Goal: Task Accomplishment & Management: Use online tool/utility

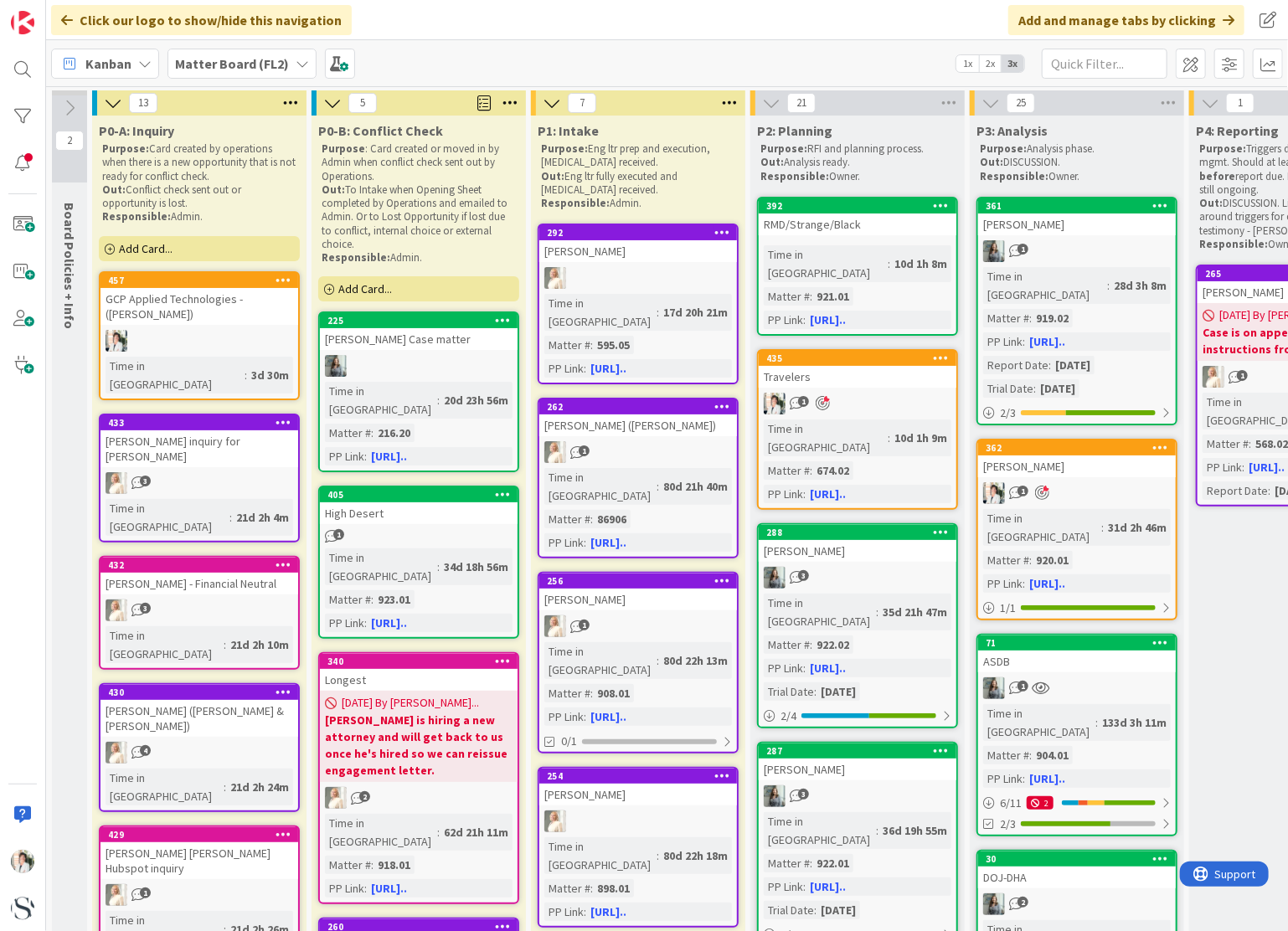
click at [190, 60] on b "Matter Board (FL2)" at bounding box center [232, 63] width 114 height 16
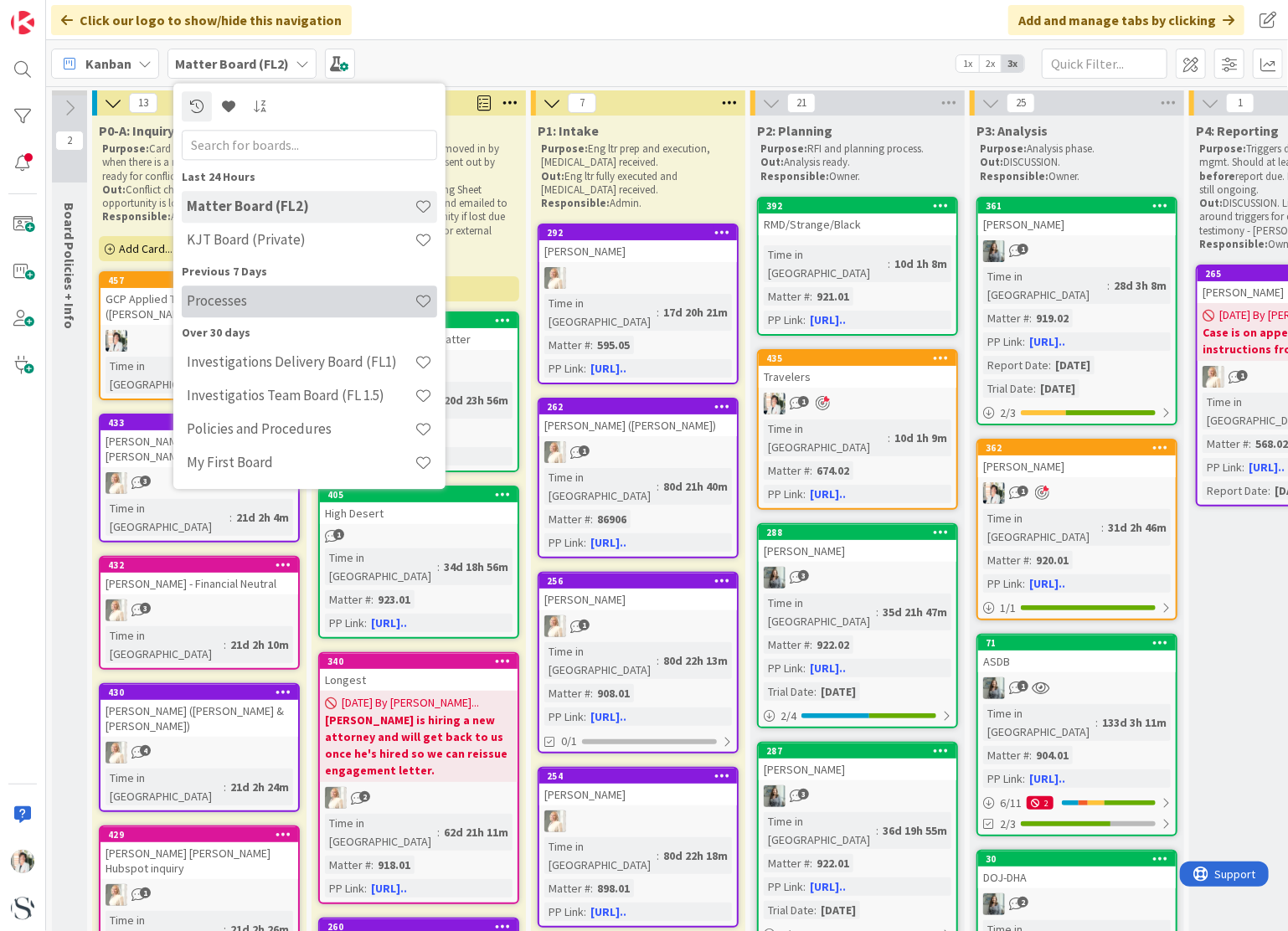
click at [221, 299] on h4 "Processes" at bounding box center [301, 301] width 227 height 16
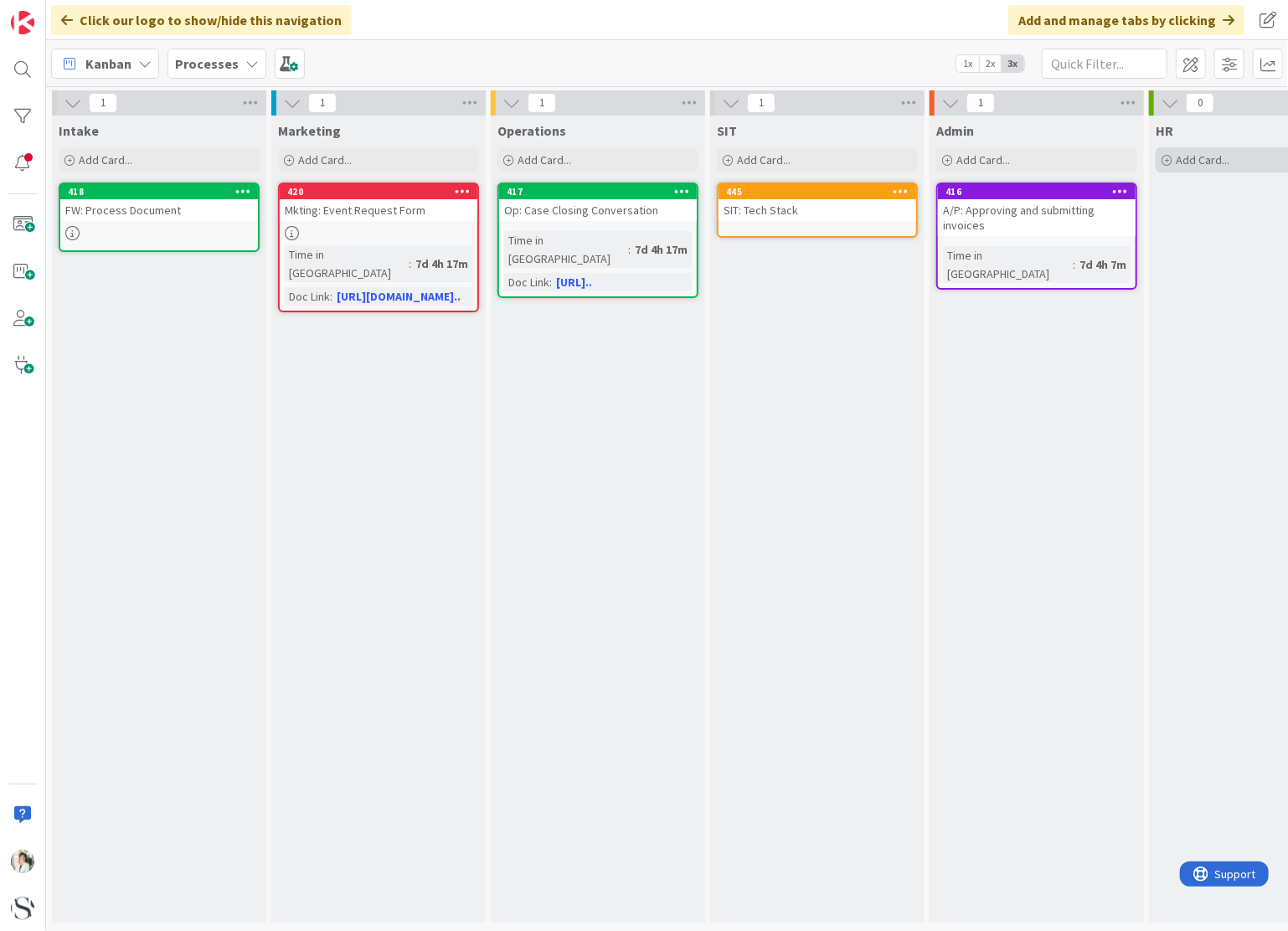
click at [1184, 160] on span "Add Card..." at bounding box center [1203, 159] width 53 height 15
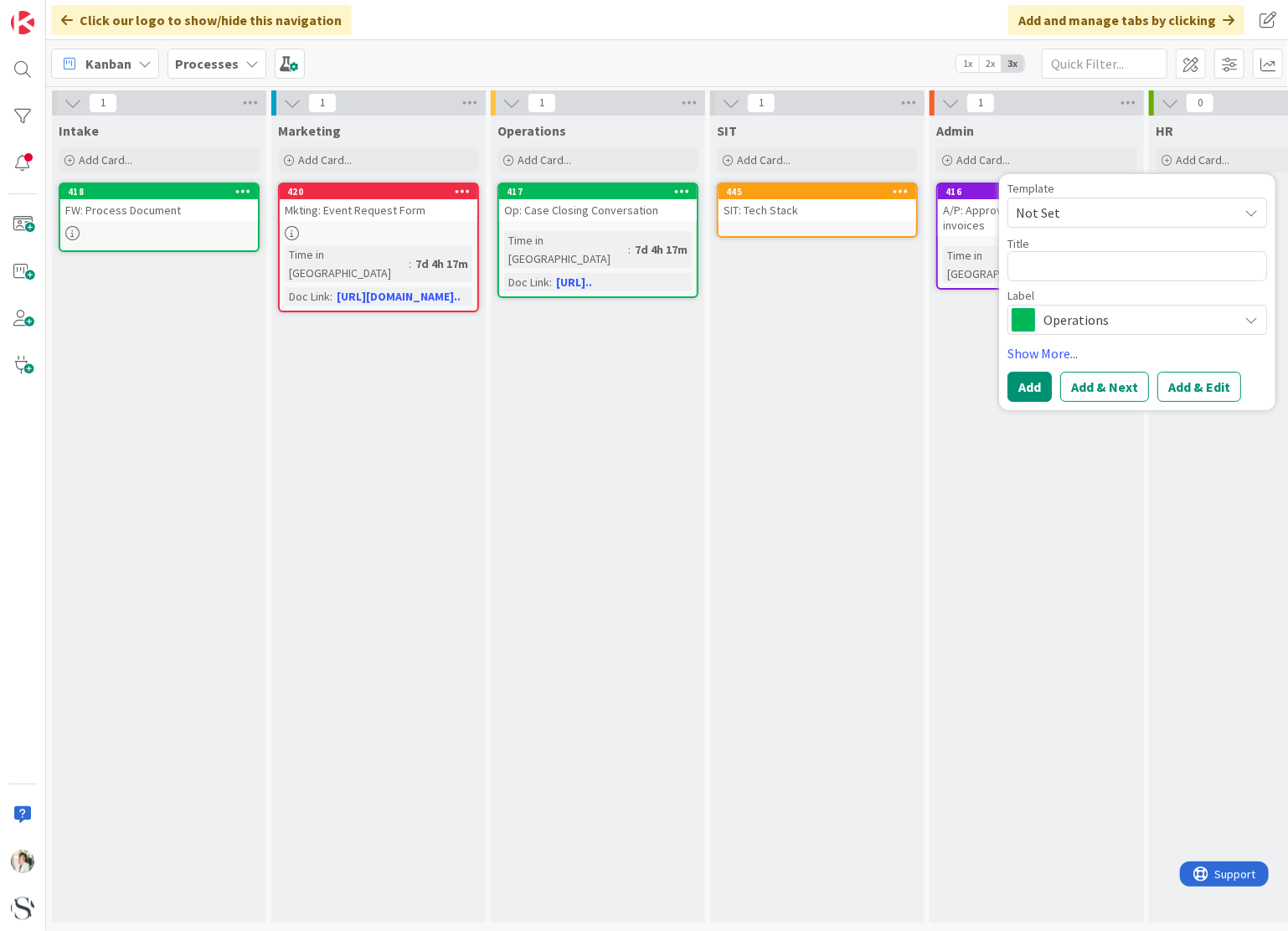
click at [1102, 214] on span "Not Set" at bounding box center [1120, 212] width 209 height 22
click at [1036, 264] on textarea at bounding box center [1136, 266] width 259 height 30
type textarea "x"
type textarea "E"
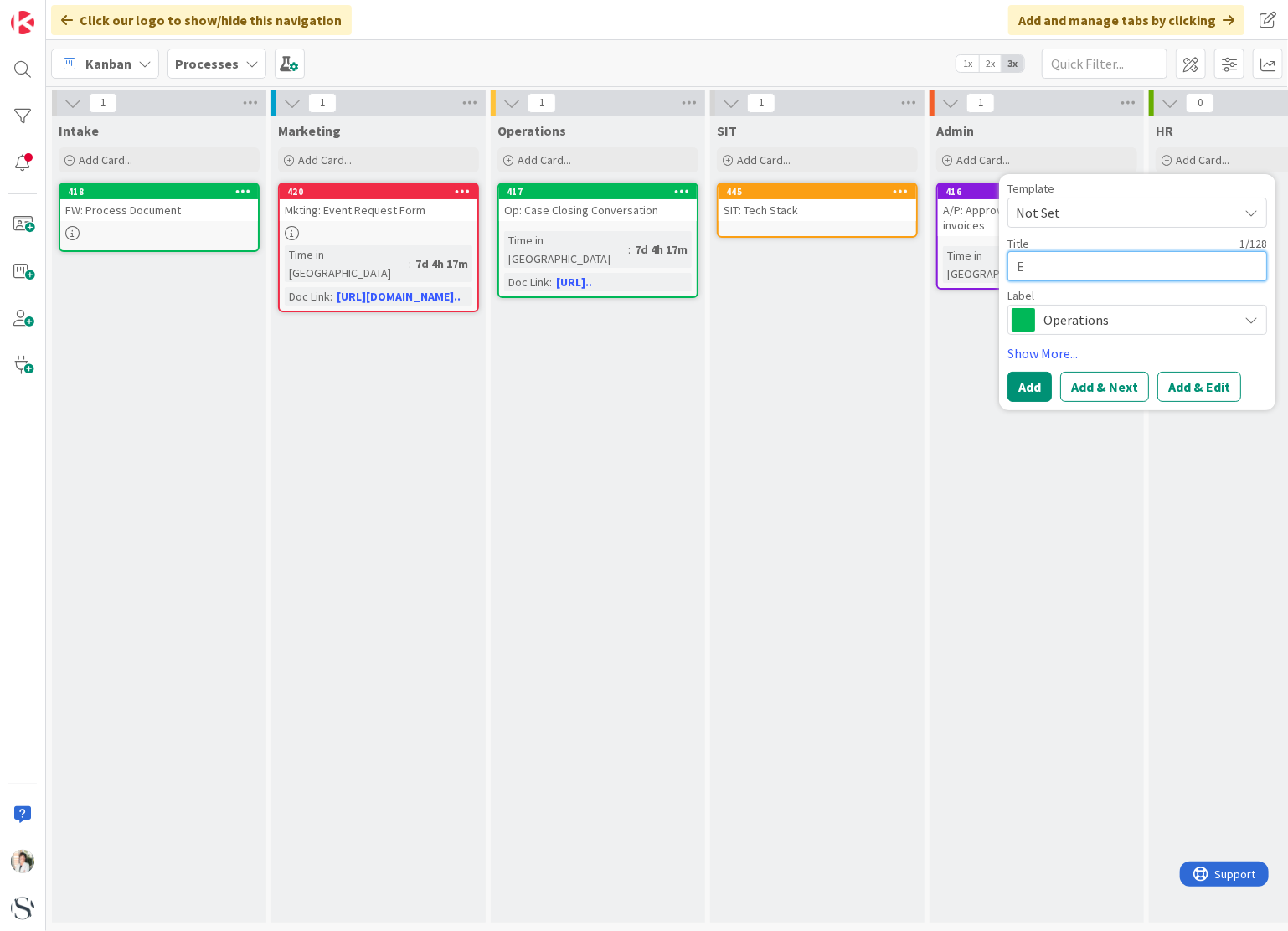
type textarea "x"
type textarea "Em"
type textarea "x"
type textarea "Emp"
type textarea "x"
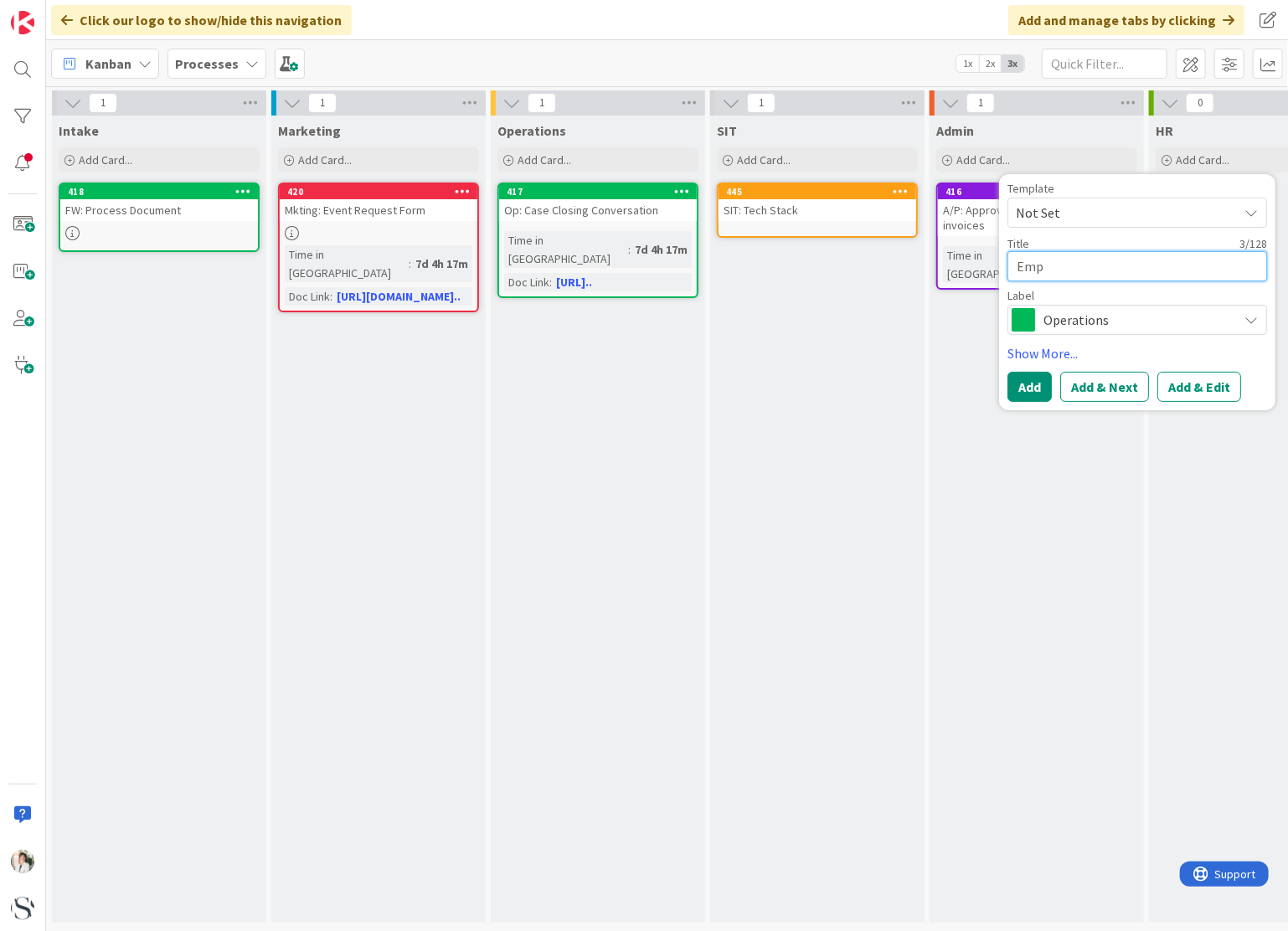
type textarea "Empl"
type textarea "x"
type textarea "Emplo"
type textarea "x"
type textarea "Employ"
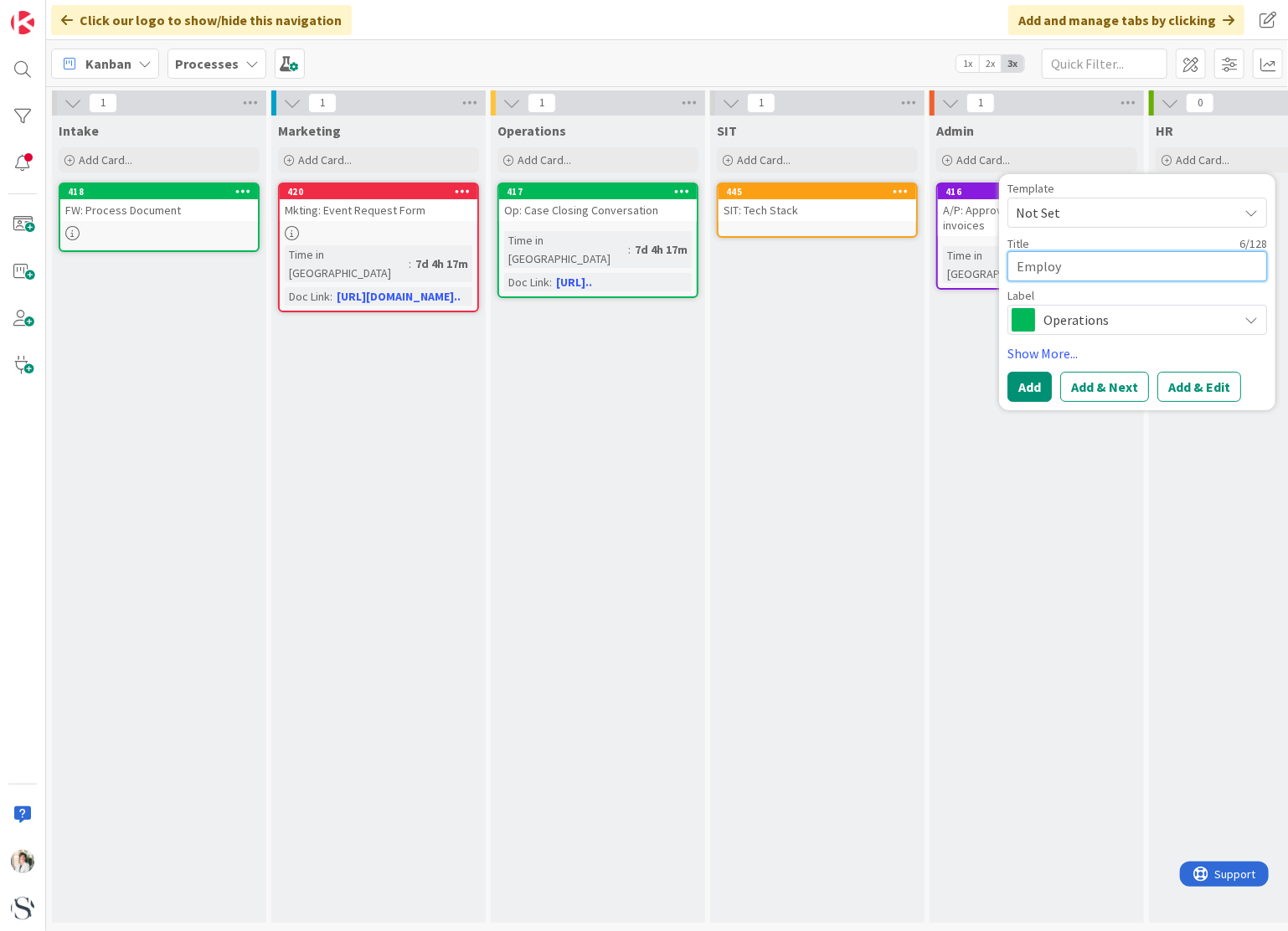
type textarea "x"
type textarea "Employe"
type textarea "x"
type textarea "Employee"
type textarea "x"
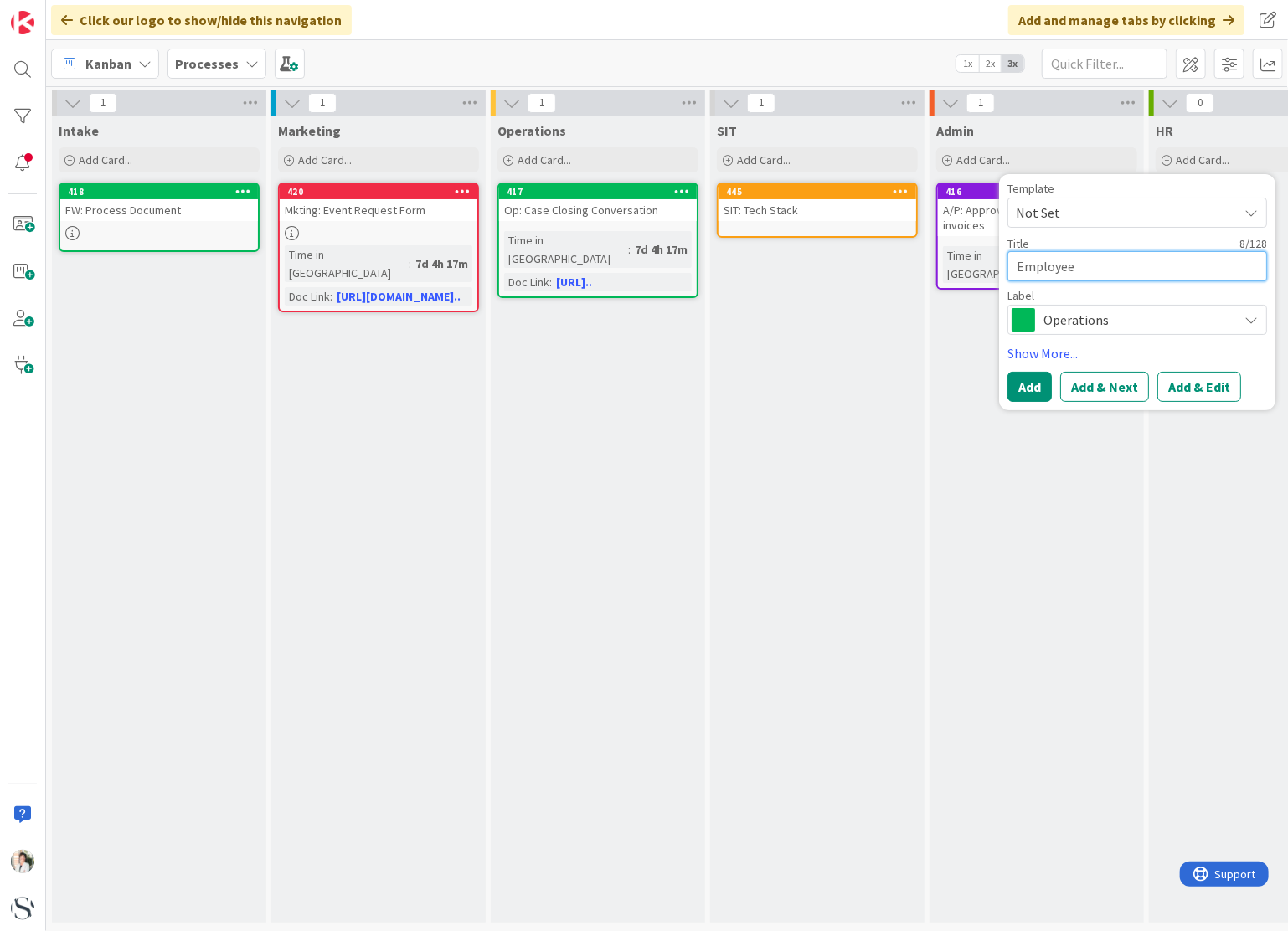
type textarea "Employee"
type textarea "x"
type textarea "Employee H"
type textarea "x"
type textarea "Employee Ha"
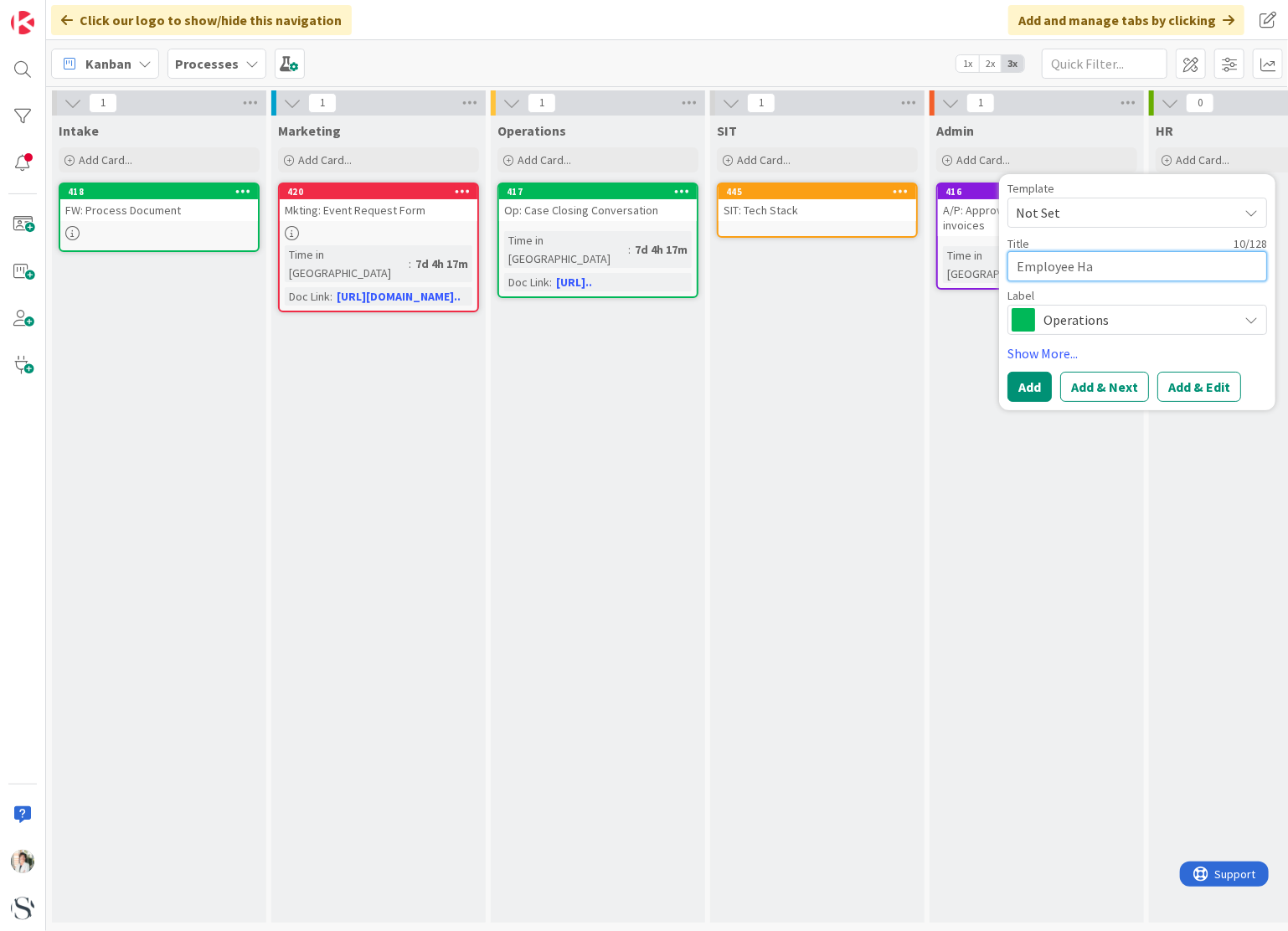
type textarea "x"
type textarea "Employee Han"
type textarea "x"
type textarea "Employee Hand"
type textarea "x"
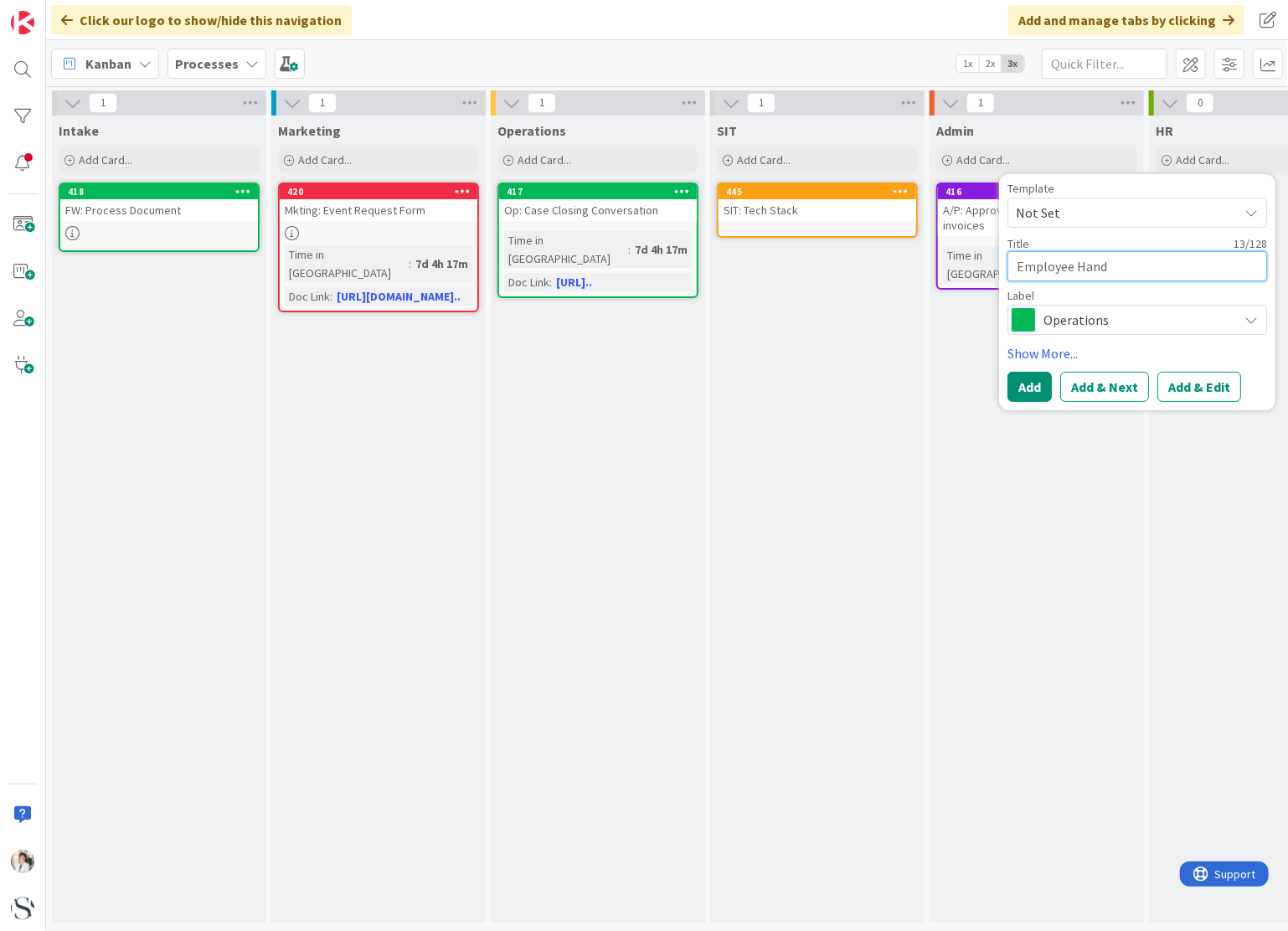
type textarea "Employee Handb"
type textarea "x"
type textarea "Employee Handbo"
type textarea "x"
type textarea "Employee Handboo"
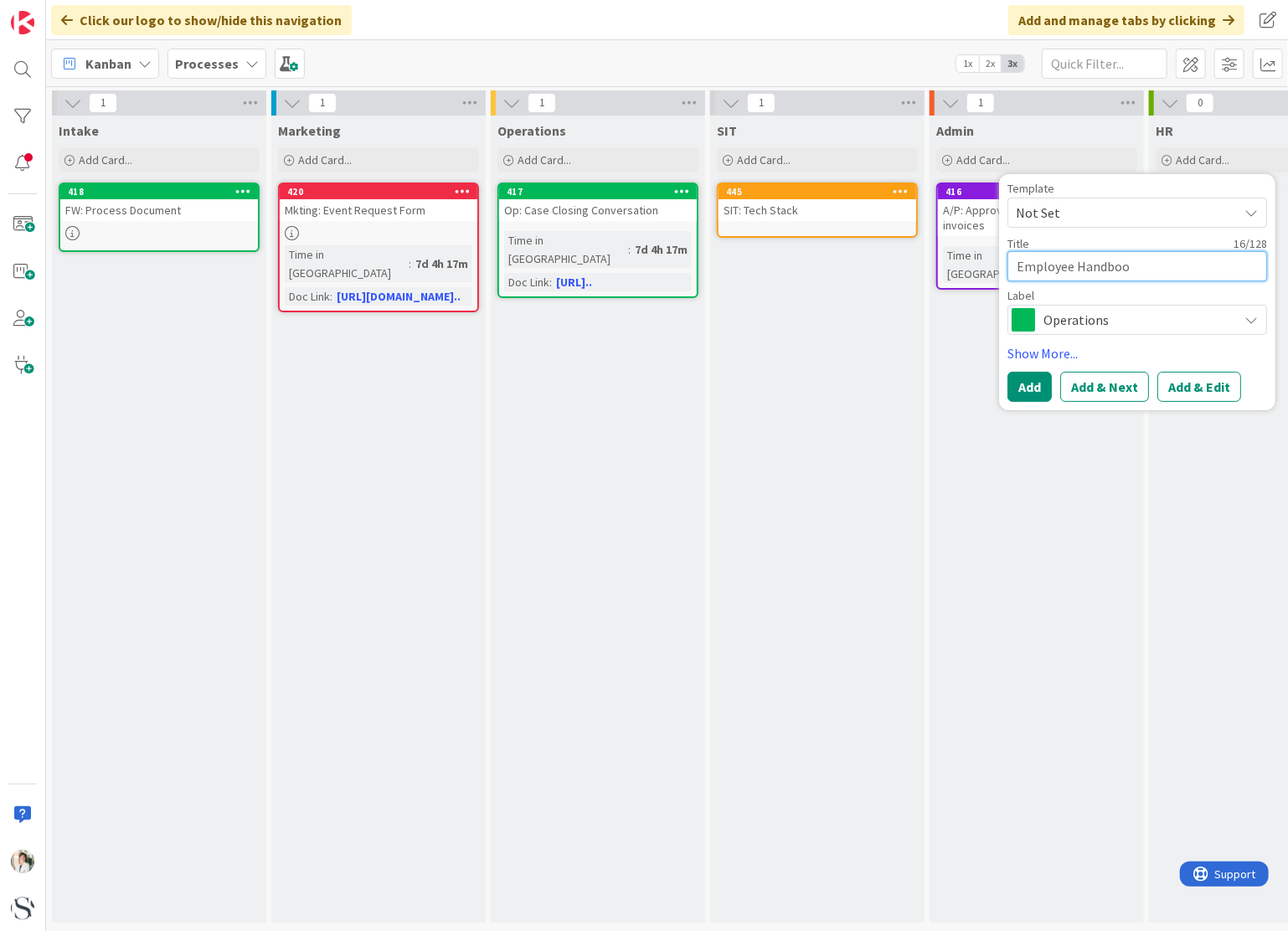
type textarea "x"
type textarea "Employee Handbook"
click at [1157, 320] on span "Operations" at bounding box center [1136, 320] width 186 height 23
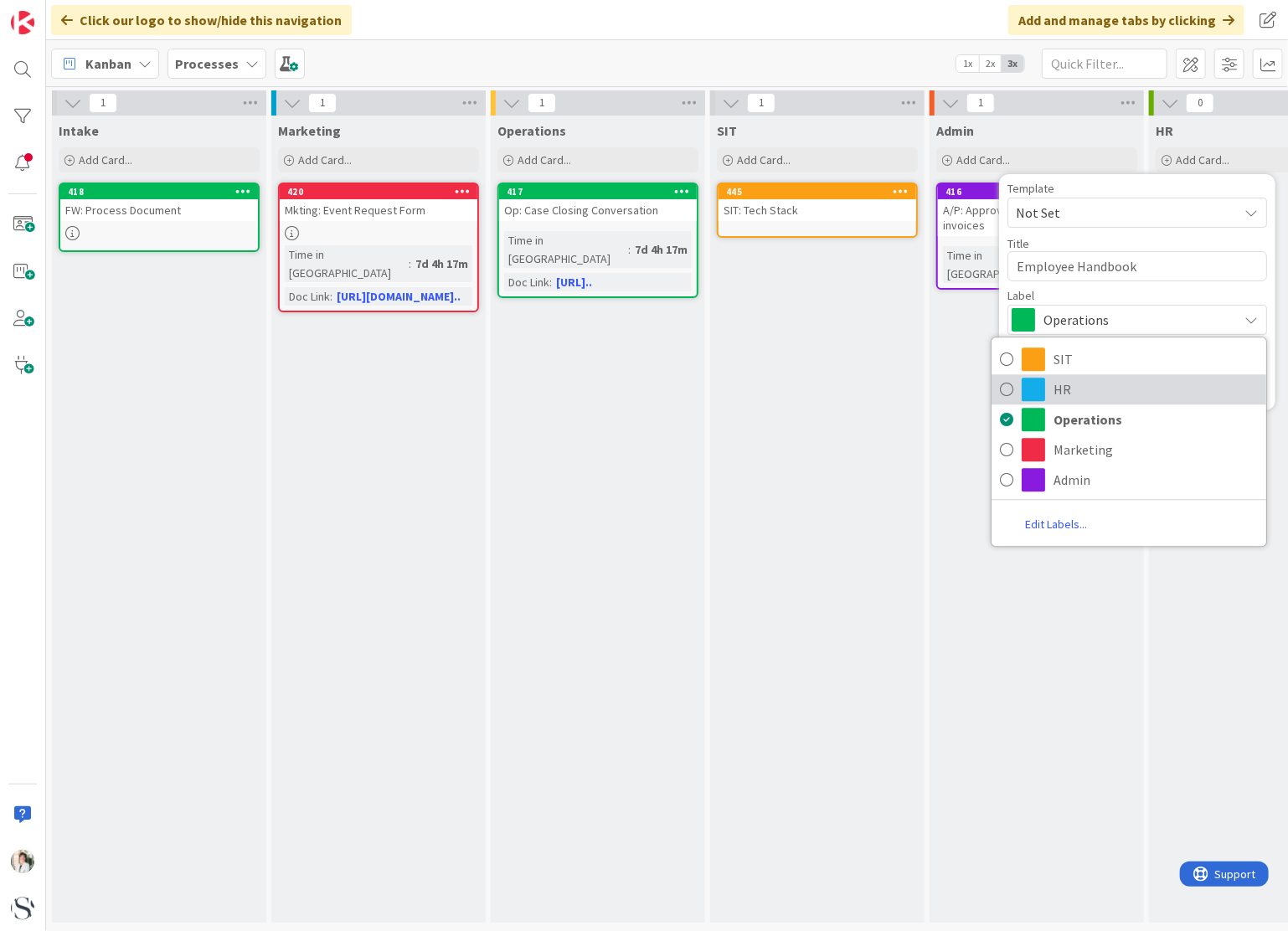
click at [1005, 383] on icon at bounding box center [1007, 388] width 14 height 25
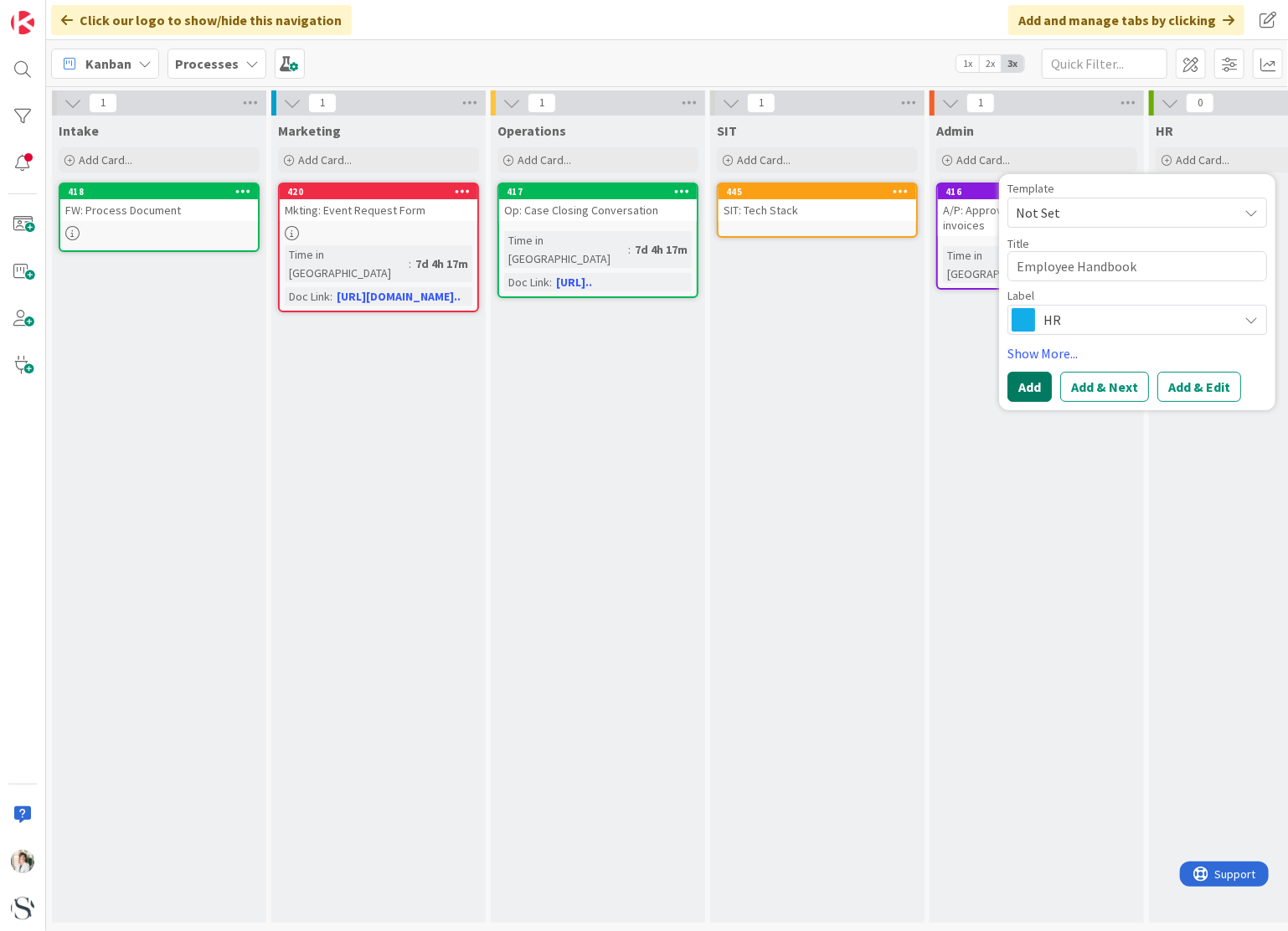
click at [1013, 392] on button "Add" at bounding box center [1030, 387] width 45 height 30
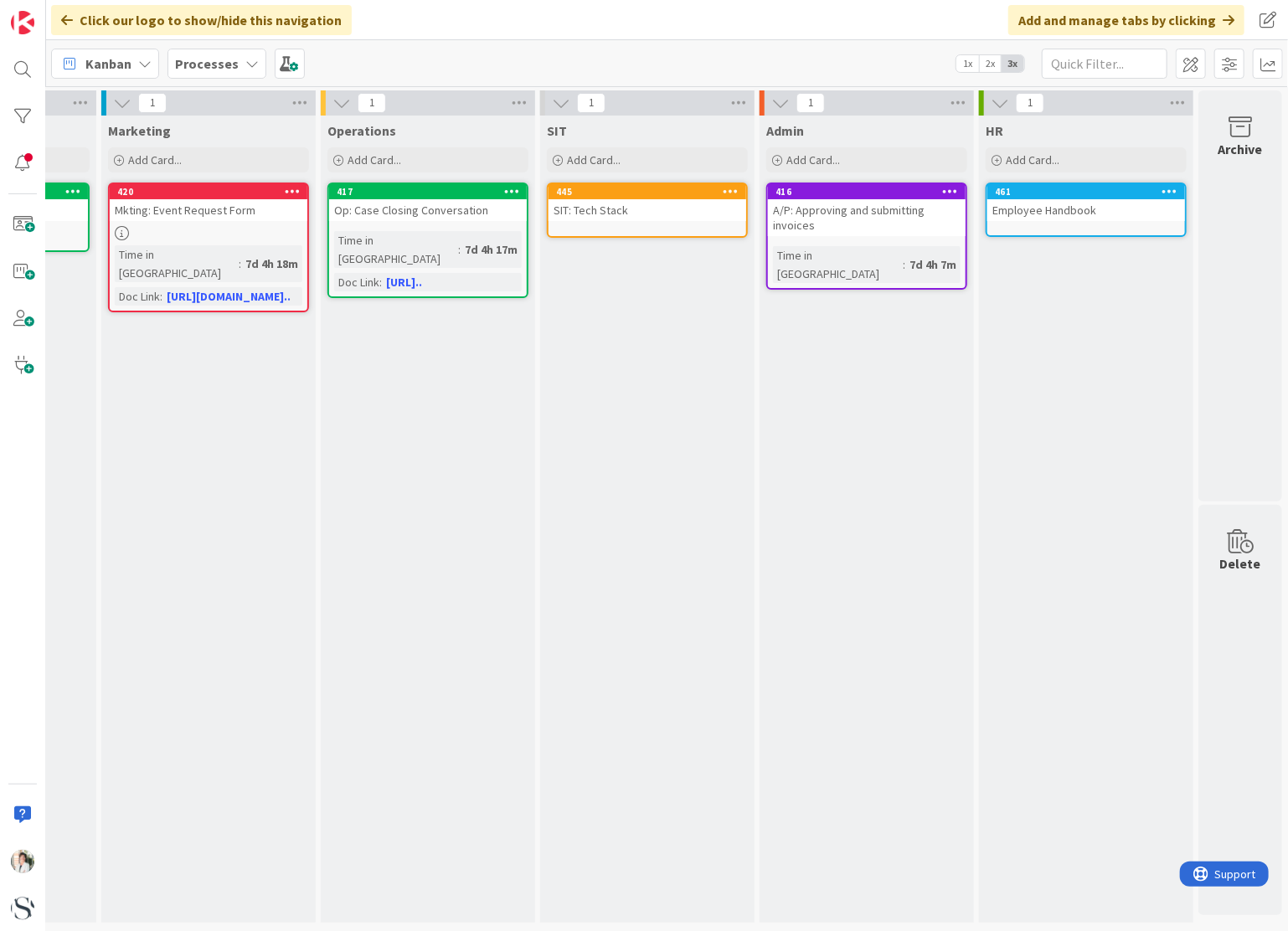
scroll to position [0, 182]
click at [1066, 208] on div "Employee Handbook" at bounding box center [1086, 209] width 197 height 22
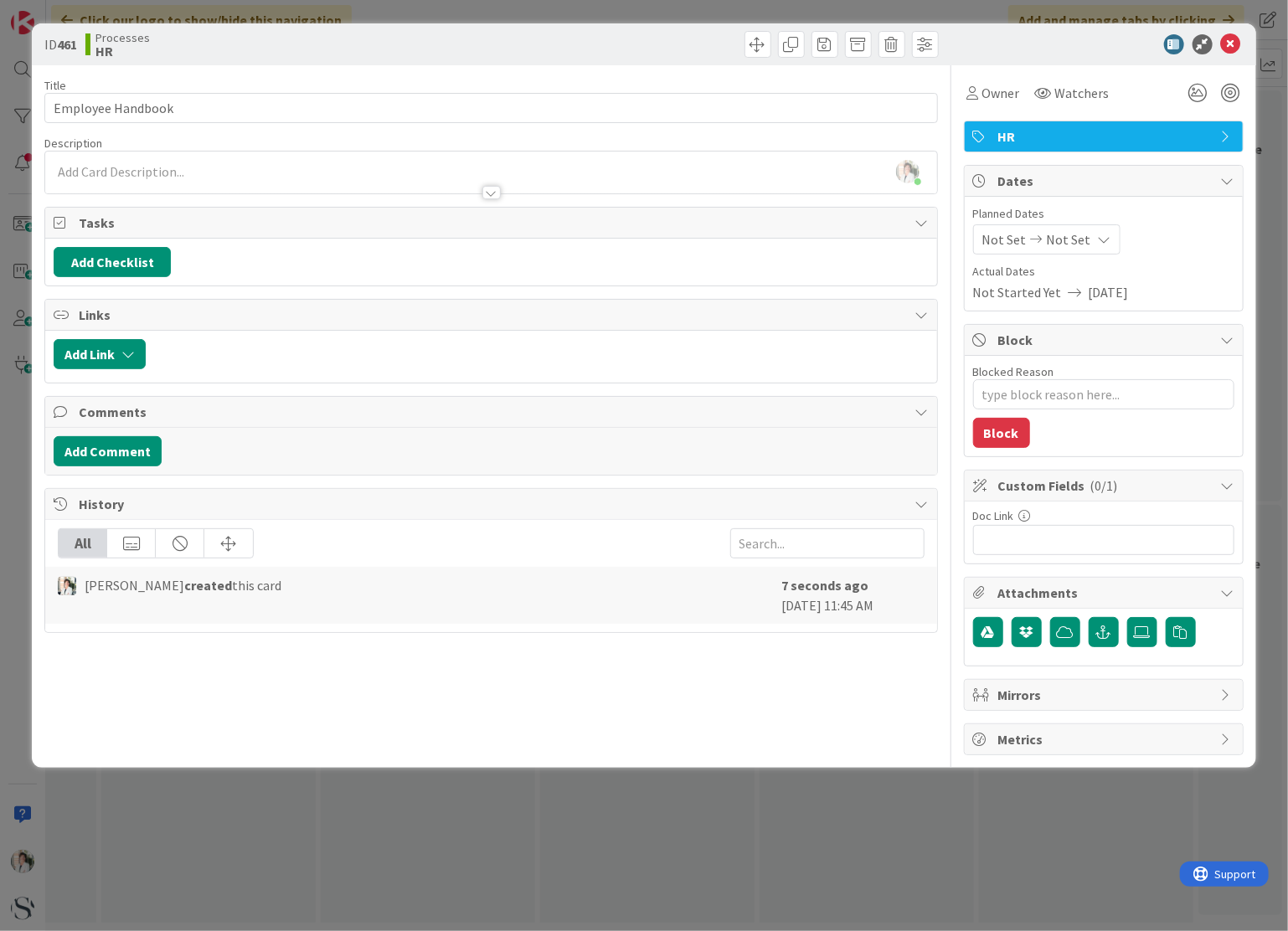
type textarea "x"
click at [102, 351] on button "Add Link" at bounding box center [99, 354] width 92 height 30
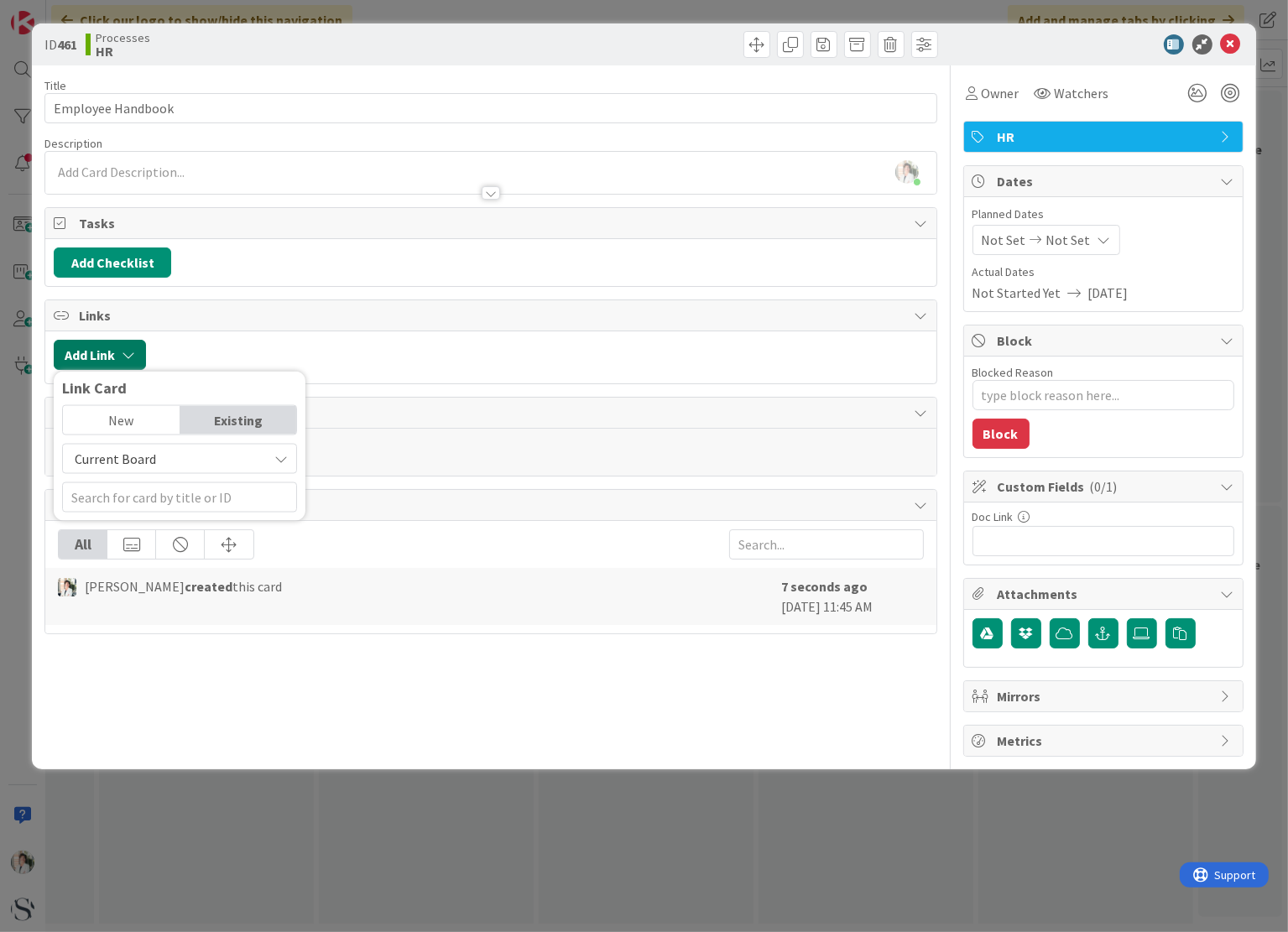
click at [102, 352] on button "Add Link" at bounding box center [99, 355] width 92 height 30
drag, startPoint x: 990, startPoint y: 541, endPoint x: 847, endPoint y: 670, distance: 192.6
click at [847, 670] on div "Title 17 / 128 Employee Handbook Description [PERSON_NAME] just joined Owner Wa…" at bounding box center [490, 411] width 892 height 691
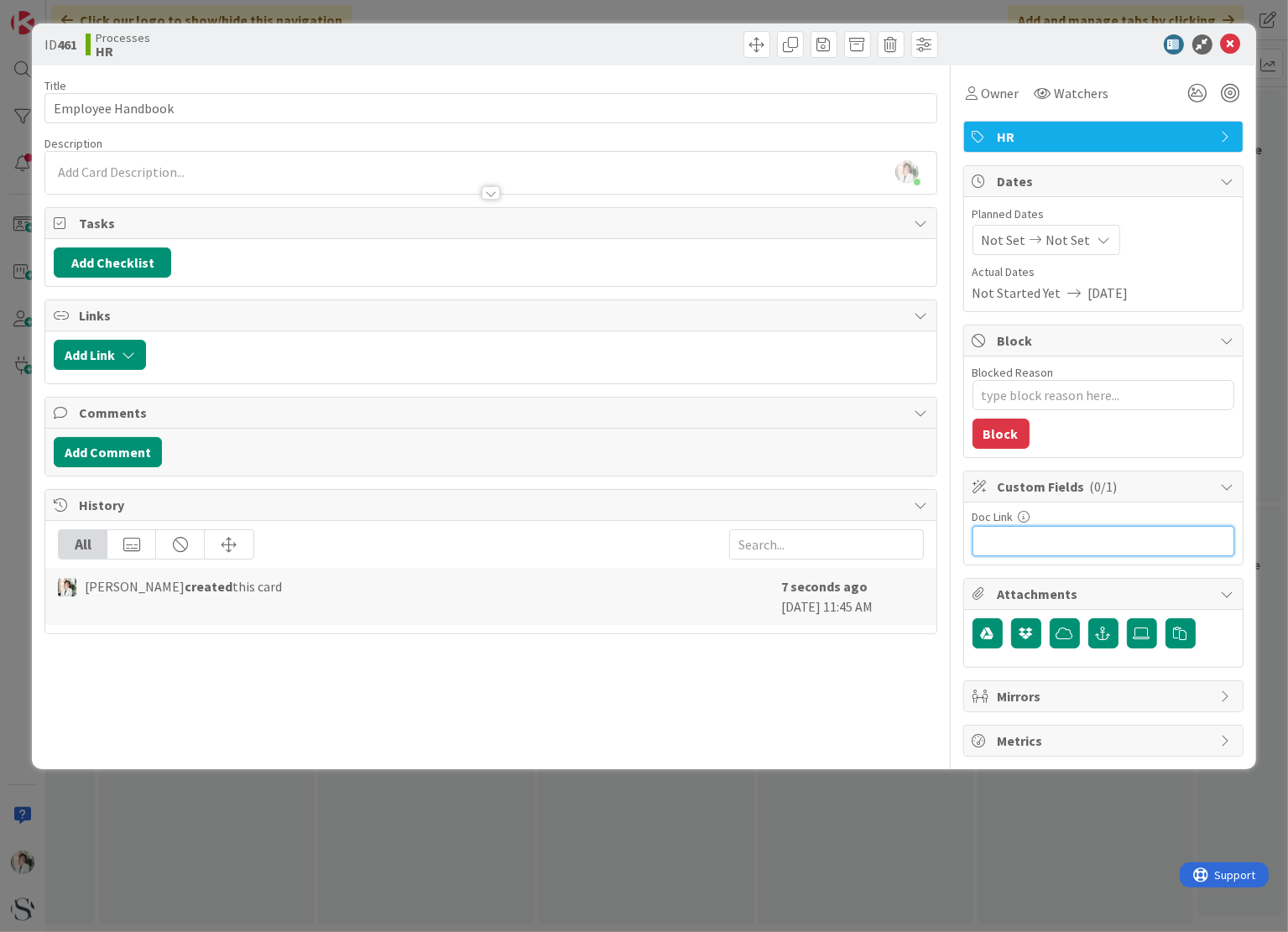
click at [996, 538] on input "text" at bounding box center [1103, 541] width 262 height 30
paste input "[URL][DOMAIN_NAME]"
type input "[URL][DOMAIN_NAME]"
type textarea "x"
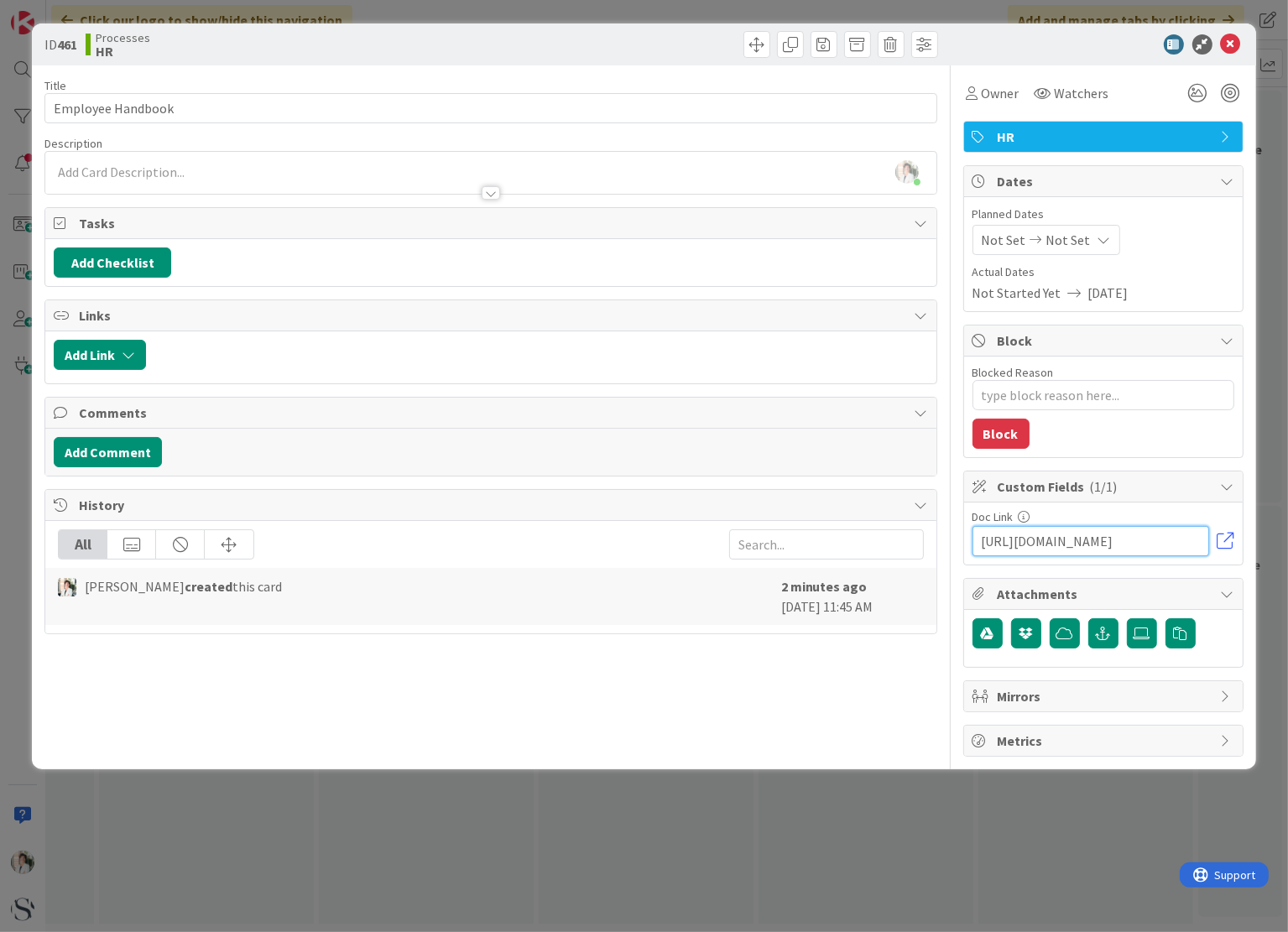
type input "[URL][DOMAIN_NAME]"
click at [832, 701] on div "Title 17 / 128 Employee Handbook Description [PERSON_NAME] just joined Owner Wa…" at bounding box center [490, 411] width 892 height 691
click at [1238, 48] on icon at bounding box center [1230, 44] width 20 height 20
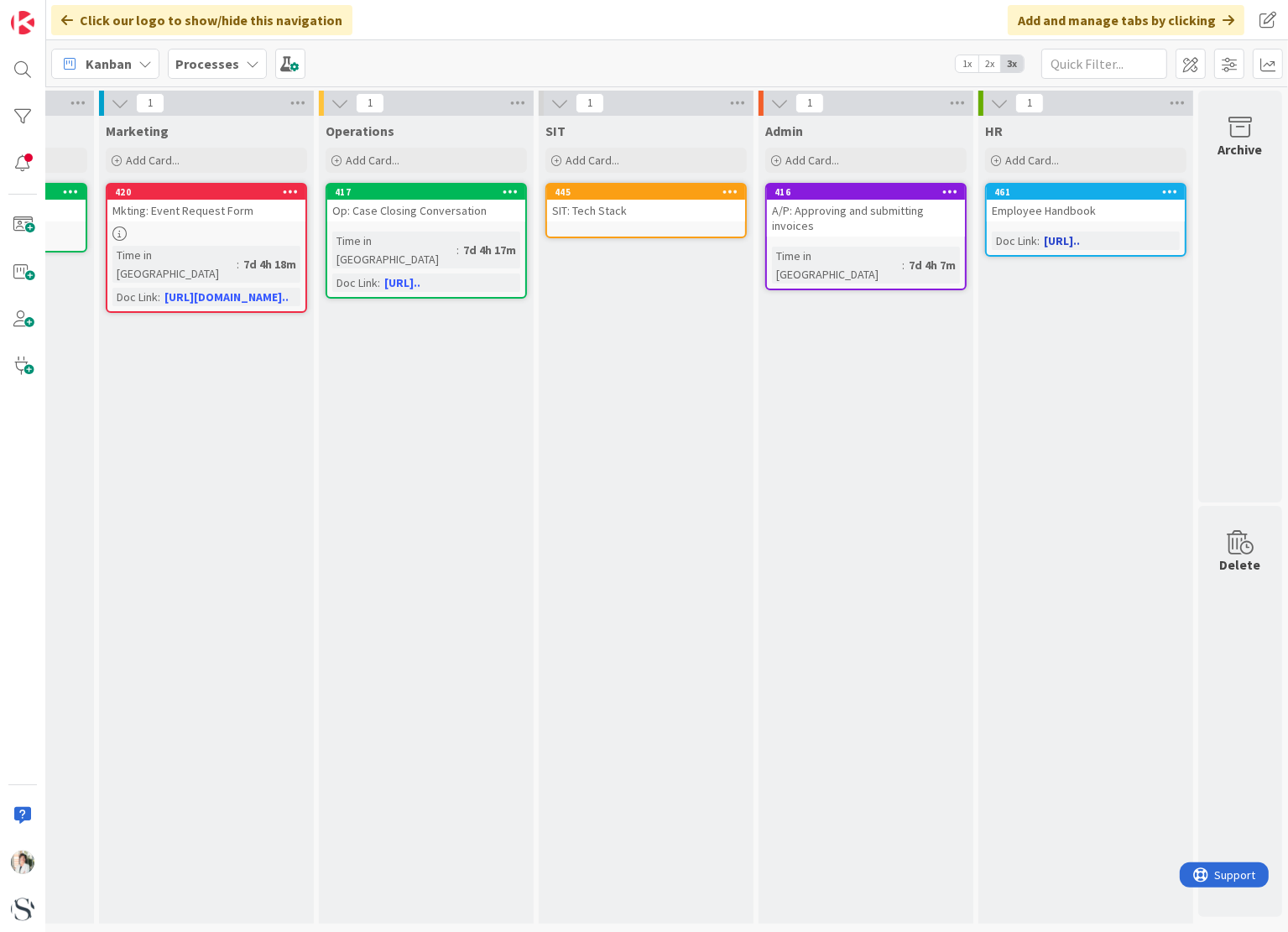
click at [1064, 242] on link "[URL].." at bounding box center [1062, 240] width 36 height 15
click at [1033, 165] on span "Add Card..." at bounding box center [1032, 160] width 54 height 15
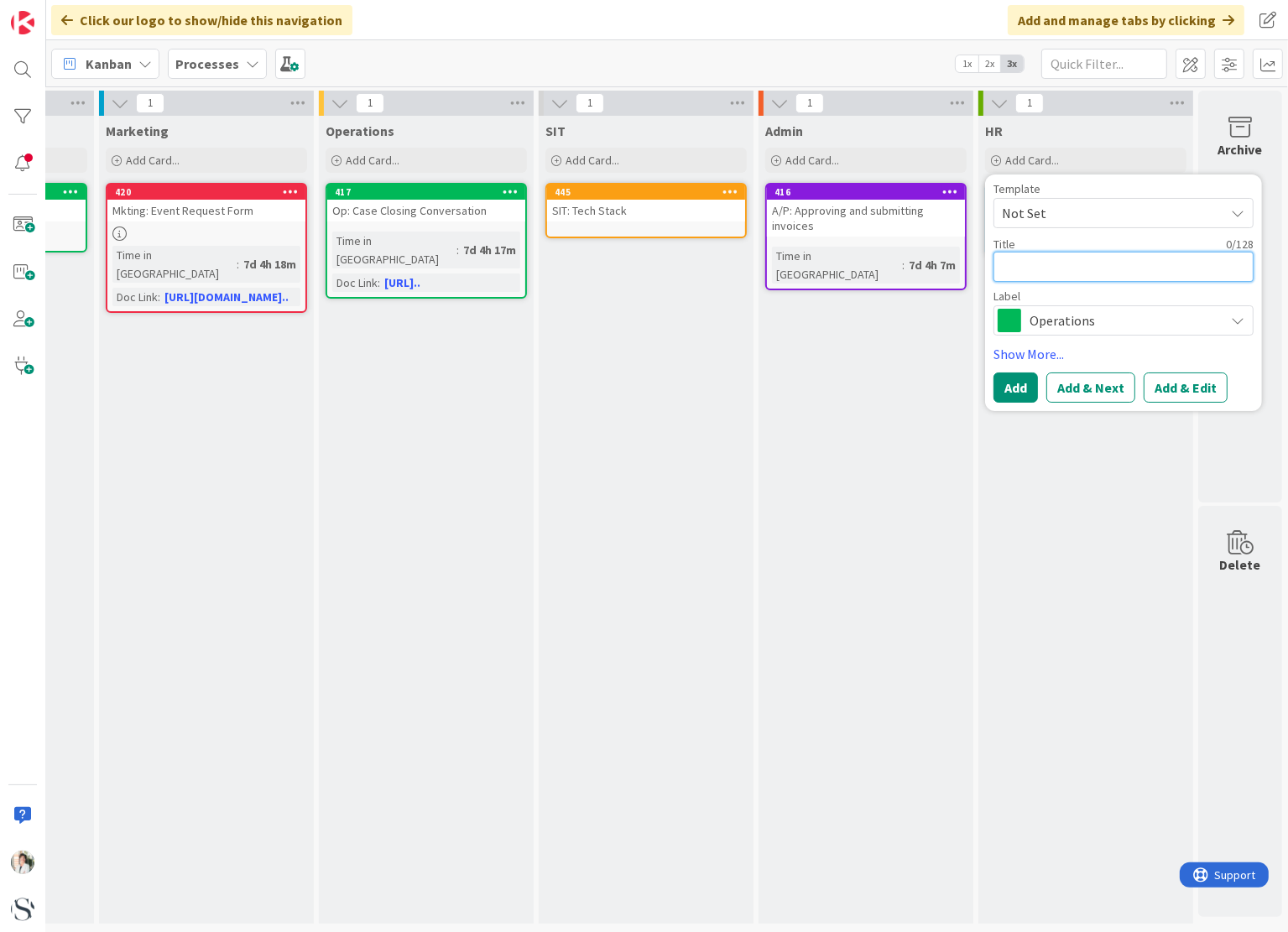
type textarea "x"
type textarea "R"
type textarea "x"
type textarea "Ru"
type textarea "x"
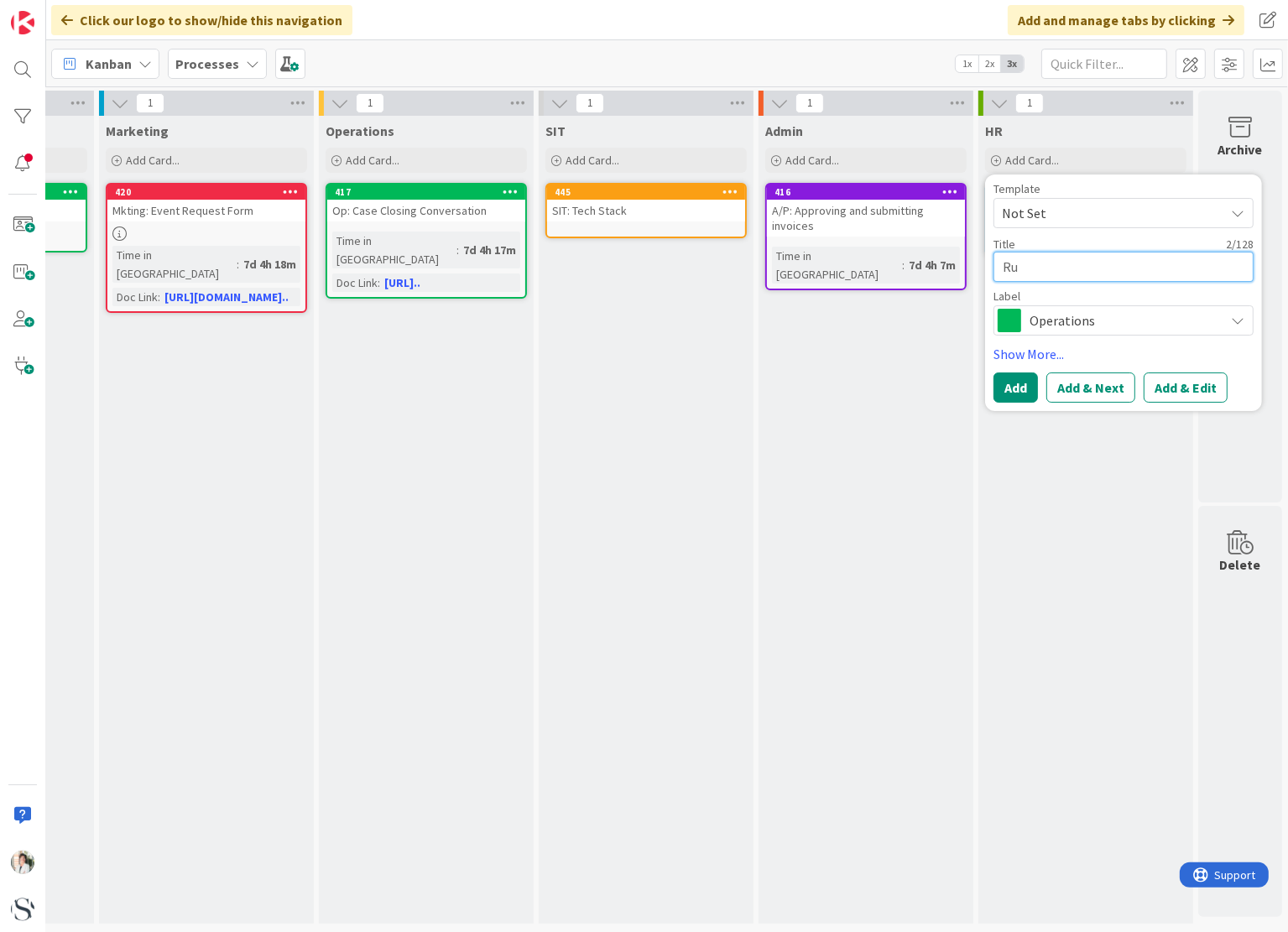
type textarea "Run"
type textarea "x"
type textarea "Runn"
type textarea "x"
type textarea "Runni"
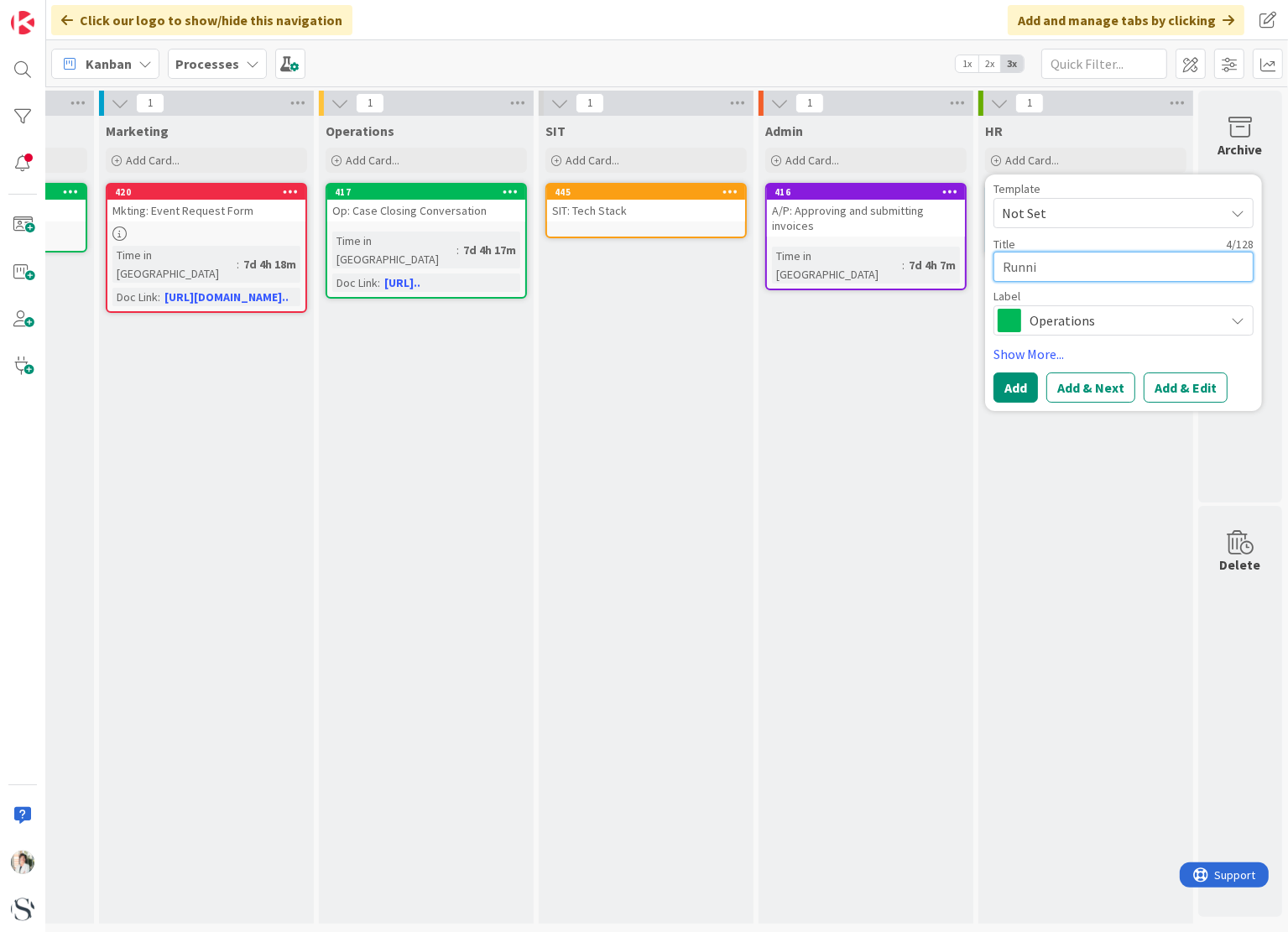
type textarea "x"
type textarea "Runnin"
type textarea "x"
type textarea "Running"
type textarea "x"
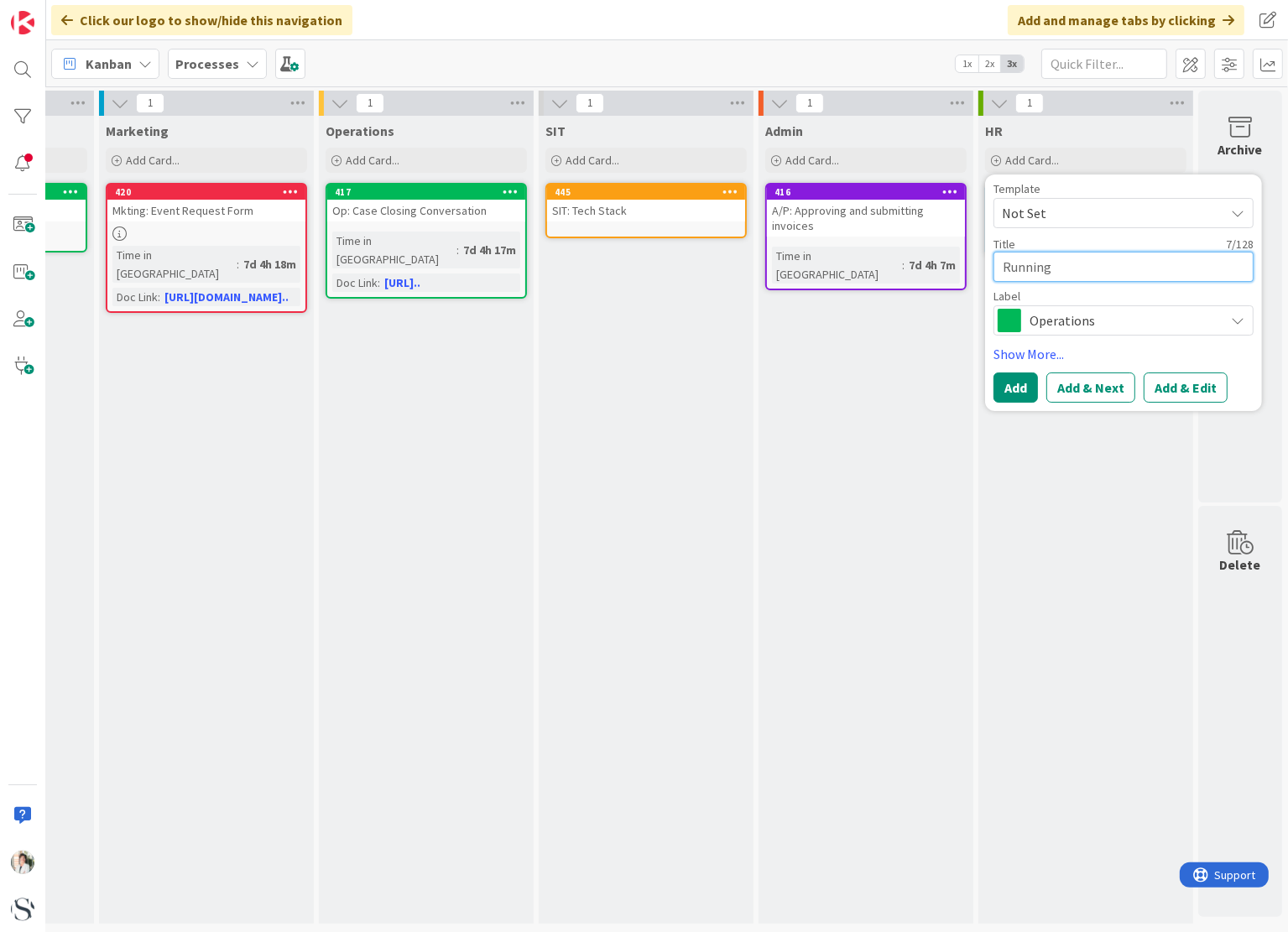
type textarea "Runnin"
type textarea "x"
type textarea "Runni"
type textarea "x"
type textarea "Runn"
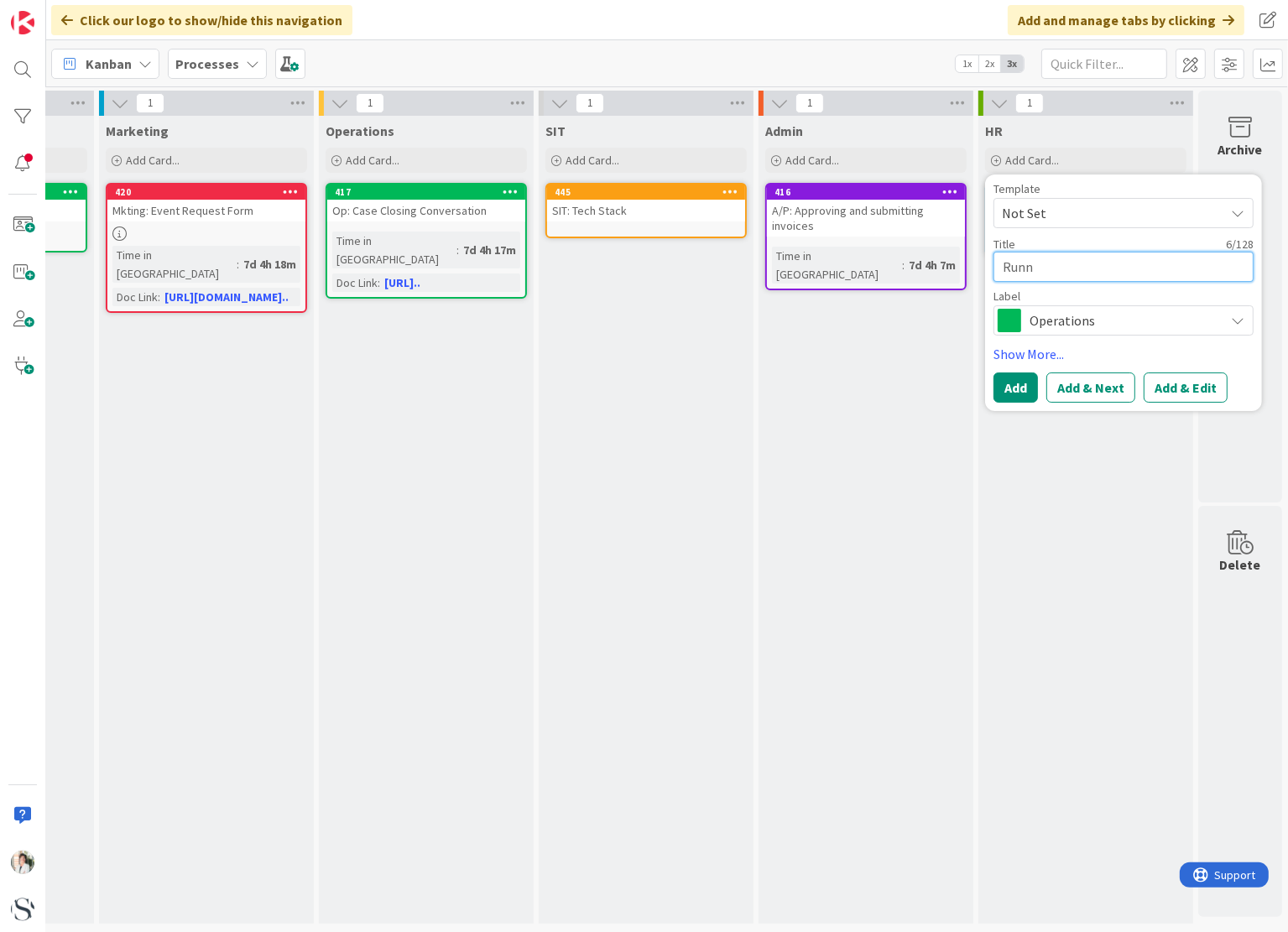
type textarea "x"
type textarea "Run"
type textarea "x"
type textarea "Ru"
type textarea "x"
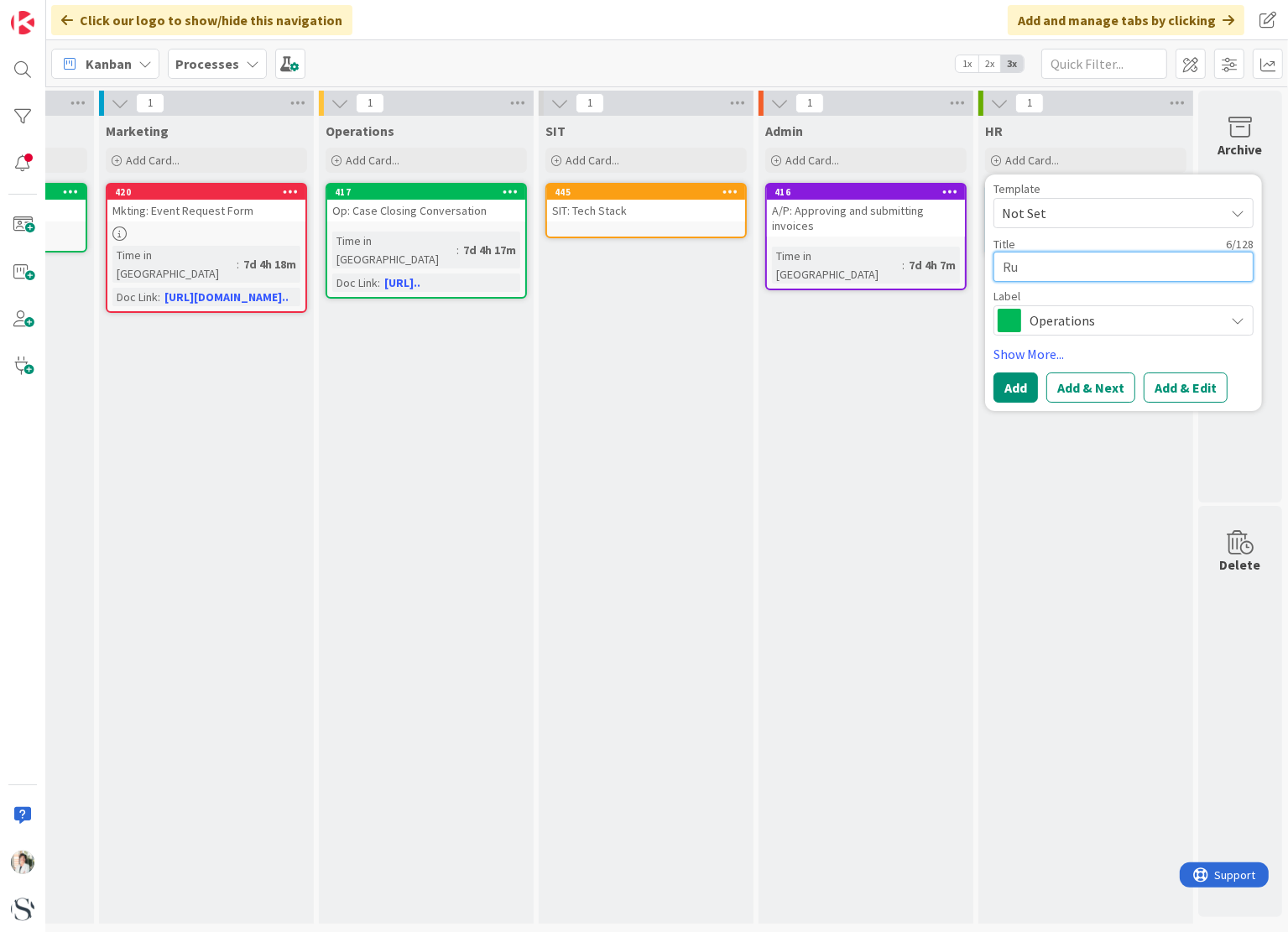
type textarea "R"
type textarea "x"
type textarea "P"
type textarea "x"
type textarea "Pa"
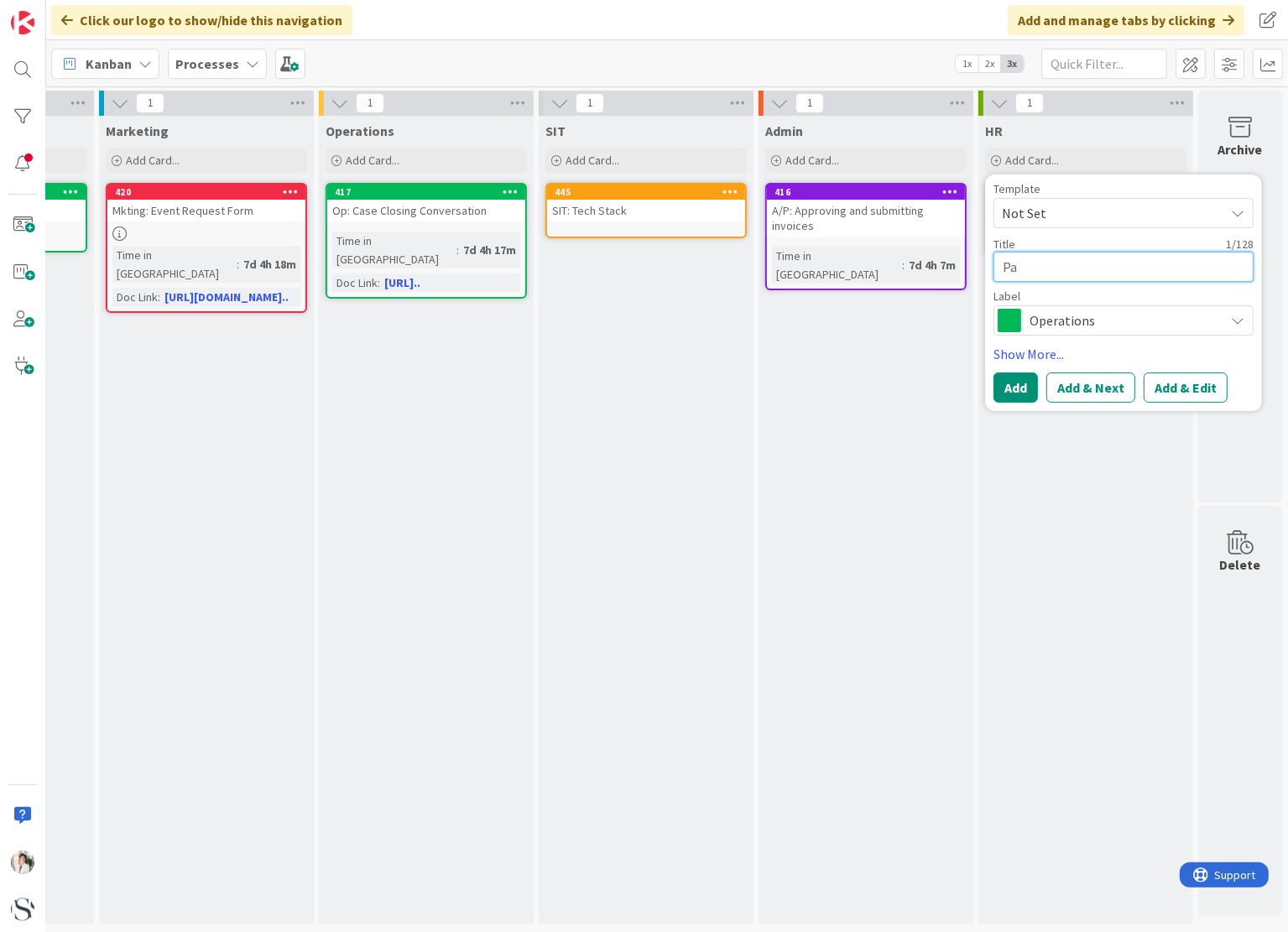
type textarea "x"
type textarea "Pay"
type textarea "x"
type textarea "Payr"
type textarea "x"
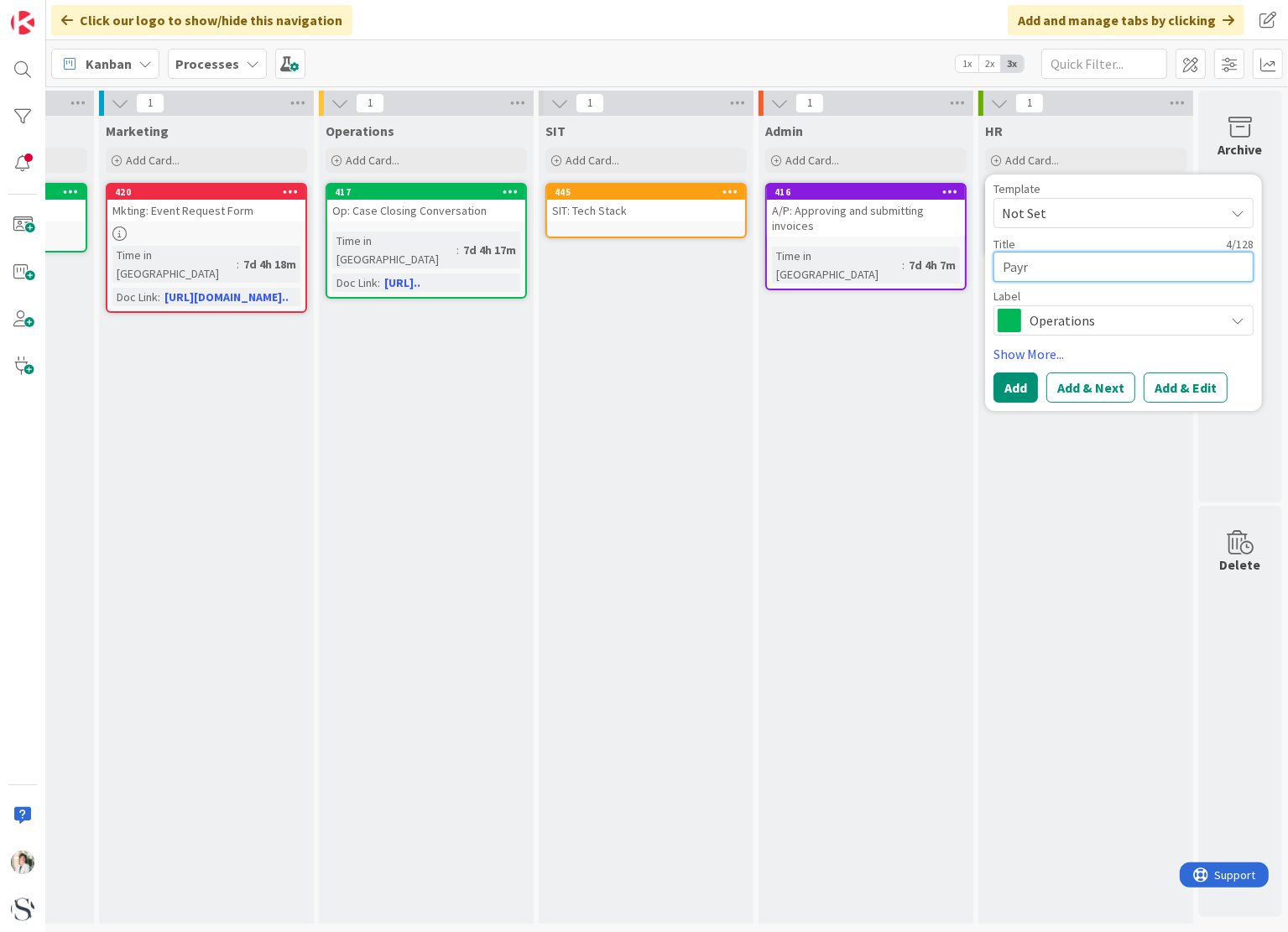
type textarea "Payro"
type textarea "x"
type textarea "Payrol"
type textarea "x"
type textarea "Payroll"
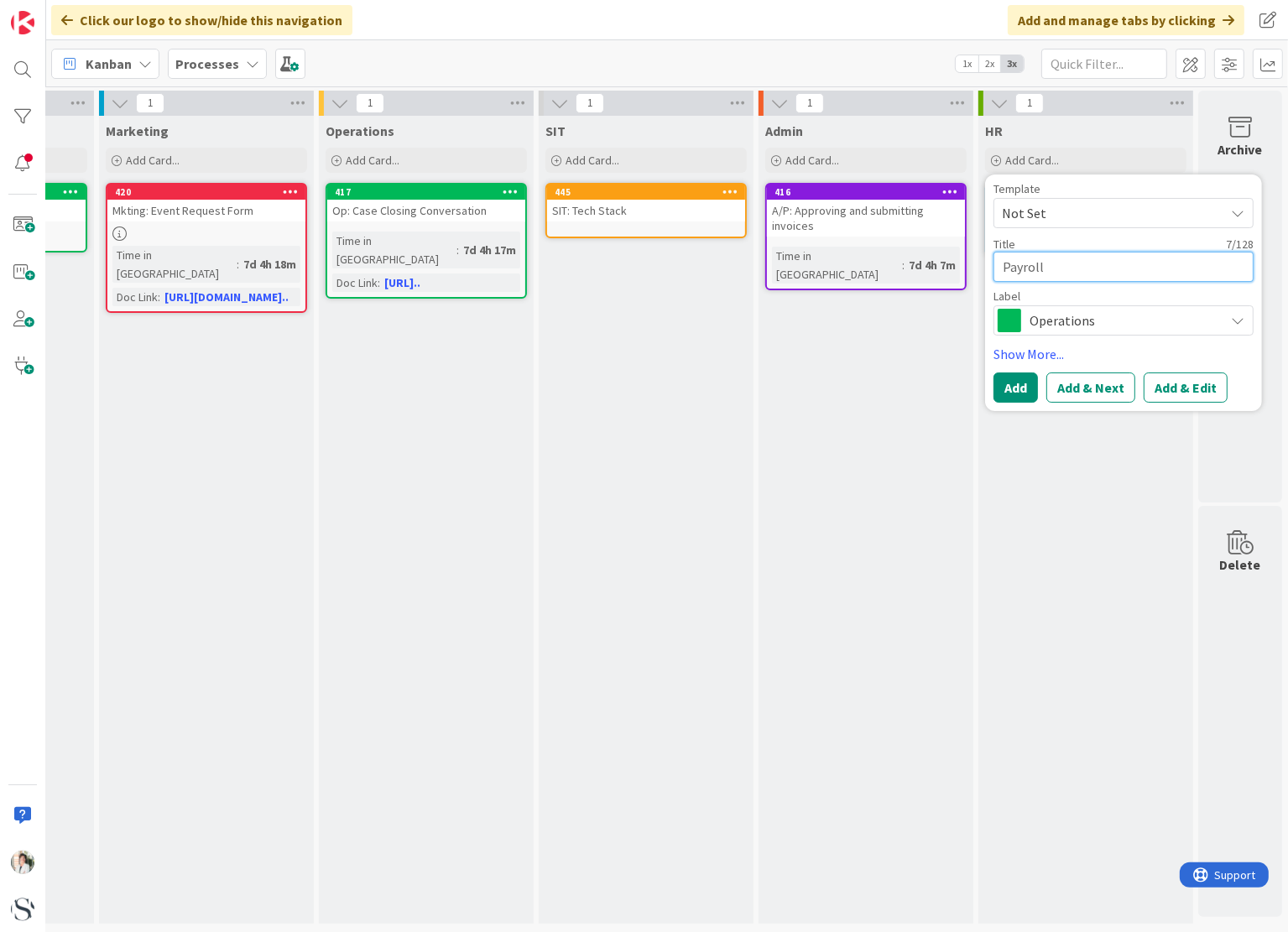
type textarea "x"
type textarea "Payroll:"
type textarea "x"
type textarea "Payroll:"
type textarea "x"
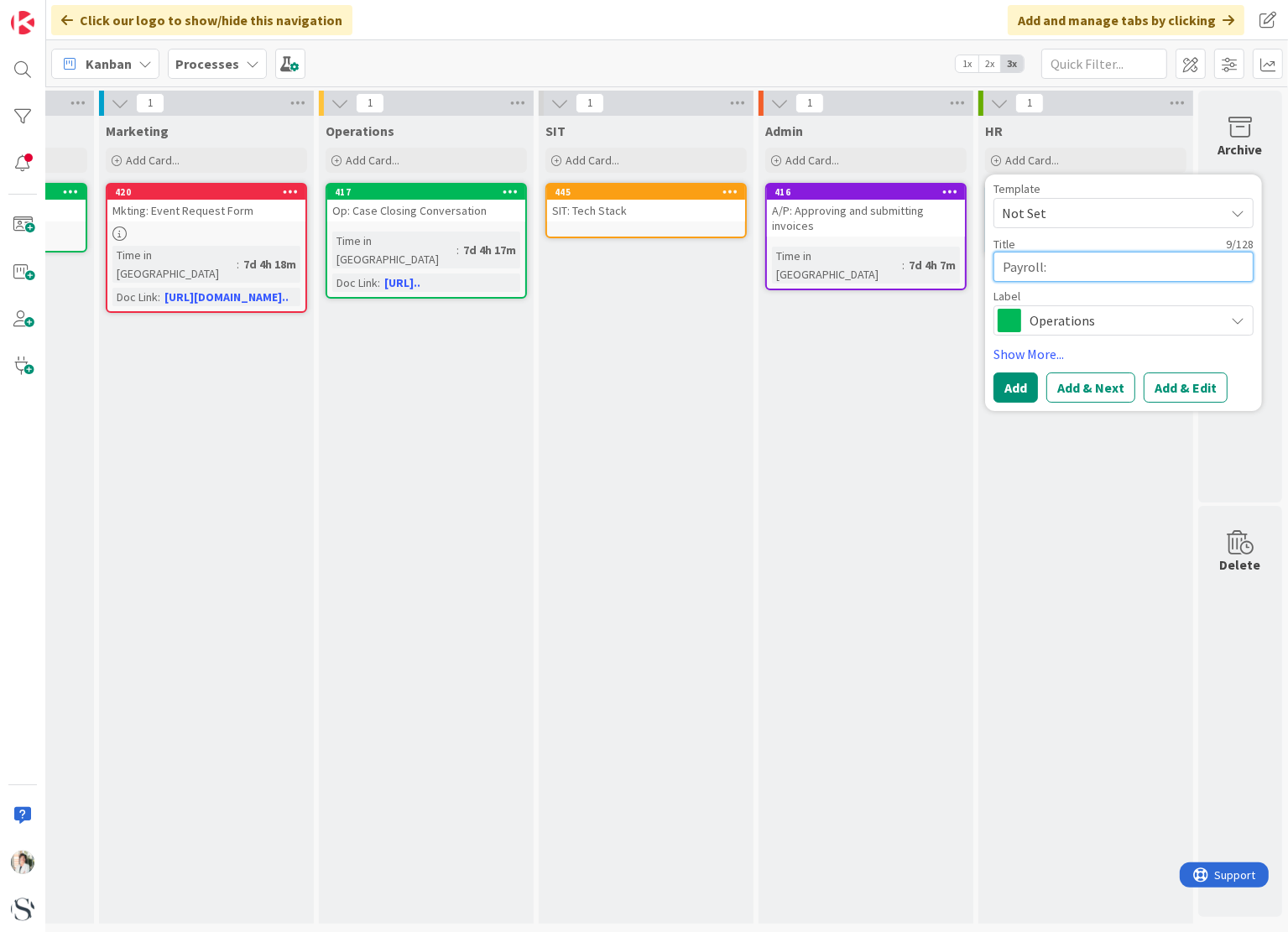
type textarea "Payroll:"
type textarea "x"
type textarea "Payroll: R"
type textarea "x"
type textarea "Payroll: Ru"
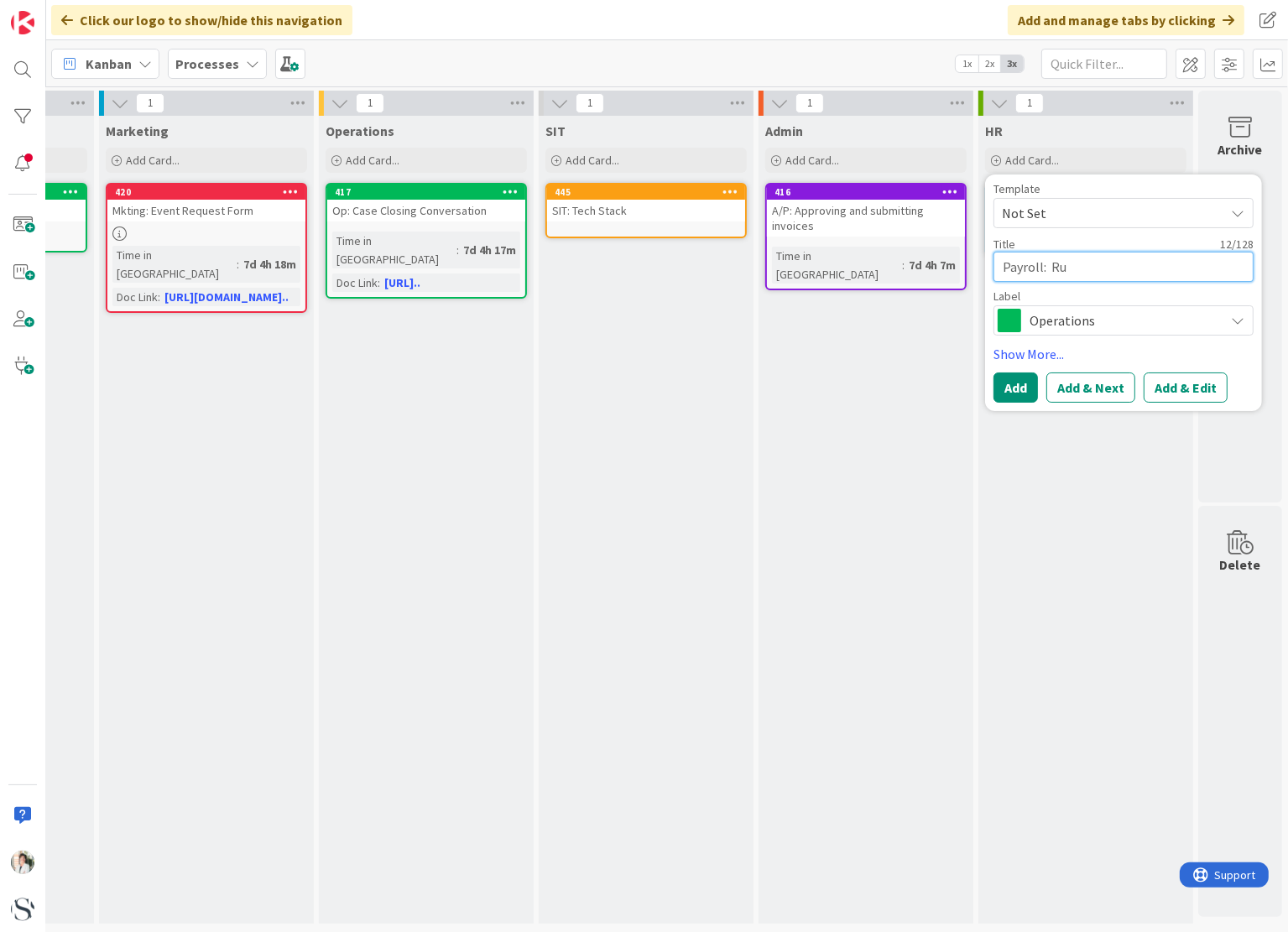
type textarea "x"
type textarea "Payroll: Run"
type textarea "x"
type textarea "Payroll: Runn"
type textarea "x"
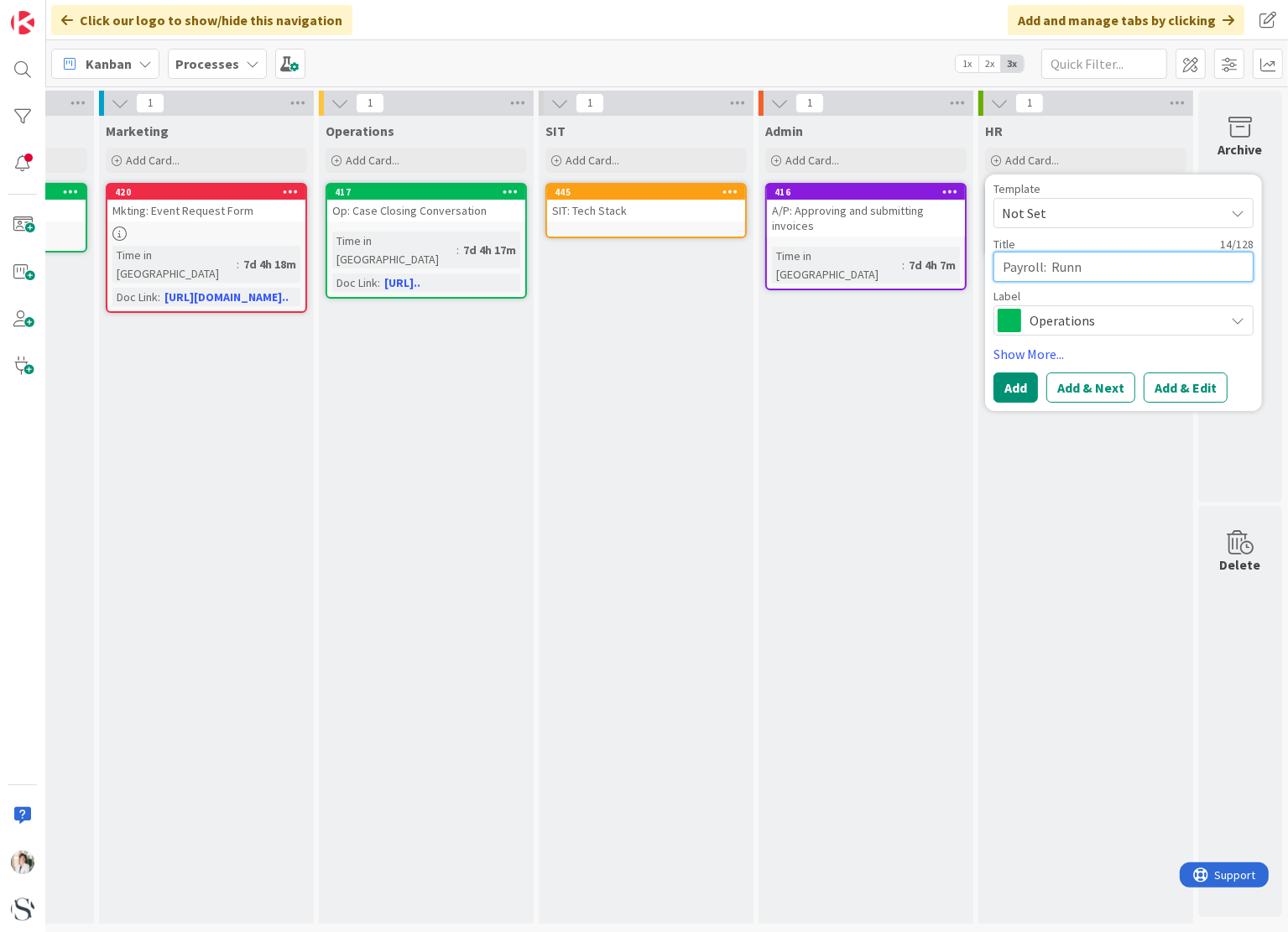
type textarea "Payroll: Runni"
type textarea "x"
type textarea "Payroll: Runnin"
type textarea "x"
type textarea "Payroll: Running"
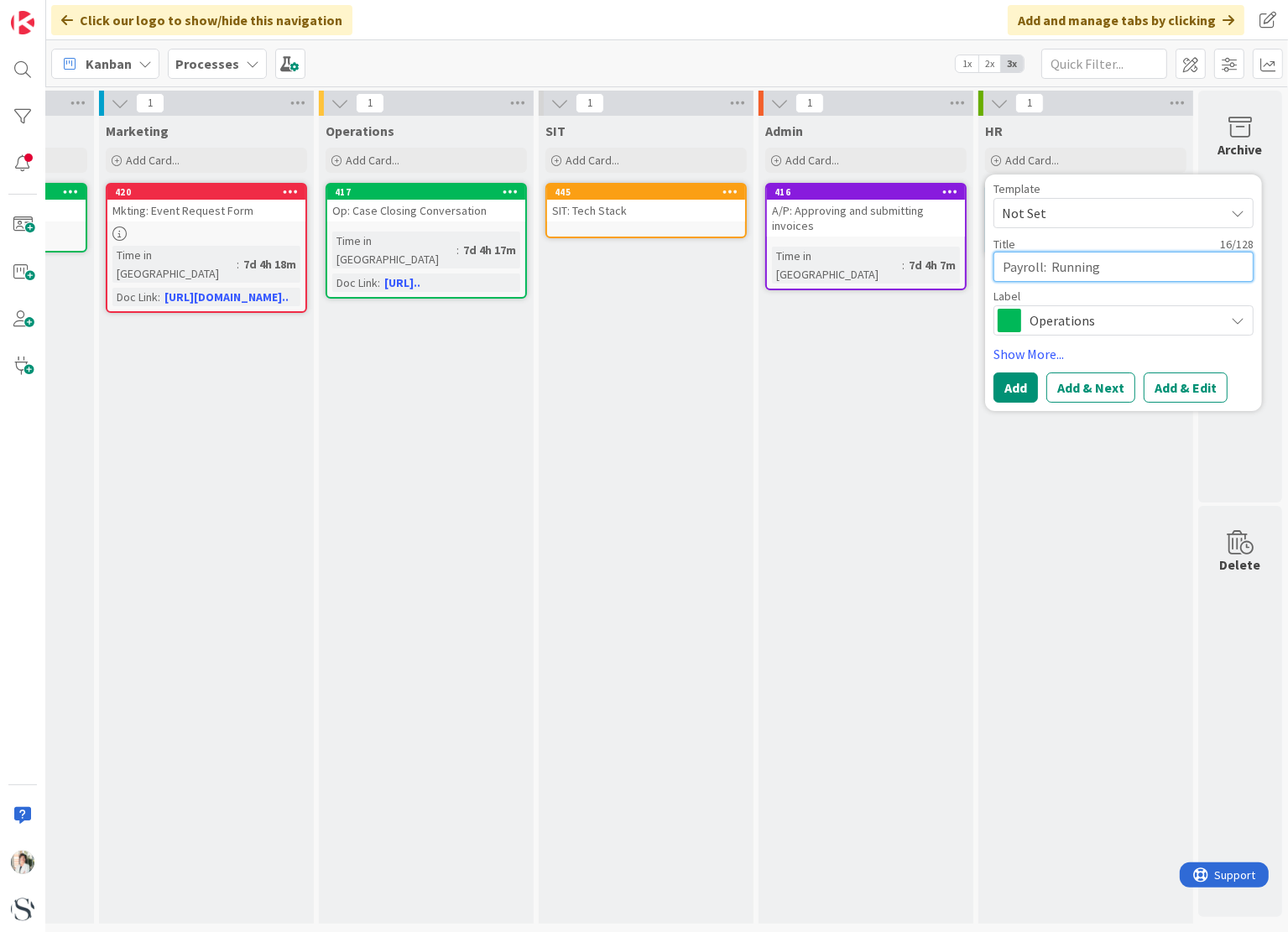
type textarea "x"
type textarea "Payroll: Running"
type textarea "x"
type textarea "Payroll: Running P"
type textarea "x"
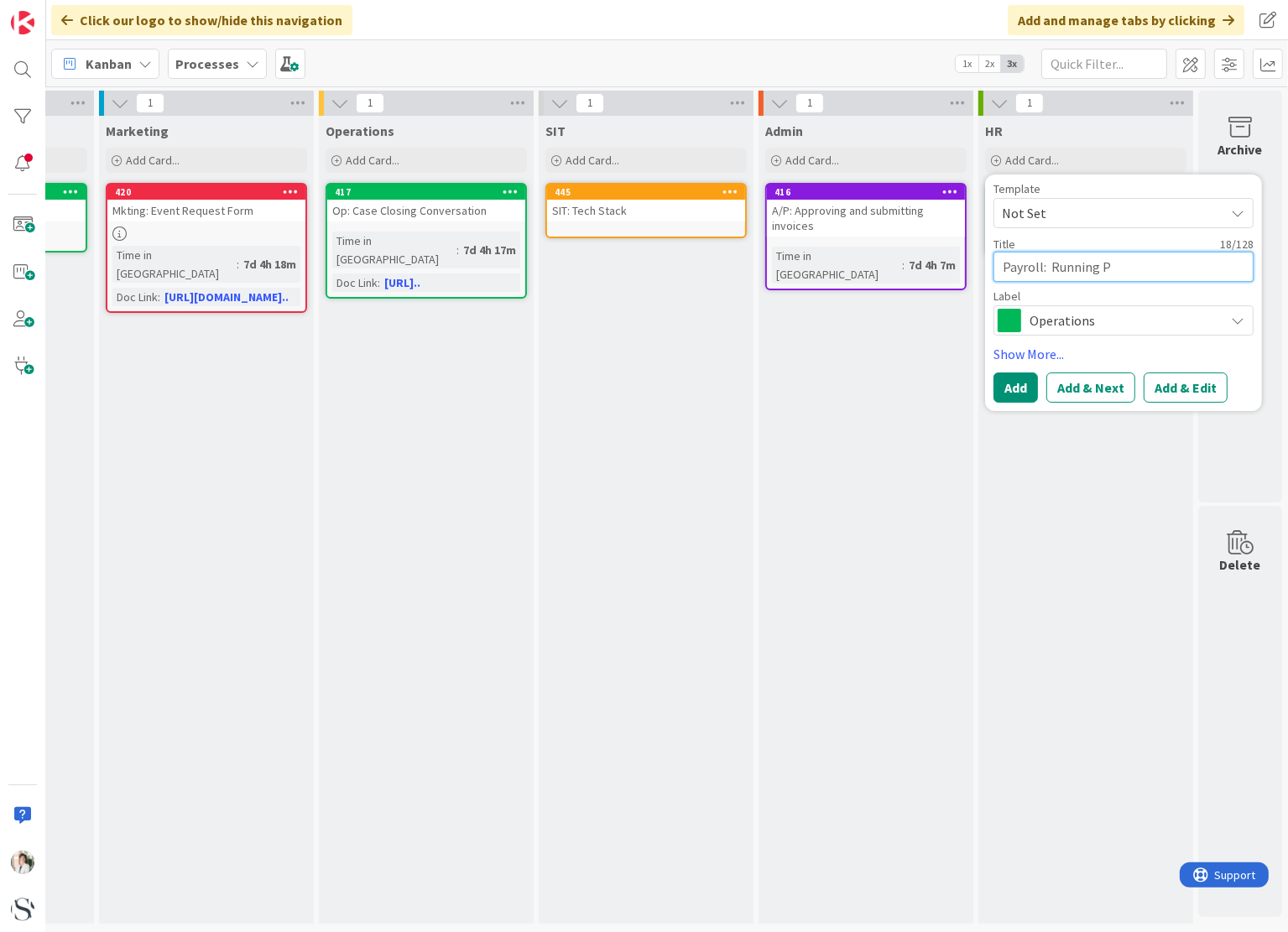
type textarea "Payroll: Running Pa"
type textarea "x"
type textarea "Payroll: Running Pay"
type textarea "x"
type textarea "Payroll: Running Payr"
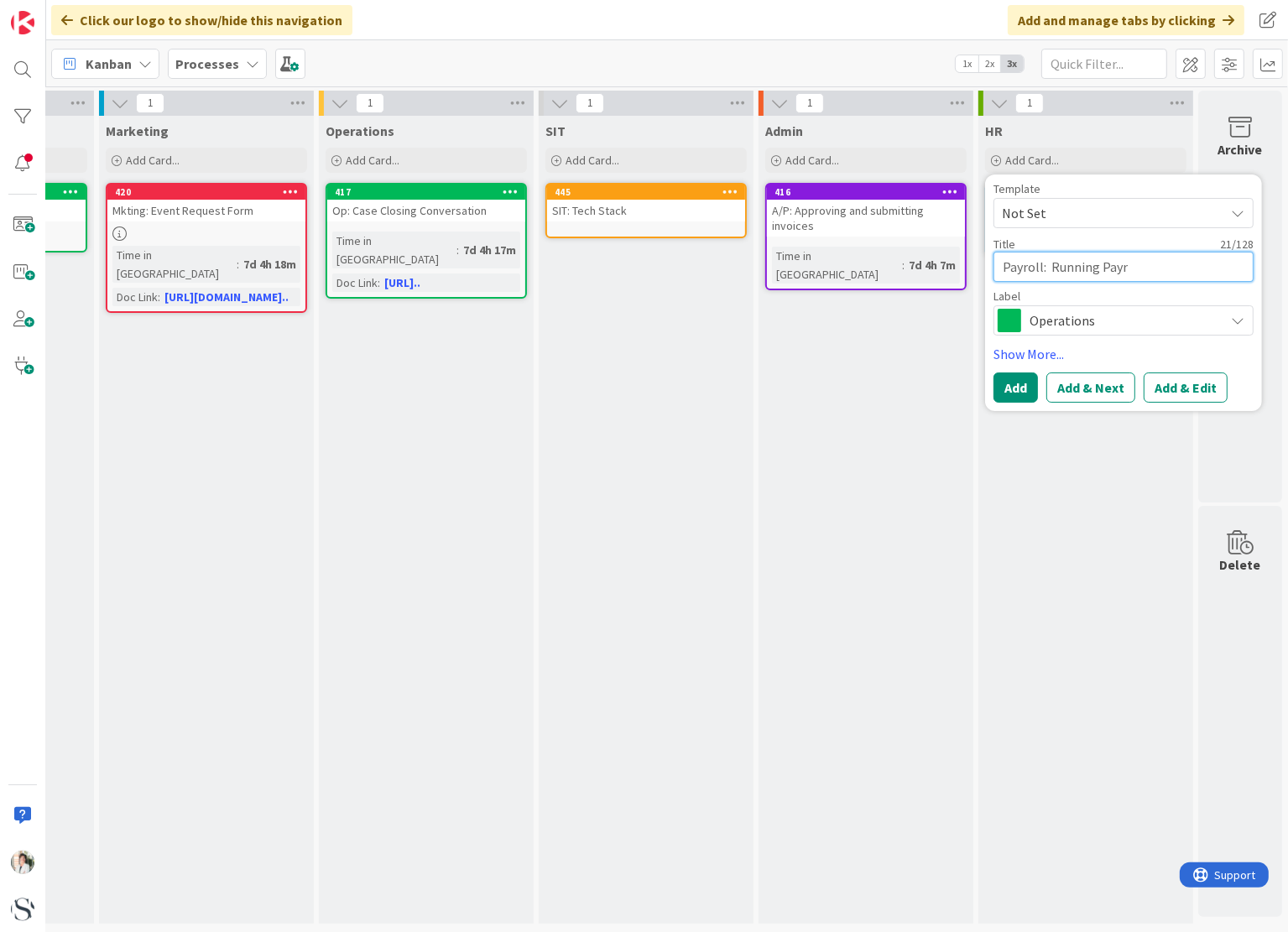
type textarea "x"
type textarea "Payroll: Running Payro"
type textarea "x"
type textarea "Payroll: Running Payrol"
type textarea "x"
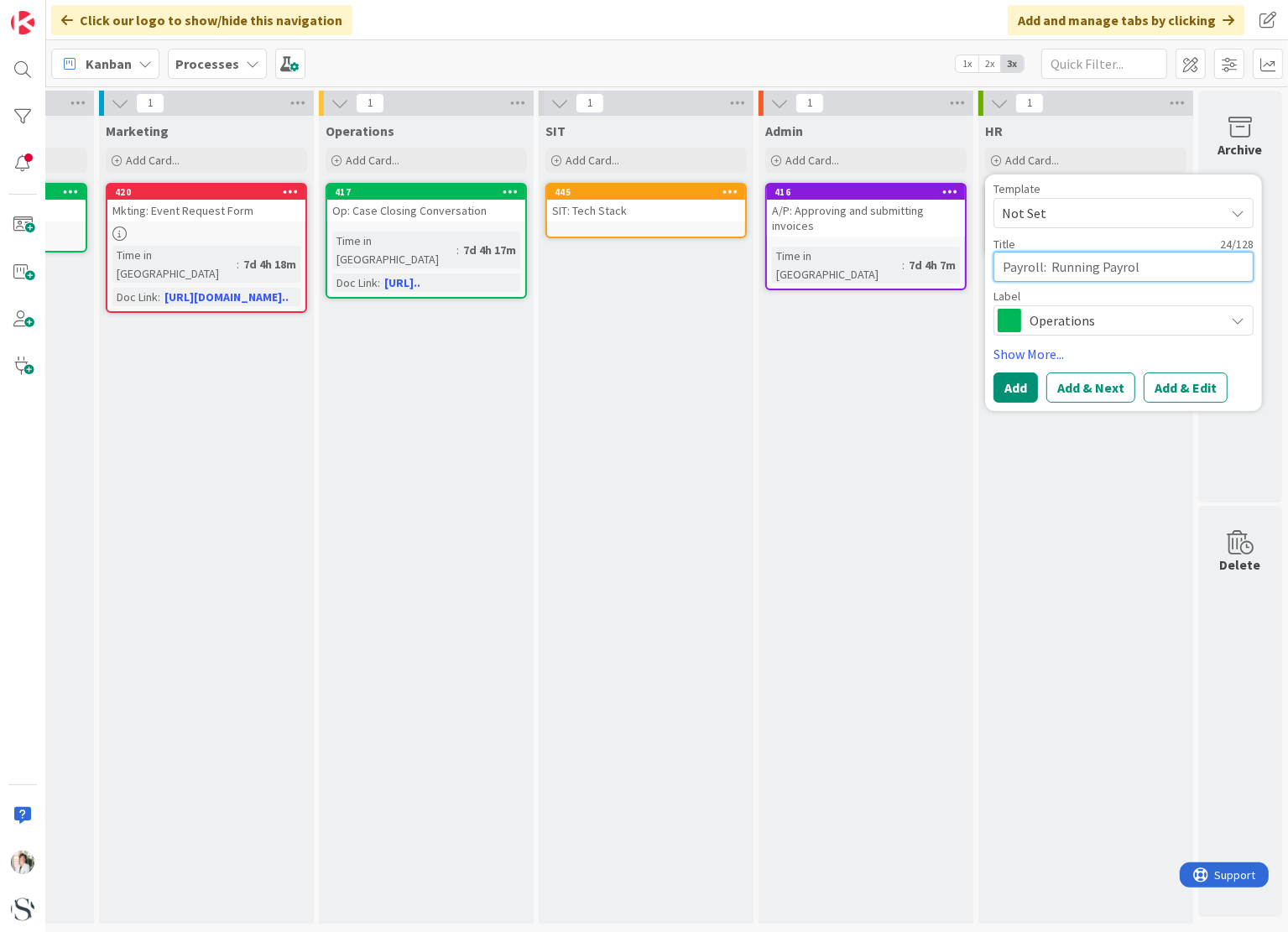
type textarea "Payroll: Running Payroll"
type textarea "x"
type textarea "Payroll: Running Payroll"
type textarea "x"
type textarea "Payroll: Running Payroll a"
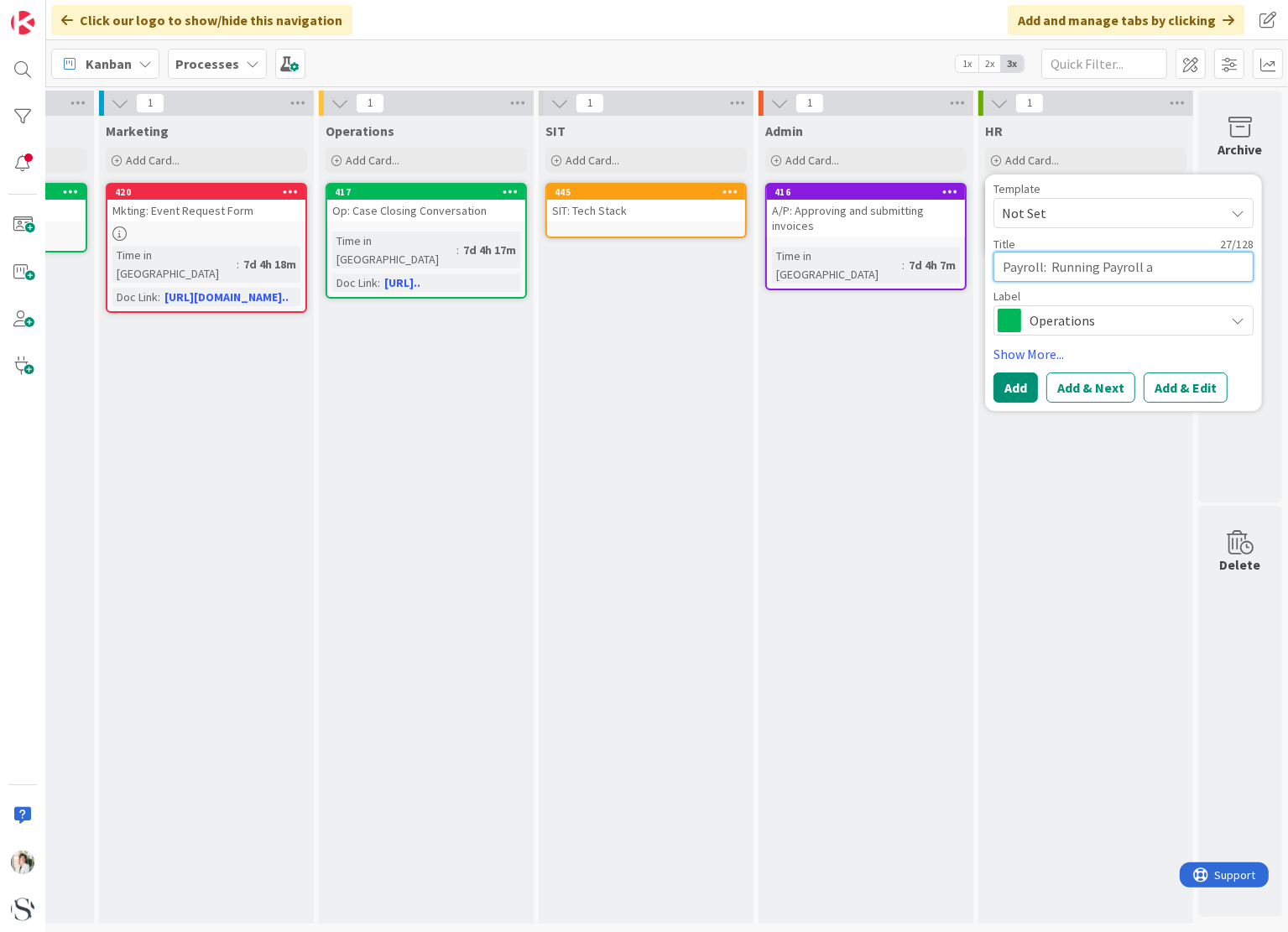
type textarea "x"
type textarea "Payroll: Running Payroll an"
type textarea "x"
type textarea "Payroll: Running Payroll and"
type textarea "x"
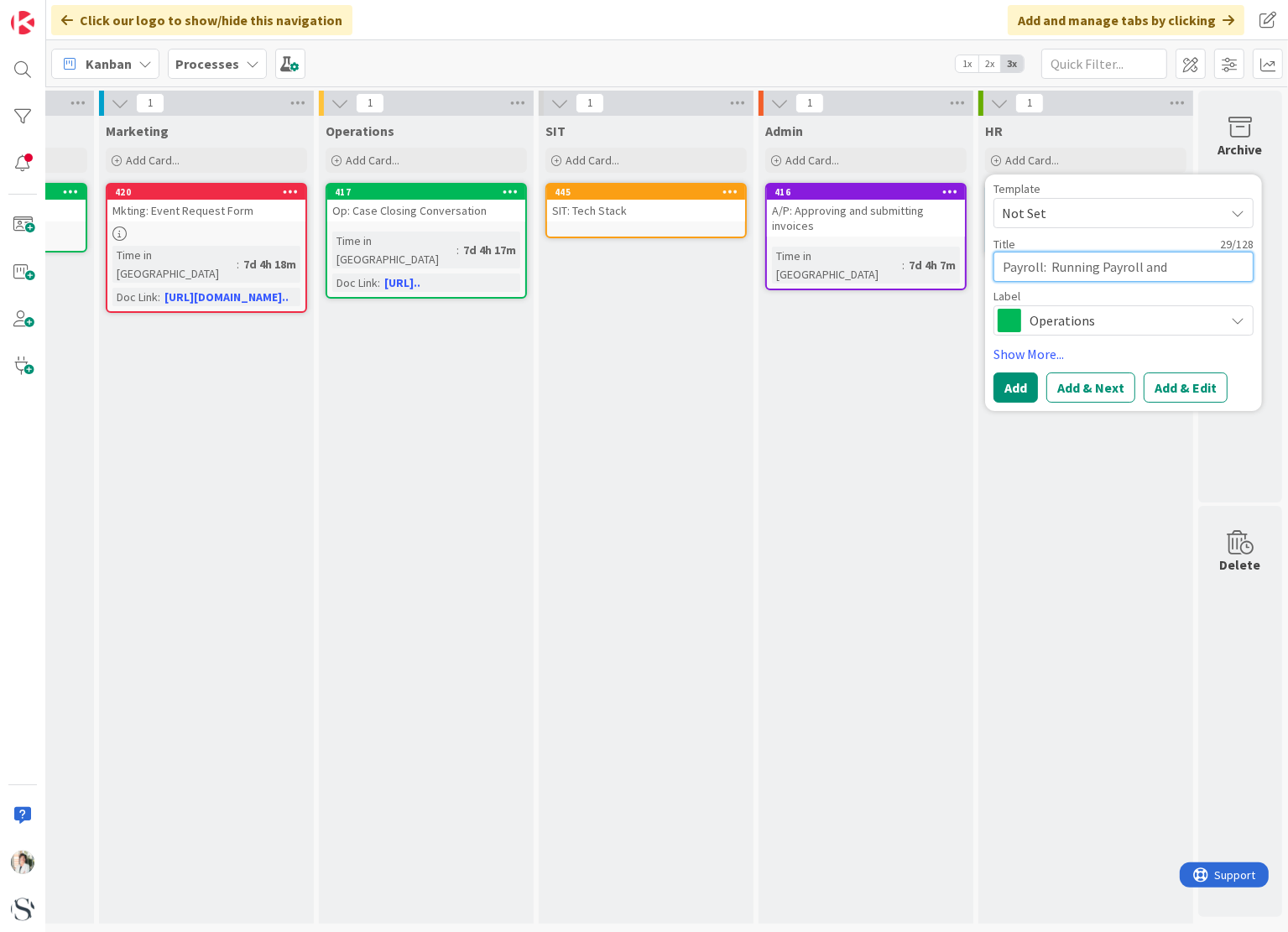
type textarea "Payroll: Running Payroll and"
type textarea "x"
type textarea "Payroll: Running Payroll and F"
type textarea "x"
type textarea "Payroll: Running Payroll and Fu"
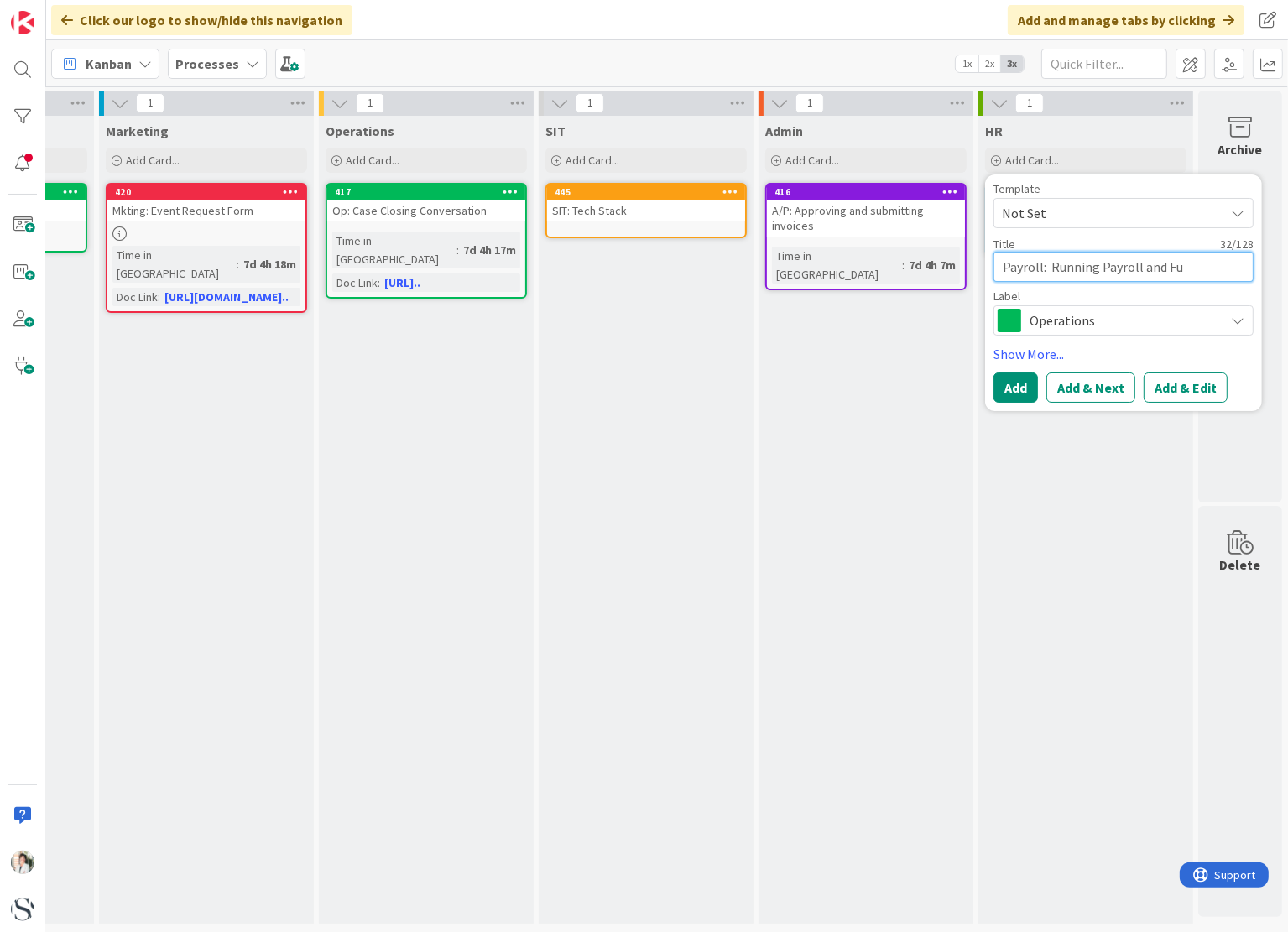
type textarea "x"
type textarea "Payroll: Running Payroll and Fun"
type textarea "x"
type textarea "Payroll: Running Payroll and Fund"
type textarea "x"
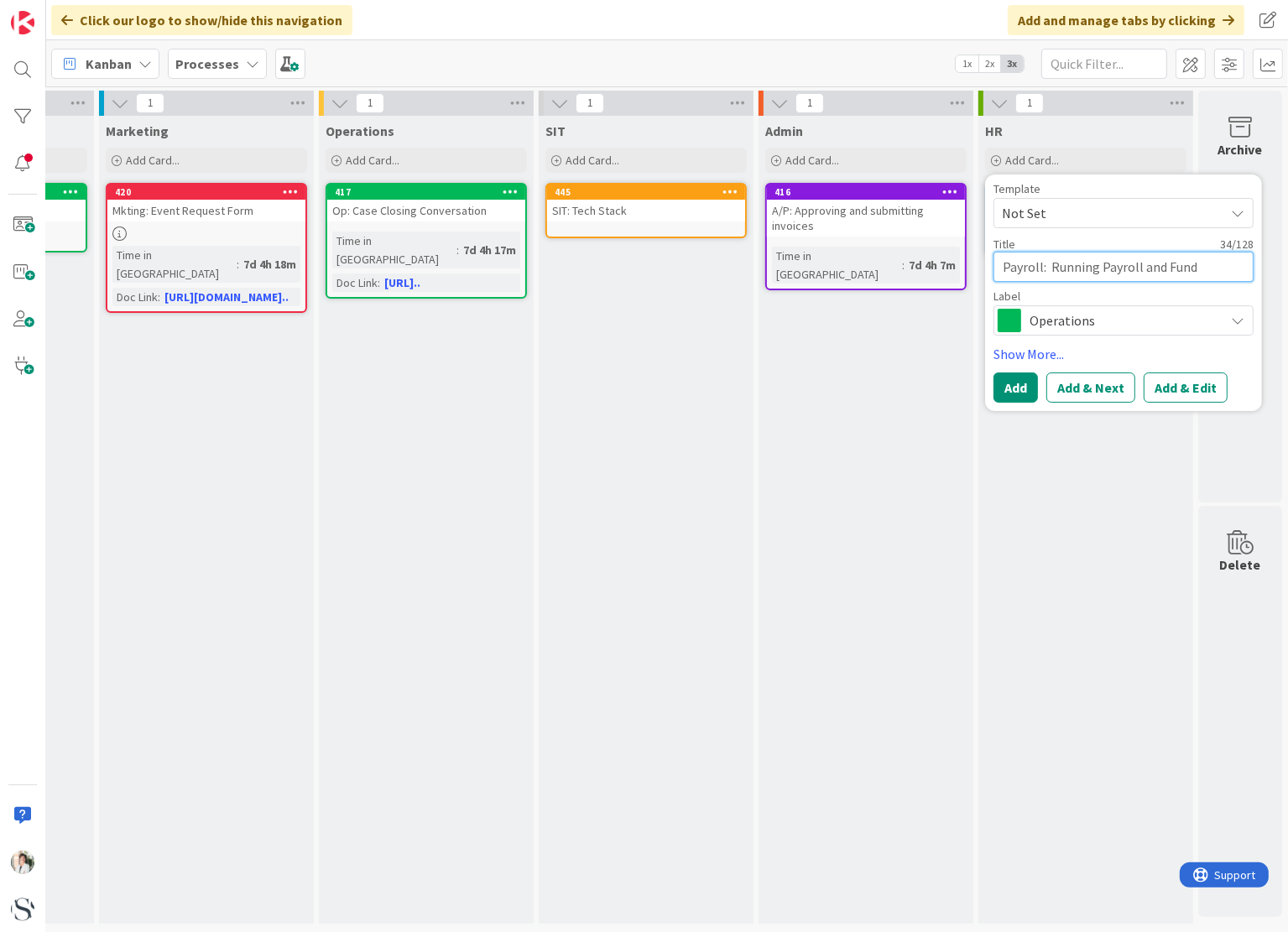
type textarea "Payroll: Running Payroll and Fundi"
type textarea "x"
type textarea "Payroll: Running Payroll and Fundin"
type textarea "x"
type textarea "Payroll: Running Payroll and Funding"
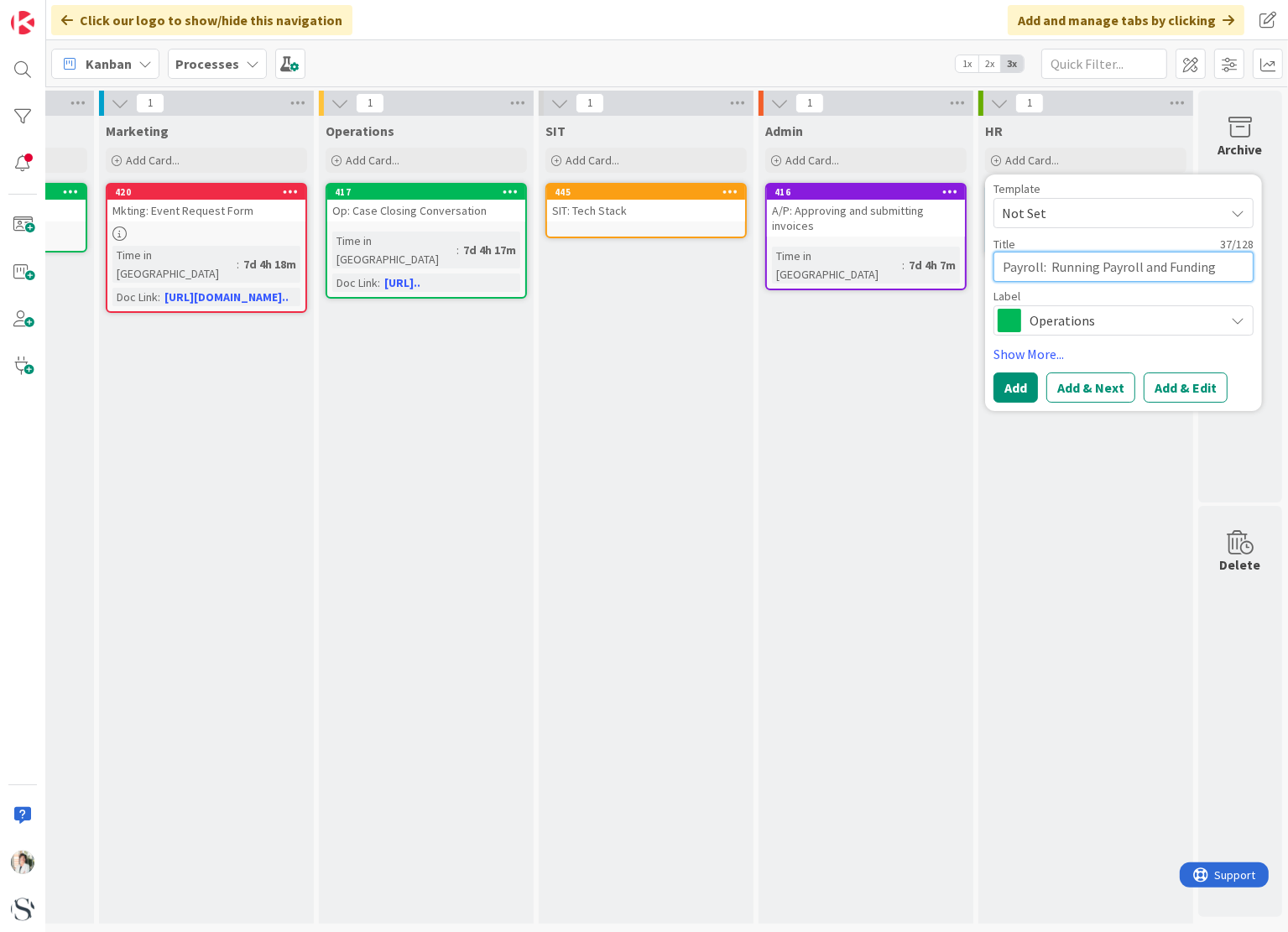
type textarea "x"
type textarea "Payroll: Running Payroll and Funding"
type textarea "x"
type textarea "Payroll: Running Payroll and Funding t"
type textarea "x"
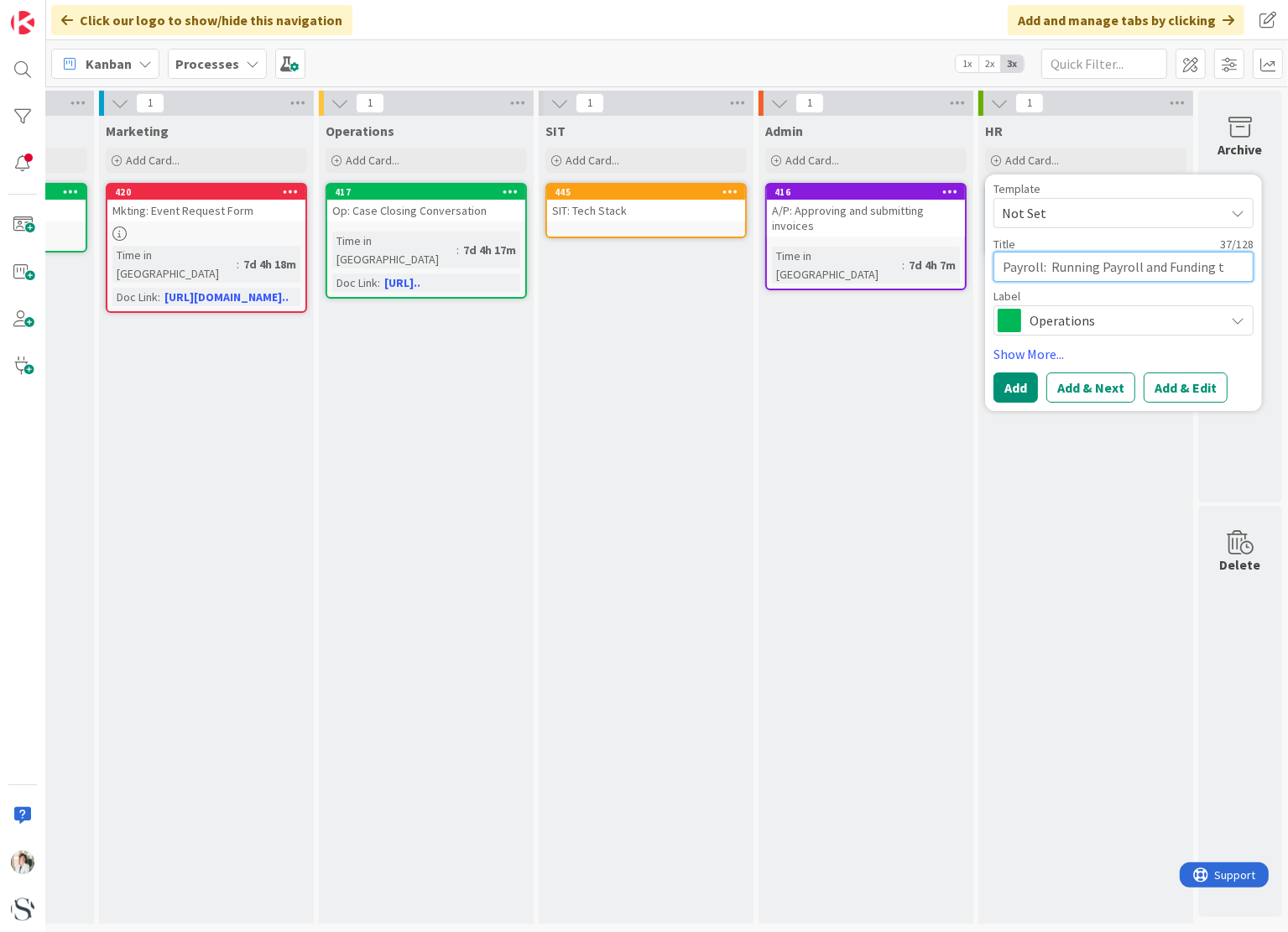
type textarea "Payroll: Running Payroll and Funding th"
type textarea "x"
type textarea "Payroll: Running Payroll and Funding the"
type textarea "x"
type textarea "Payroll: Running Payroll and Funding the"
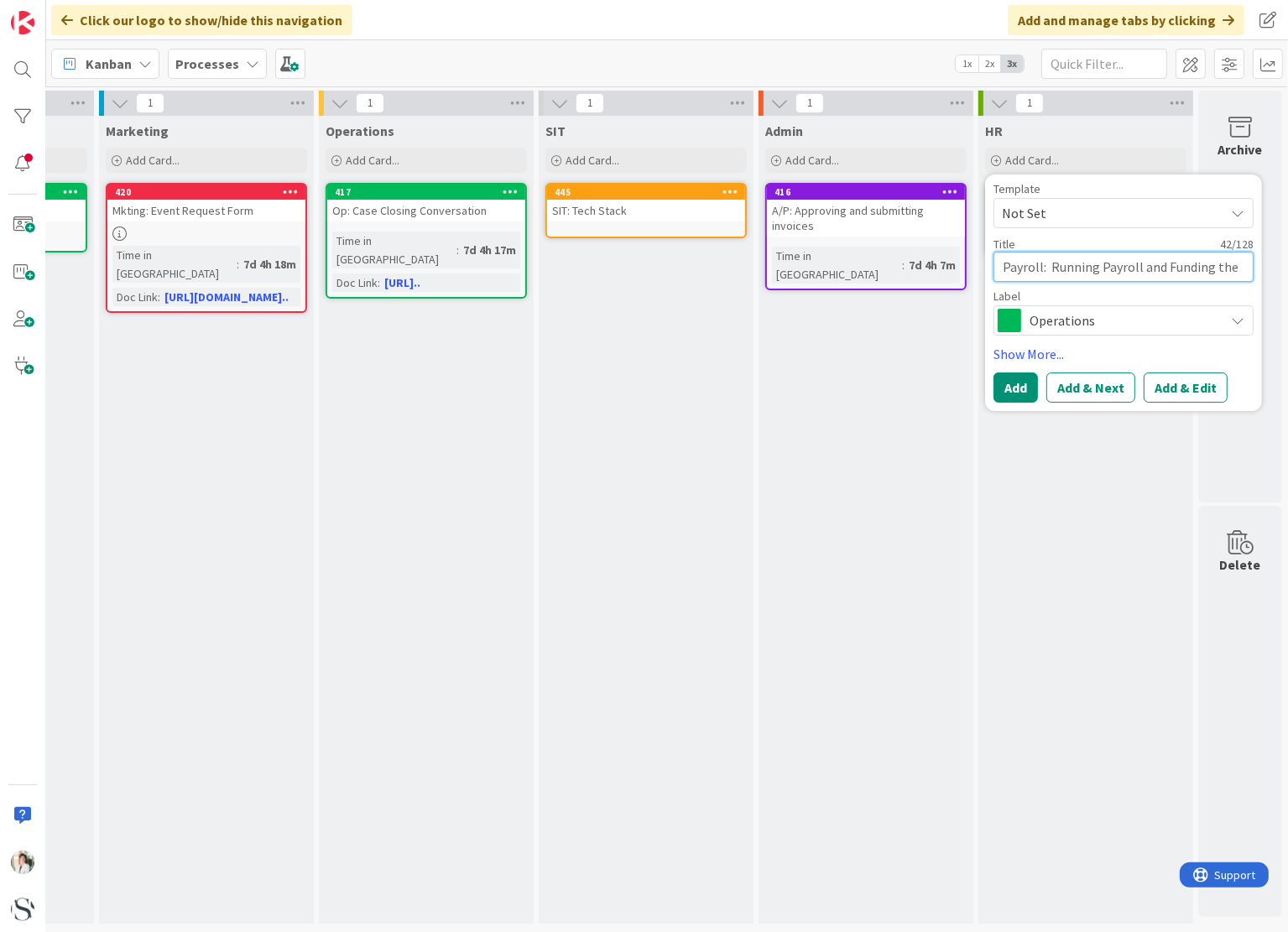
type textarea "x"
type textarea "Payroll: Running Payroll and Funding the 4"
type textarea "x"
type textarea "Payroll: Running Payroll and Funding the 40"
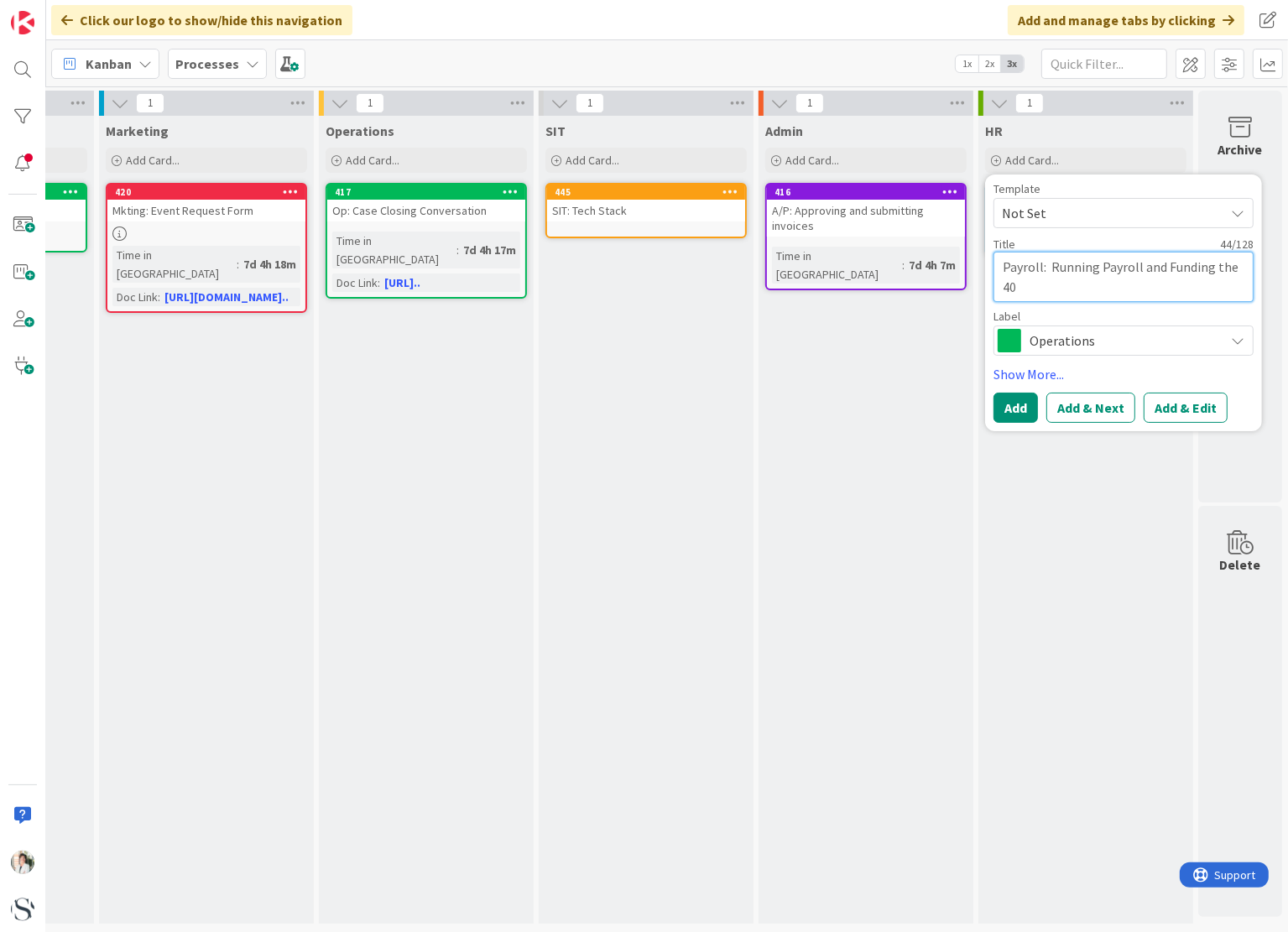
type textarea "x"
type textarea "Payroll: Running Payroll and Funding the 4"
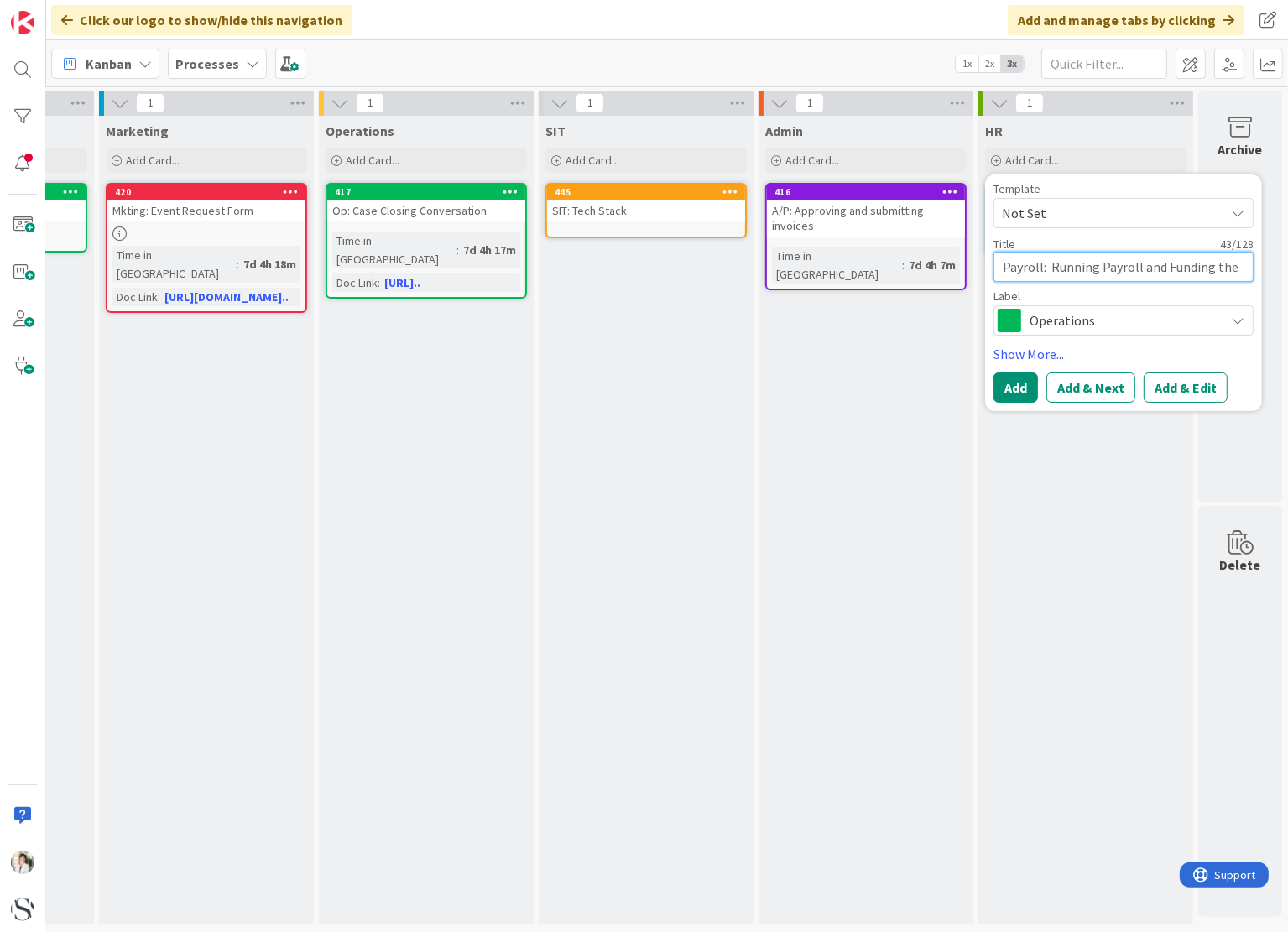
type textarea "x"
type textarea "Payroll: Running Payroll and Funding the"
type textarea "x"
type textarea "Payroll: Running Payroll and Funding the"
type textarea "x"
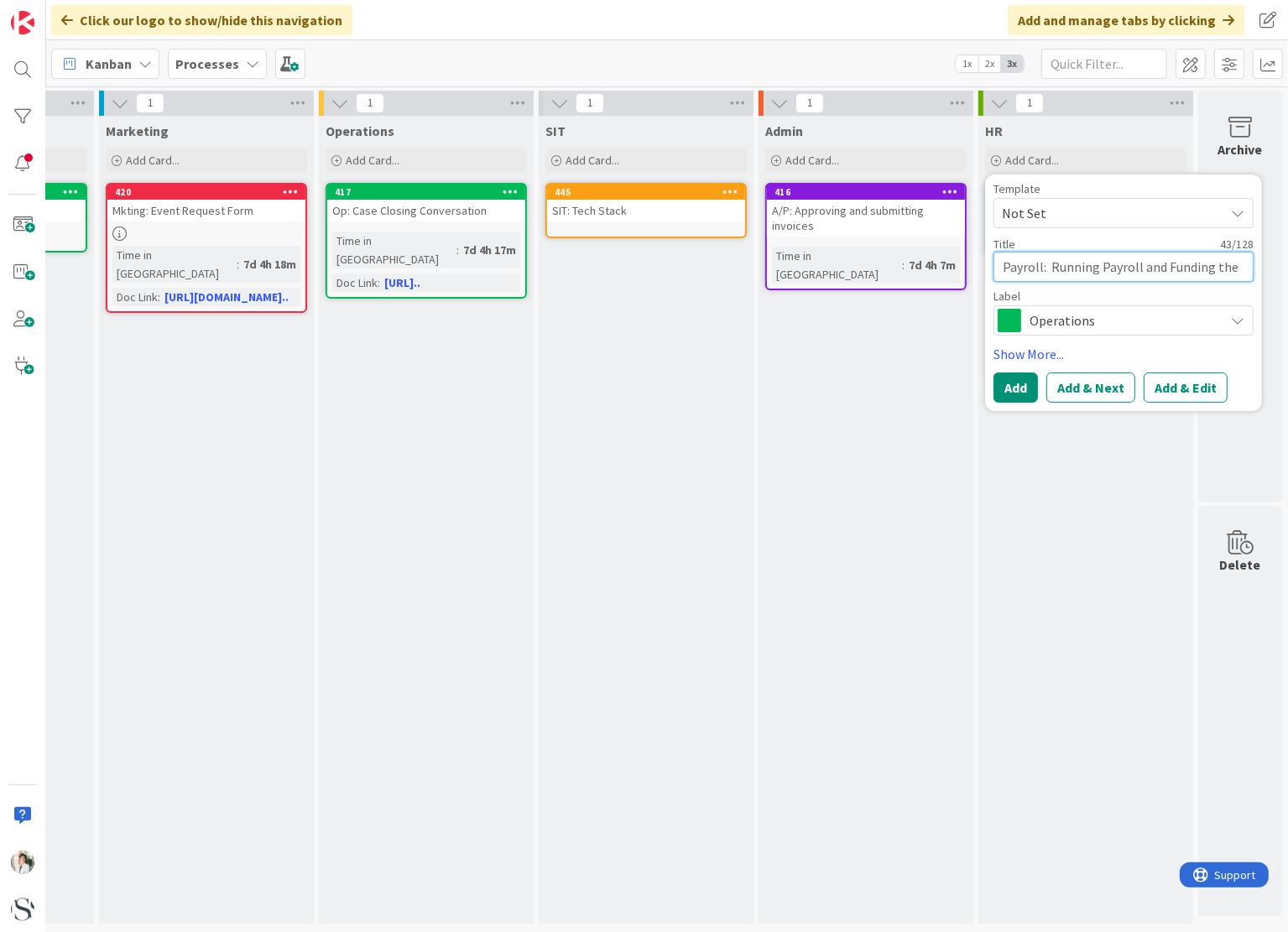
type textarea "Payroll: Running Payroll and Funding th"
type textarea "x"
type textarea "Payroll: Running Payroll and Funding t"
type textarea "x"
type textarea "Payroll: Running Payroll and Funding"
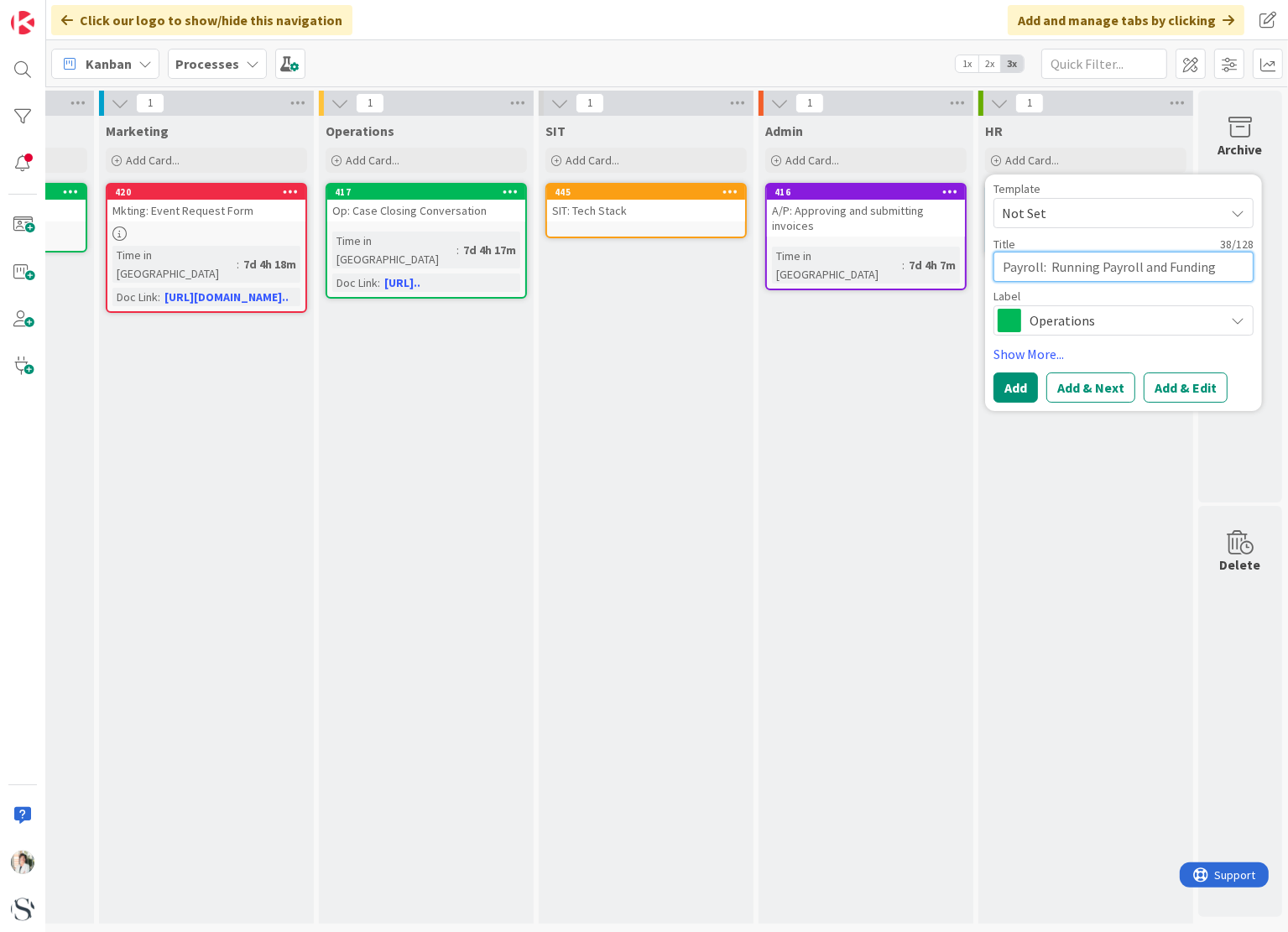
type textarea "x"
type textarea "Payroll: Running Payroll and Funding"
type textarea "x"
type textarea "Payroll: Running Payroll and Fundin"
type textarea "x"
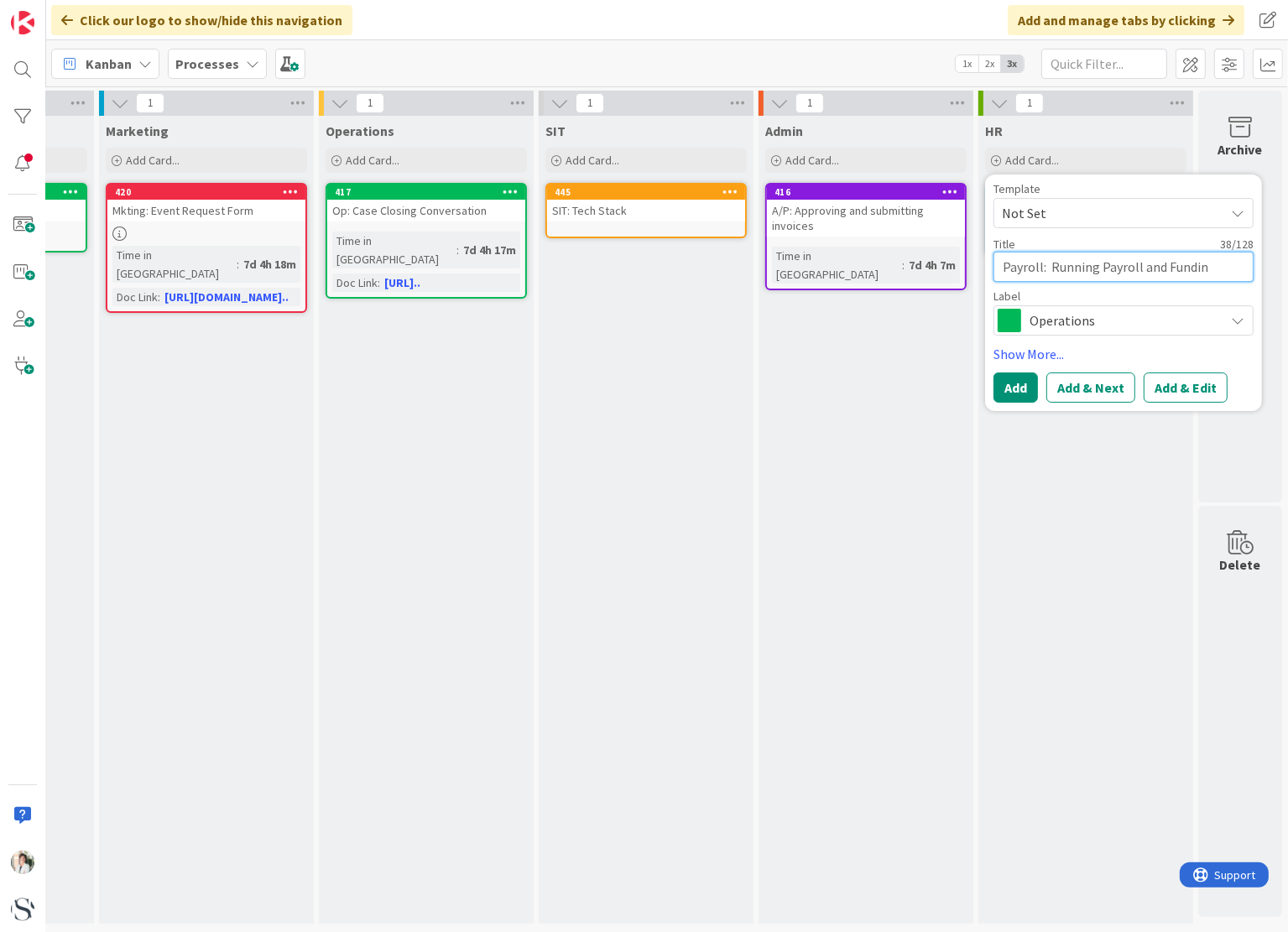
type textarea "Payroll: Running Payroll and Fundi"
type textarea "x"
type textarea "Payroll: Running Payroll and Fund"
type textarea "x"
type textarea "Payroll: Running Payroll and Fun"
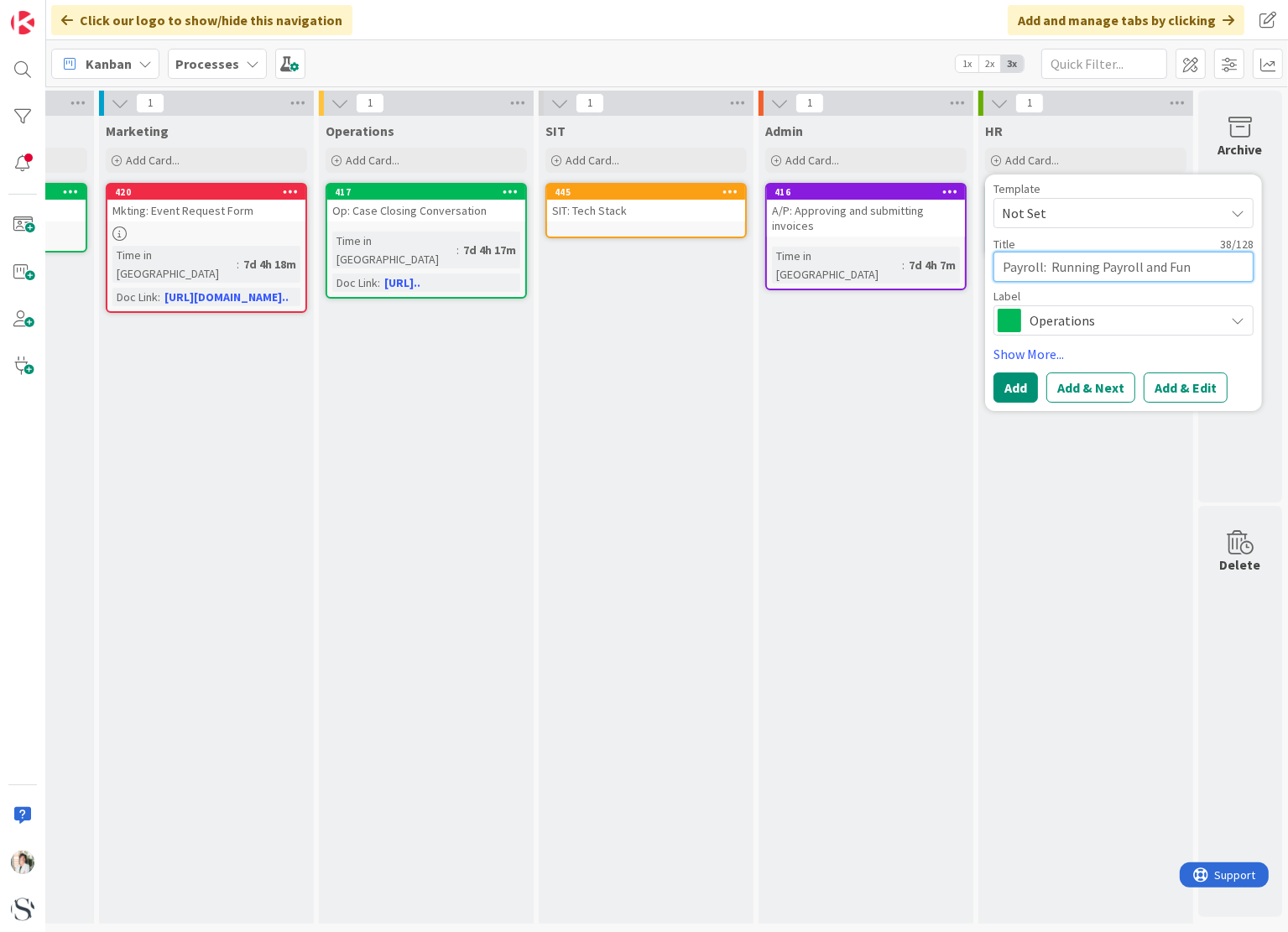
type textarea "x"
type textarea "Payroll: Running Payroll and Fu"
type textarea "x"
type textarea "Payroll: Running Payroll and F"
type textarea "x"
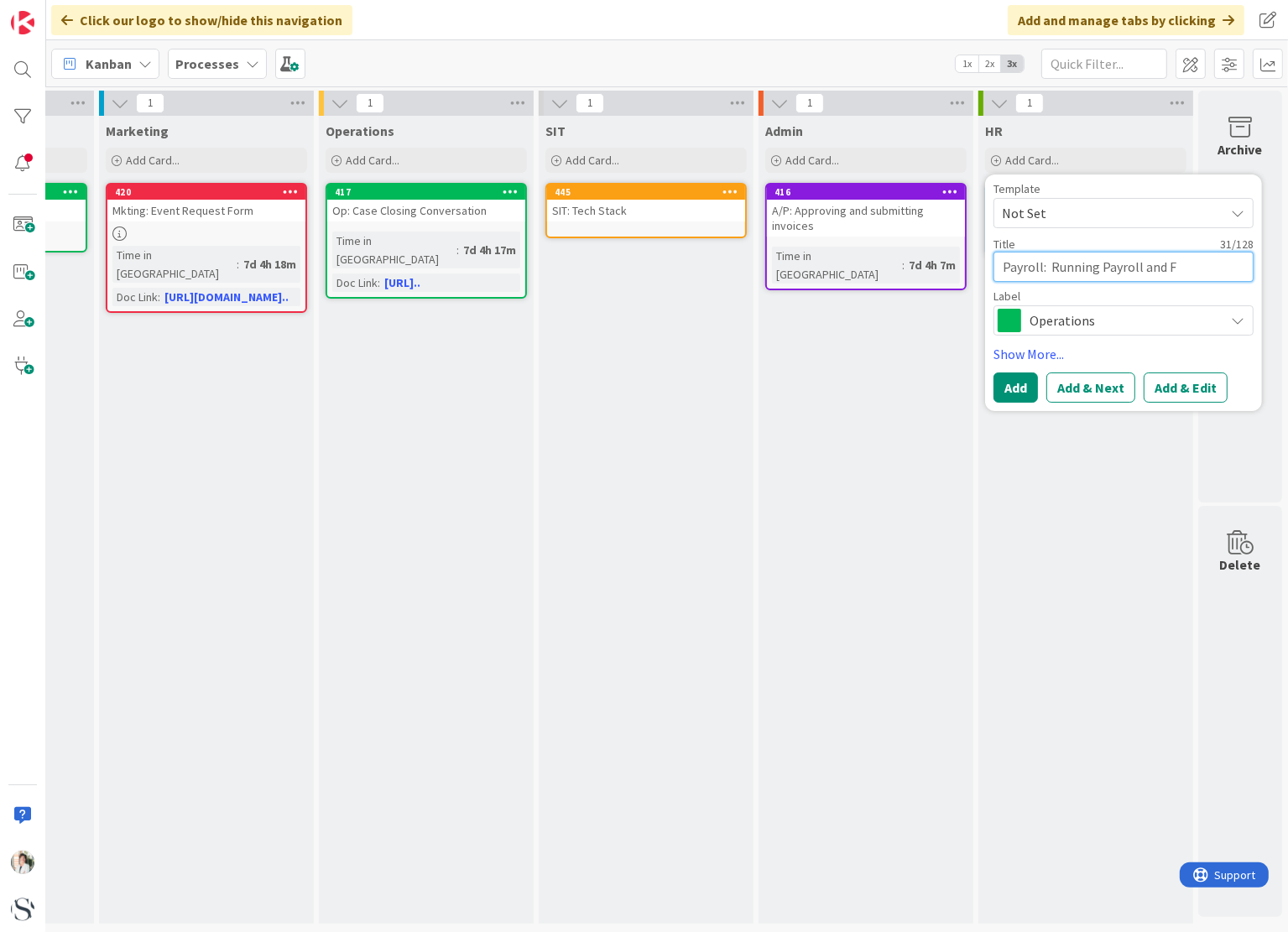
type textarea "Payroll: Running Payroll and"
type textarea "x"
type textarea "Payroll: Running Payroll and"
type textarea "x"
type textarea "Payroll: Running Payroll an"
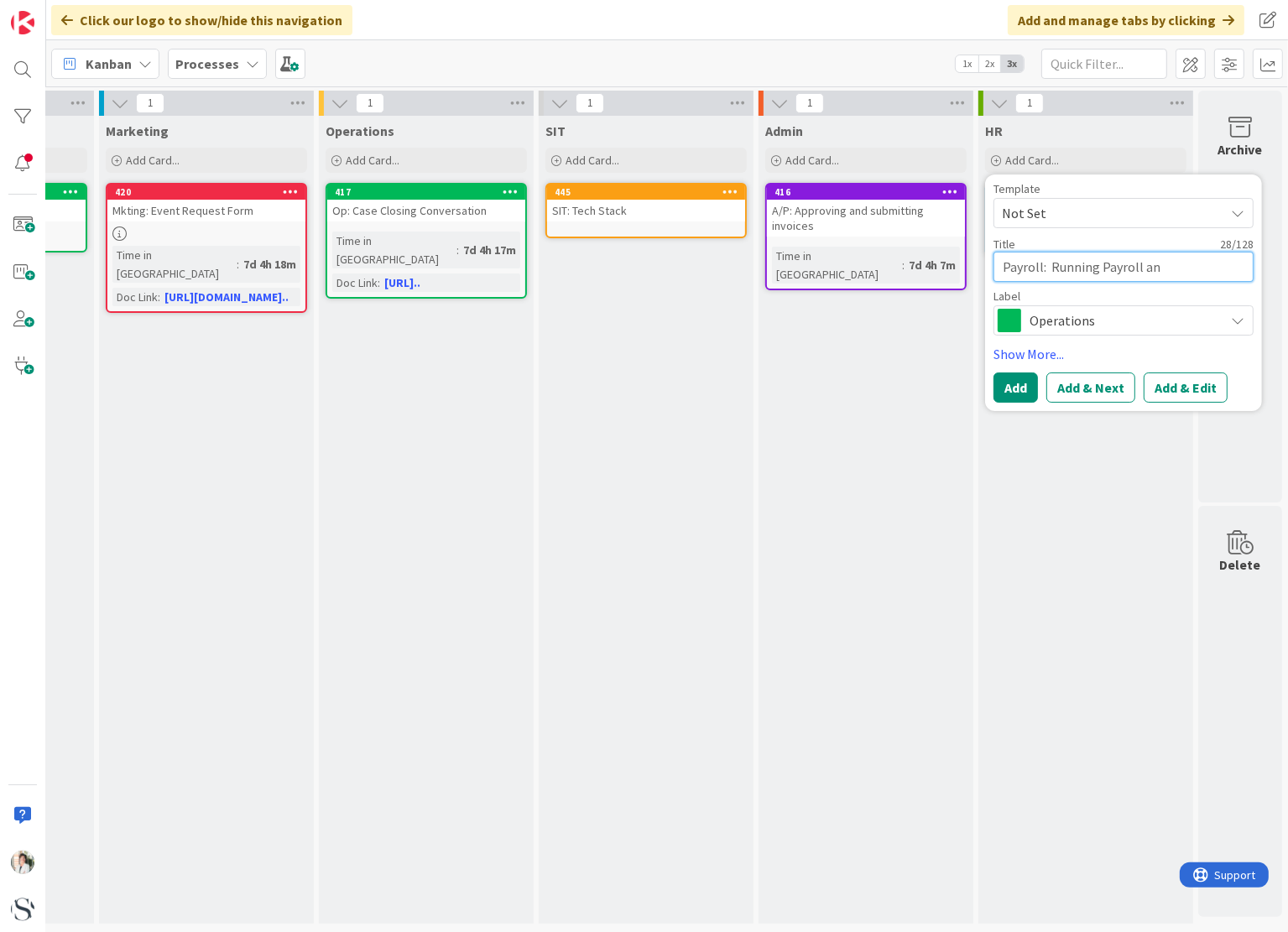
type textarea "x"
type textarea "Payroll: Running Payroll a"
type textarea "x"
type textarea "Payroll: Running Payroll"
click at [1105, 323] on span "Operations" at bounding box center [1123, 320] width 186 height 23
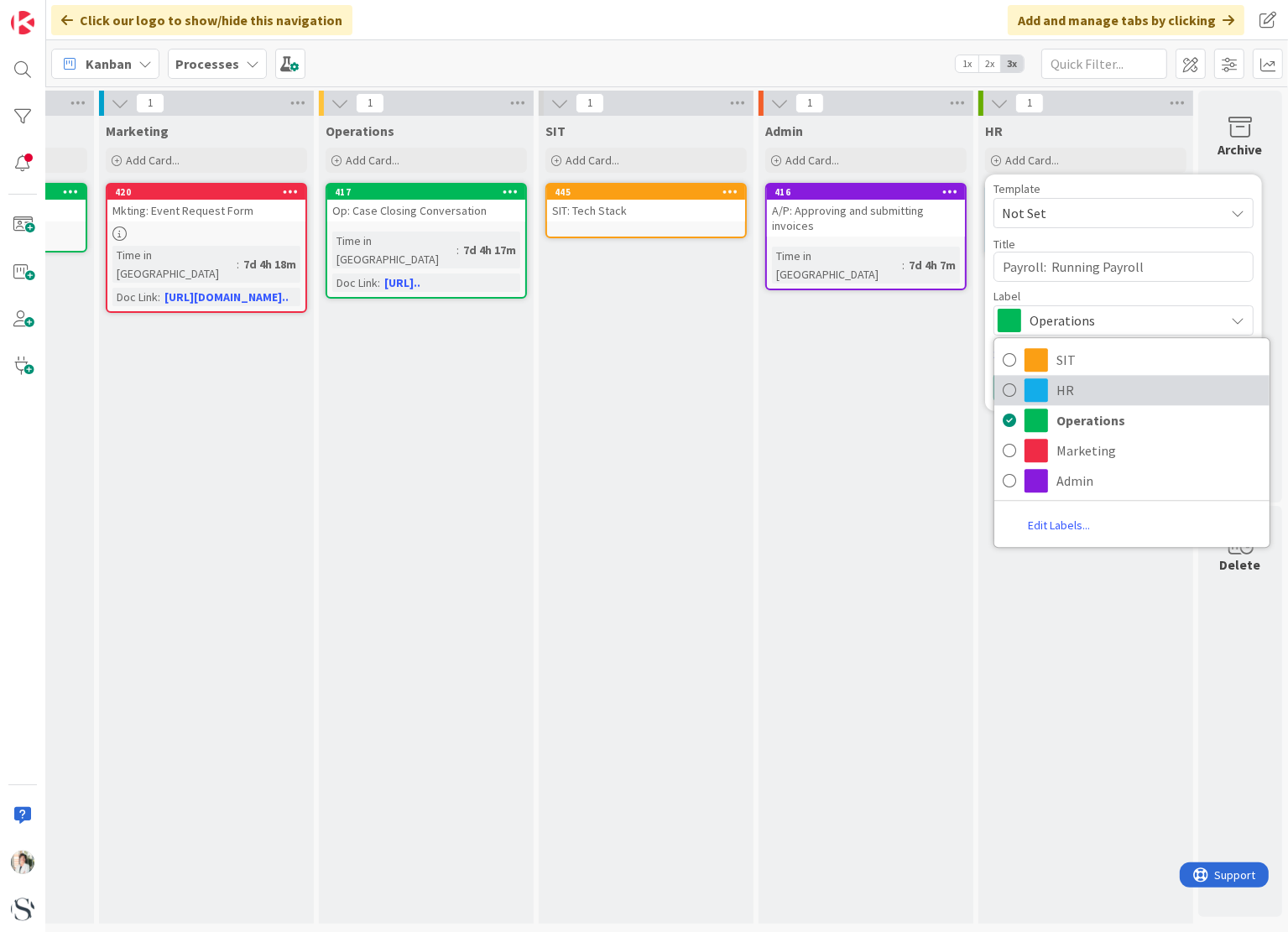
click at [1025, 392] on span at bounding box center [1036, 389] width 23 height 23
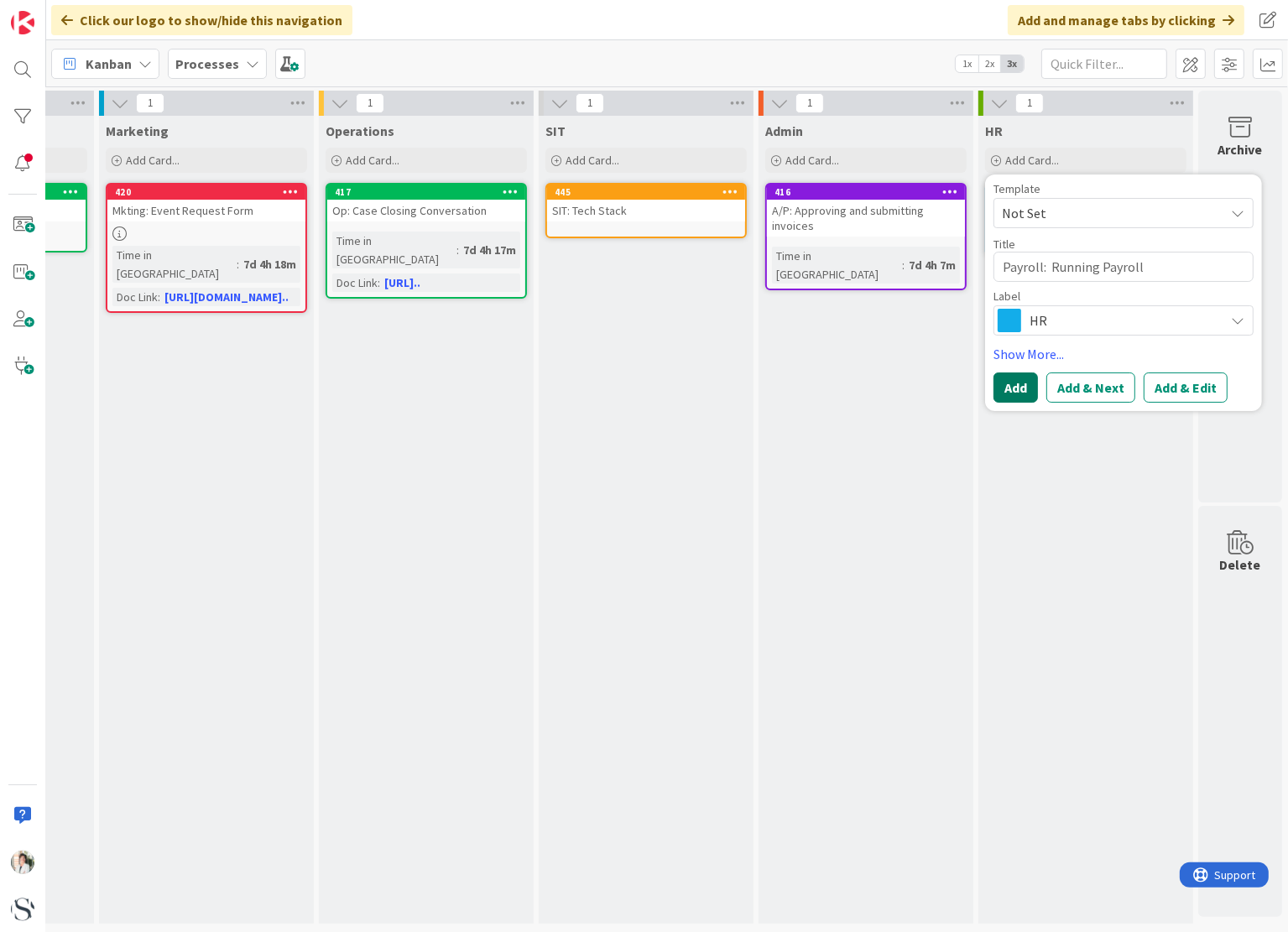
click at [1010, 394] on button "Add" at bounding box center [1016, 387] width 45 height 30
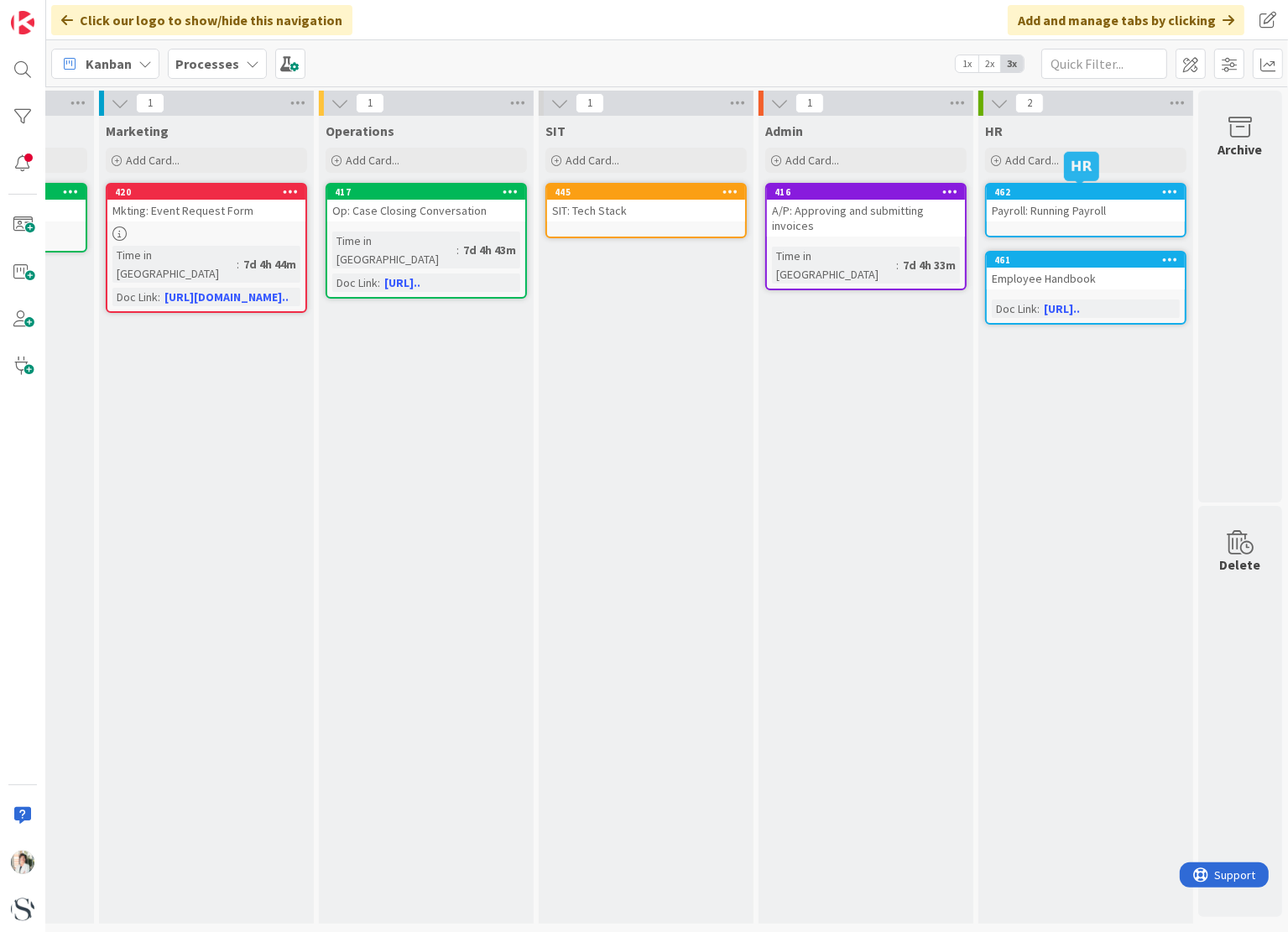
click at [1079, 192] on div "462" at bounding box center [1089, 192] width 191 height 12
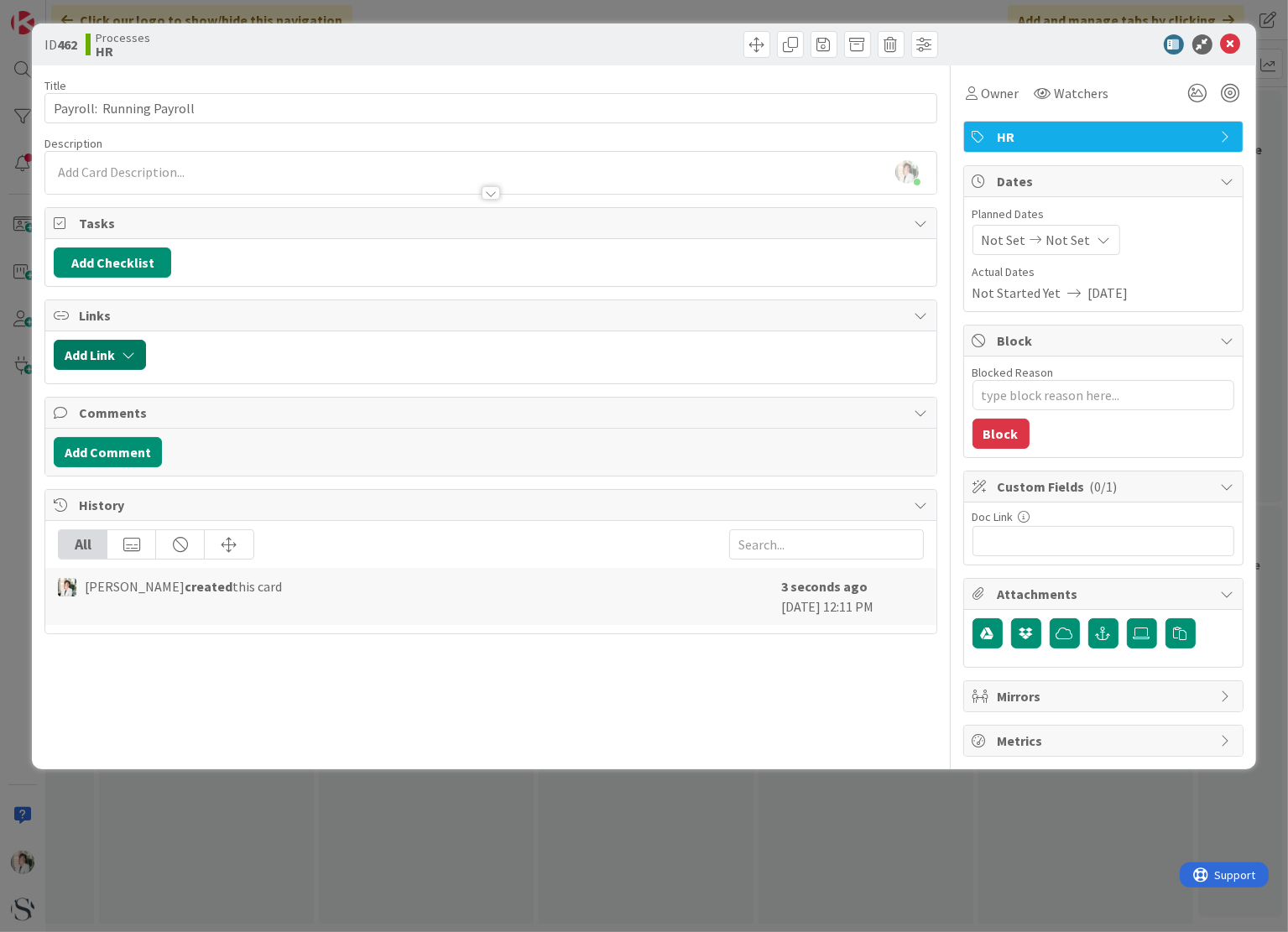
click at [135, 353] on button "Add Link" at bounding box center [99, 355] width 92 height 30
click at [135, 353] on icon "button" at bounding box center [129, 355] width 14 height 14
click at [86, 346] on button "Add Link" at bounding box center [99, 355] width 92 height 30
click at [134, 348] on icon "button" at bounding box center [129, 355] width 14 height 14
click at [117, 452] on button "Add Comment" at bounding box center [107, 451] width 108 height 30
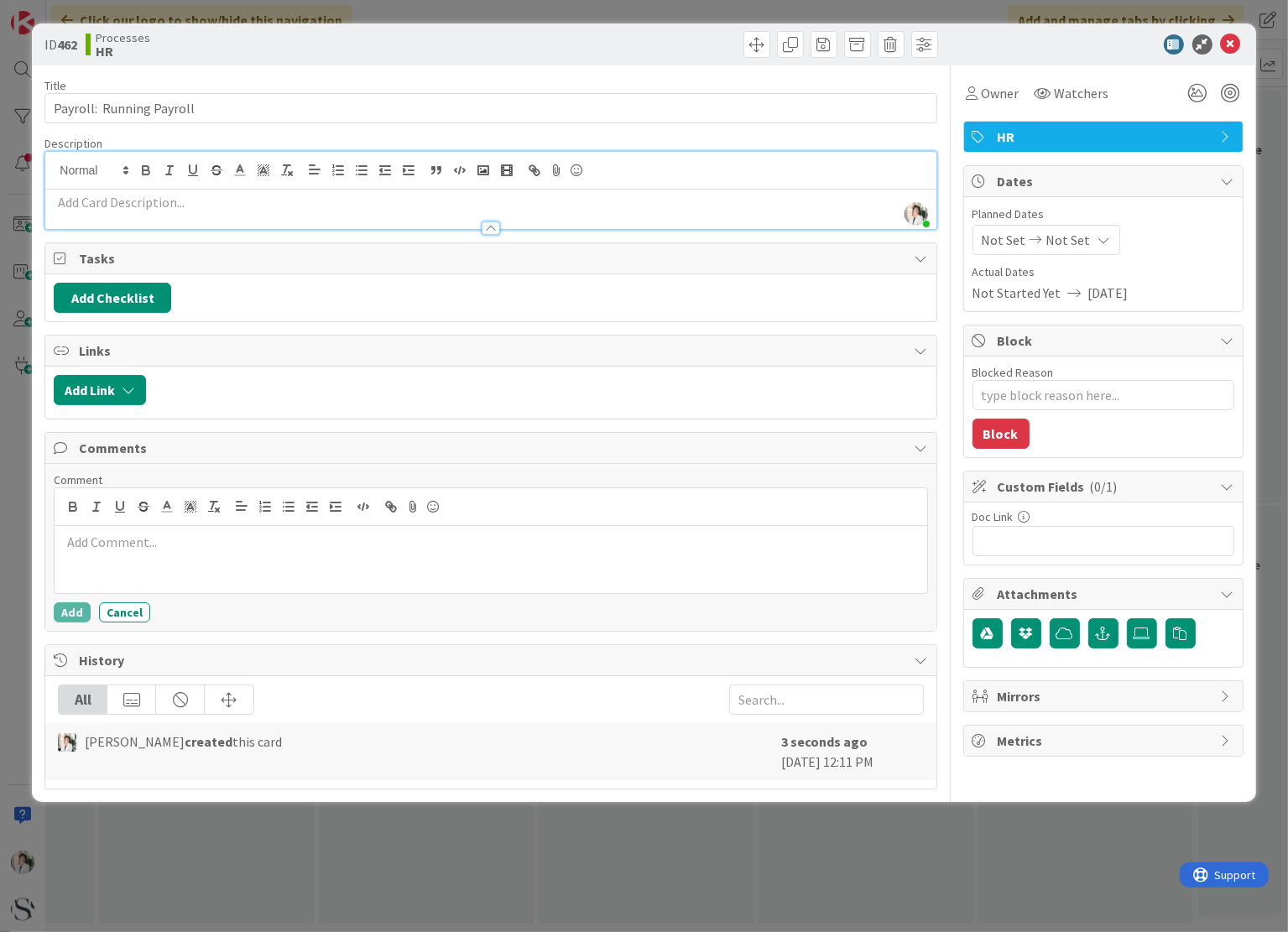
click at [96, 168] on div "[PERSON_NAME] just joined" at bounding box center [489, 190] width 890 height 77
click at [1225, 47] on icon at bounding box center [1230, 44] width 20 height 20
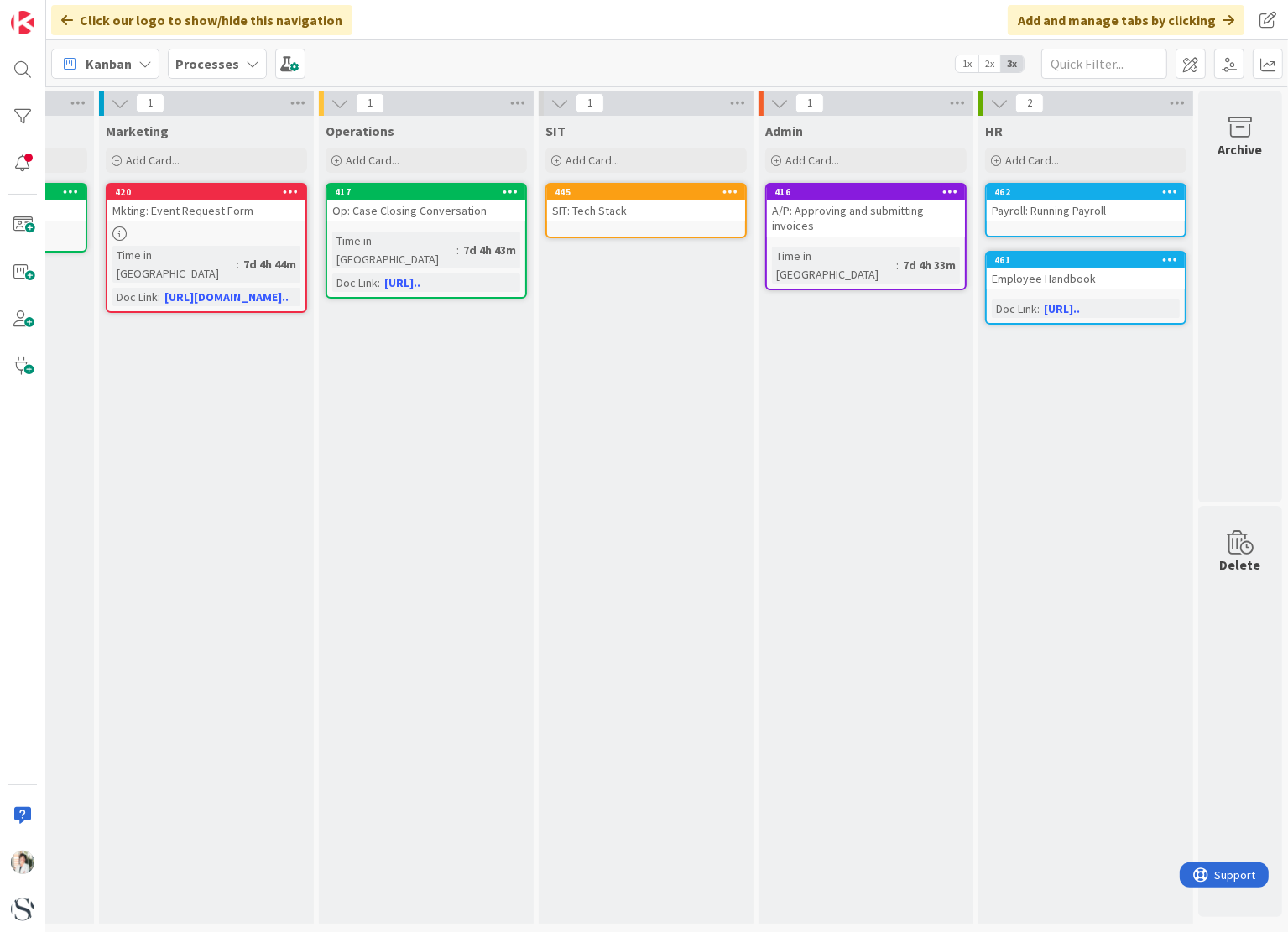
click at [1162, 194] on icon at bounding box center [1170, 192] width 16 height 12
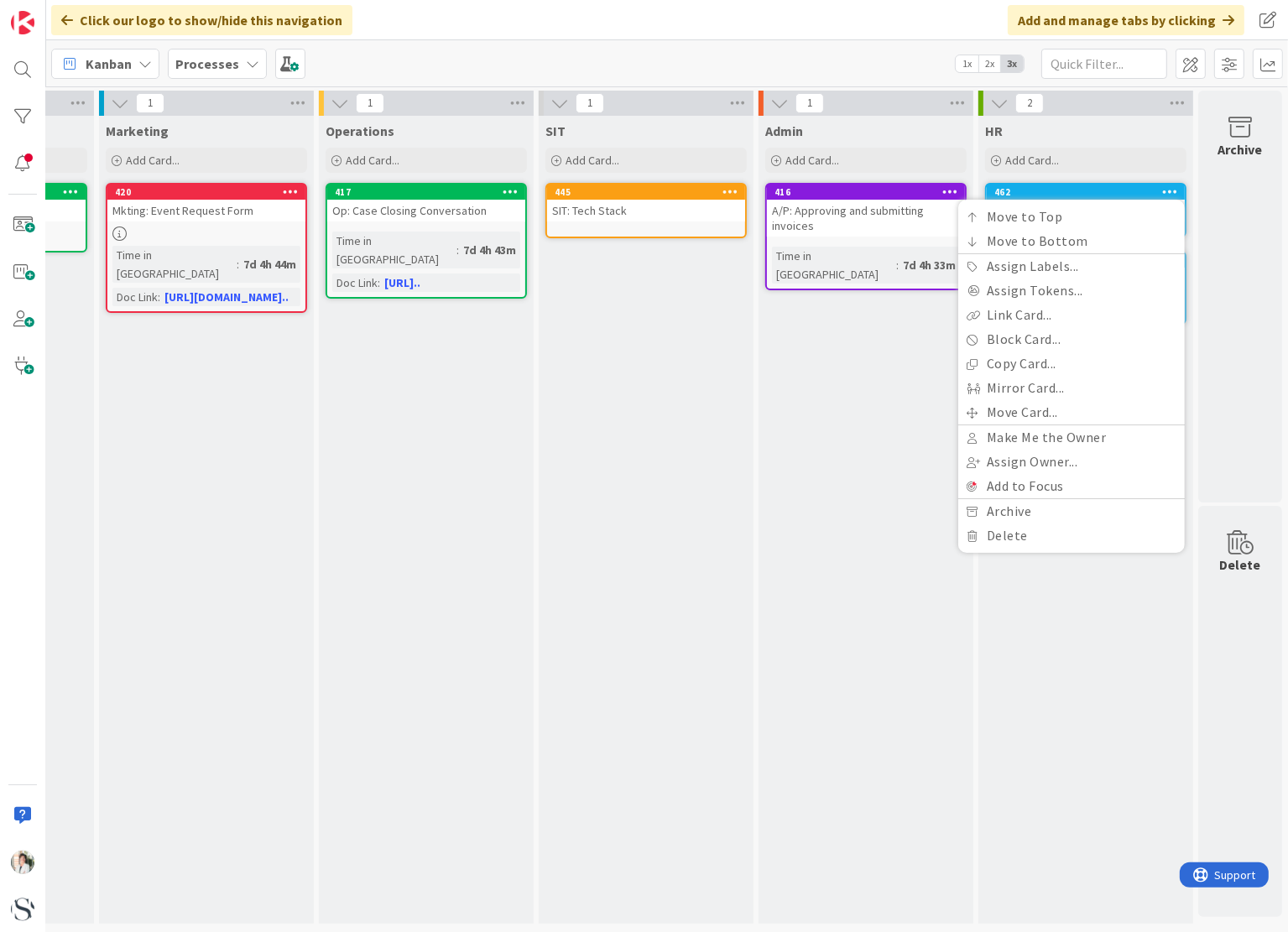
click at [1162, 194] on icon at bounding box center [1170, 192] width 16 height 12
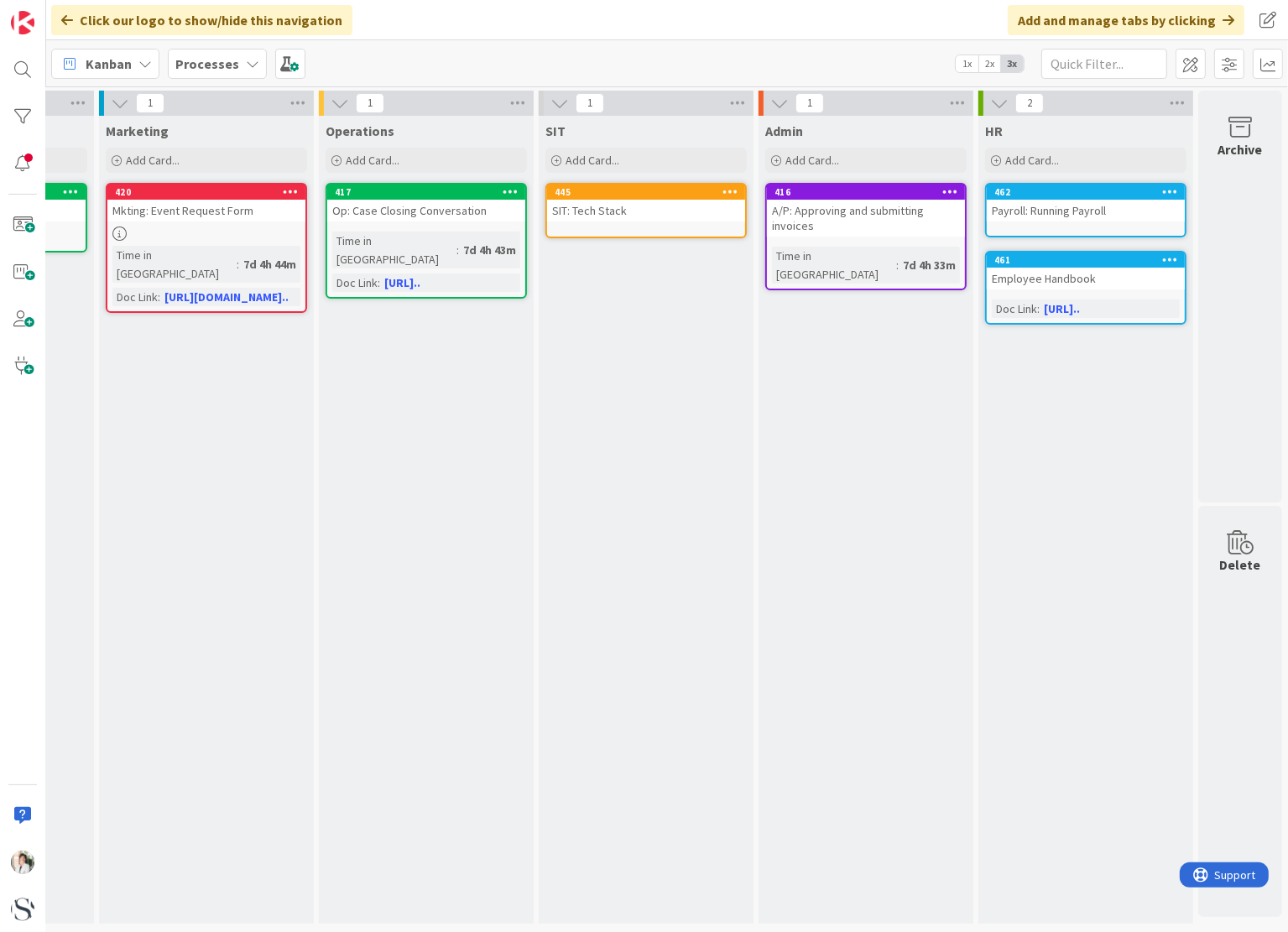
click at [1076, 197] on div "462" at bounding box center [1089, 192] width 191 height 12
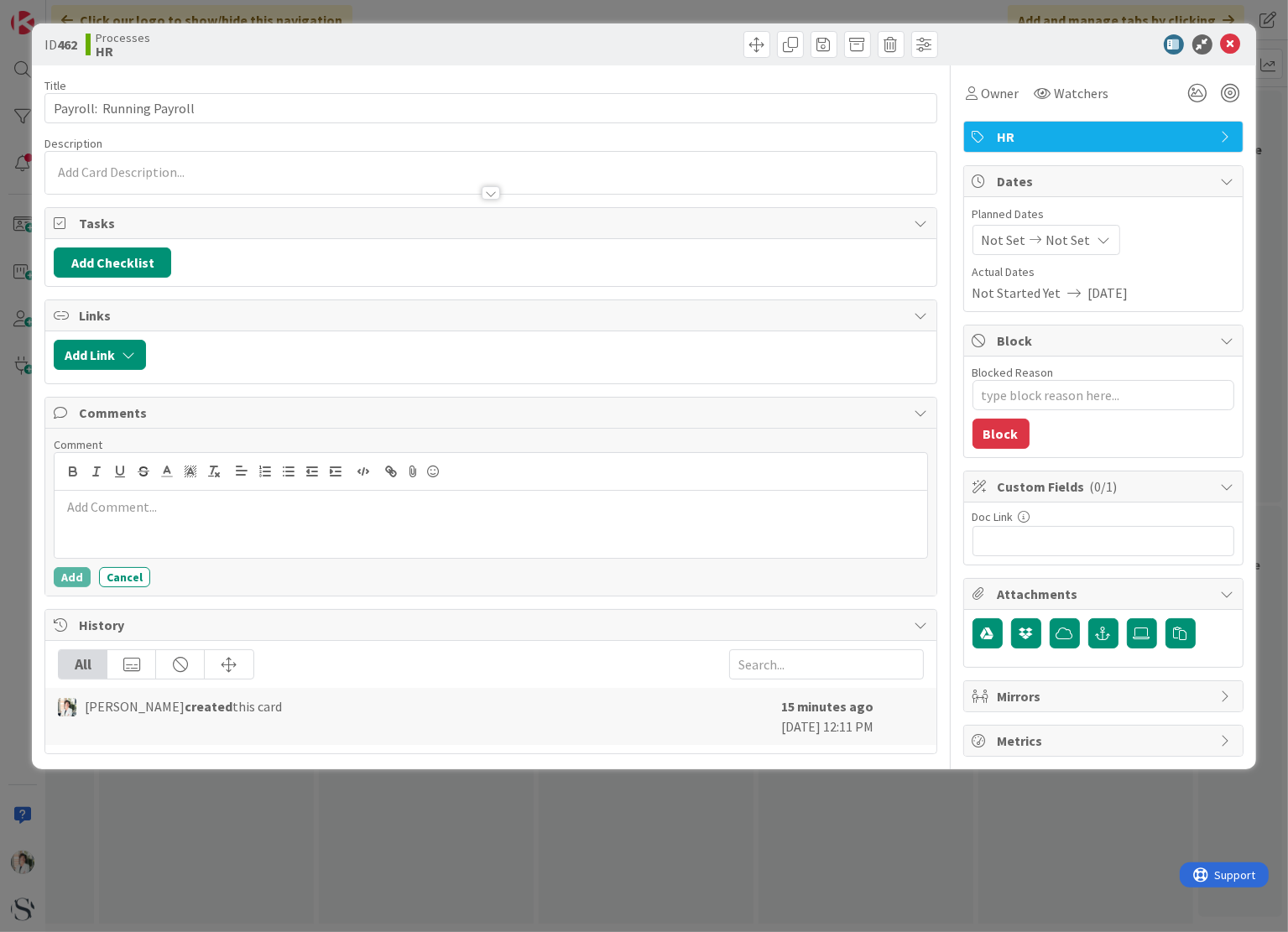
type textarea "x"
click at [1001, 532] on input "text" at bounding box center [1103, 541] width 262 height 30
paste input "[URL][DOMAIN_NAME]"
type input "[URL][DOMAIN_NAME]"
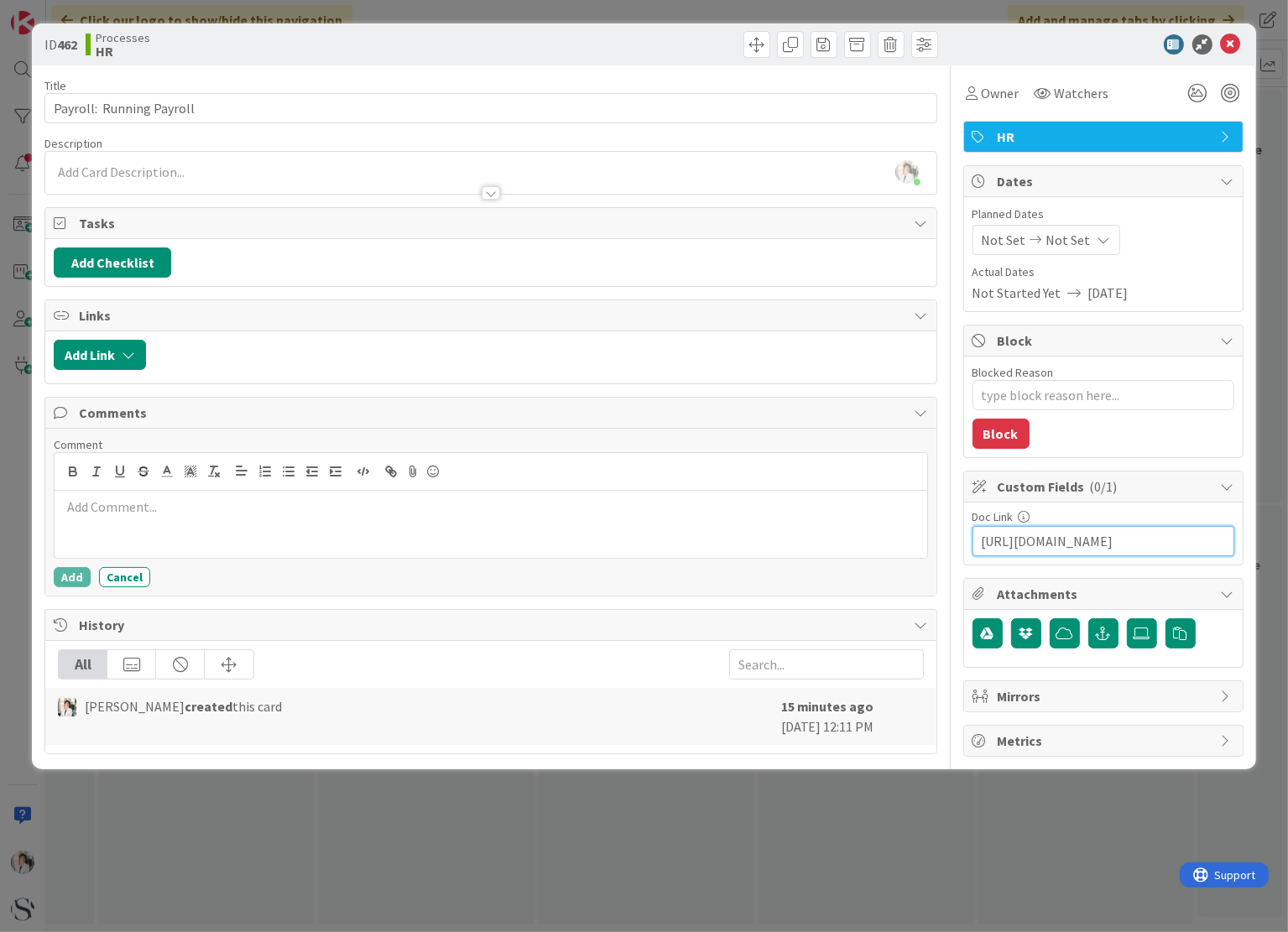
type textarea "x"
type input "[URL][DOMAIN_NAME]"
click at [1229, 43] on icon at bounding box center [1230, 44] width 20 height 20
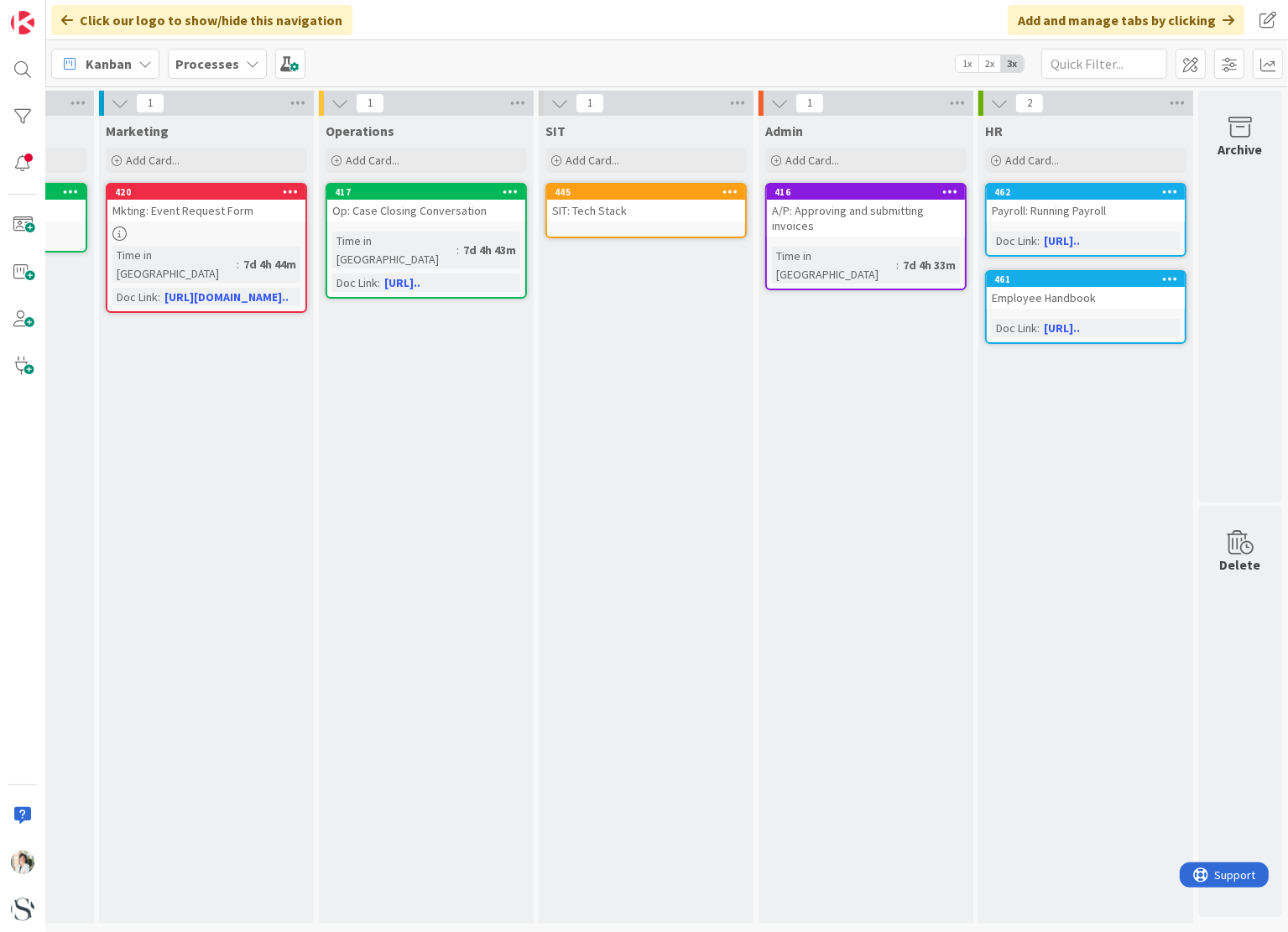
click at [246, 66] on icon at bounding box center [253, 64] width 14 height 14
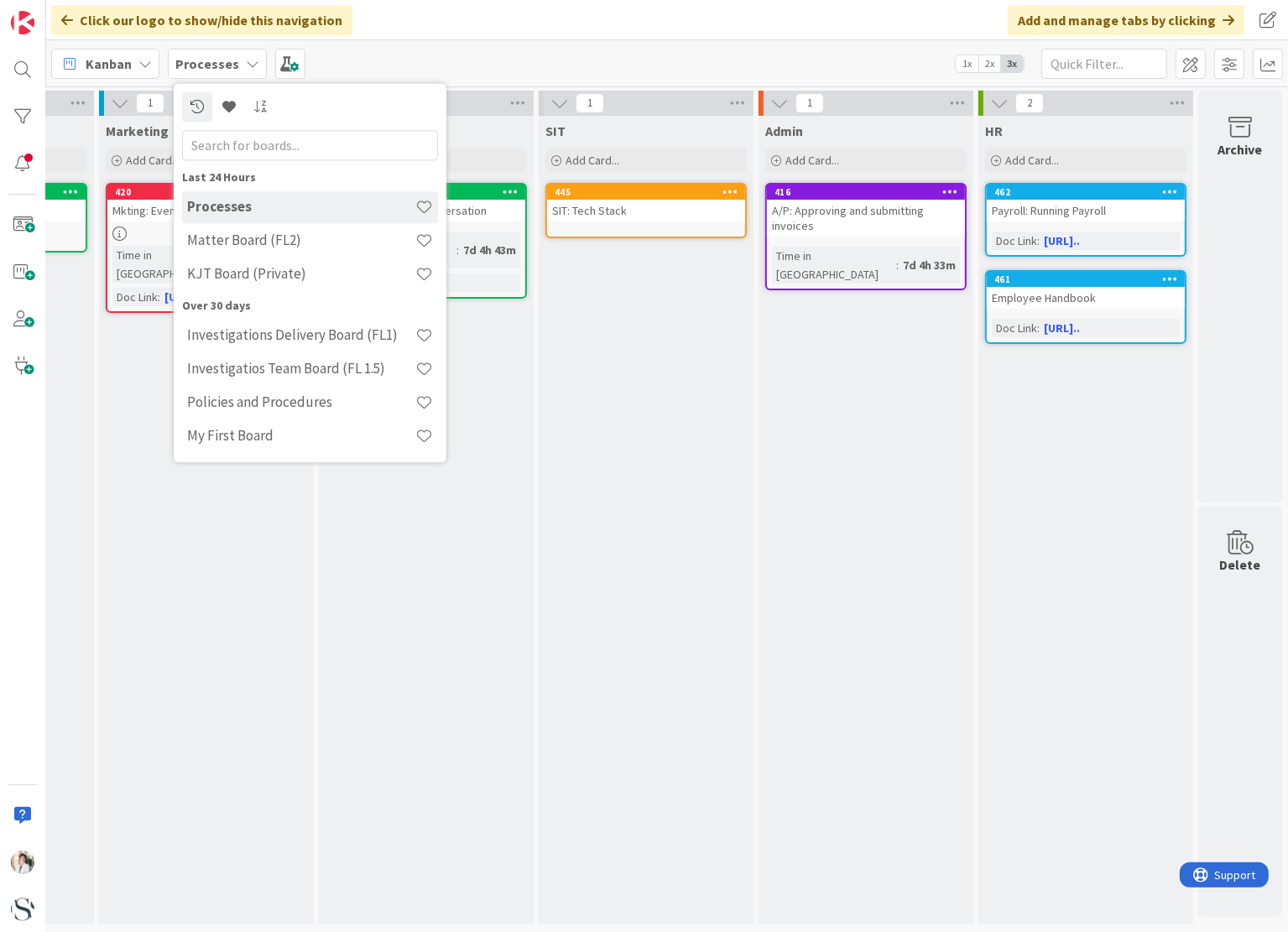
click at [246, 66] on icon at bounding box center [253, 64] width 14 height 14
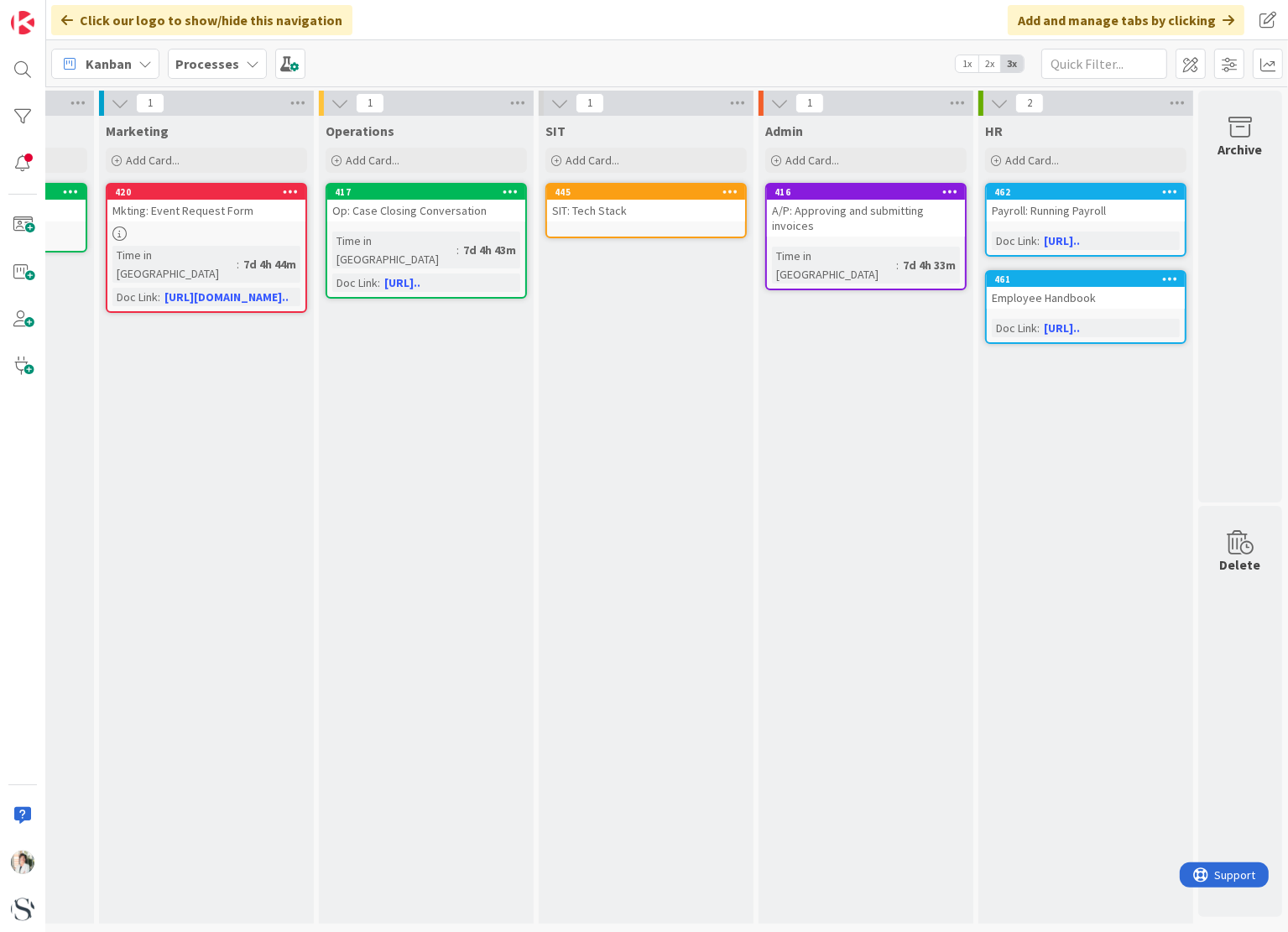
click at [246, 66] on icon at bounding box center [253, 64] width 14 height 14
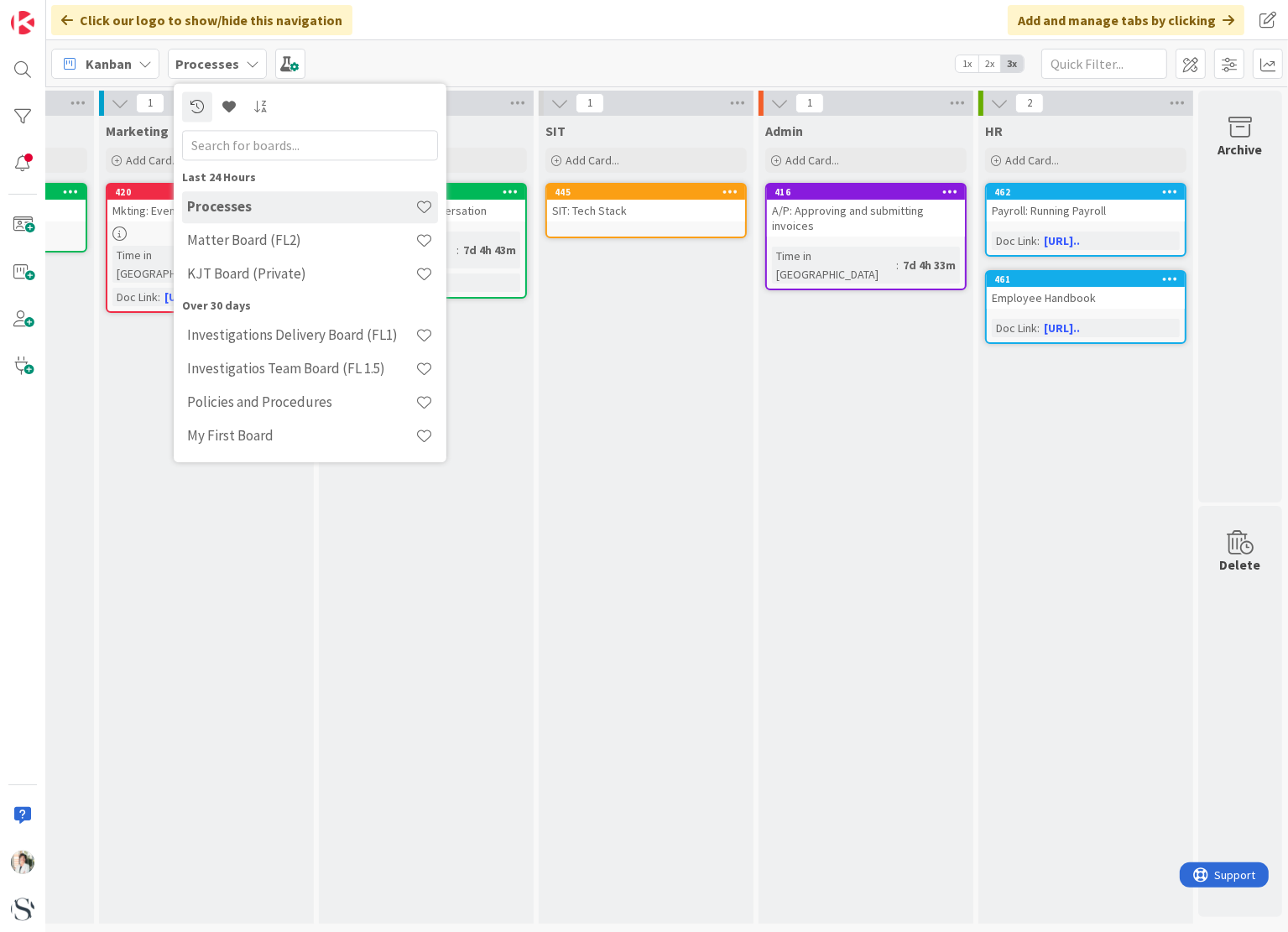
click at [246, 66] on icon at bounding box center [253, 64] width 14 height 14
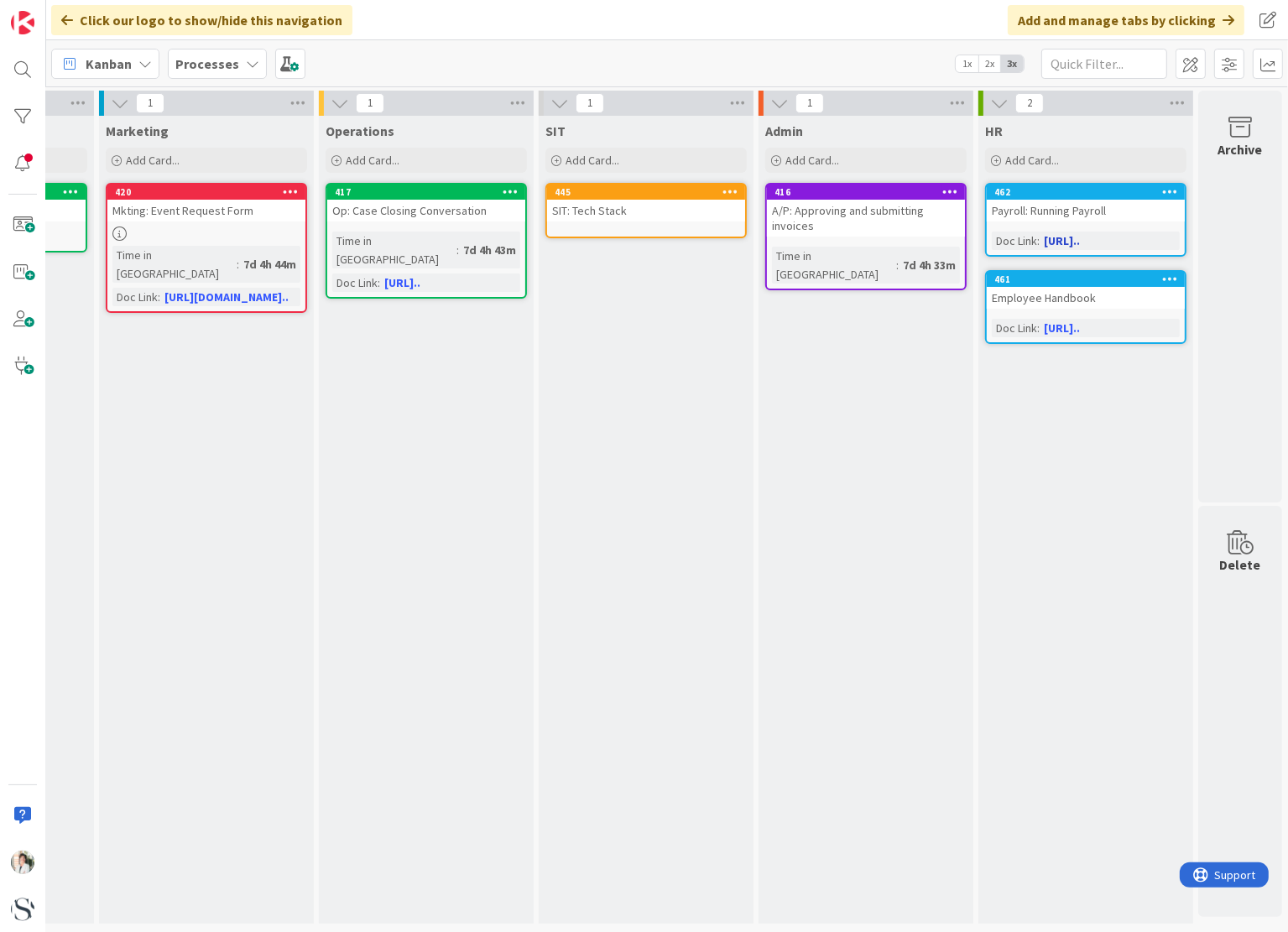
click at [1162, 190] on icon at bounding box center [1170, 192] width 16 height 12
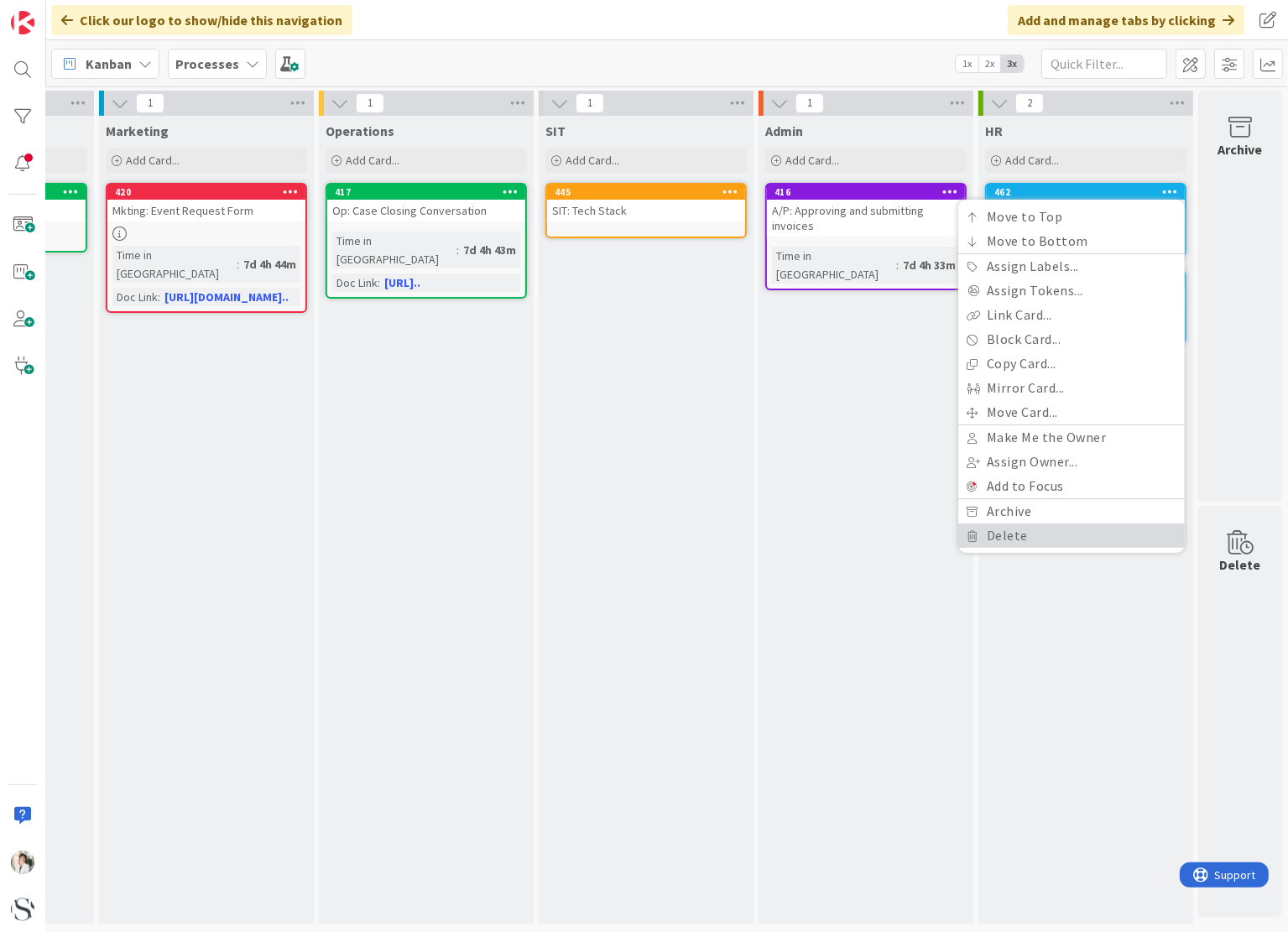
click at [1005, 532] on link "Delete" at bounding box center [1071, 536] width 226 height 24
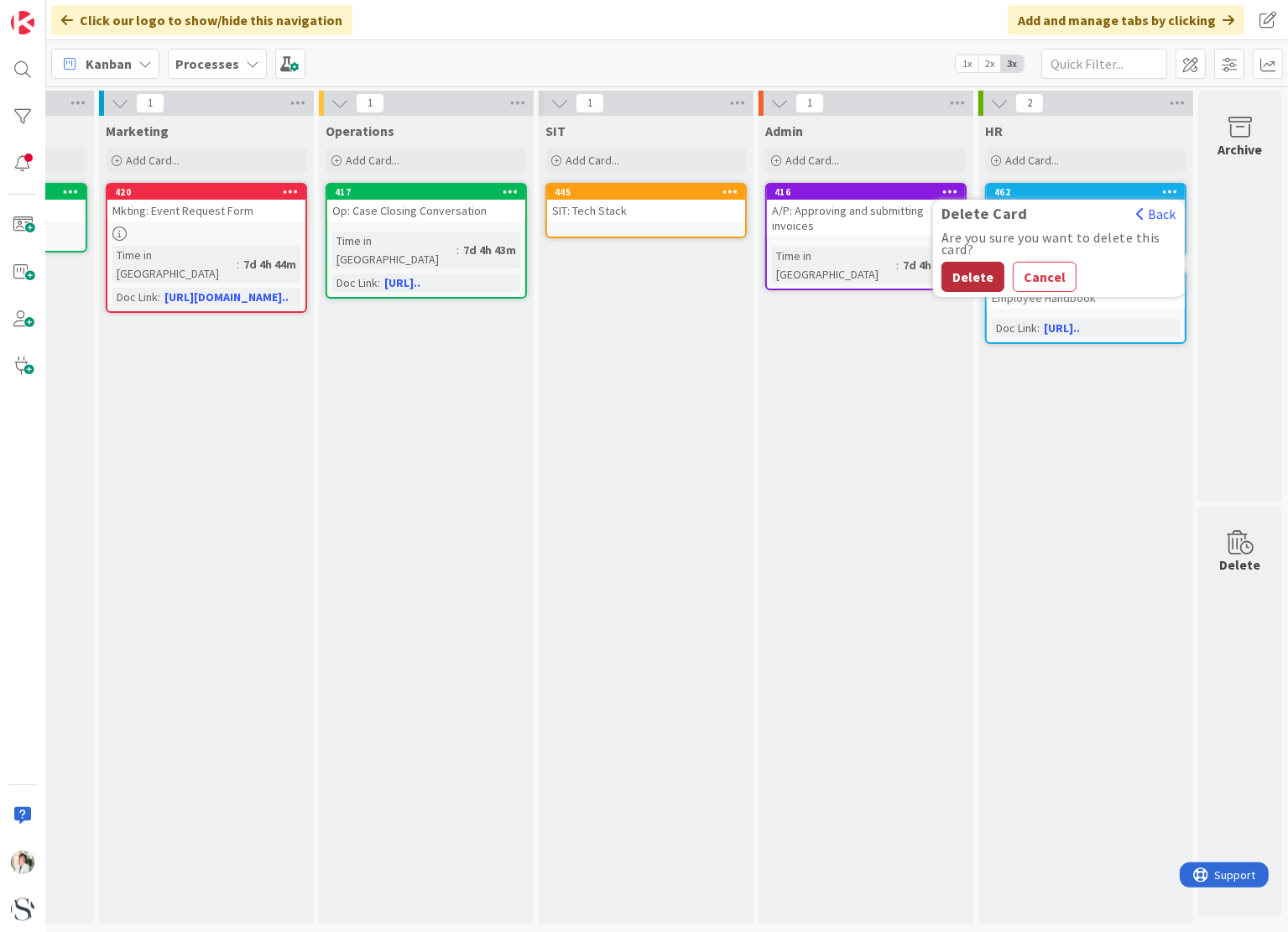
click at [973, 279] on button "Delete" at bounding box center [973, 276] width 63 height 30
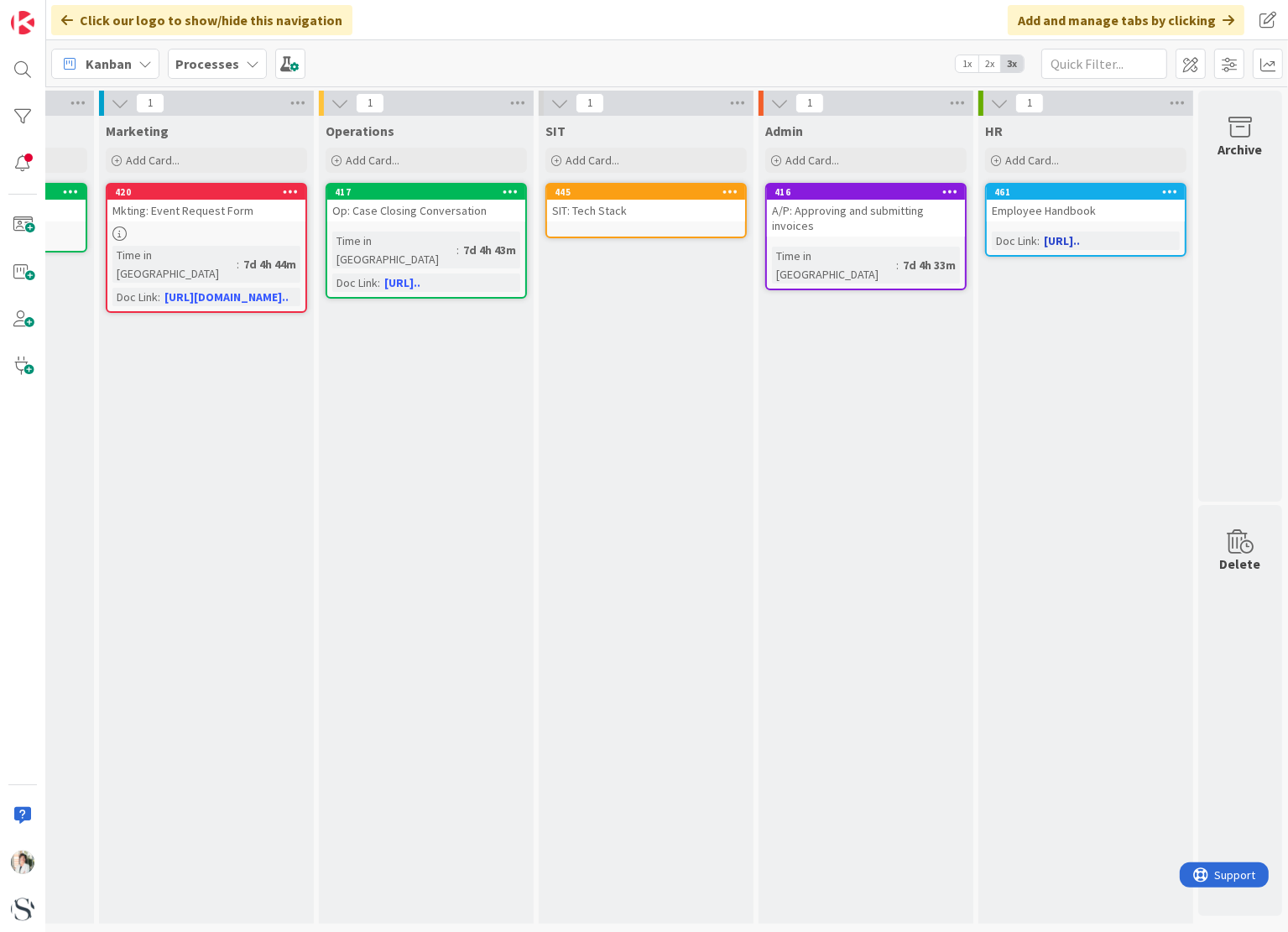
click at [987, 211] on div "Employee Handbook" at bounding box center [1085, 210] width 198 height 22
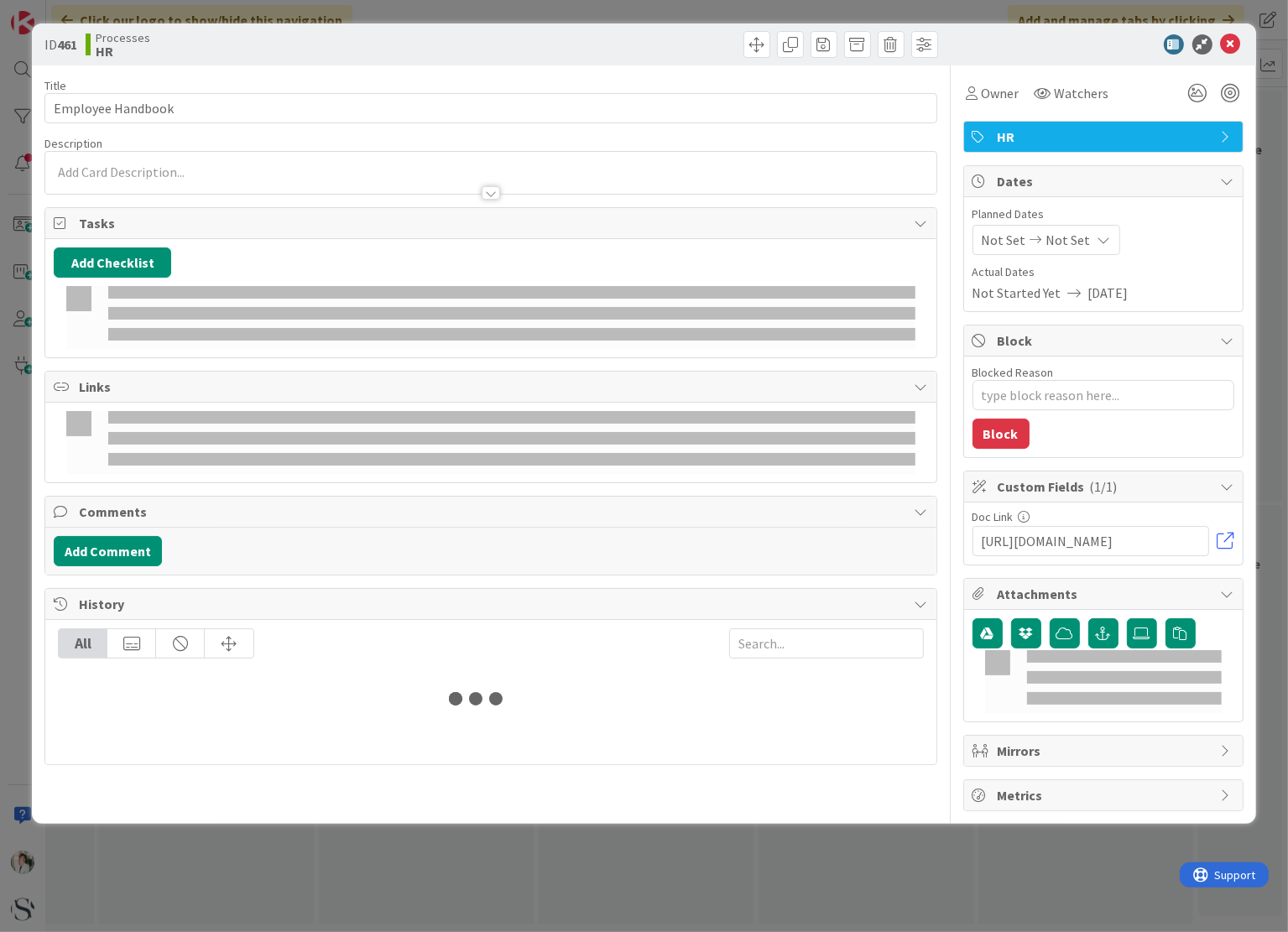
type textarea "x"
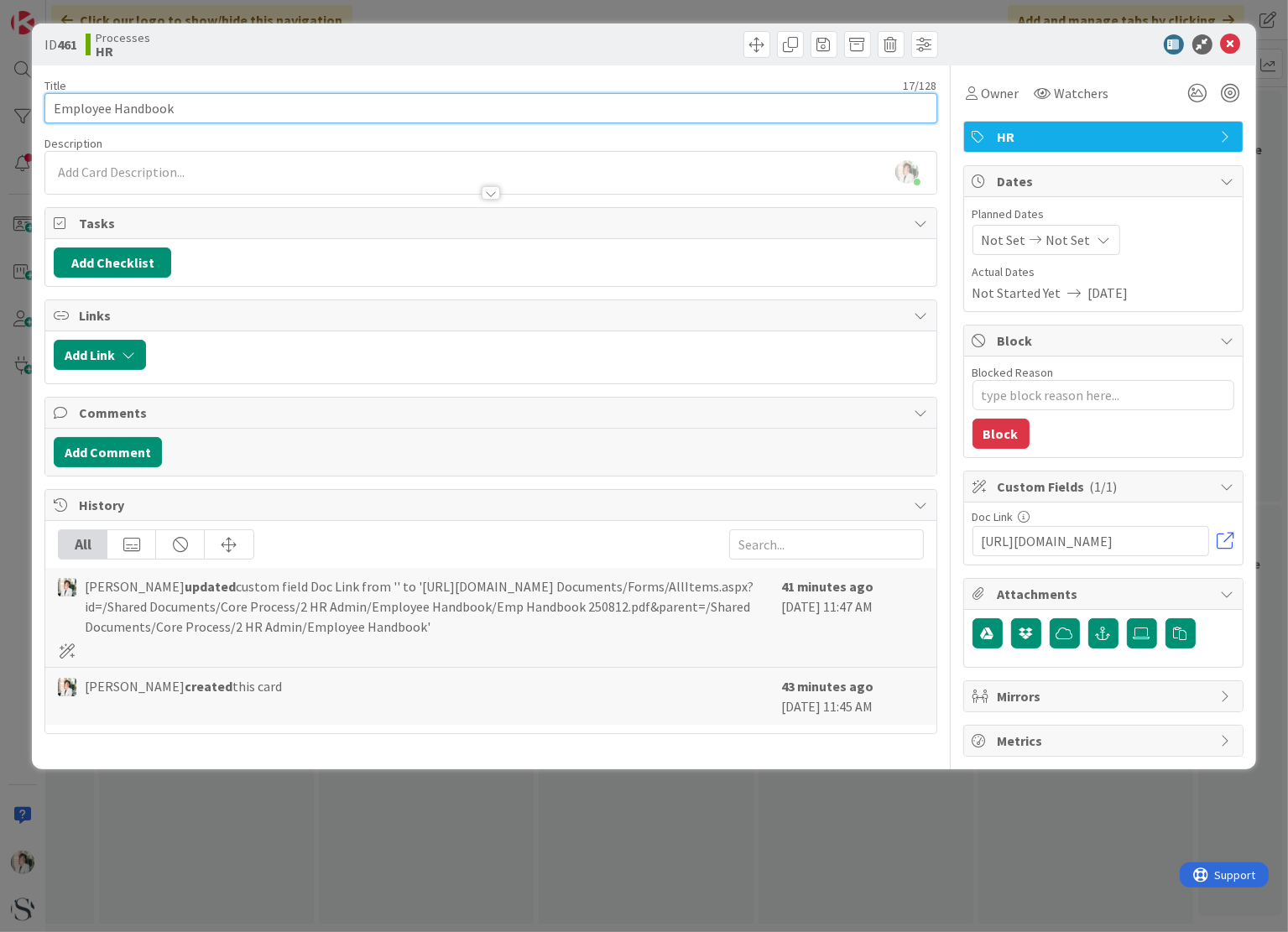
click at [54, 106] on input "Employee Handbook" at bounding box center [490, 108] width 892 height 30
type input "HR: Employee Handbook"
type textarea "x"
type input "HR: Employee Handbook"
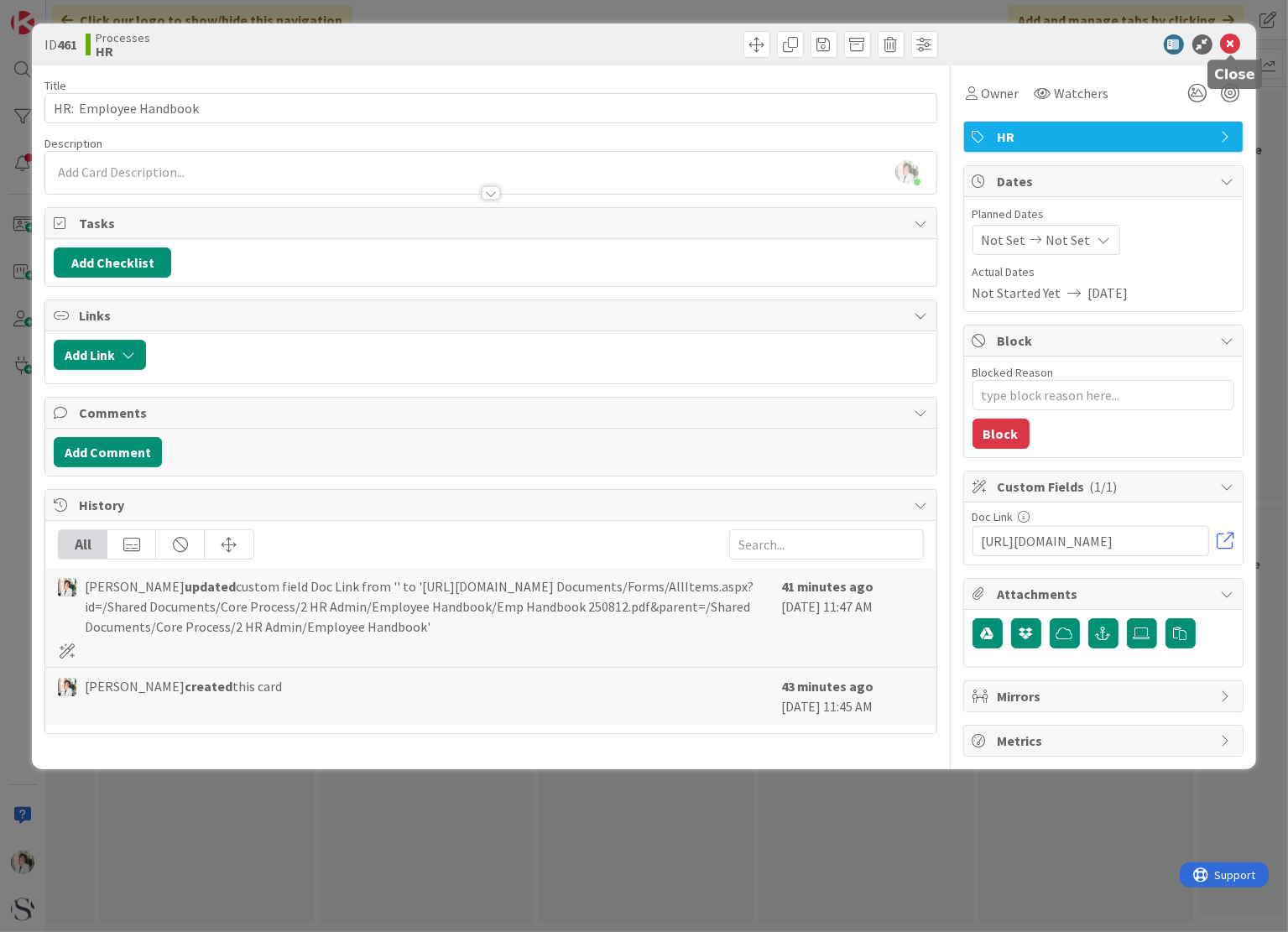
click at [1231, 45] on icon at bounding box center [1230, 44] width 20 height 20
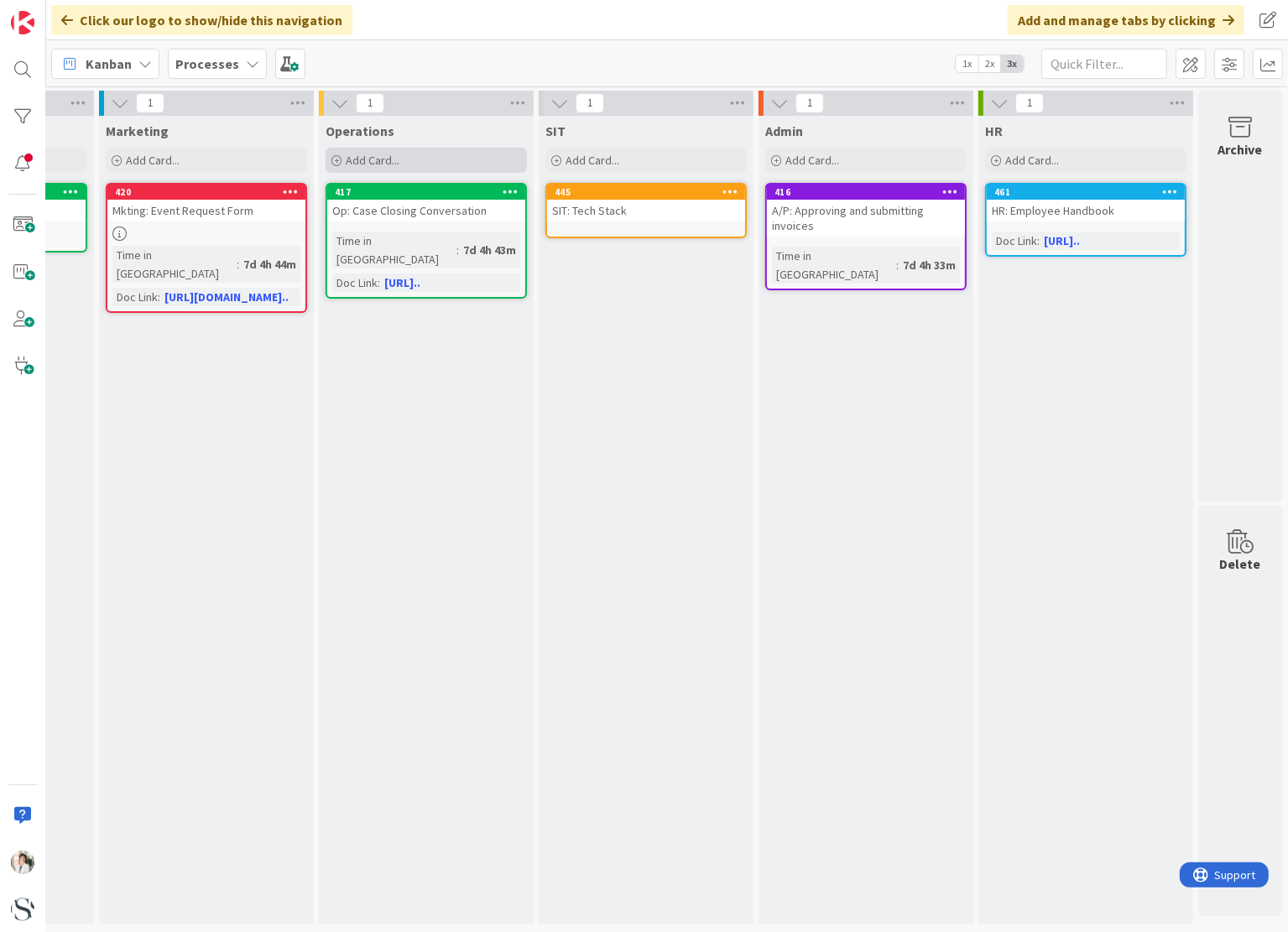
click at [352, 161] on span "Add Card..." at bounding box center [373, 160] width 54 height 15
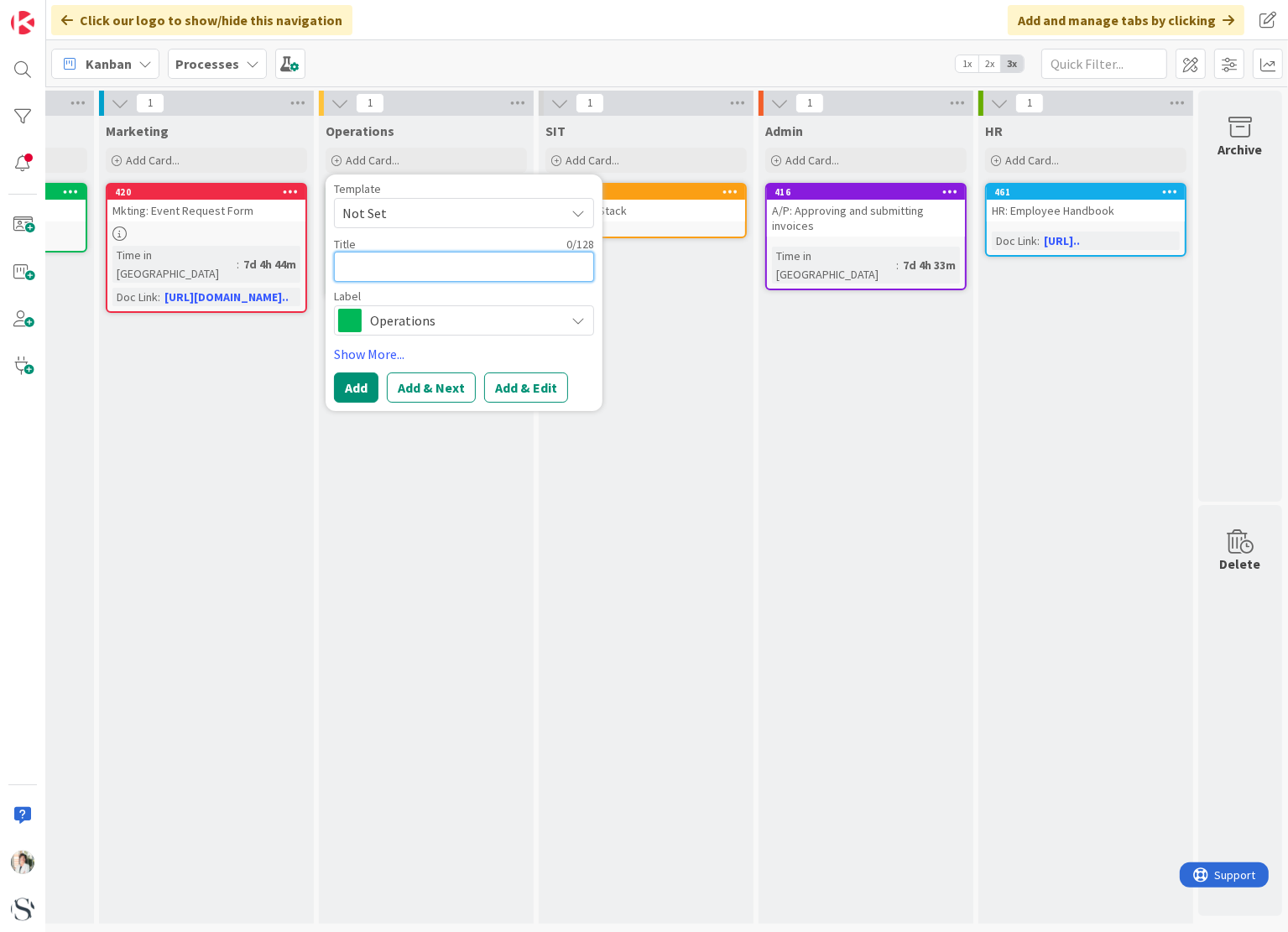
click at [373, 268] on textarea at bounding box center [464, 267] width 260 height 30
type textarea "x"
type textarea "O"
type textarea "x"
click at [338, 384] on button "Add" at bounding box center [357, 387] width 45 height 30
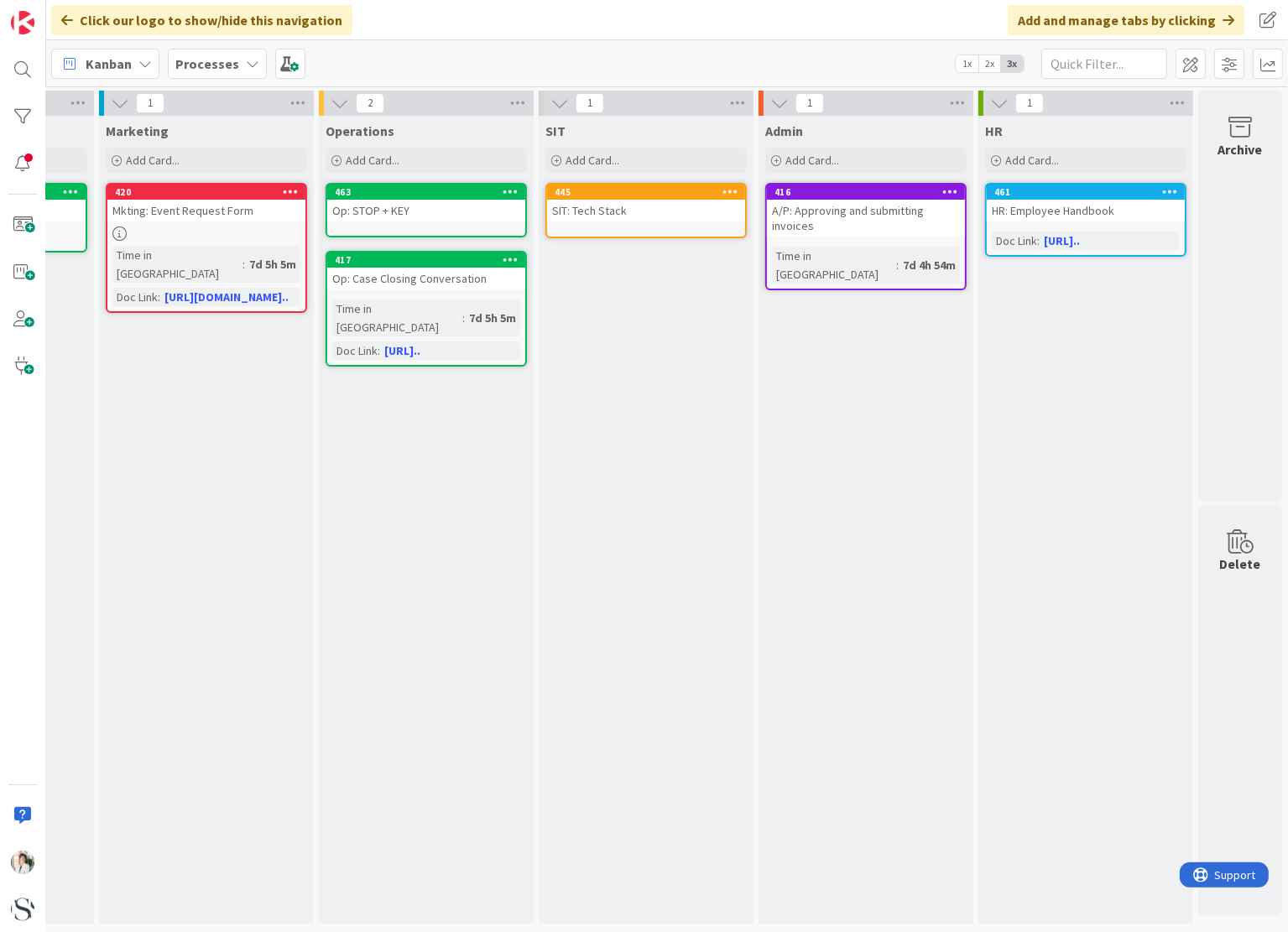
click at [376, 224] on link "463 Op: STOP + KEY" at bounding box center [426, 210] width 201 height 54
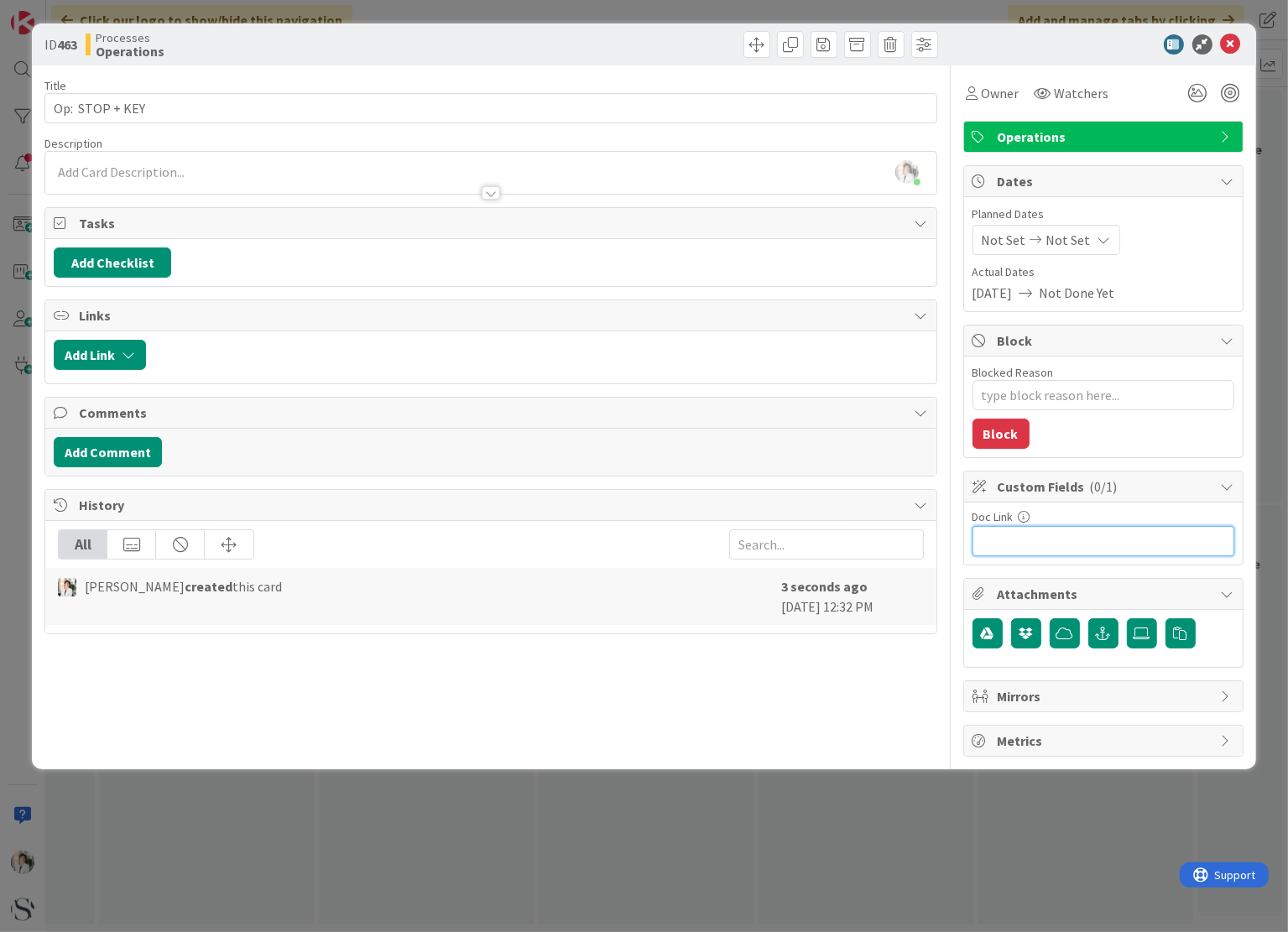
click at [1010, 529] on input "text" at bounding box center [1103, 541] width 262 height 30
paste input "[URL][DOMAIN_NAME]"
click at [117, 167] on div "[PERSON_NAME] just joined" at bounding box center [489, 173] width 890 height 42
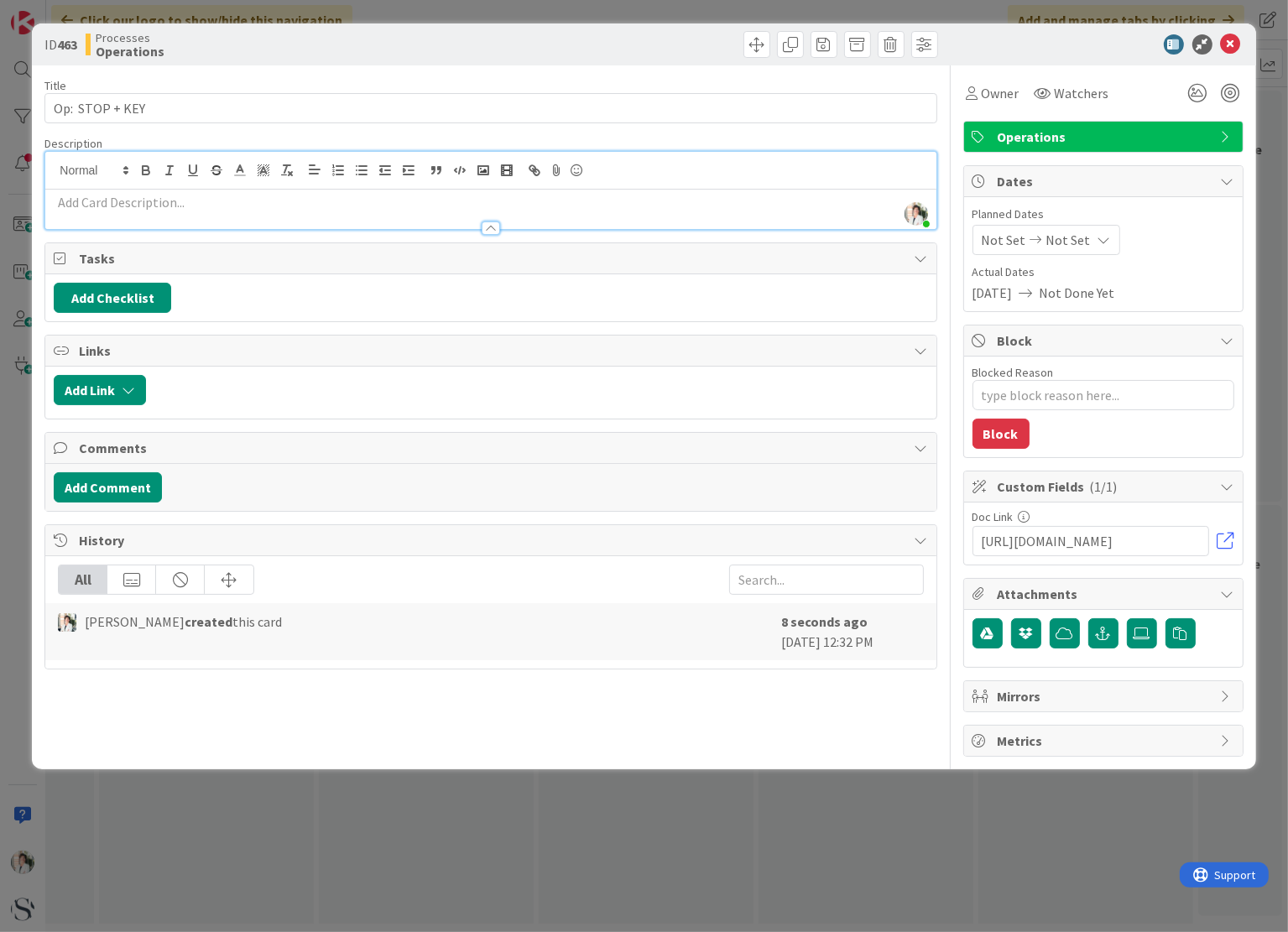
click at [84, 204] on p at bounding box center [490, 203] width 874 height 19
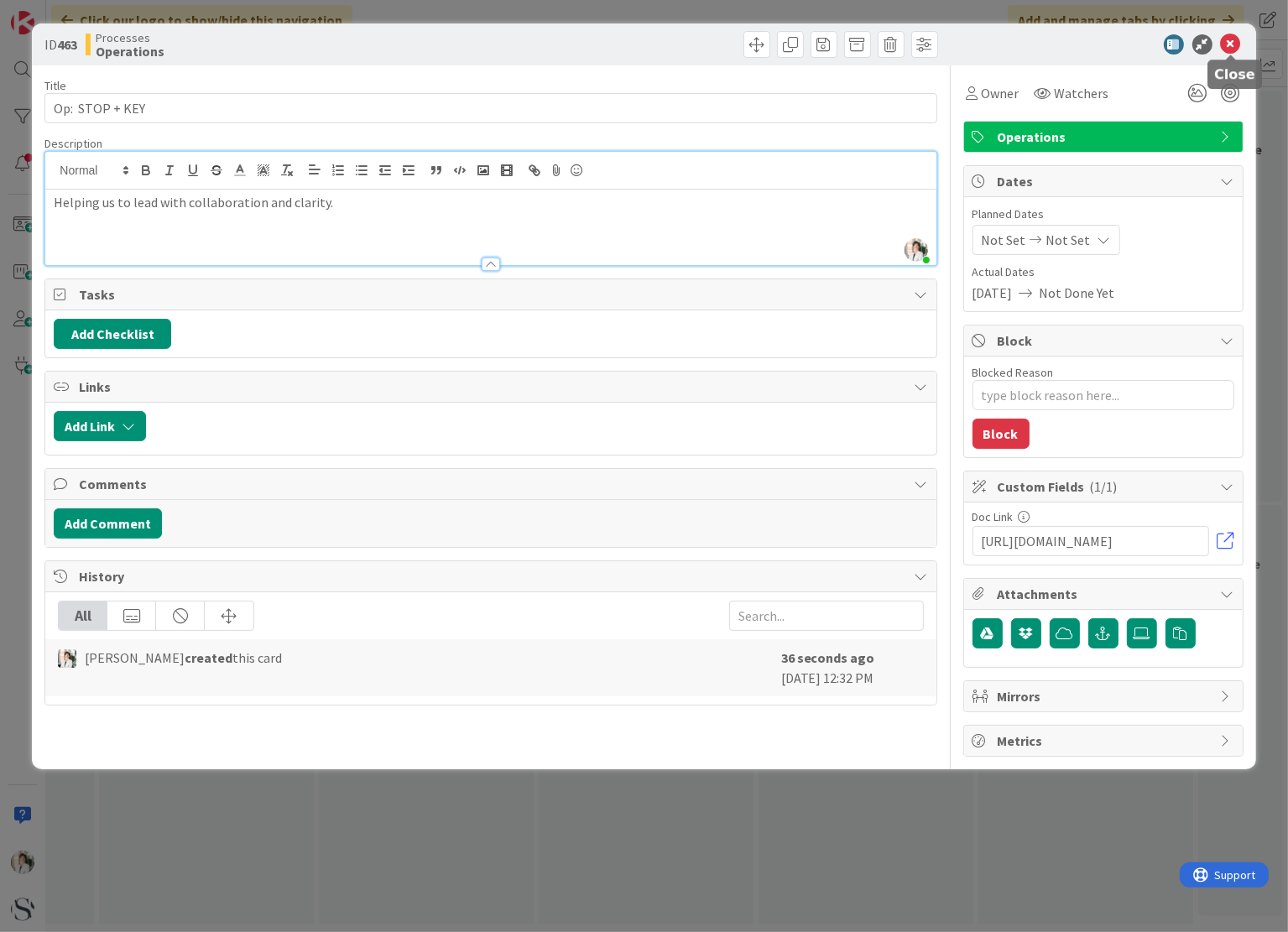
click at [1227, 50] on icon at bounding box center [1230, 44] width 20 height 20
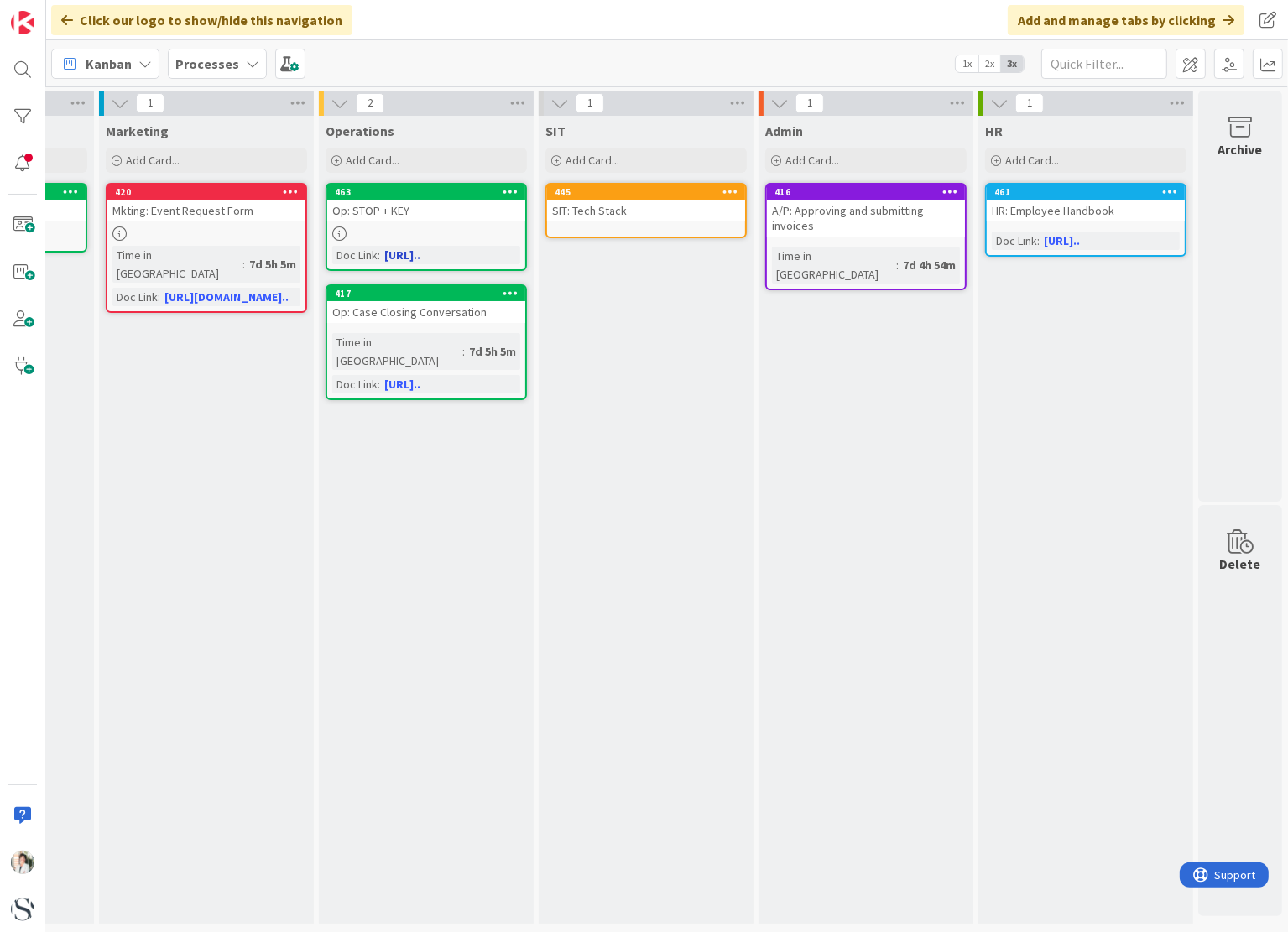
click at [400, 249] on link "[URL].." at bounding box center [402, 255] width 36 height 15
click at [416, 189] on div "463" at bounding box center [430, 192] width 191 height 12
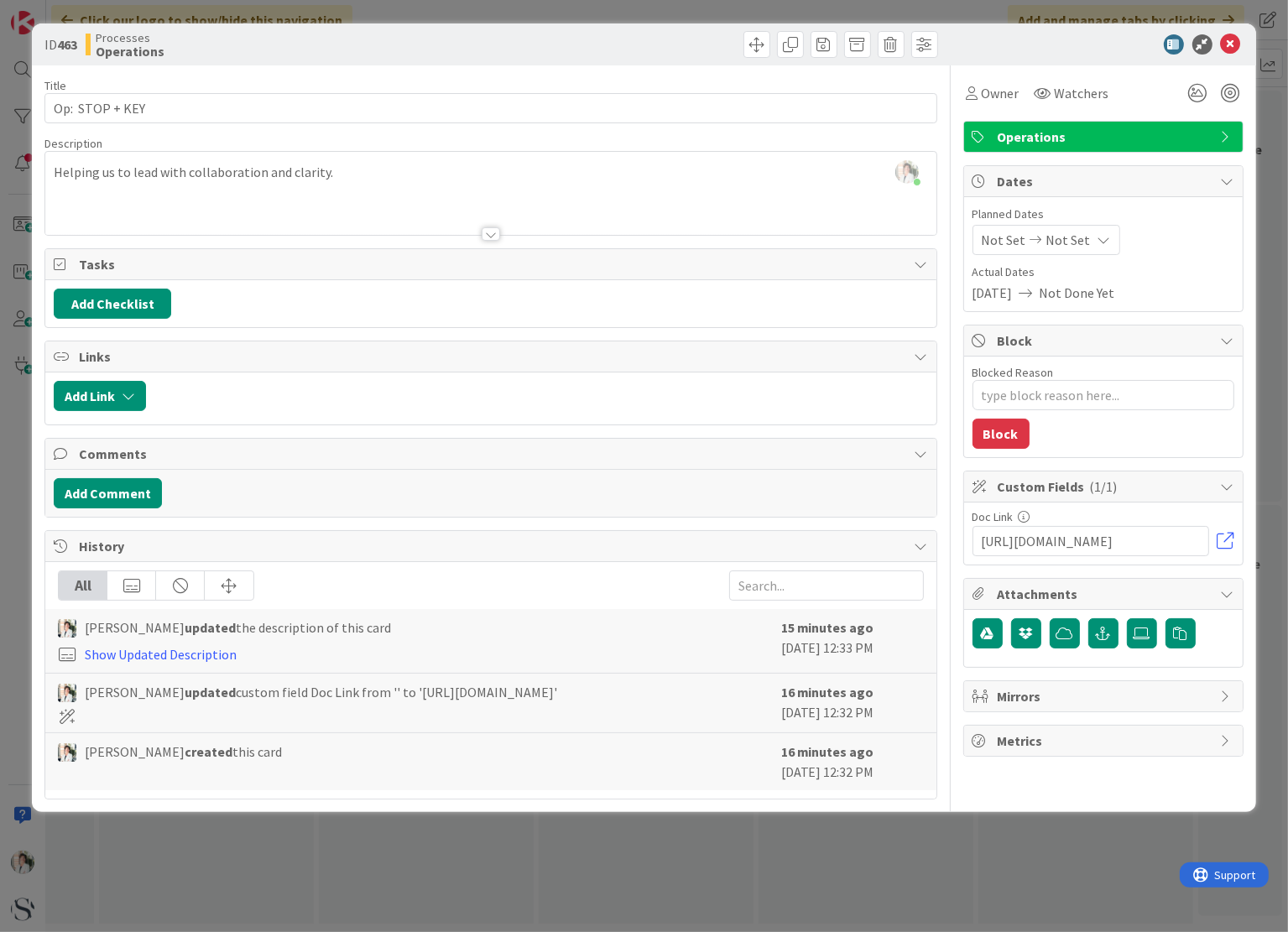
click at [1225, 593] on icon at bounding box center [1228, 594] width 14 height 14
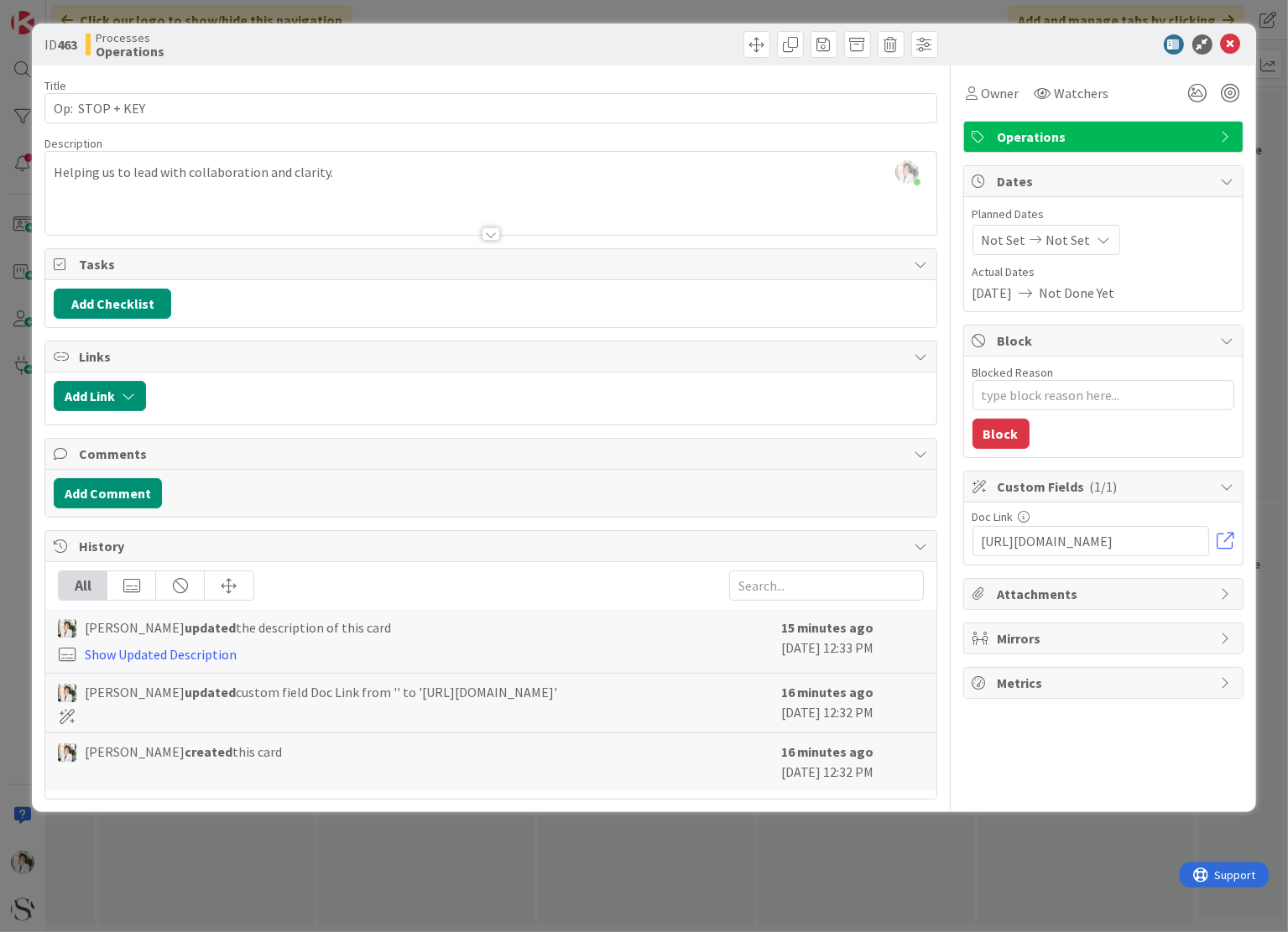
click at [1225, 593] on icon at bounding box center [1228, 594] width 14 height 14
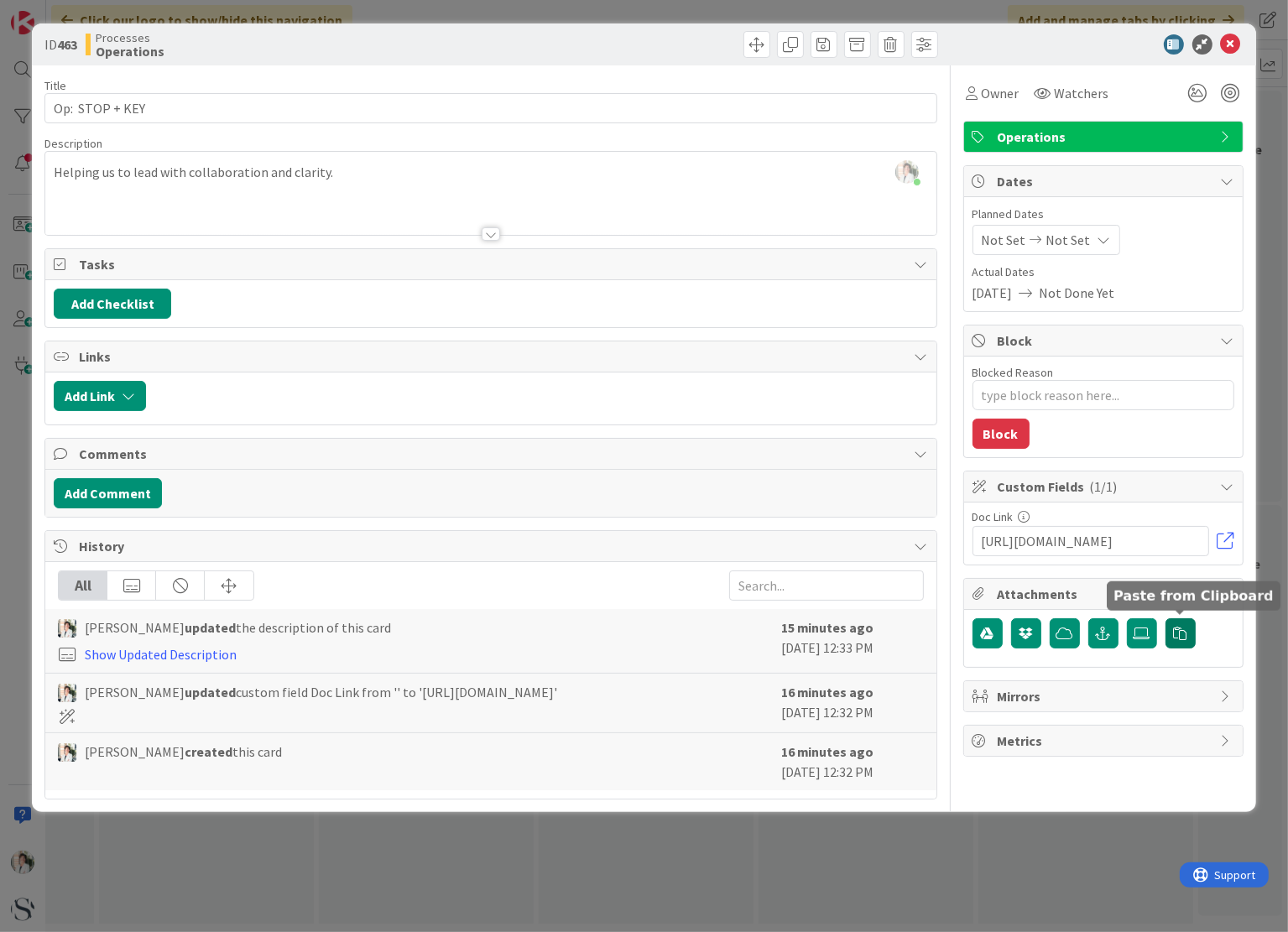
click at [1181, 627] on icon "button" at bounding box center [1181, 633] width 14 height 14
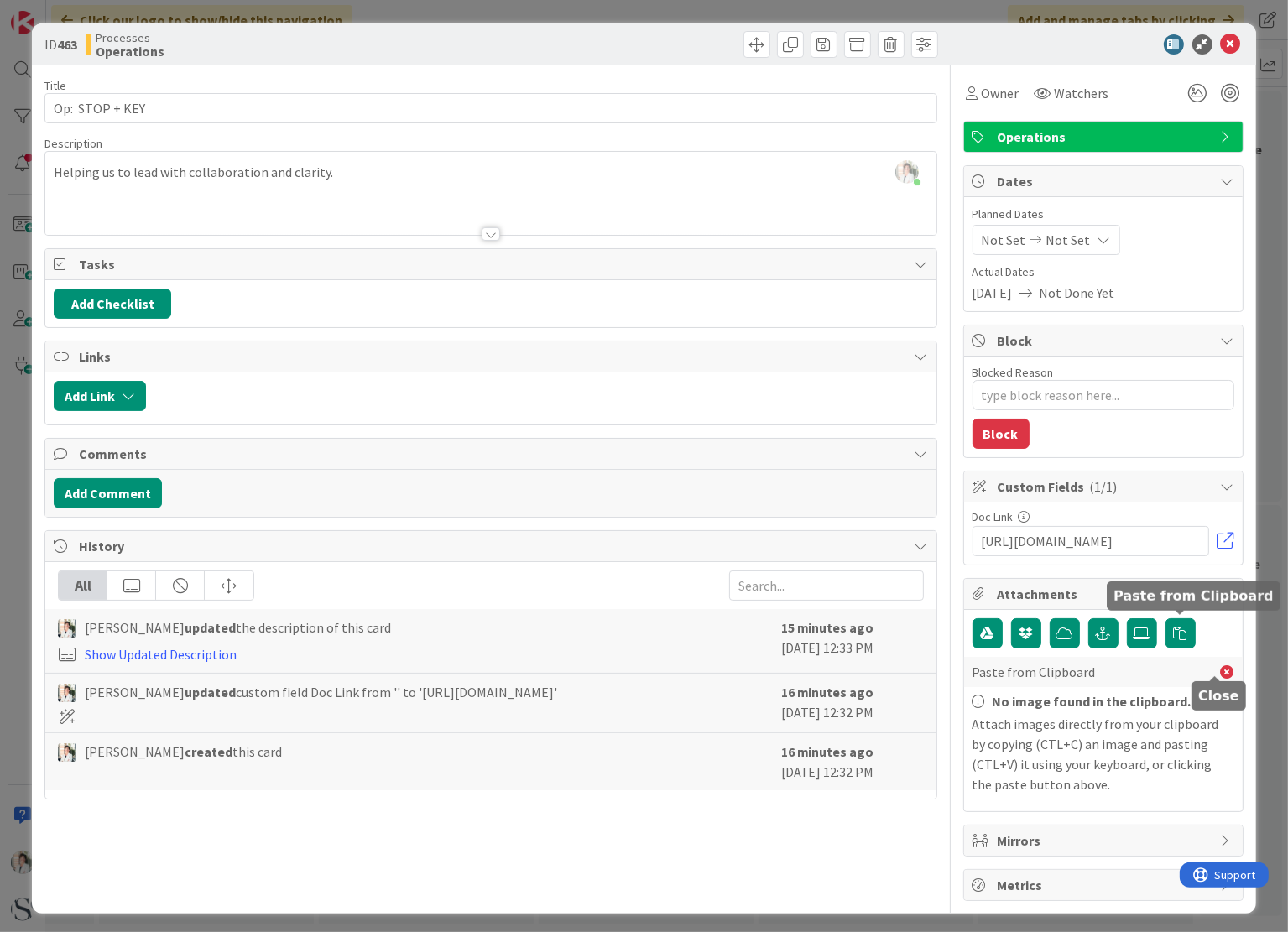
click at [1221, 674] on icon at bounding box center [1228, 672] width 14 height 14
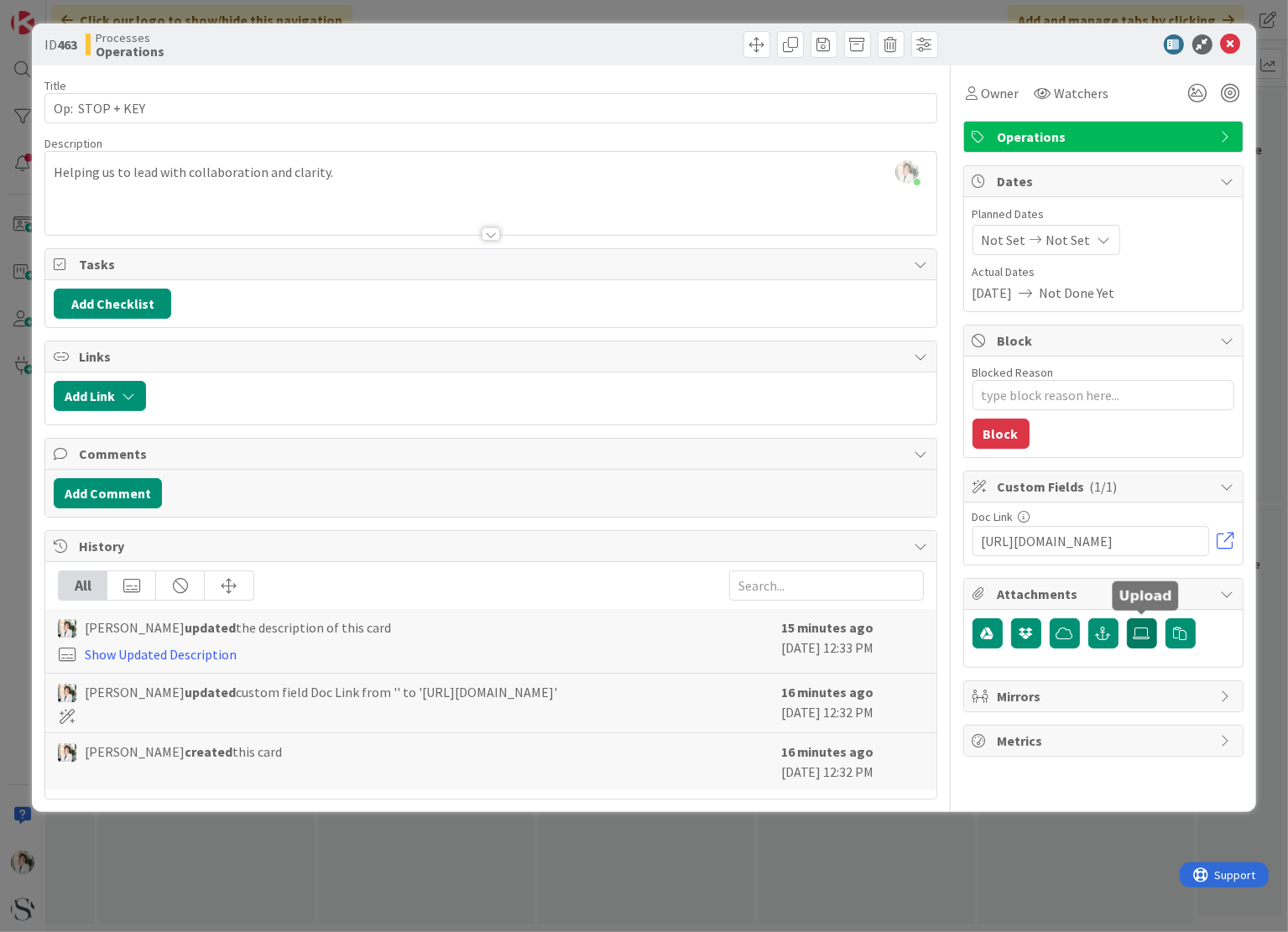
click at [1141, 630] on icon at bounding box center [1141, 633] width 16 height 14
click at [1127, 618] on input "file" at bounding box center [1127, 618] width 0 height 0
click at [370, 179] on div "[PERSON_NAME] just joined Helping us to lead with collaboration and clarity." at bounding box center [489, 193] width 890 height 83
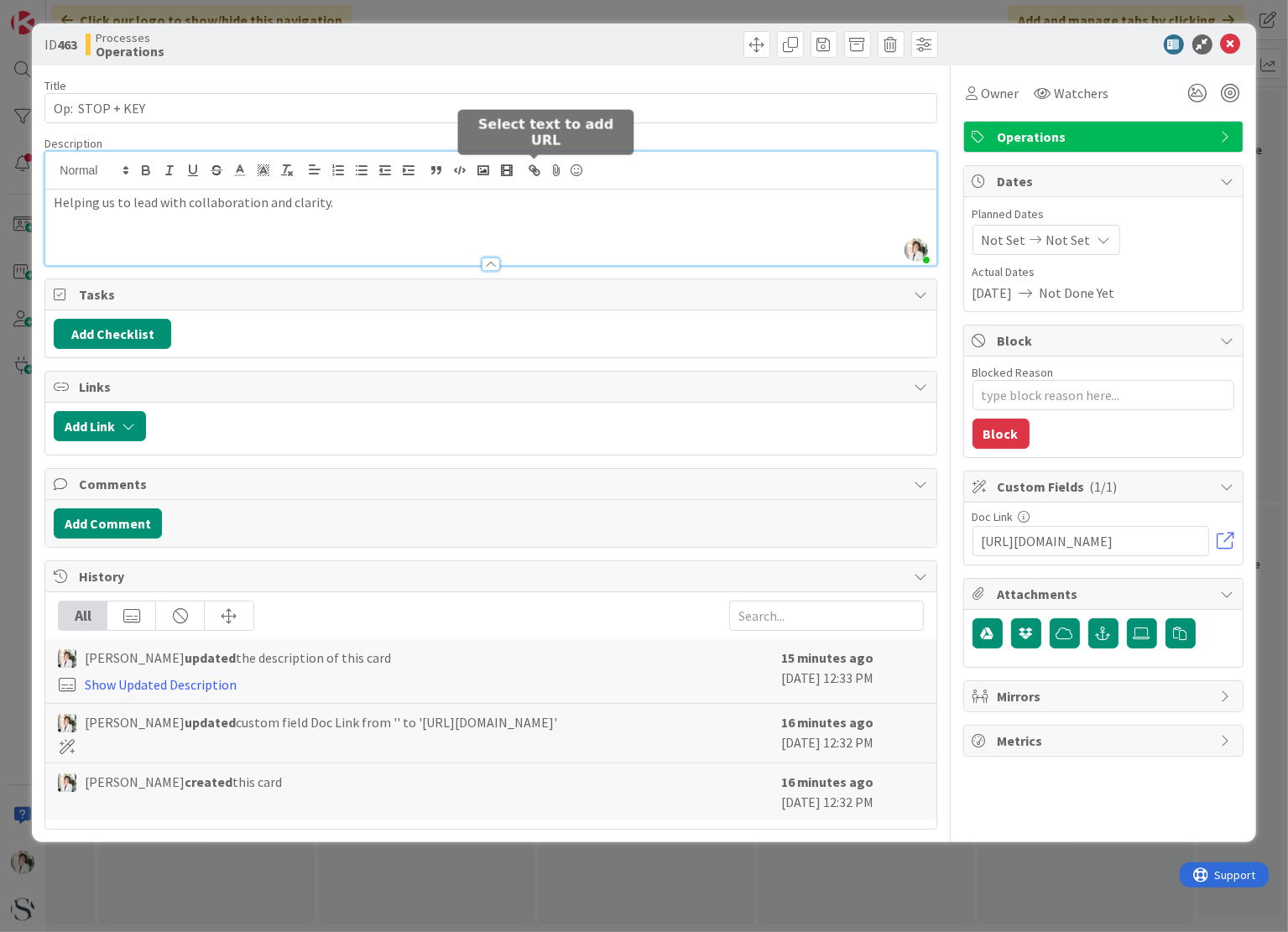
click at [534, 170] on icon "button" at bounding box center [536, 172] width 6 height 6
click at [535, 170] on line "button" at bounding box center [534, 170] width 3 height 3
click at [381, 207] on p "Helping us to lead with collaboration and clarity." at bounding box center [490, 203] width 874 height 19
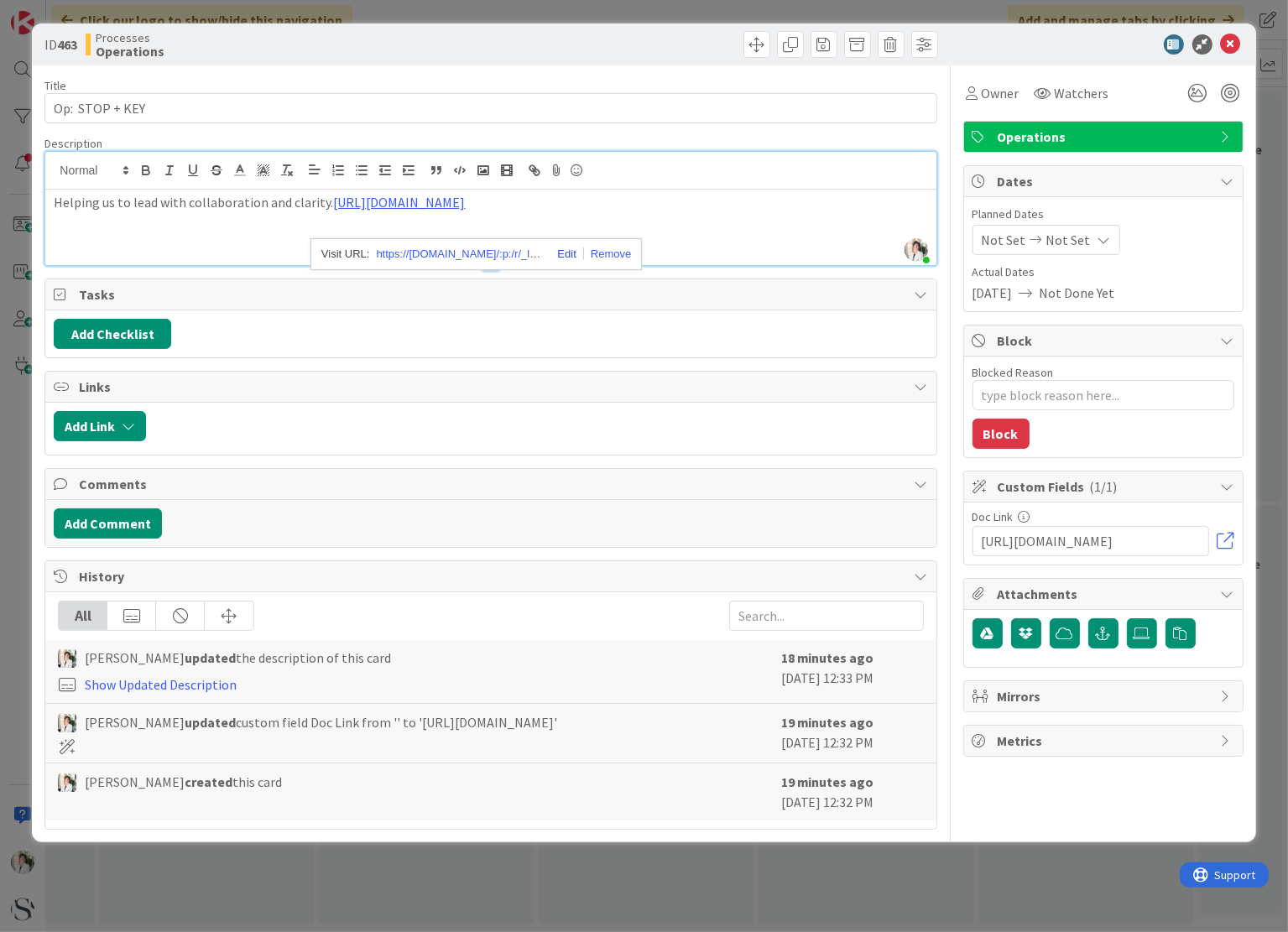
click at [564, 254] on link at bounding box center [564, 254] width 40 height 13
click at [493, 240] on div "https://[DOMAIN_NAME]/:p:/r/_layouts/15/Doc.aspx?action=edit&file=STOP_Visual_S…" at bounding box center [387, 236] width 257 height 33
click at [647, 212] on p "Helping us to lead with collaboration and clarity. [URL][DOMAIN_NAME]" at bounding box center [490, 203] width 874 height 19
click at [333, 200] on link "[URL][DOMAIN_NAME]" at bounding box center [399, 202] width 132 height 16
click at [611, 256] on link at bounding box center [608, 254] width 47 height 13
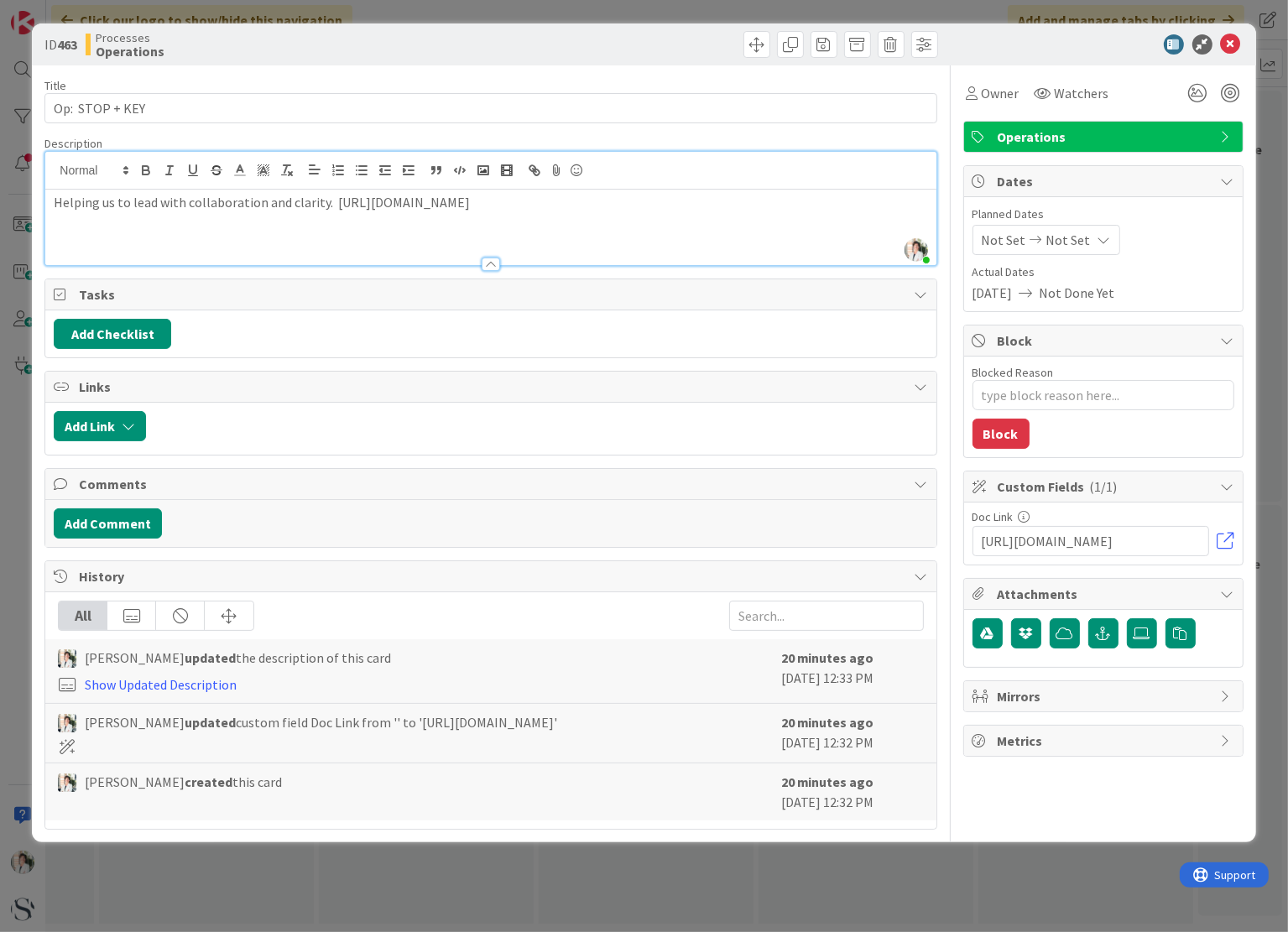
click at [537, 230] on p at bounding box center [490, 222] width 874 height 19
drag, startPoint x: 588, startPoint y: 220, endPoint x: 331, endPoint y: 202, distance: 257.6
click at [331, 202] on p "Helping us to lead with collaboration and clarity. [URL][DOMAIN_NAME]" at bounding box center [490, 203] width 874 height 19
click at [533, 166] on icon "button" at bounding box center [534, 170] width 15 height 15
drag, startPoint x: 329, startPoint y: 201, endPoint x: 359, endPoint y: 205, distance: 30.3
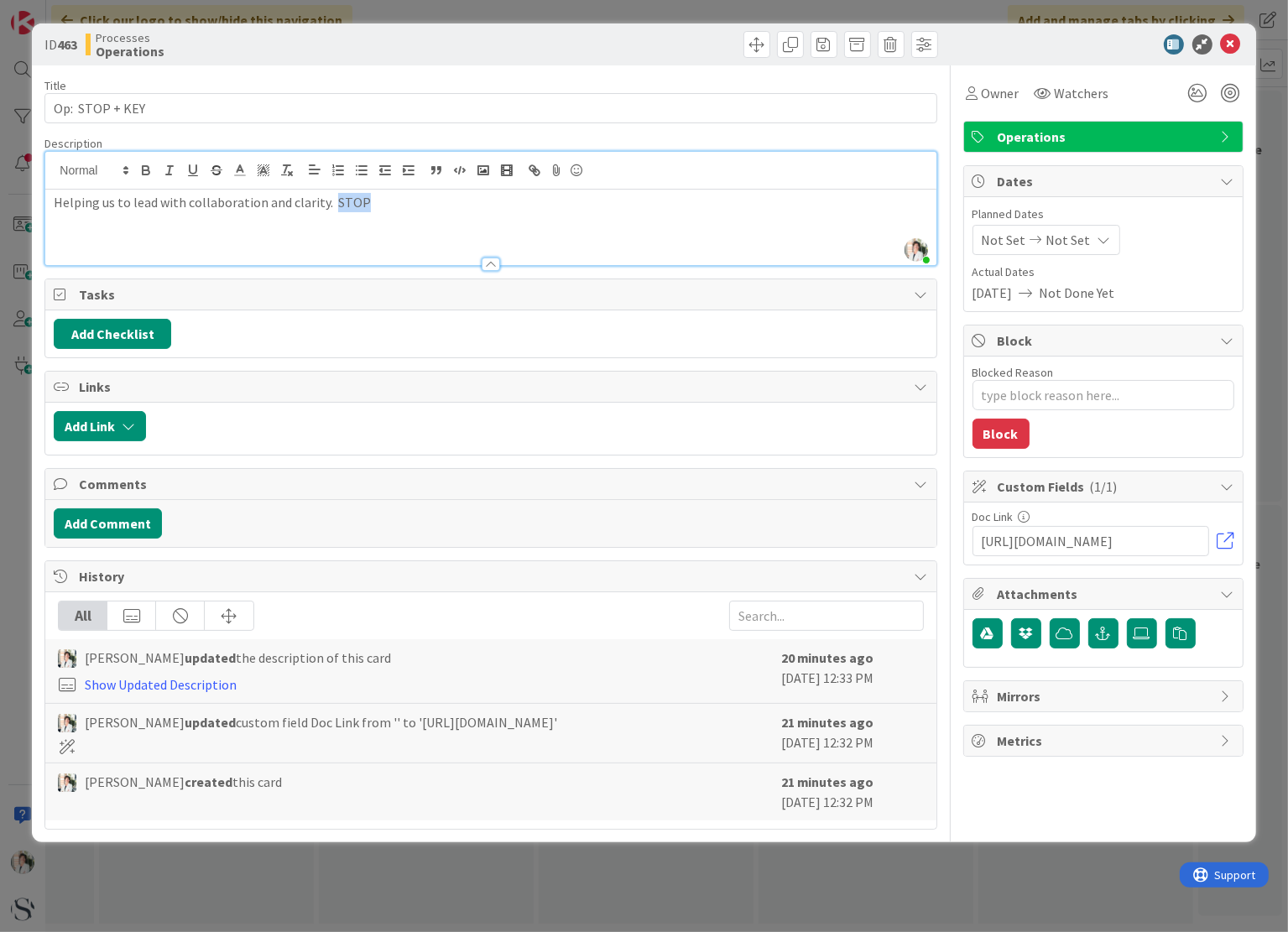
click at [359, 205] on p "Helping us to lead with collaboration and clarity. STOP" at bounding box center [490, 203] width 874 height 19
click at [538, 172] on icon "button" at bounding box center [534, 170] width 15 height 15
paste input "[URL][DOMAIN_NAME]"
click at [441, 237] on link at bounding box center [444, 234] width 39 height 13
click at [463, 221] on p at bounding box center [490, 222] width 874 height 19
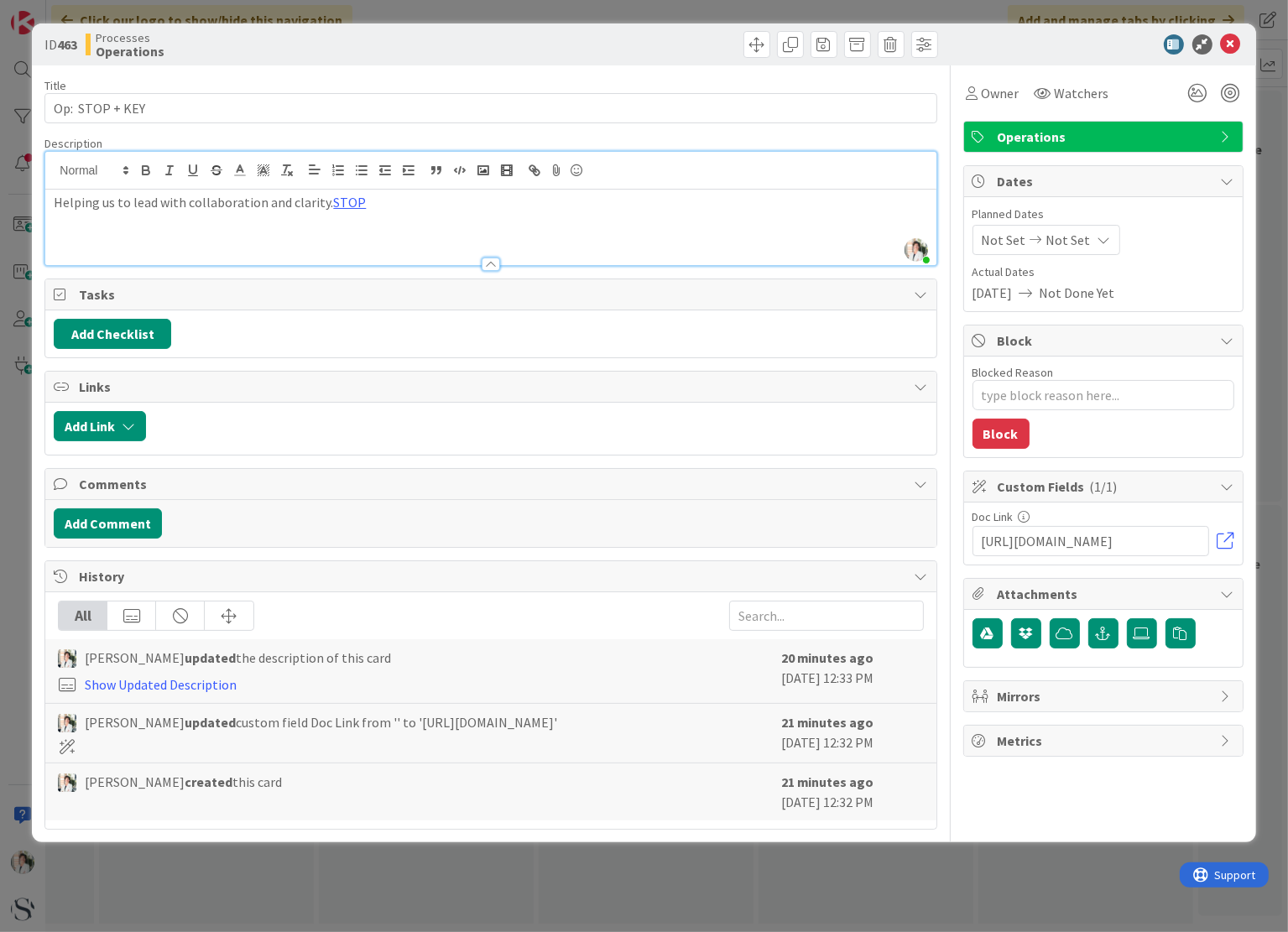
click at [382, 205] on p "Helping us to lead with collaboration and clarity. STOP" at bounding box center [490, 203] width 874 height 19
click at [555, 166] on icon at bounding box center [556, 170] width 20 height 23
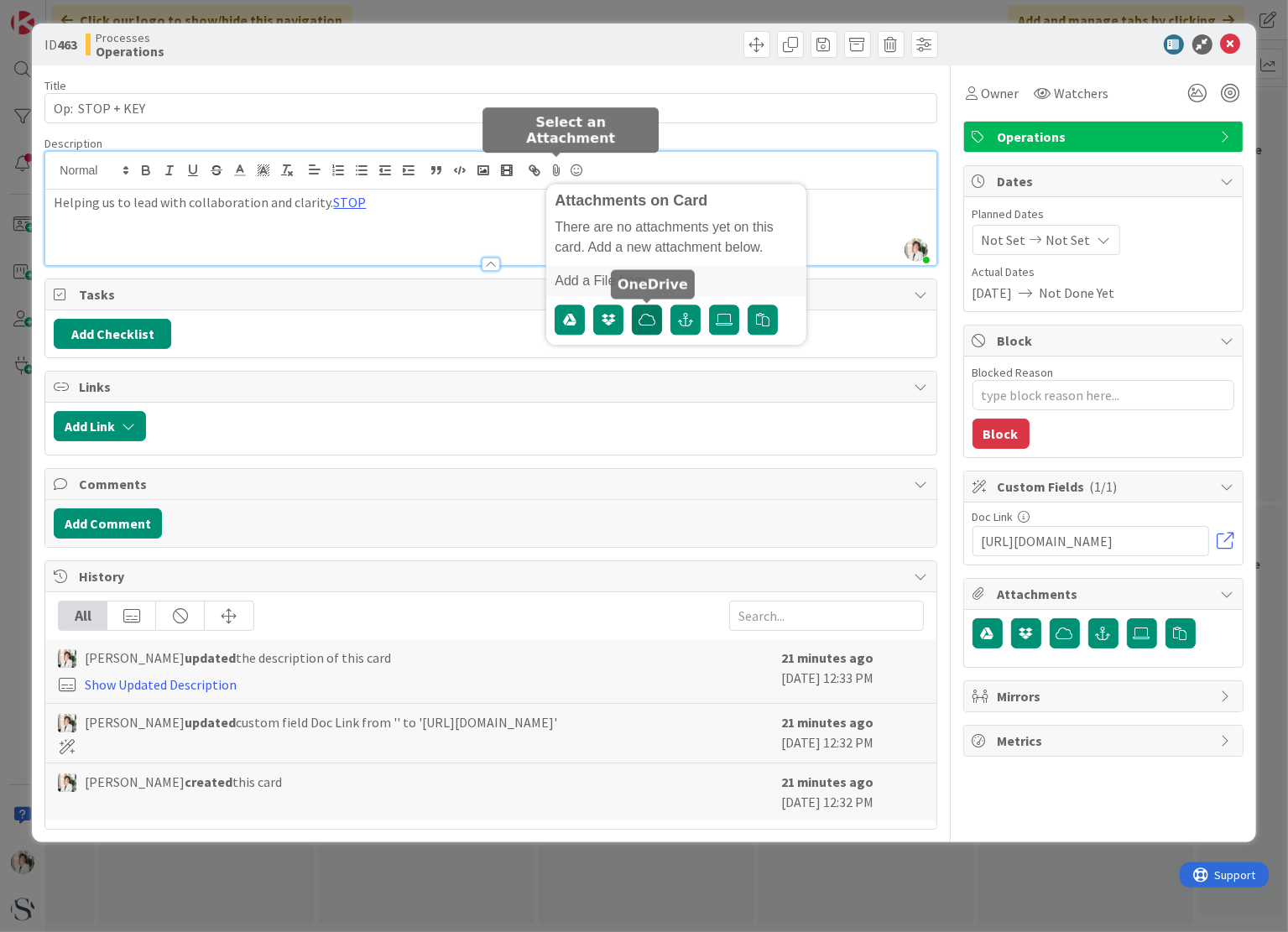
click at [641, 321] on icon "button" at bounding box center [647, 320] width 16 height 14
click at [628, 279] on div "Add a File from..." at bounding box center [676, 280] width 260 height 30
click at [572, 274] on div "Add a File from..." at bounding box center [676, 280] width 260 height 30
click at [762, 322] on icon "button" at bounding box center [763, 320] width 14 height 14
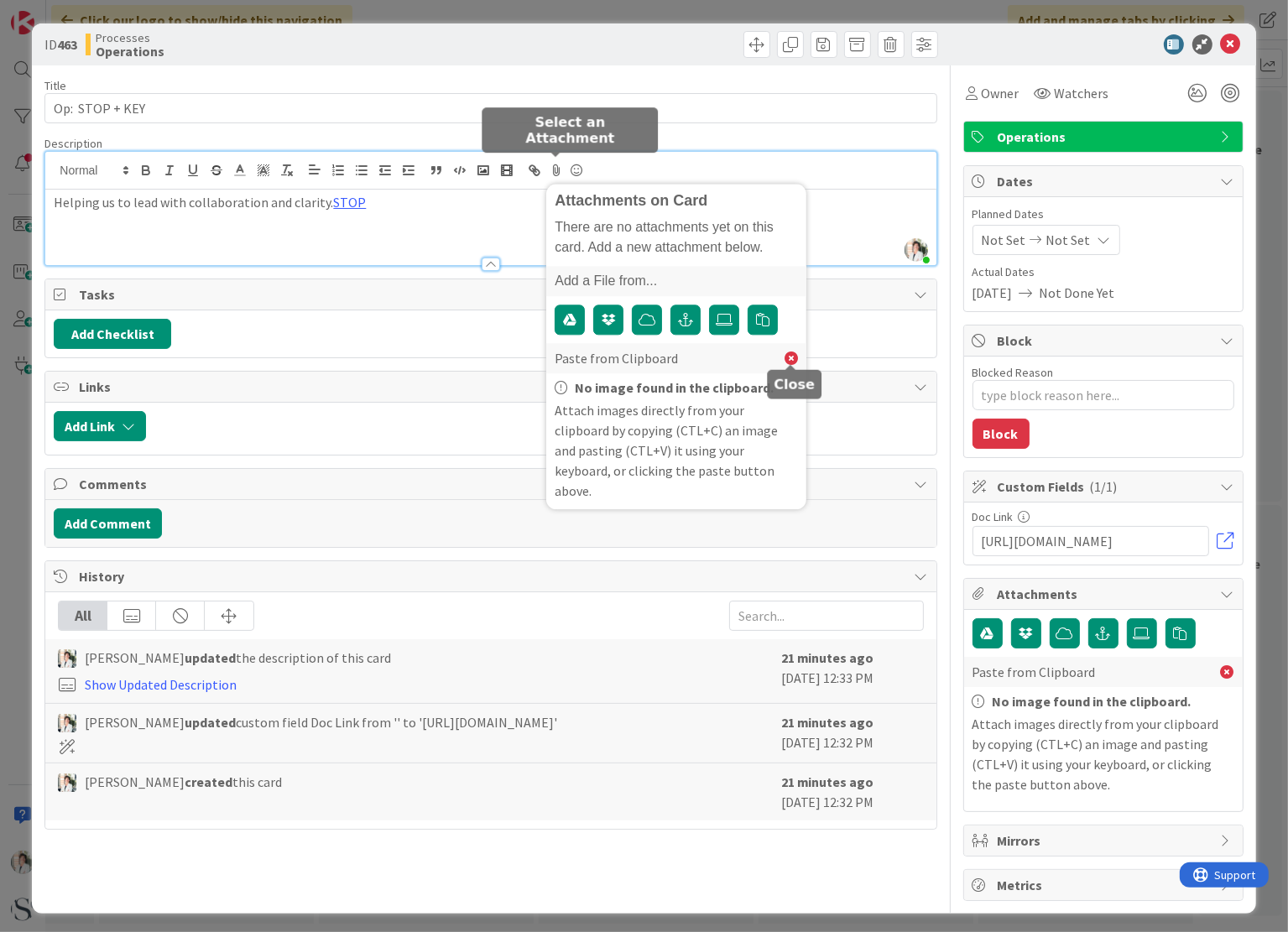
click at [788, 355] on icon at bounding box center [792, 358] width 14 height 14
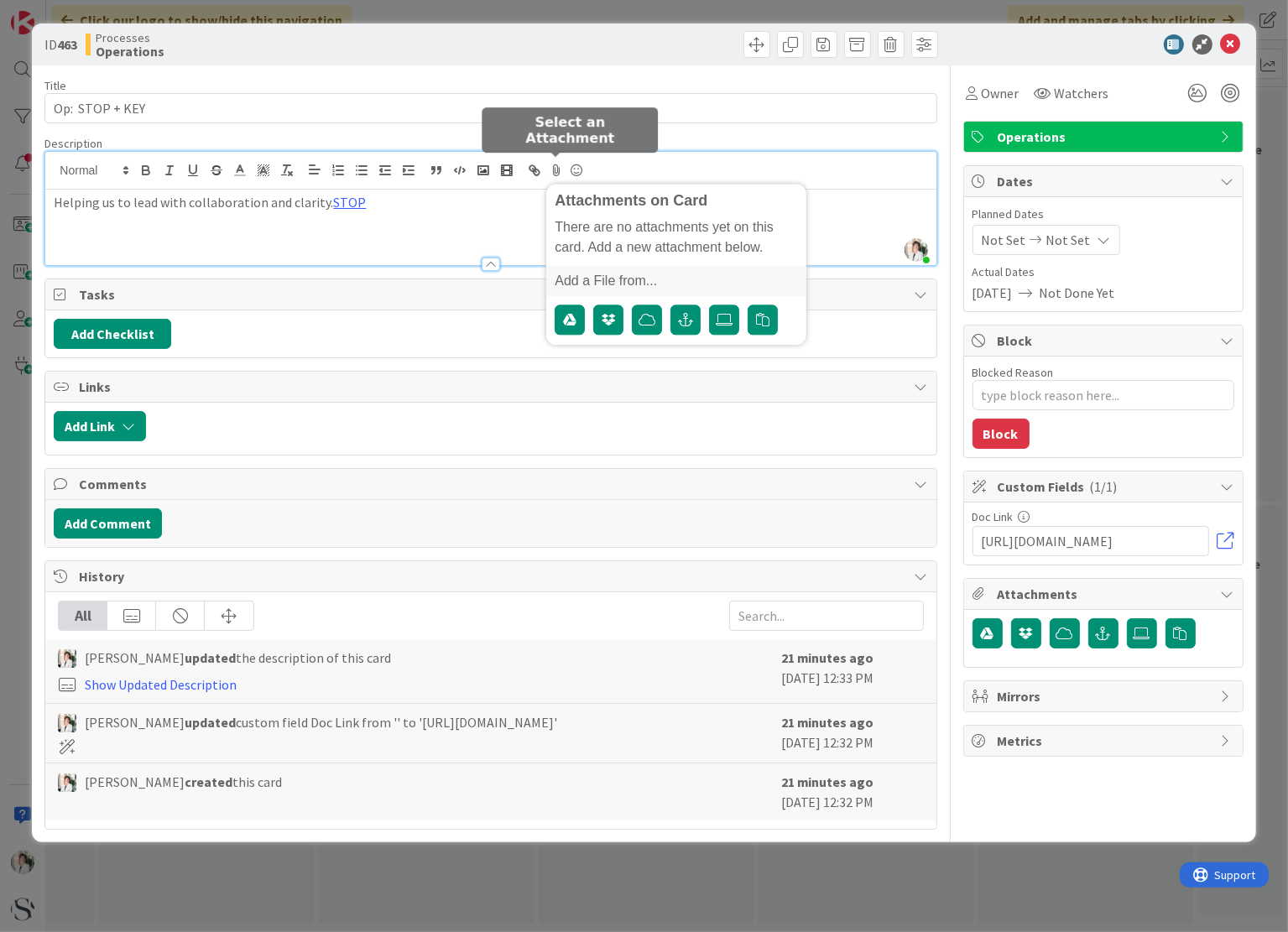
click at [391, 226] on p at bounding box center [490, 222] width 874 height 19
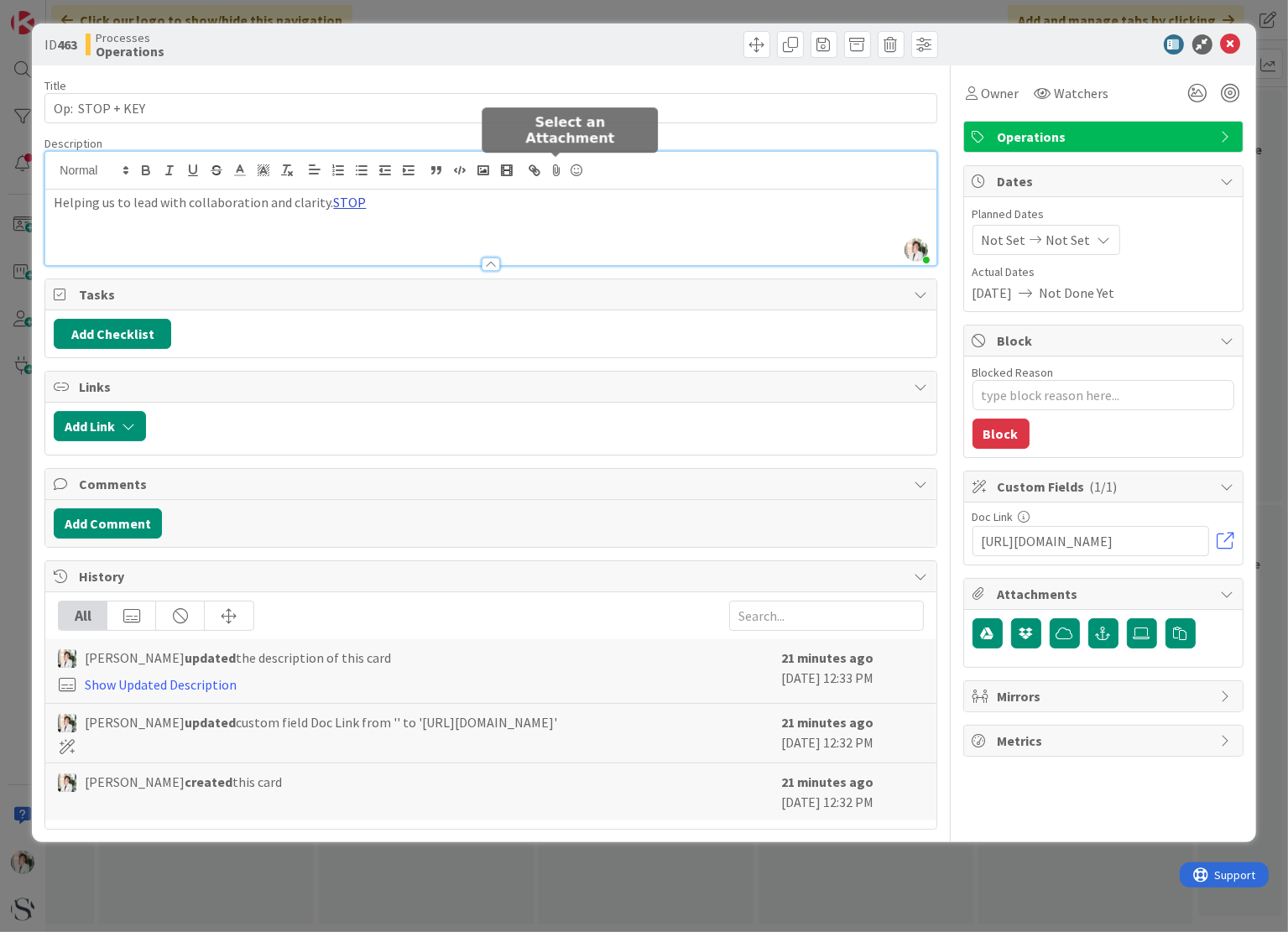
click at [344, 200] on link "STOP" at bounding box center [350, 202] width 33 height 16
click at [305, 234] on link "[URL][DOMAIN_NAME]" at bounding box center [302, 235] width 115 height 22
click at [624, 241] on div "Helping us to lead with collaboration and clarity. STOP" at bounding box center [489, 227] width 890 height 75
click at [349, 202] on link "STOP" at bounding box center [350, 202] width 33 height 16
click at [333, 230] on link "[URL][DOMAIN_NAME]" at bounding box center [302, 235] width 115 height 22
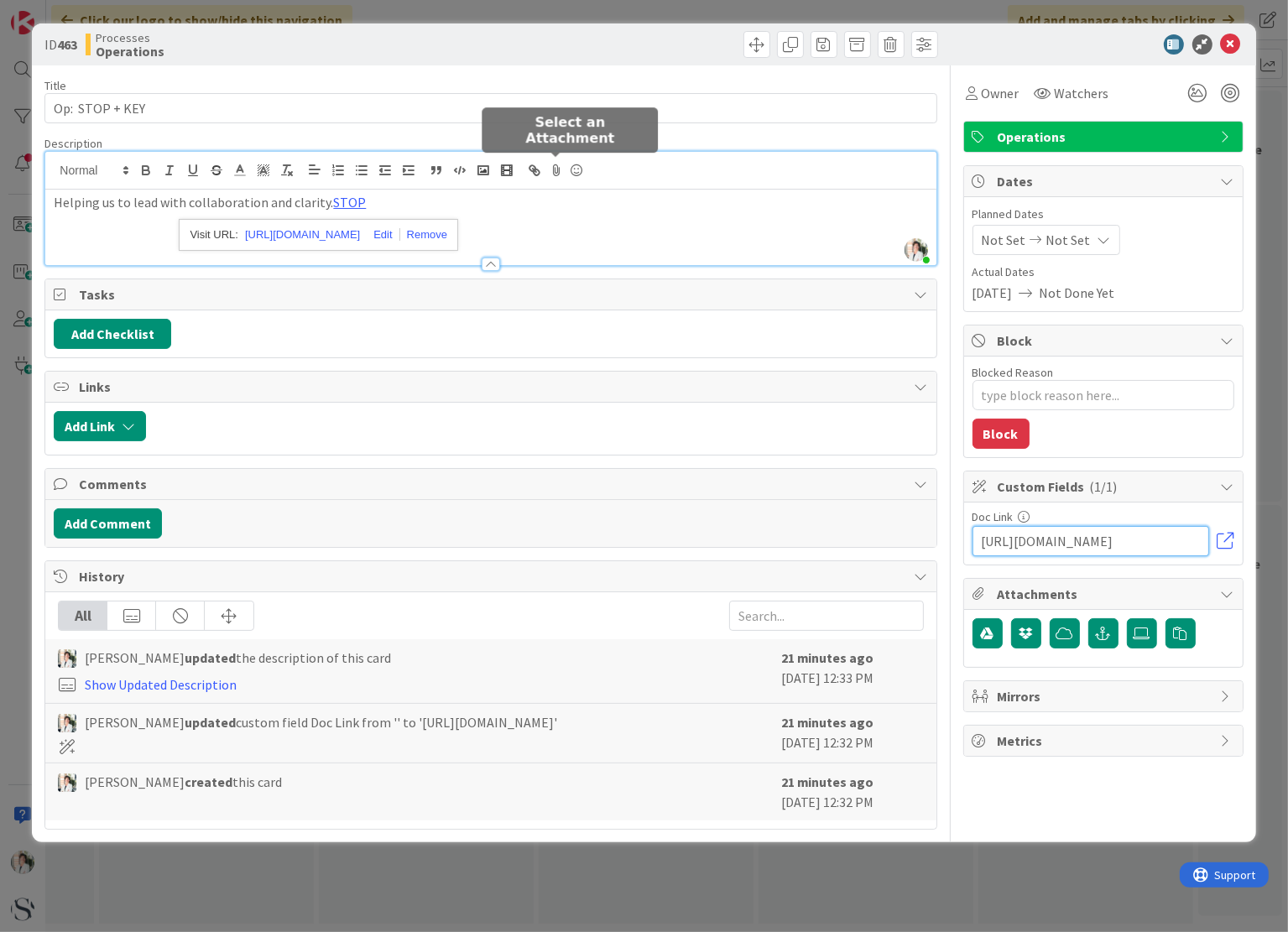
click at [1100, 544] on input "[URL][DOMAIN_NAME]" at bounding box center [1091, 541] width 237 height 30
click at [1103, 538] on input "[URL][DOMAIN_NAME]" at bounding box center [1091, 541] width 237 height 30
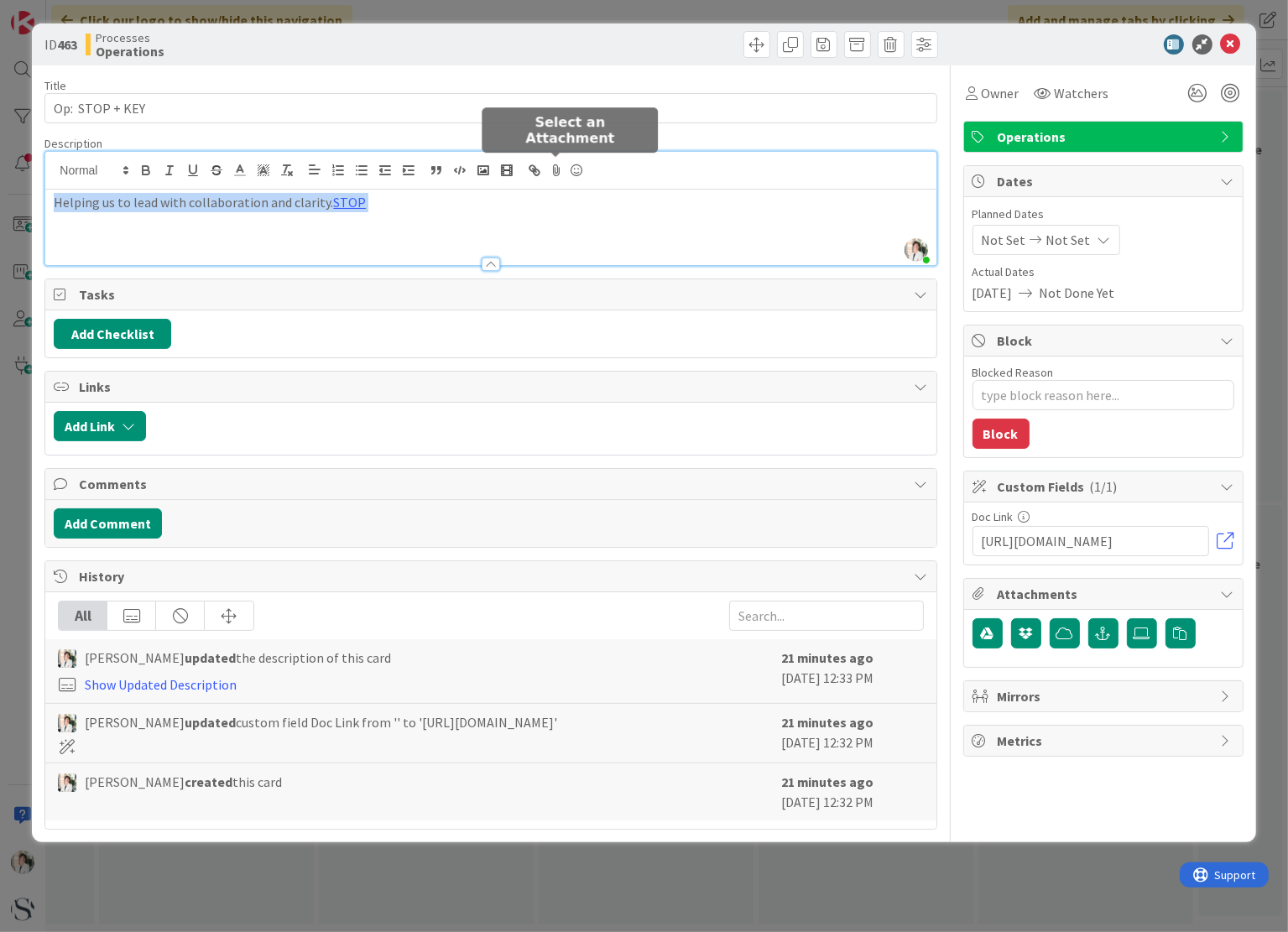
drag, startPoint x: 54, startPoint y: 200, endPoint x: 498, endPoint y: 205, distance: 444.0
click at [498, 205] on p "Helping us to lead with collaboration and clarity. STOP" at bounding box center [490, 203] width 874 height 19
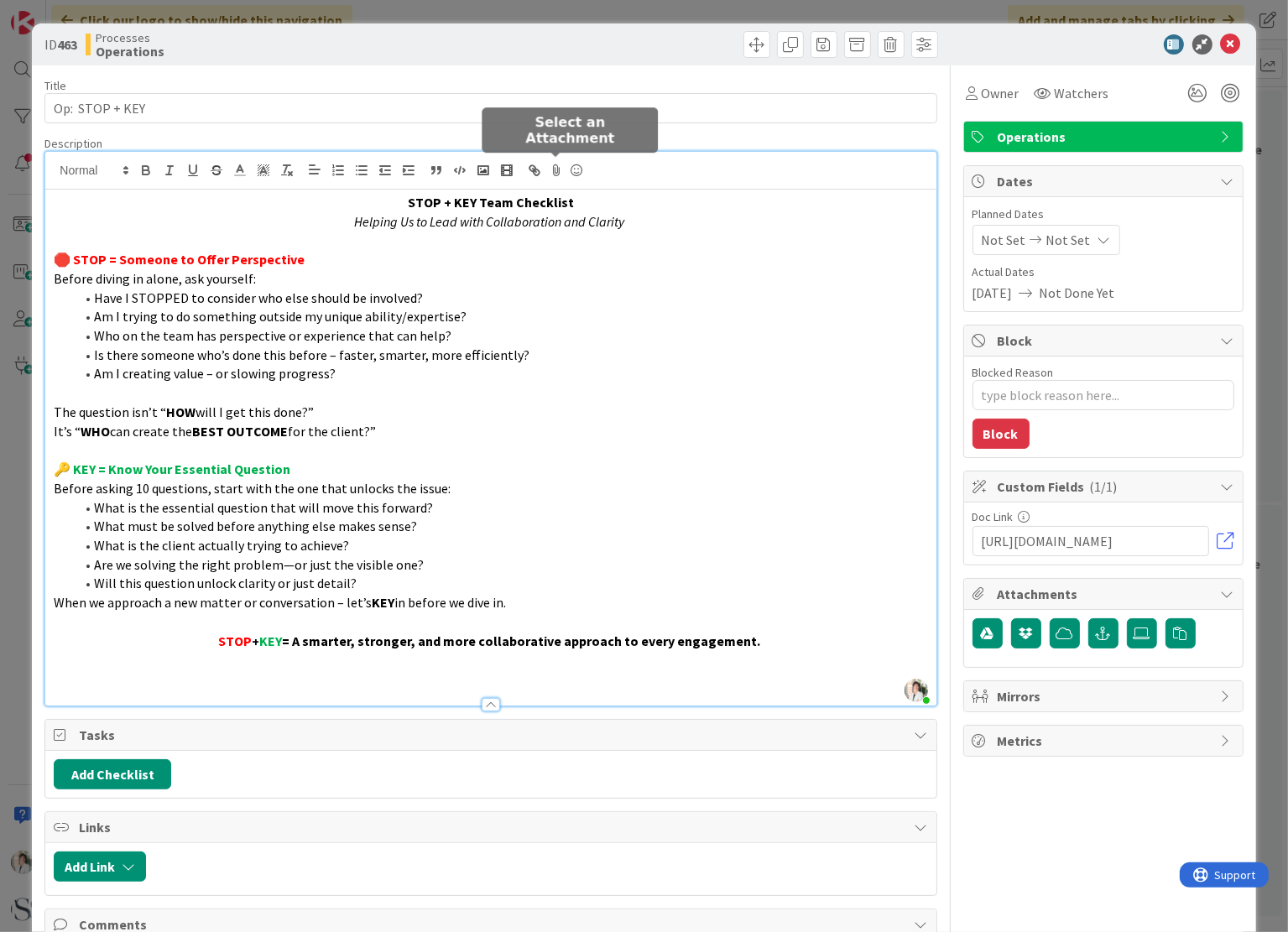
click at [314, 258] on p "🛑 STOP = Someone to Offer Perspective" at bounding box center [490, 260] width 874 height 19
drag, startPoint x: 76, startPoint y: 258, endPoint x: 106, endPoint y: 264, distance: 30.6
click at [106, 264] on strong "🛑 STOP = Someone to Offer Perspective" at bounding box center [179, 259] width 251 height 16
click at [534, 171] on icon "button" at bounding box center [534, 170] width 15 height 15
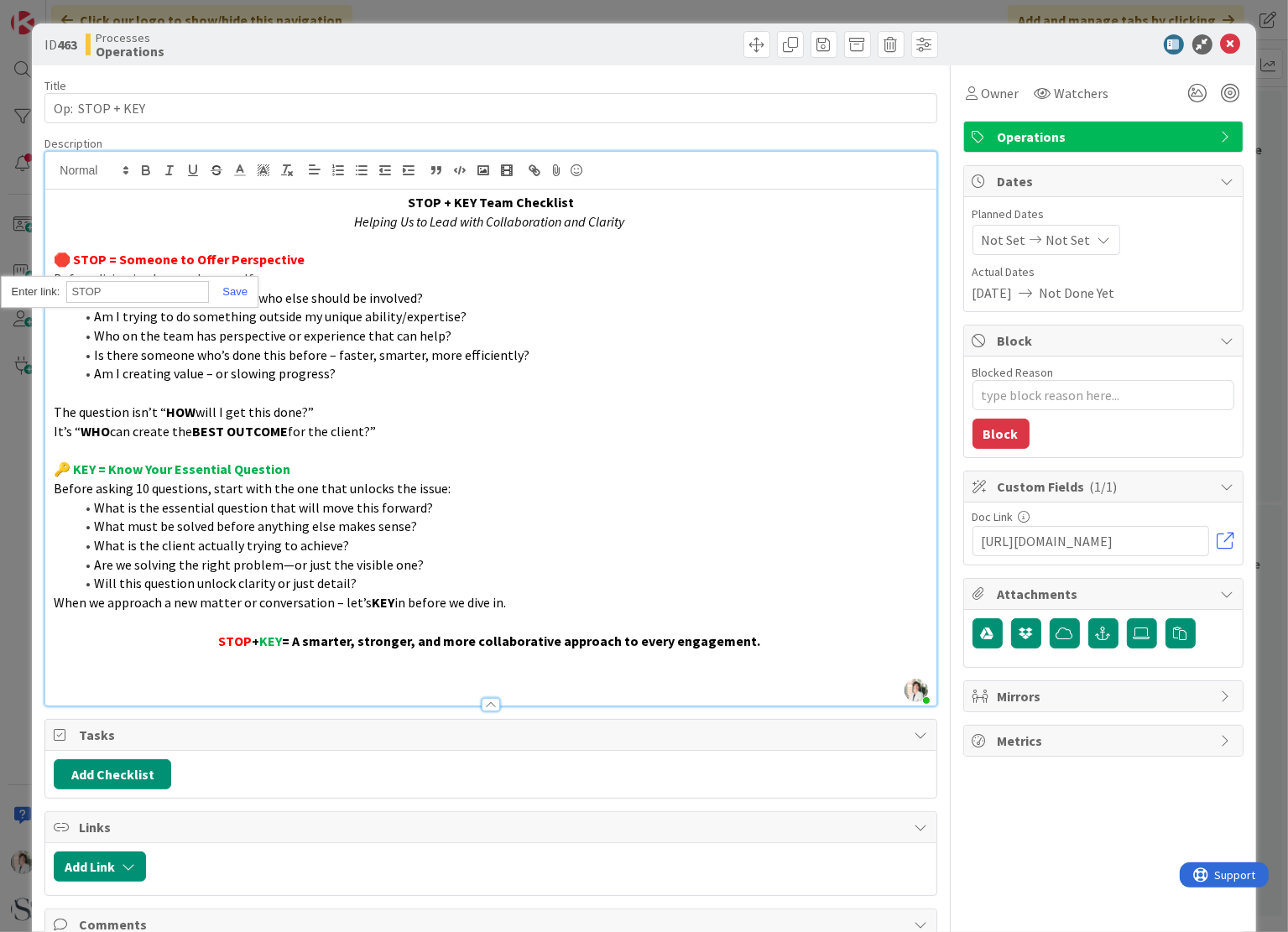
click at [117, 288] on input "STOP" at bounding box center [137, 292] width 142 height 22
drag, startPoint x: 117, startPoint y: 288, endPoint x: 68, endPoint y: 287, distance: 49.0
click at [68, 287] on input "STOP" at bounding box center [137, 292] width 142 height 22
paste input "[URL][DOMAIN_NAME]"
click at [236, 293] on link at bounding box center [228, 292] width 39 height 13
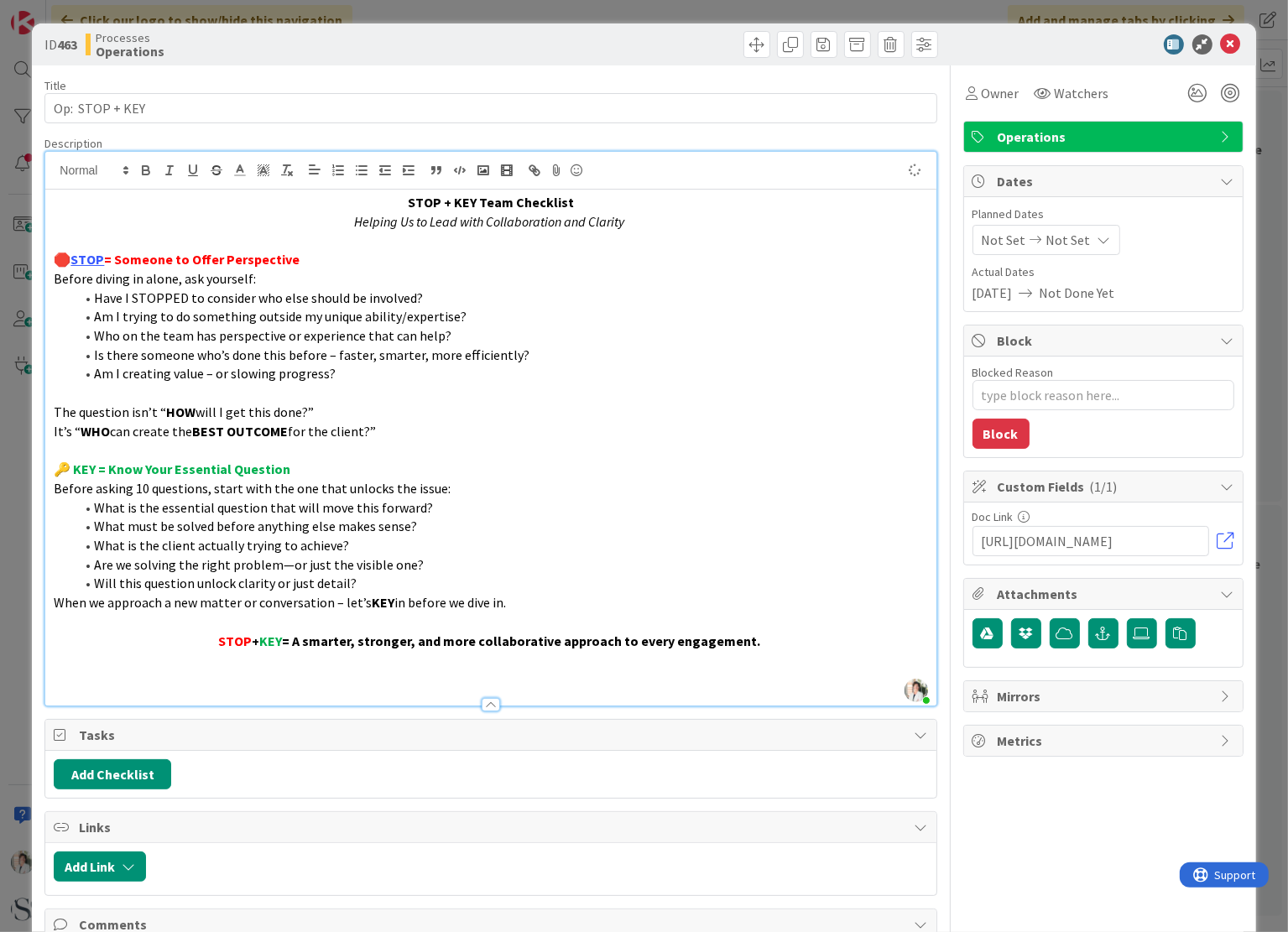
click at [792, 429] on p "It’s “ WHO can create the BEST OUTCOME for the client?”" at bounding box center [490, 431] width 874 height 19
drag, startPoint x: 76, startPoint y: 469, endPoint x: 98, endPoint y: 469, distance: 22.0
click at [98, 469] on strong "🔑 KEY = Know Your Essential Question" at bounding box center [172, 469] width 237 height 16
click at [534, 169] on icon "button" at bounding box center [536, 172] width 6 height 6
paste input "[URL][DOMAIN_NAME]"
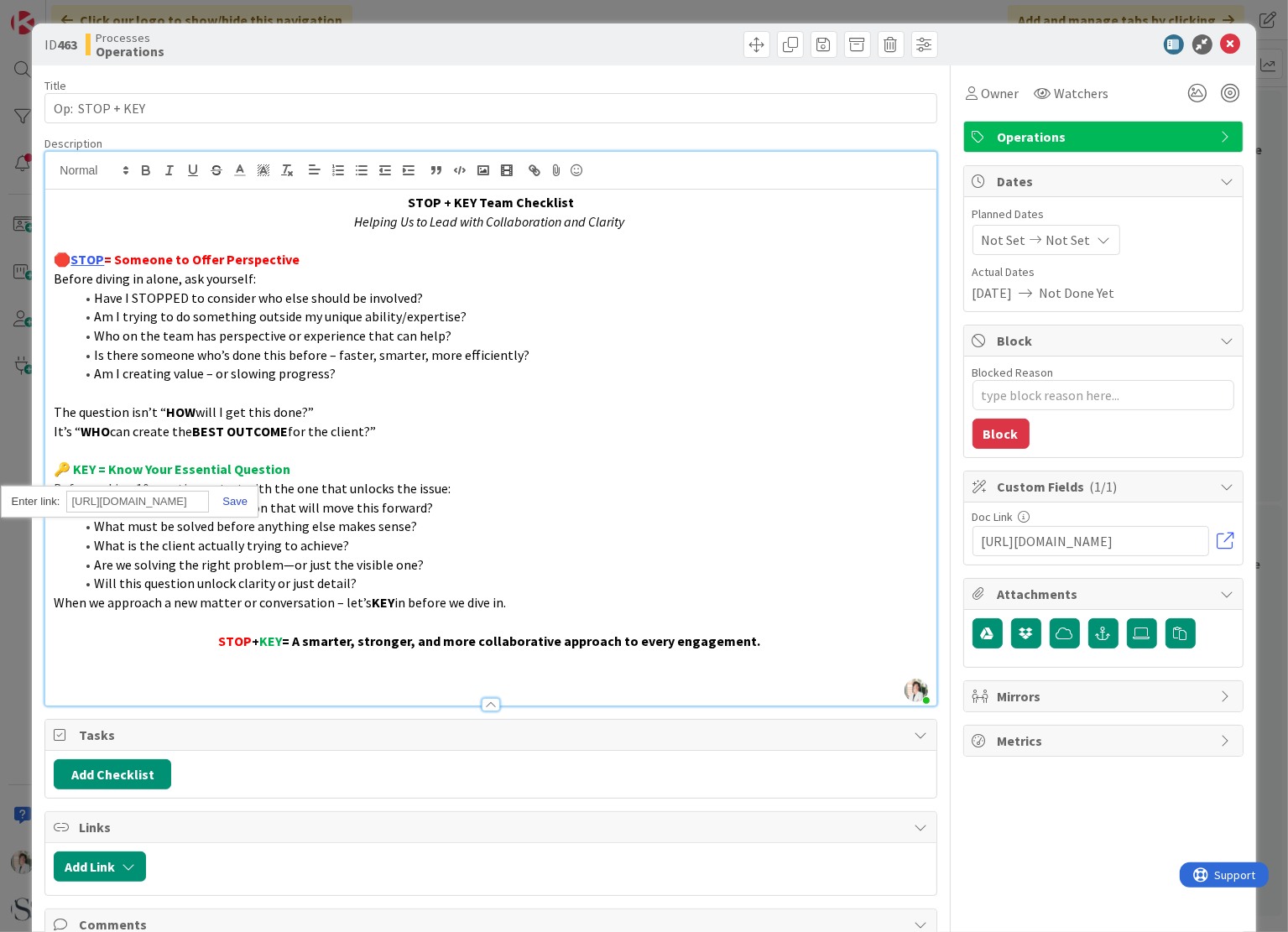
click at [231, 501] on link at bounding box center [228, 501] width 39 height 13
click at [654, 82] on div "Title 15 / 128" at bounding box center [490, 85] width 892 height 15
click at [482, 702] on div at bounding box center [490, 705] width 18 height 14
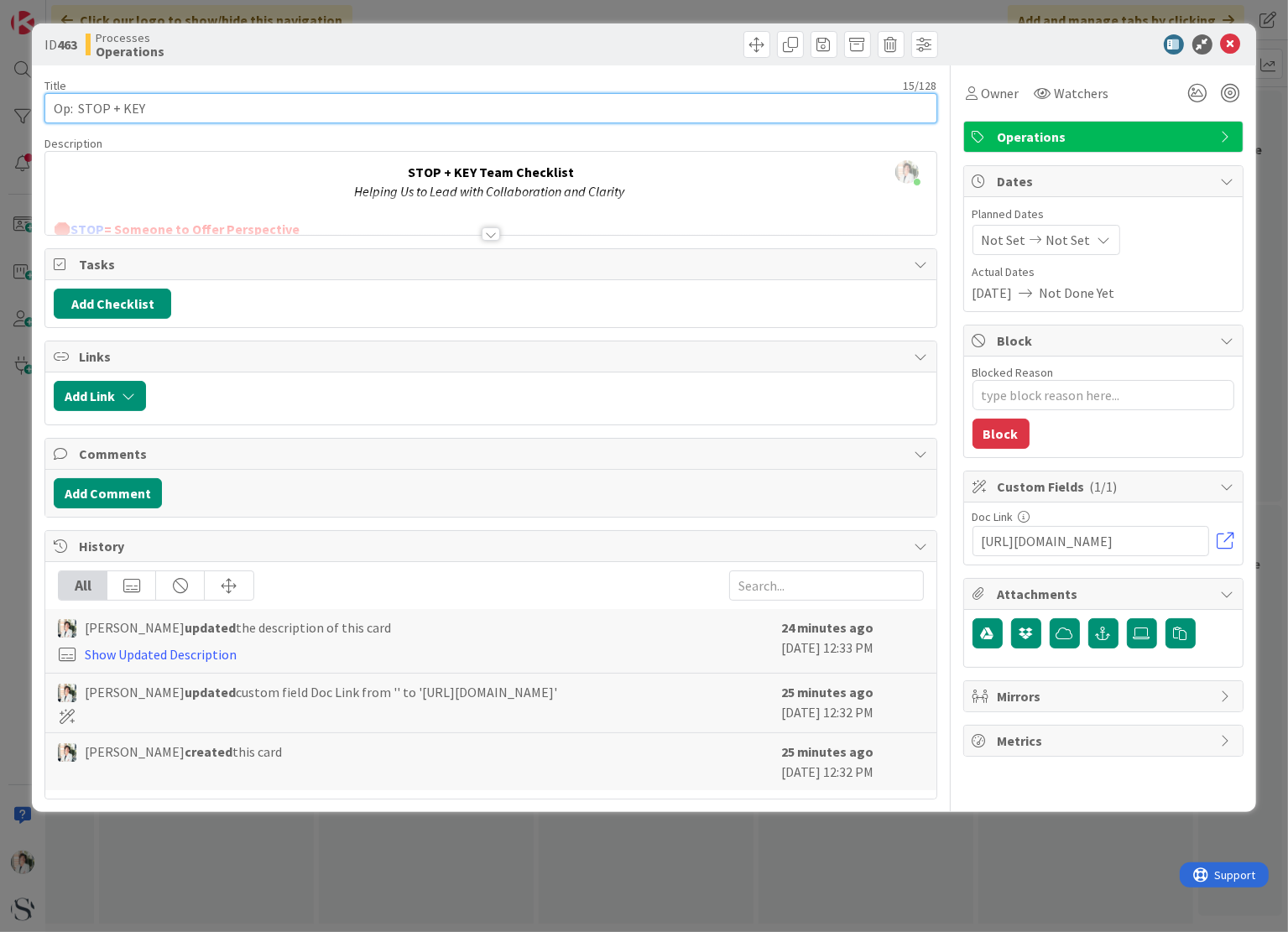
click at [146, 110] on input "Op: STOP + KEY" at bounding box center [490, 108] width 892 height 30
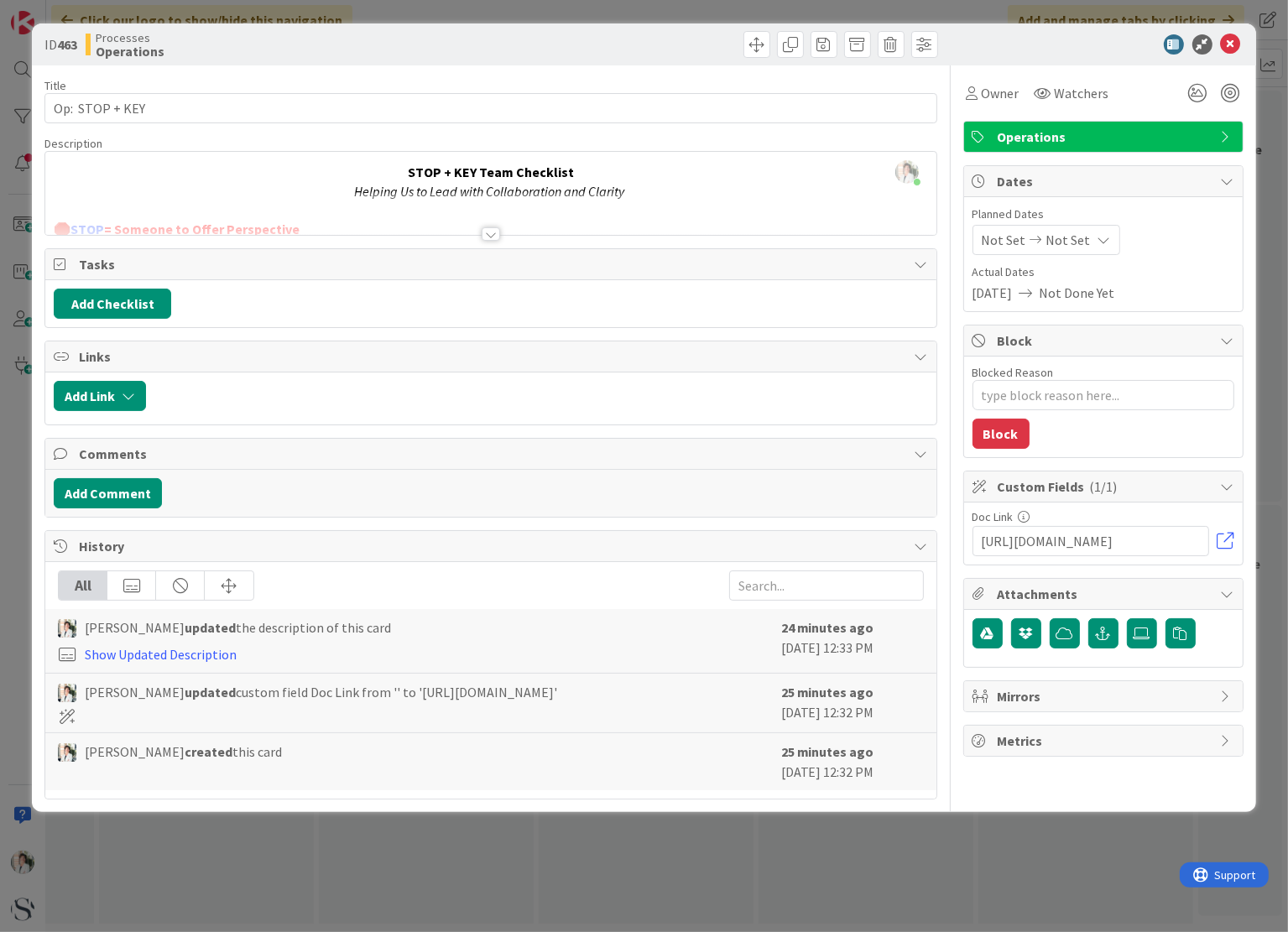
click at [495, 234] on div at bounding box center [490, 234] width 18 height 14
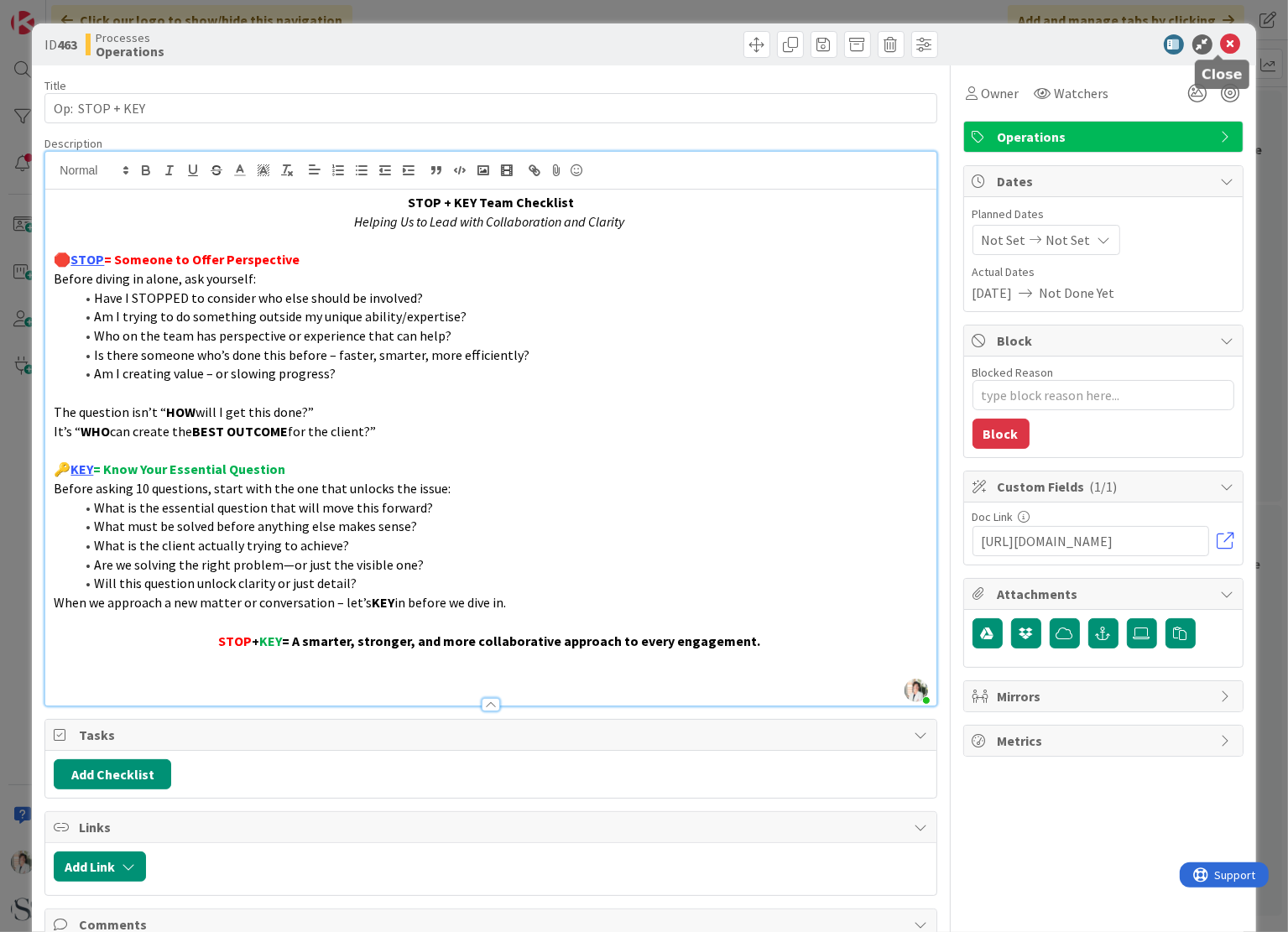
click at [1222, 40] on icon at bounding box center [1230, 44] width 20 height 20
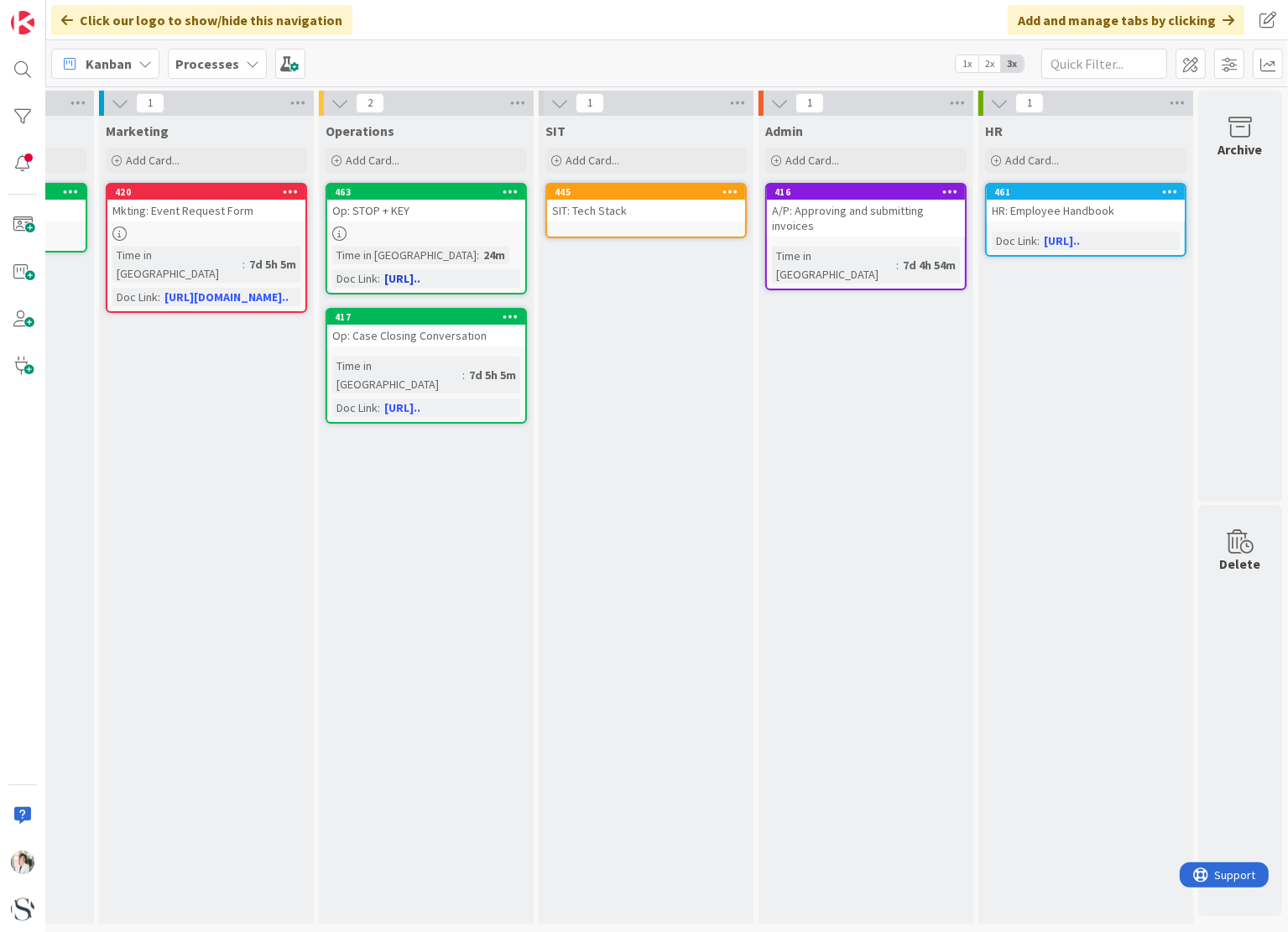
click at [332, 235] on icon at bounding box center [339, 233] width 15 height 15
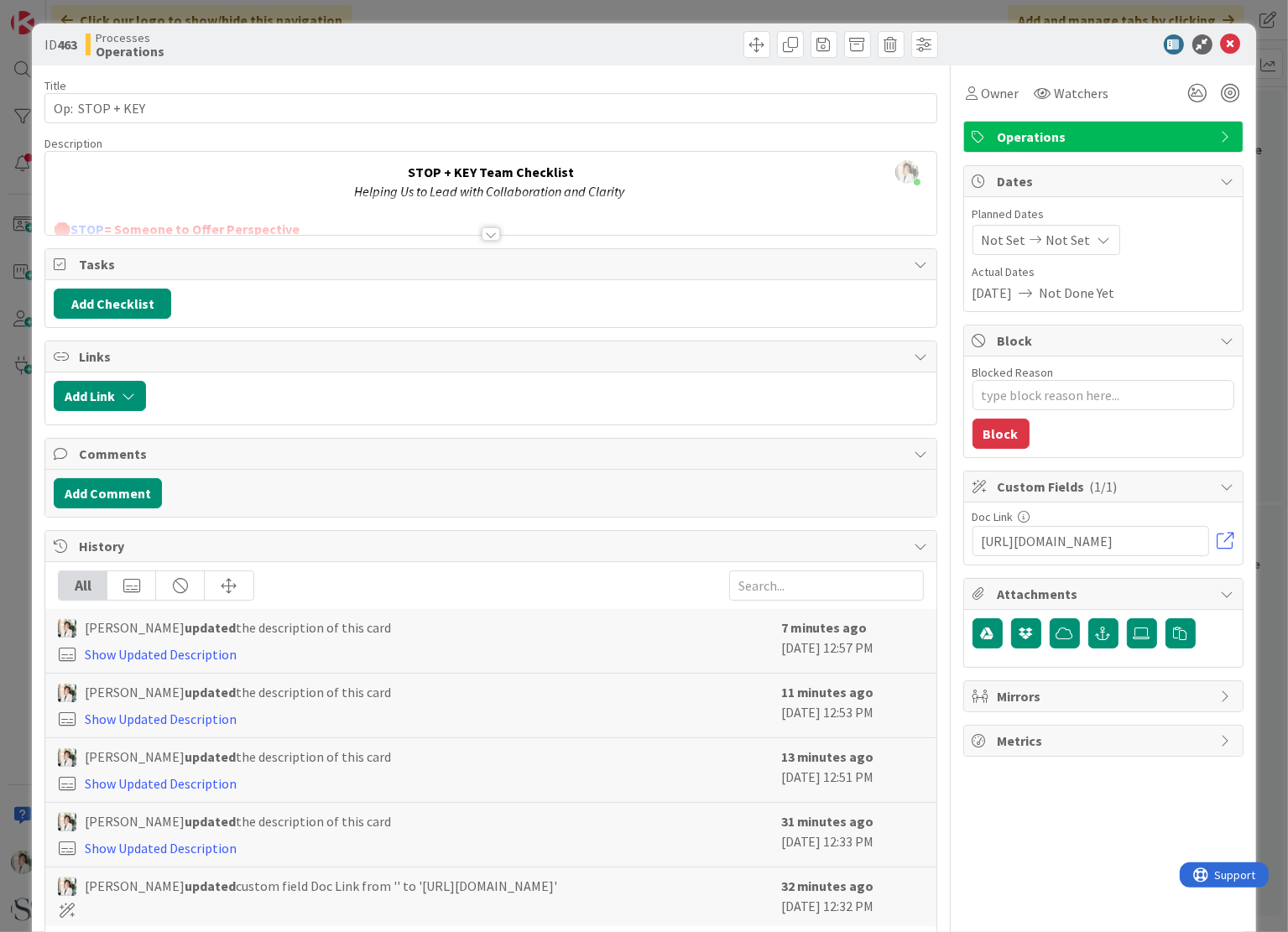
click at [486, 236] on div at bounding box center [490, 234] width 18 height 14
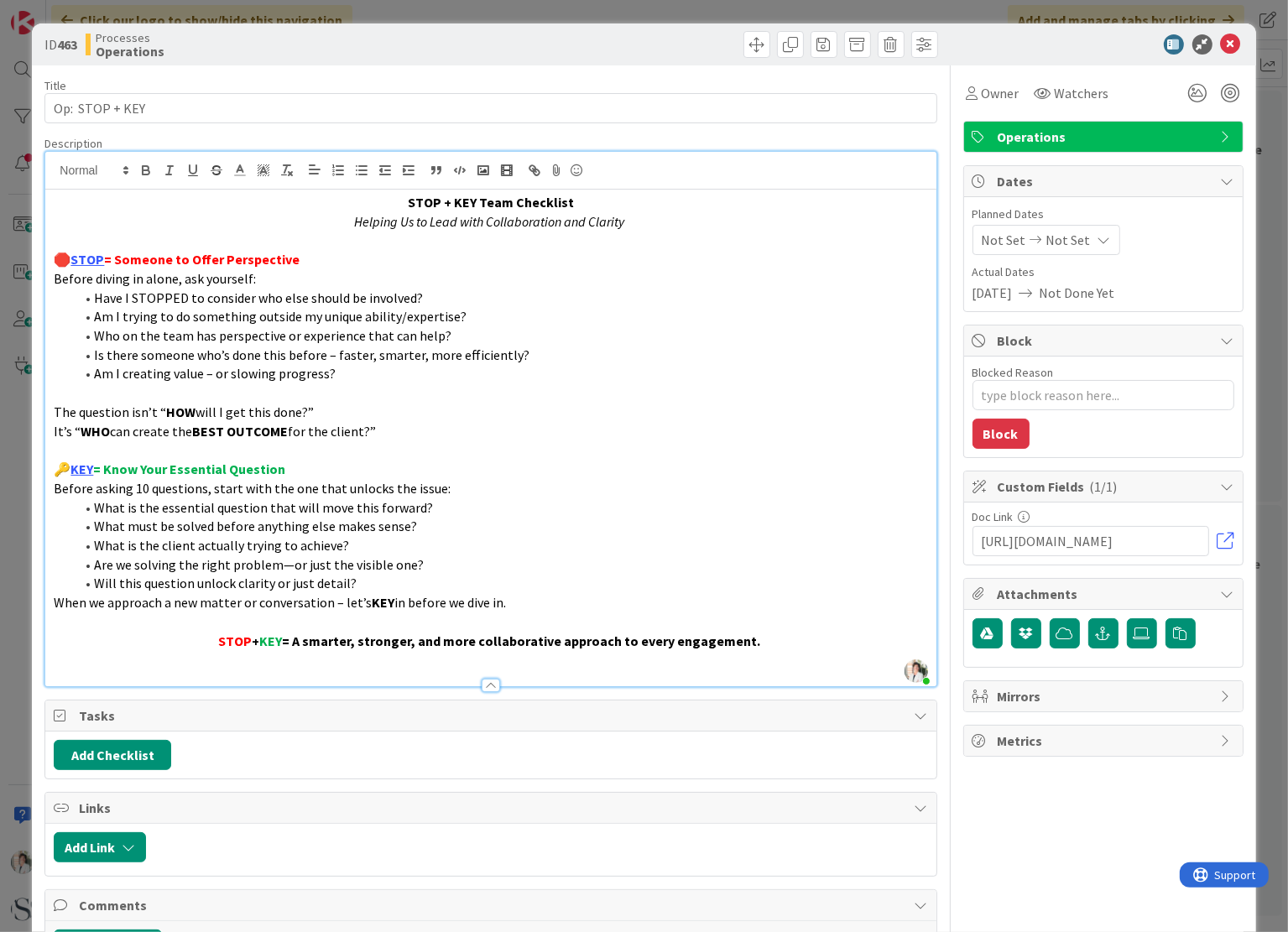
click at [483, 683] on div at bounding box center [490, 685] width 18 height 14
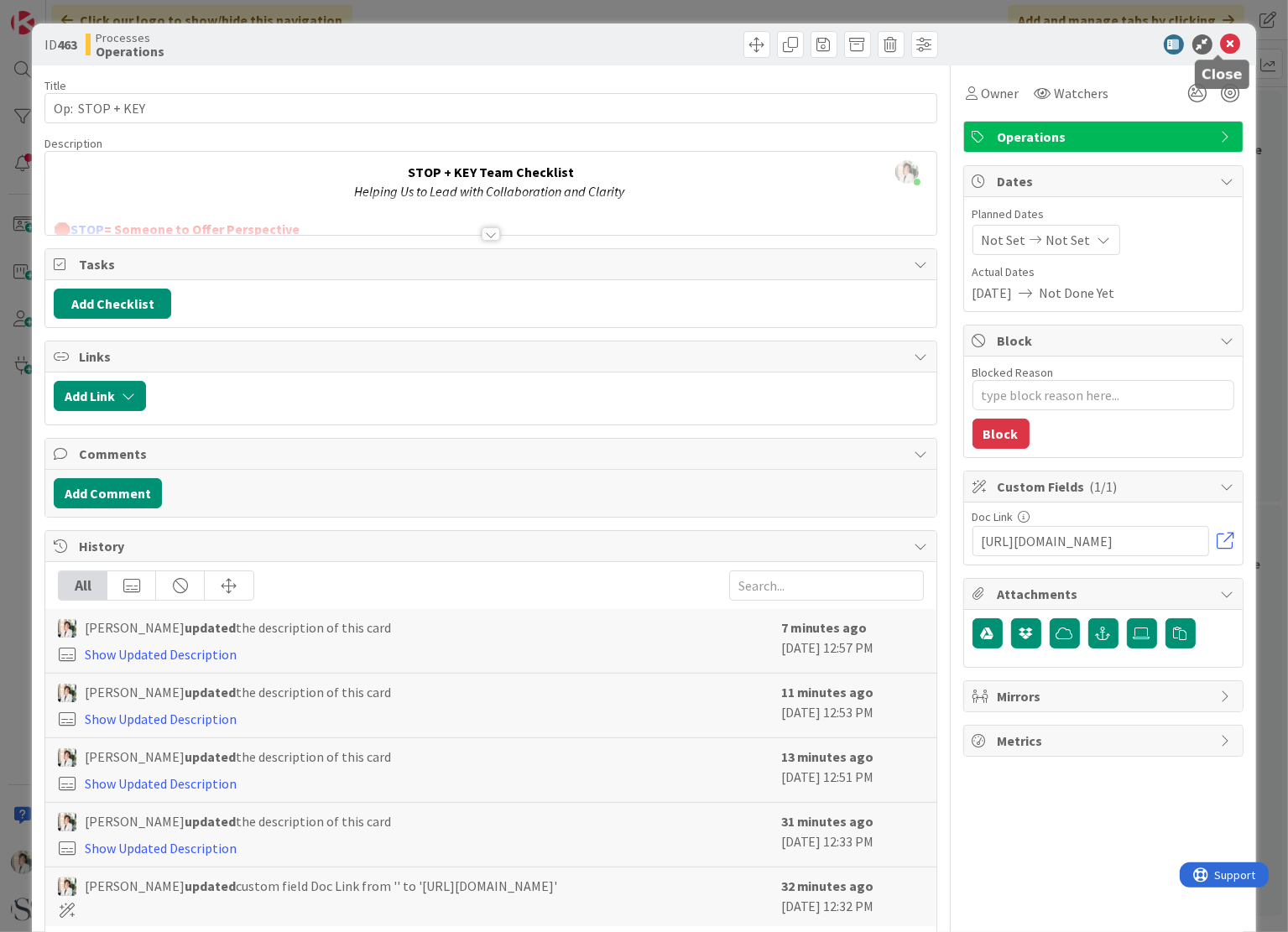
click at [1221, 44] on icon at bounding box center [1230, 44] width 20 height 20
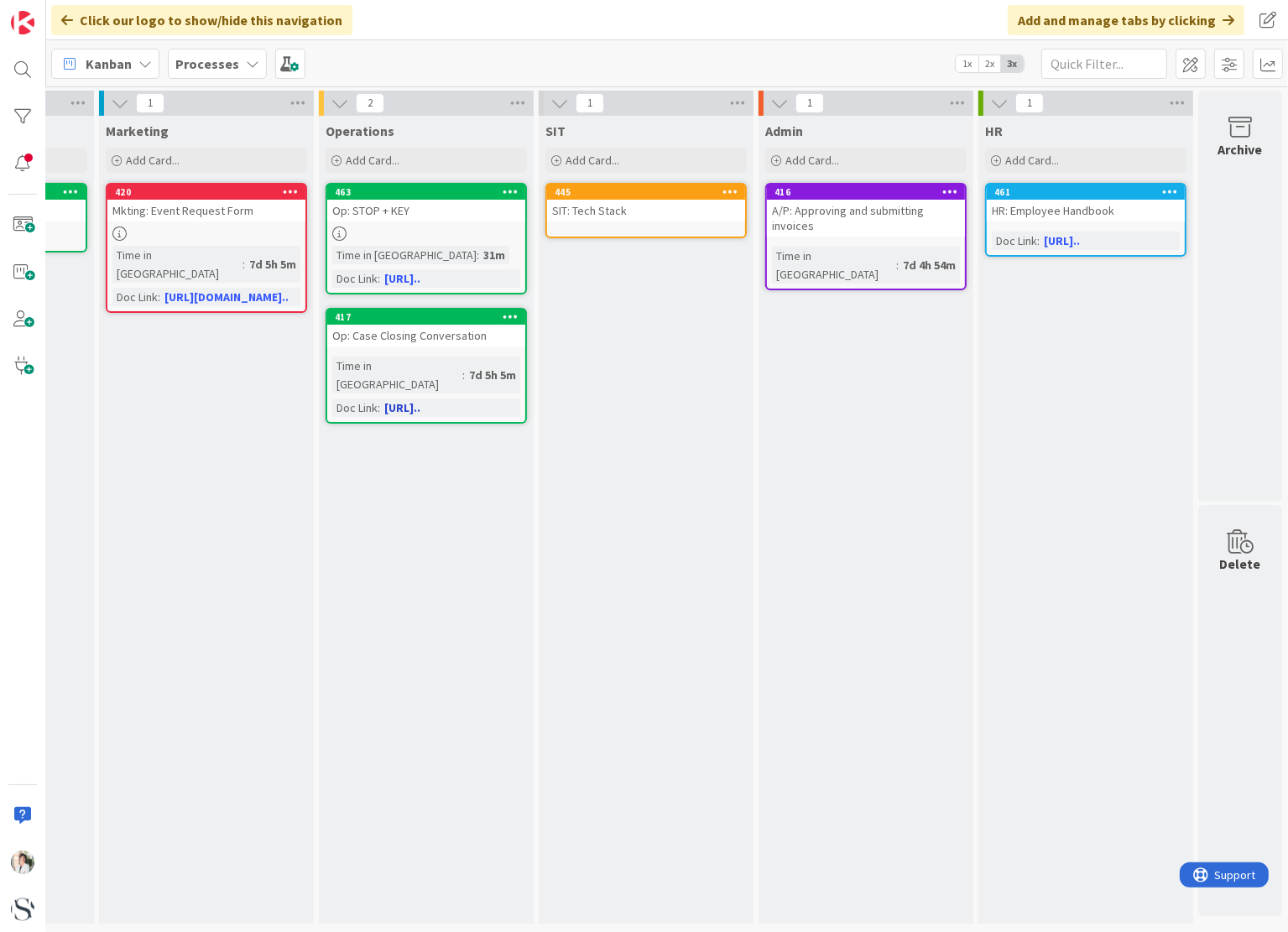
click at [414, 400] on link "[URL].." at bounding box center [402, 407] width 36 height 15
click at [332, 234] on icon at bounding box center [339, 233] width 15 height 15
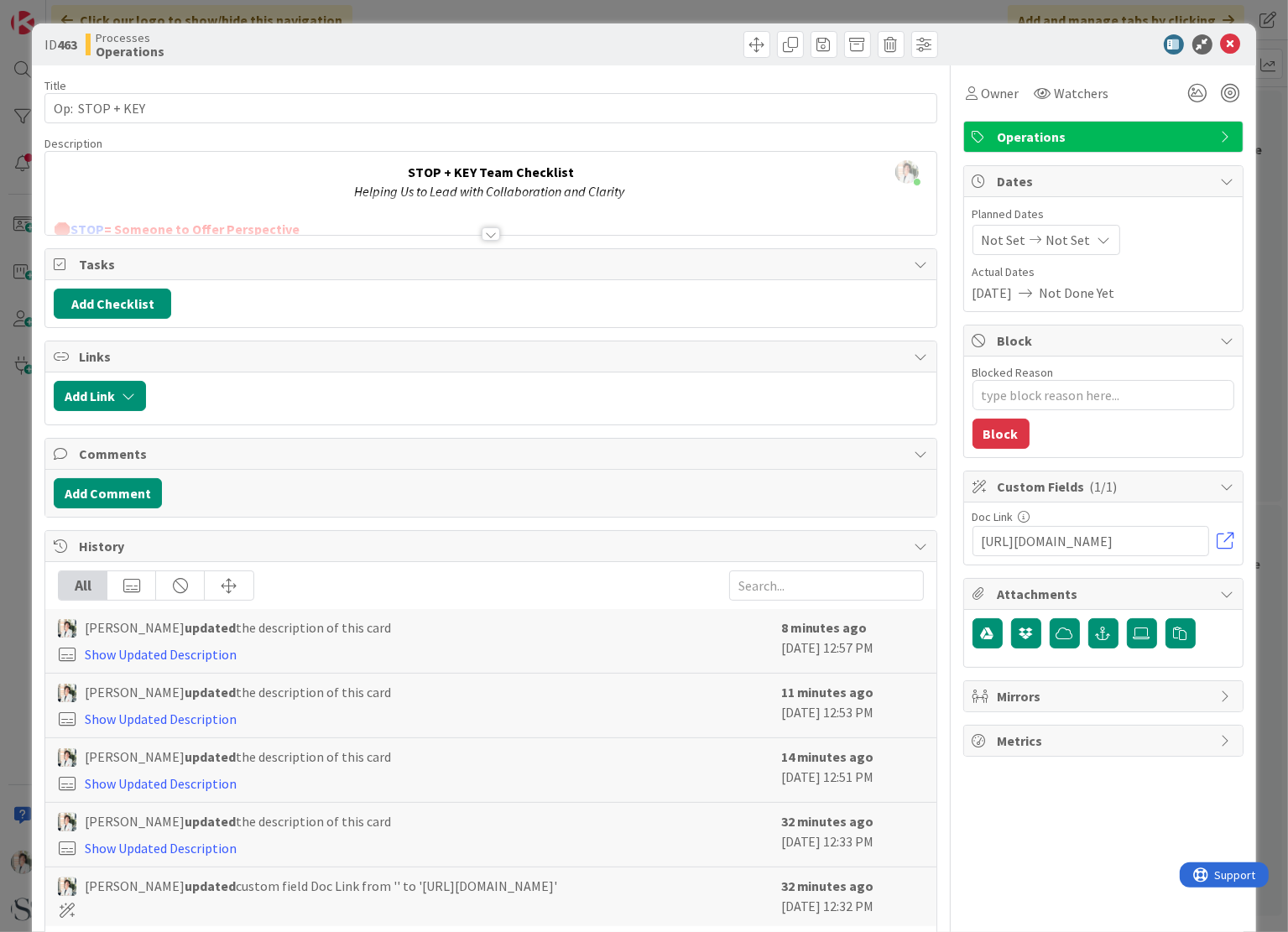
click at [484, 230] on div at bounding box center [490, 234] width 18 height 14
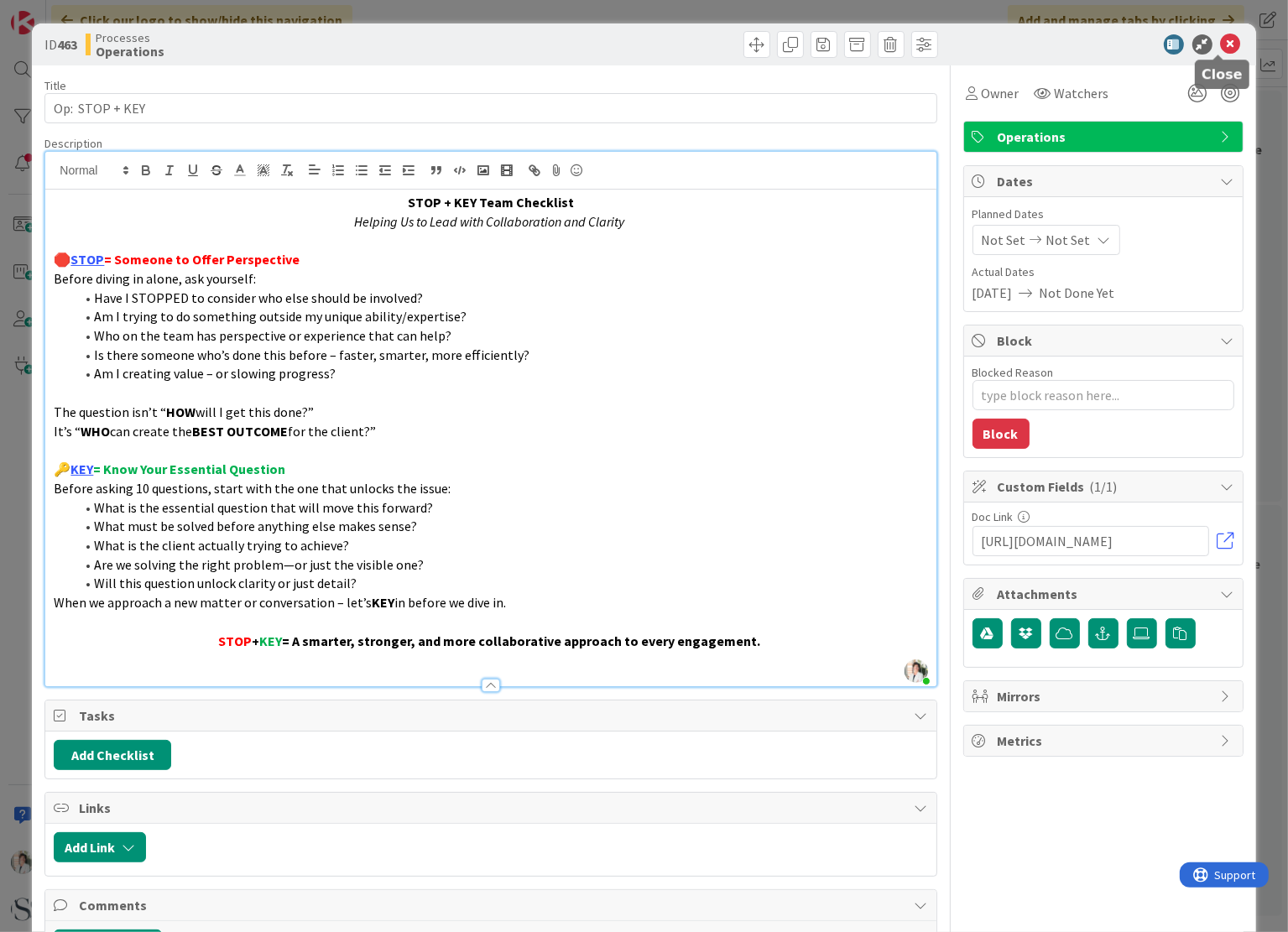
click at [1221, 45] on icon at bounding box center [1230, 44] width 20 height 20
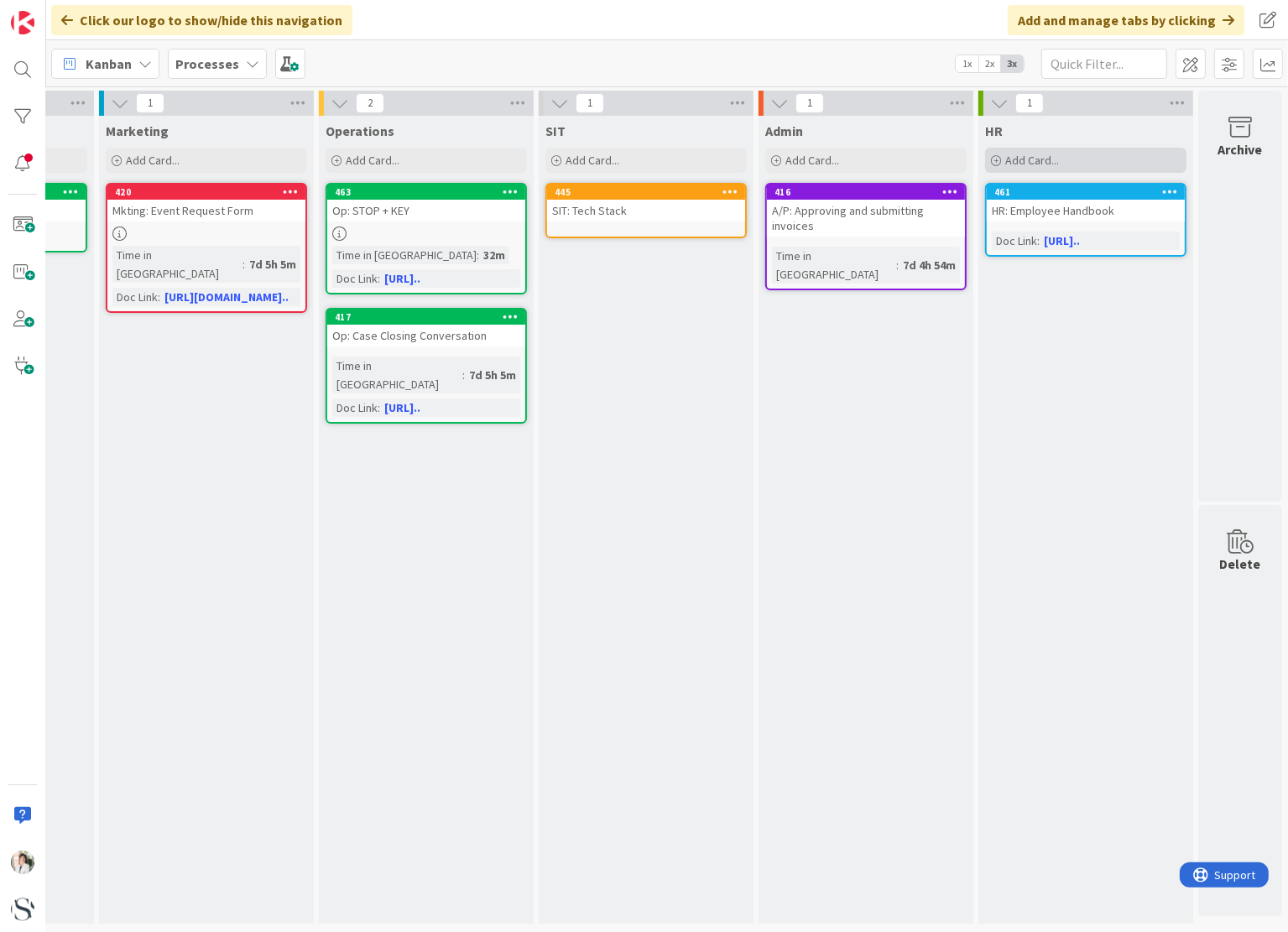
click at [1026, 157] on span "Add Card..." at bounding box center [1032, 160] width 54 height 15
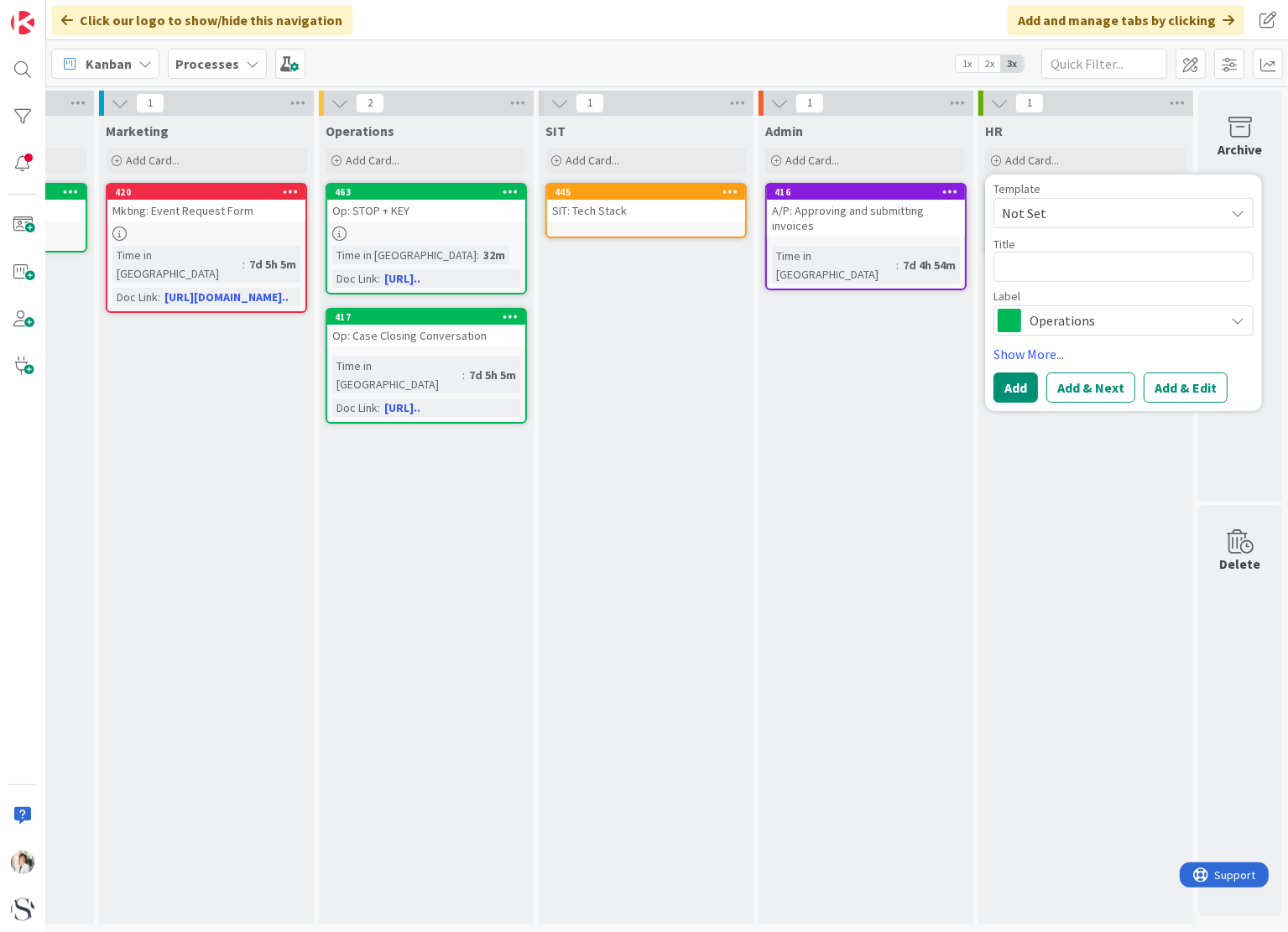
click at [1109, 527] on div "HR Add Card... Template Not Set Not Set Add Card Templates Title 0 / 128 Label …" at bounding box center [1085, 520] width 215 height 808
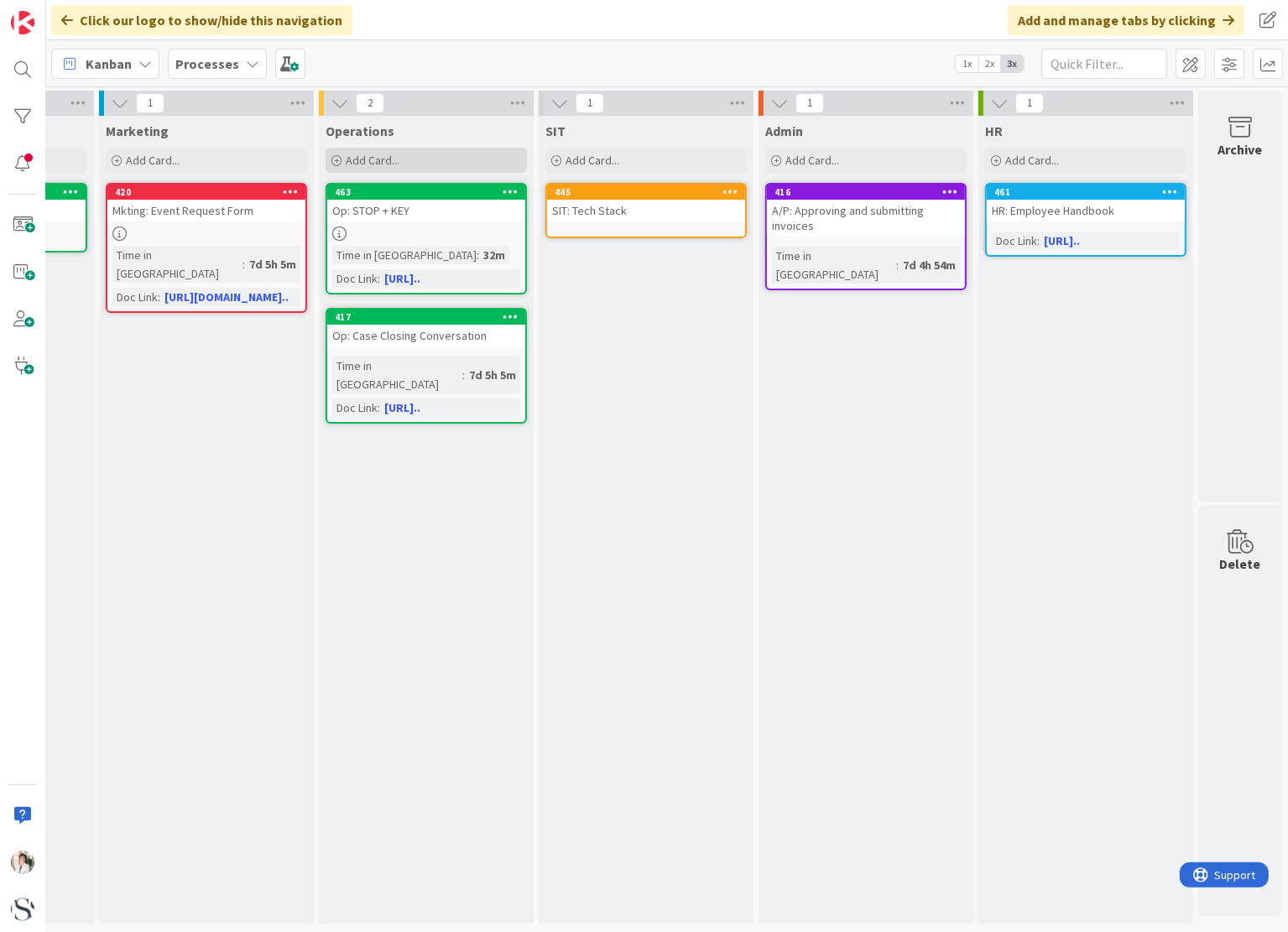
click at [380, 156] on span "Add Card..." at bounding box center [373, 160] width 54 height 15
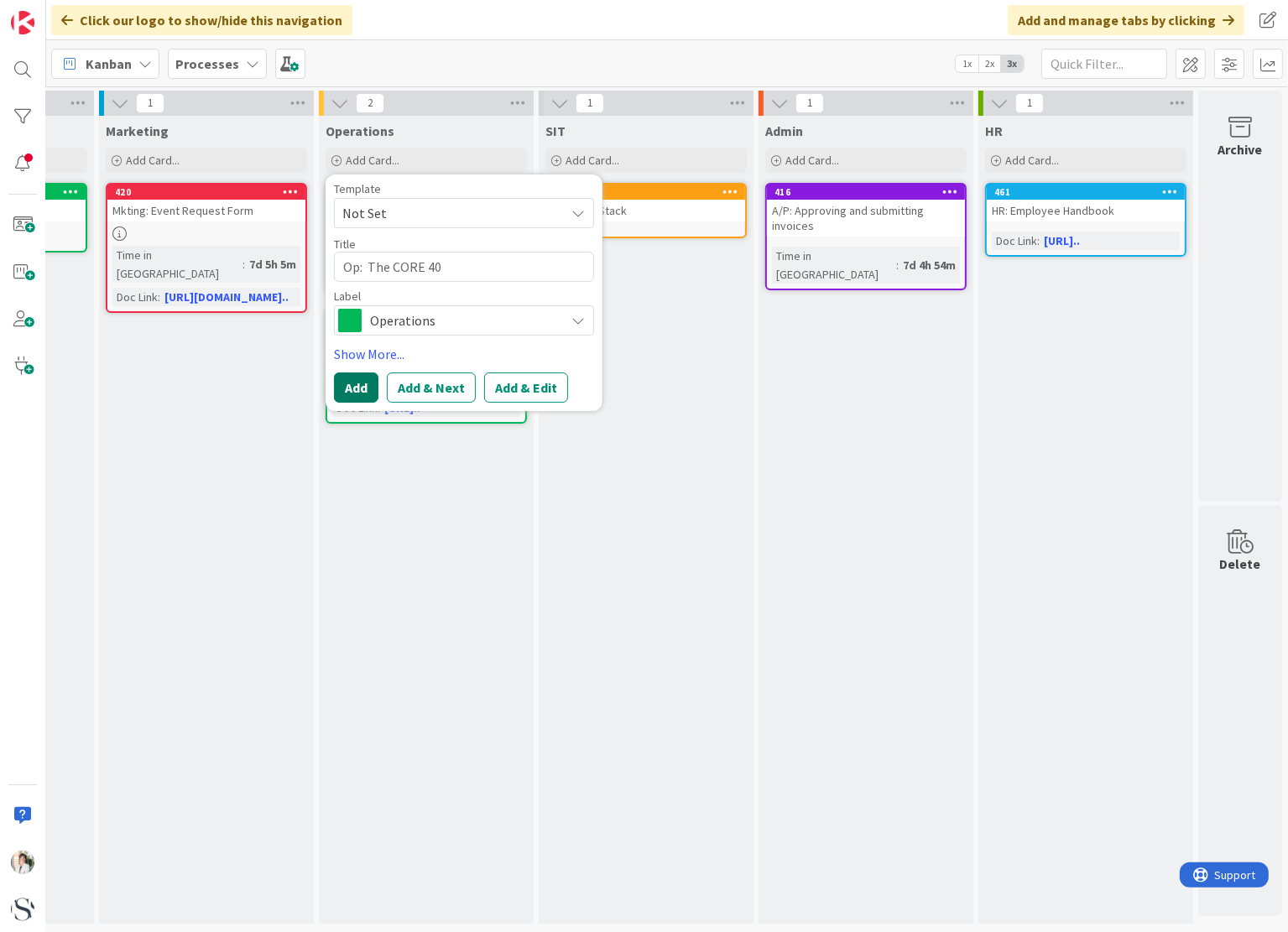
click at [347, 383] on button "Add" at bounding box center [357, 387] width 45 height 30
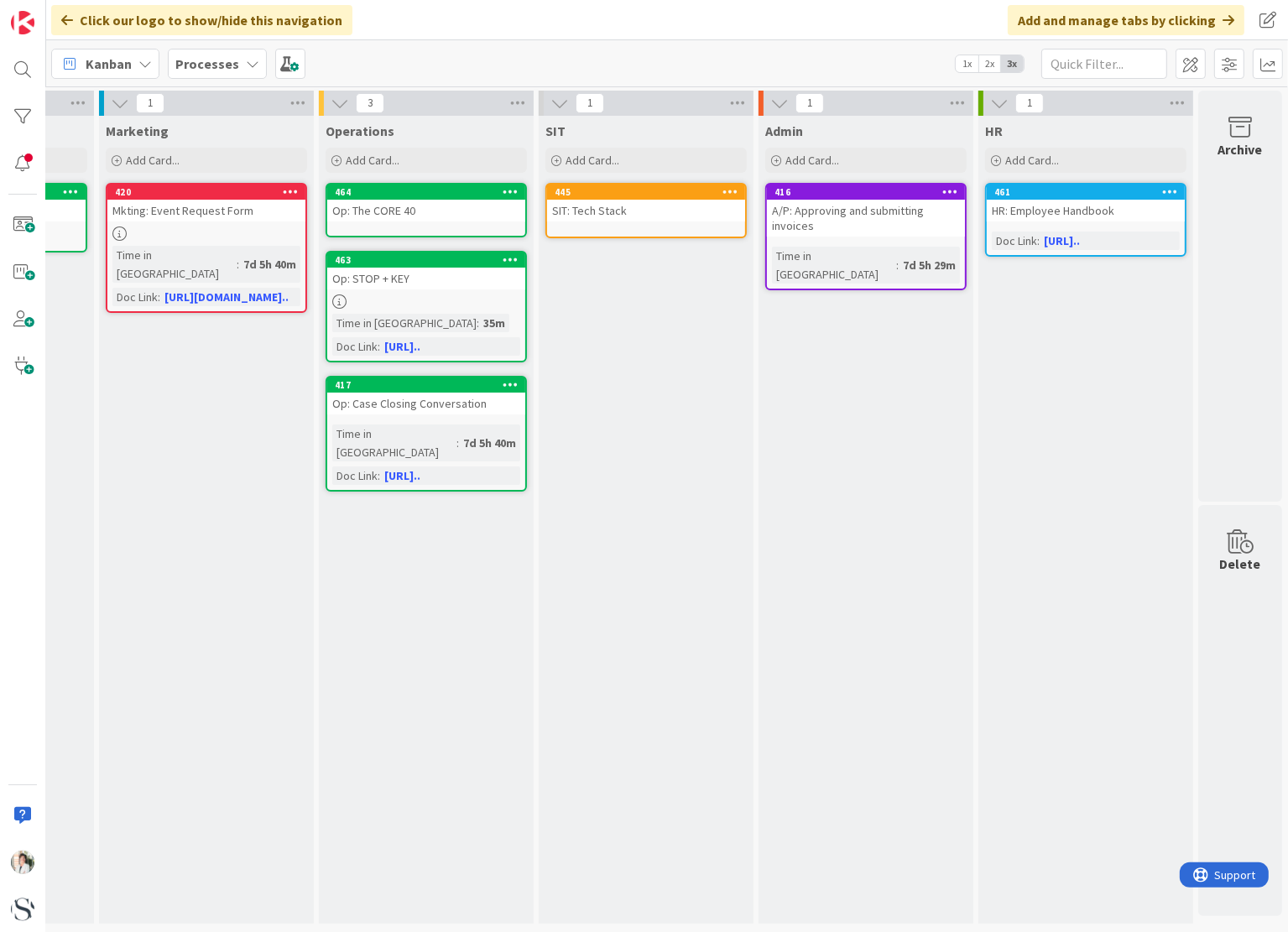
click at [403, 200] on div "Op: The CORE 40" at bounding box center [426, 210] width 198 height 22
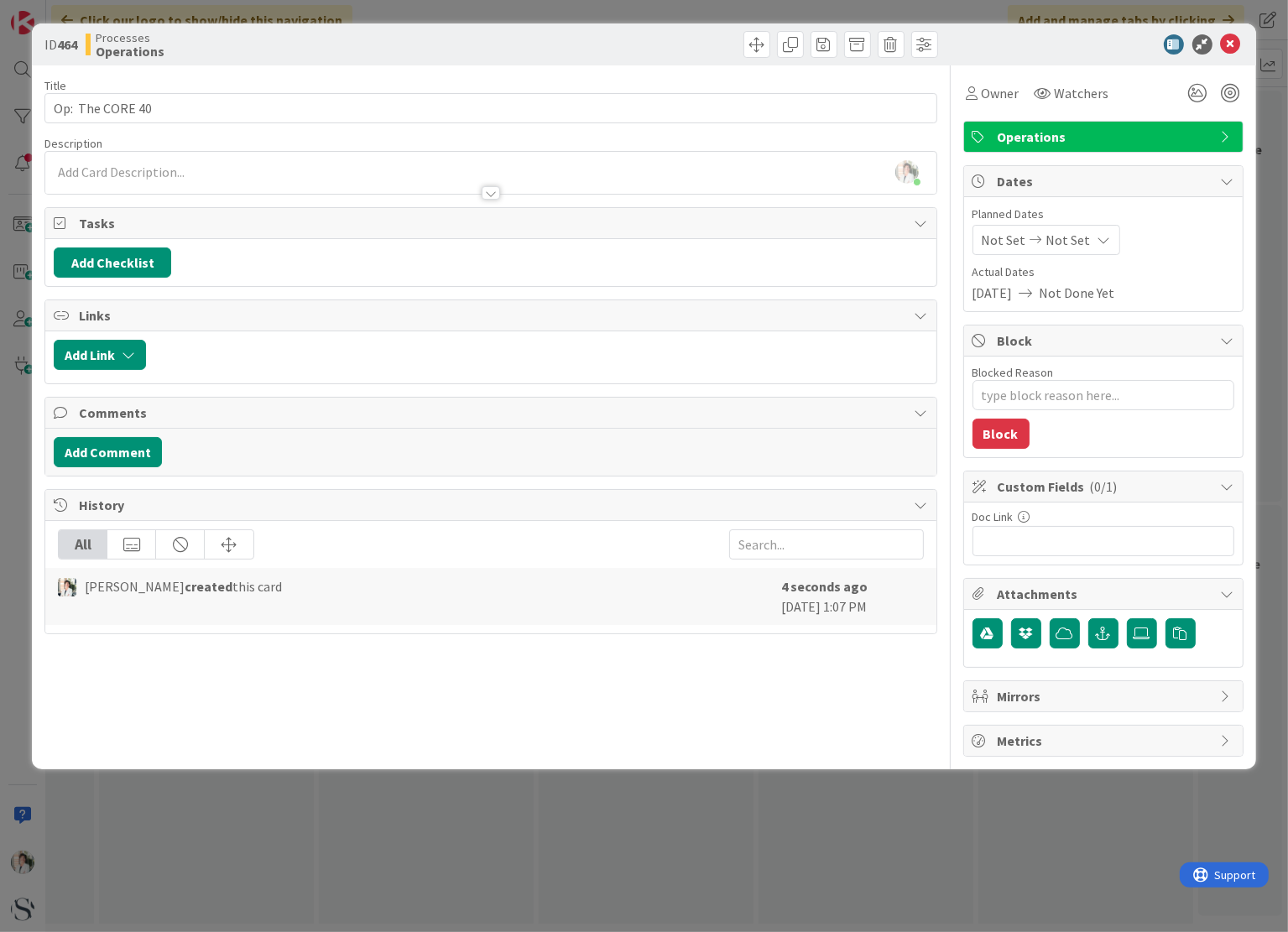
click at [263, 170] on div "[PERSON_NAME] just joined" at bounding box center [489, 173] width 890 height 42
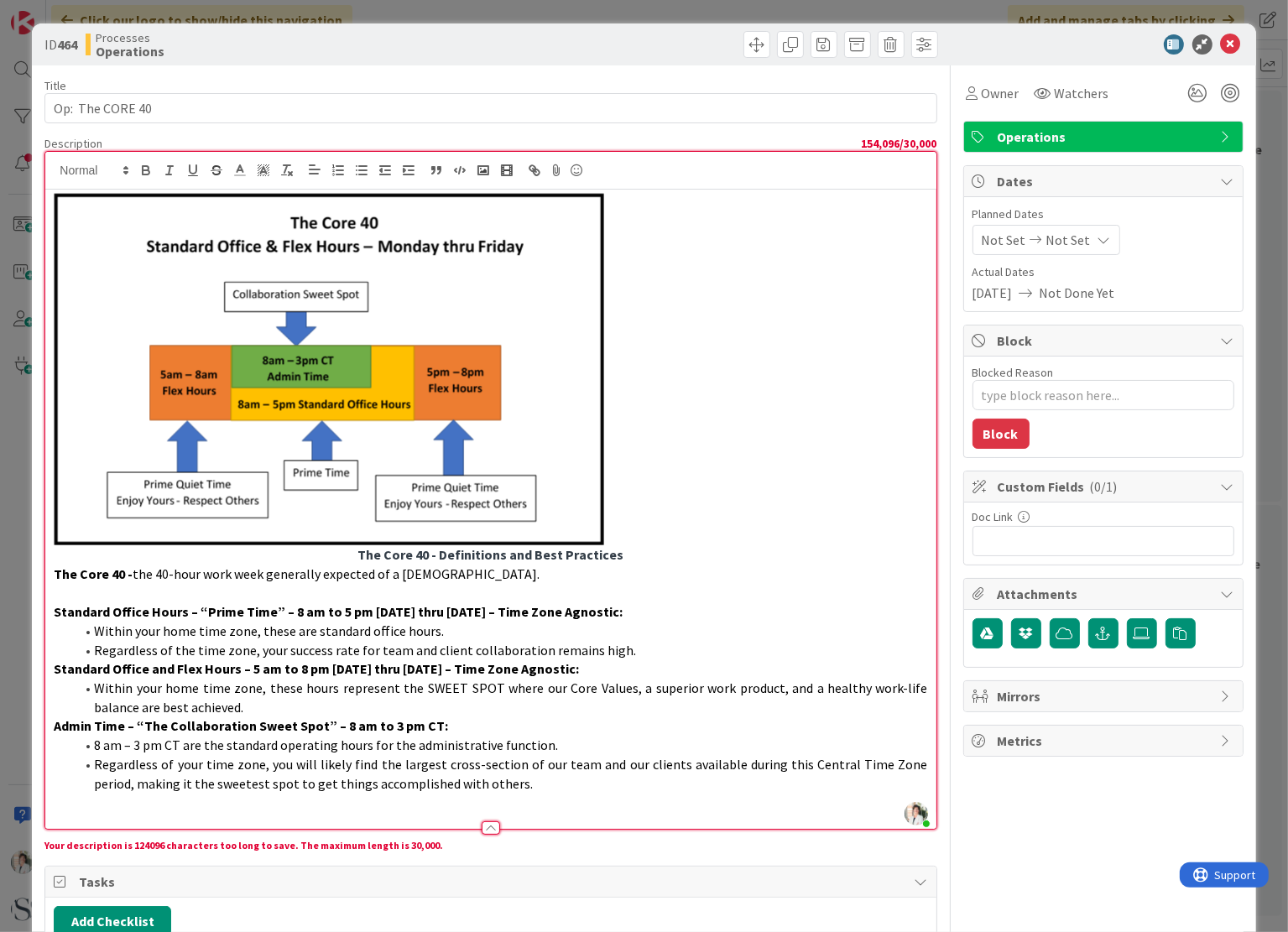
click at [507, 308] on img at bounding box center [329, 369] width 551 height 352
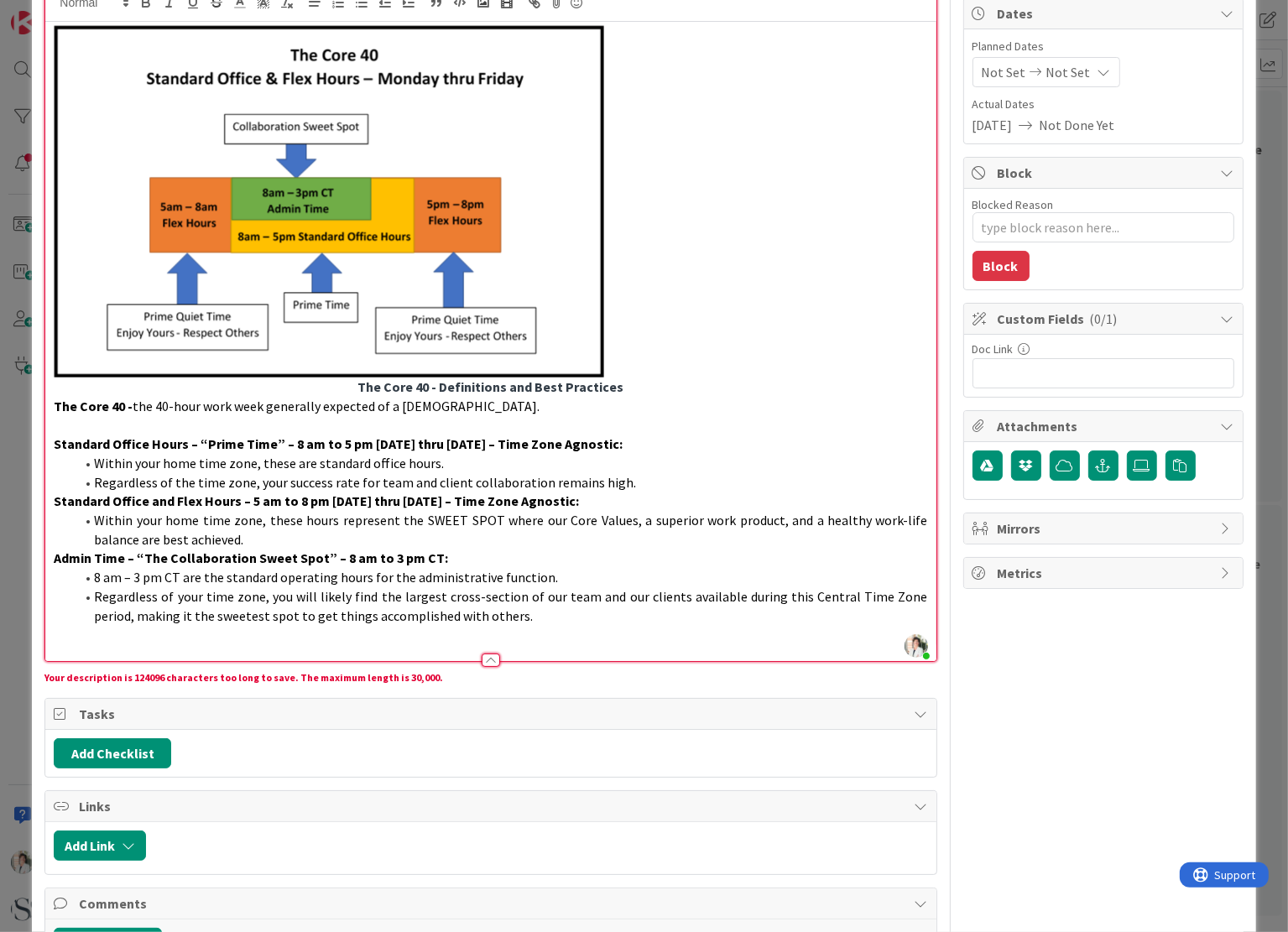
scroll to position [252, 0]
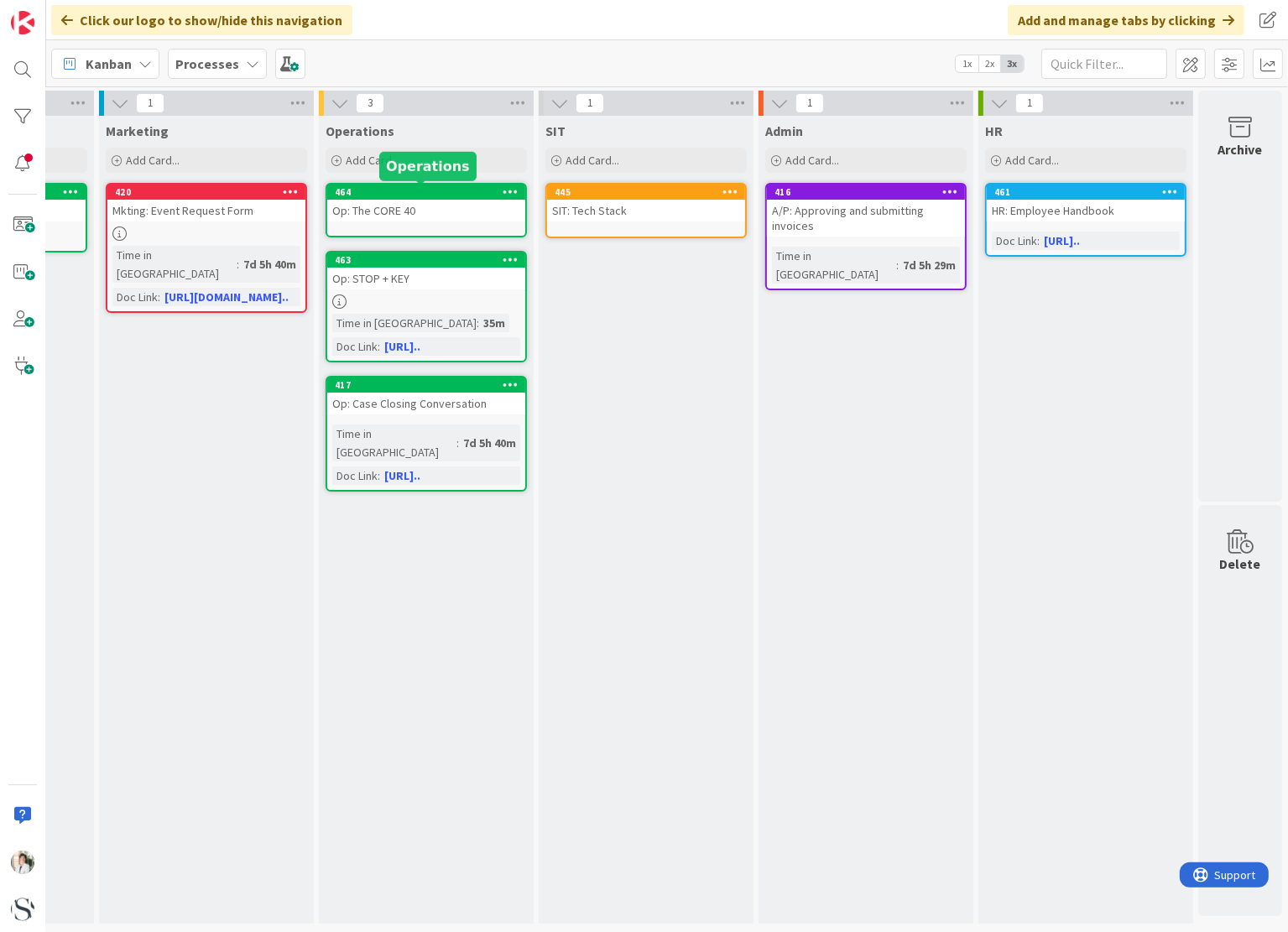
click at [407, 192] on div "464" at bounding box center [430, 192] width 191 height 12
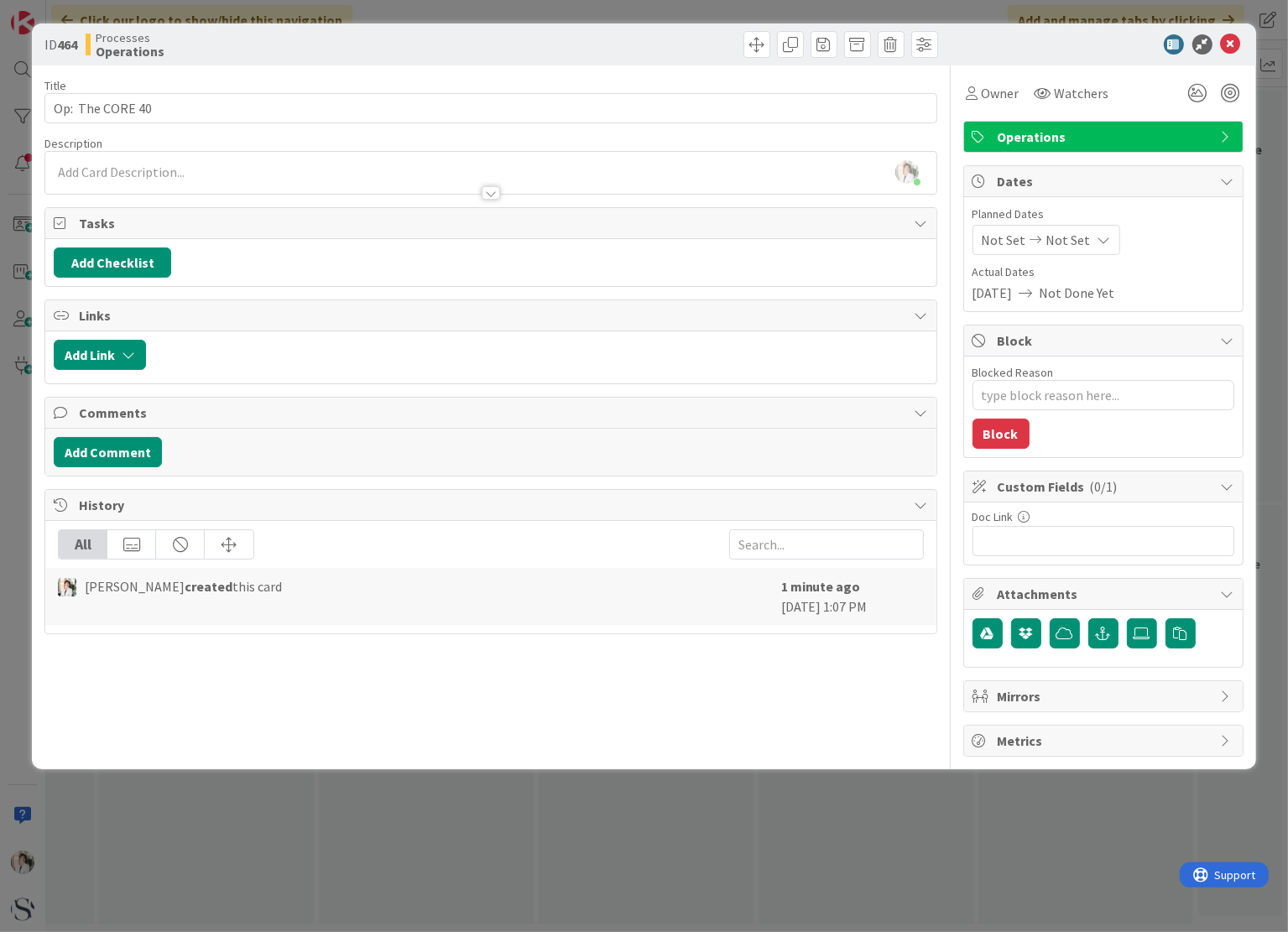
click at [167, 173] on div "[PERSON_NAME] just joined" at bounding box center [489, 173] width 890 height 42
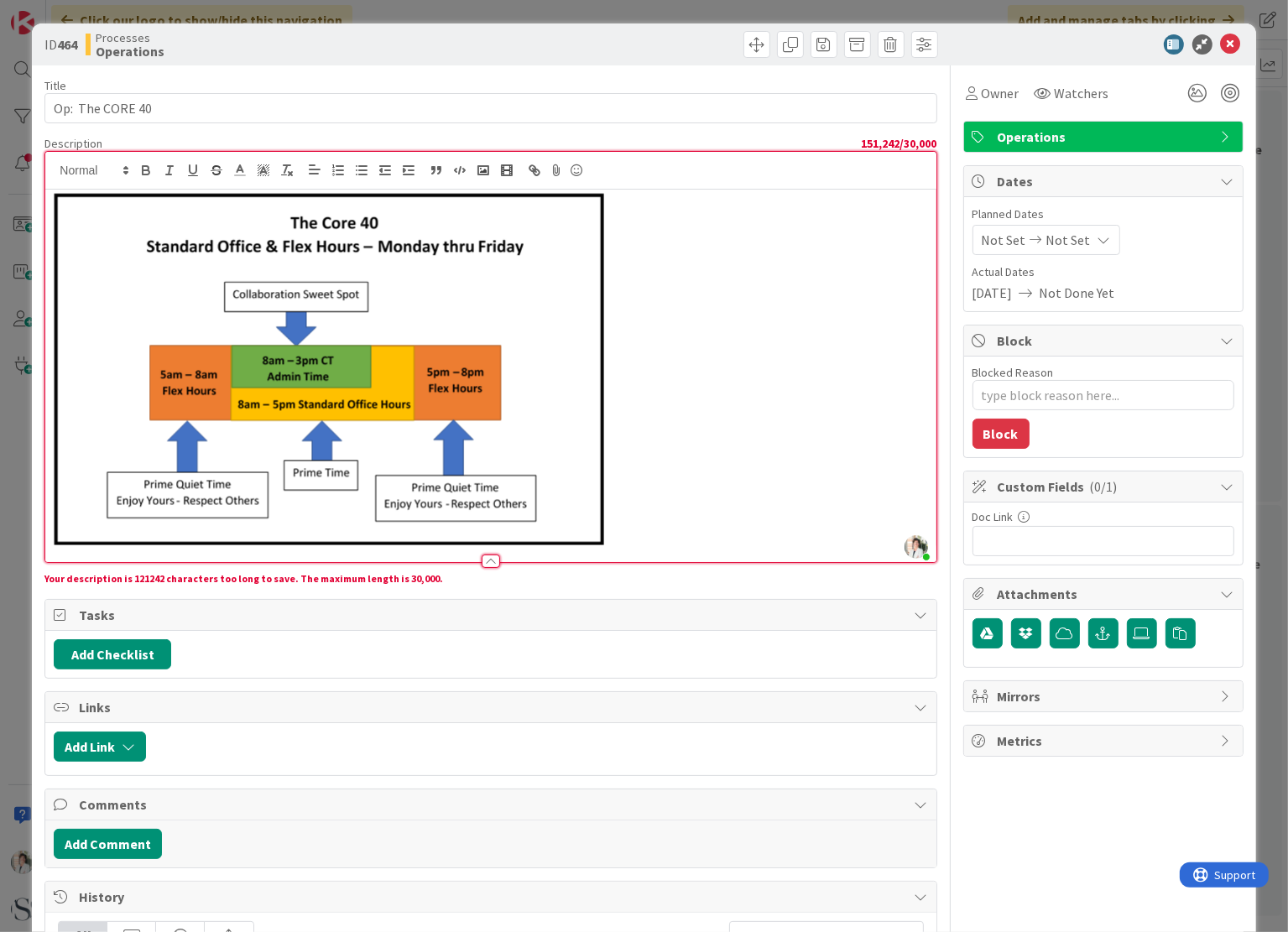
click at [483, 298] on img at bounding box center [329, 369] width 551 height 352
click at [533, 274] on img at bounding box center [329, 369] width 551 height 352
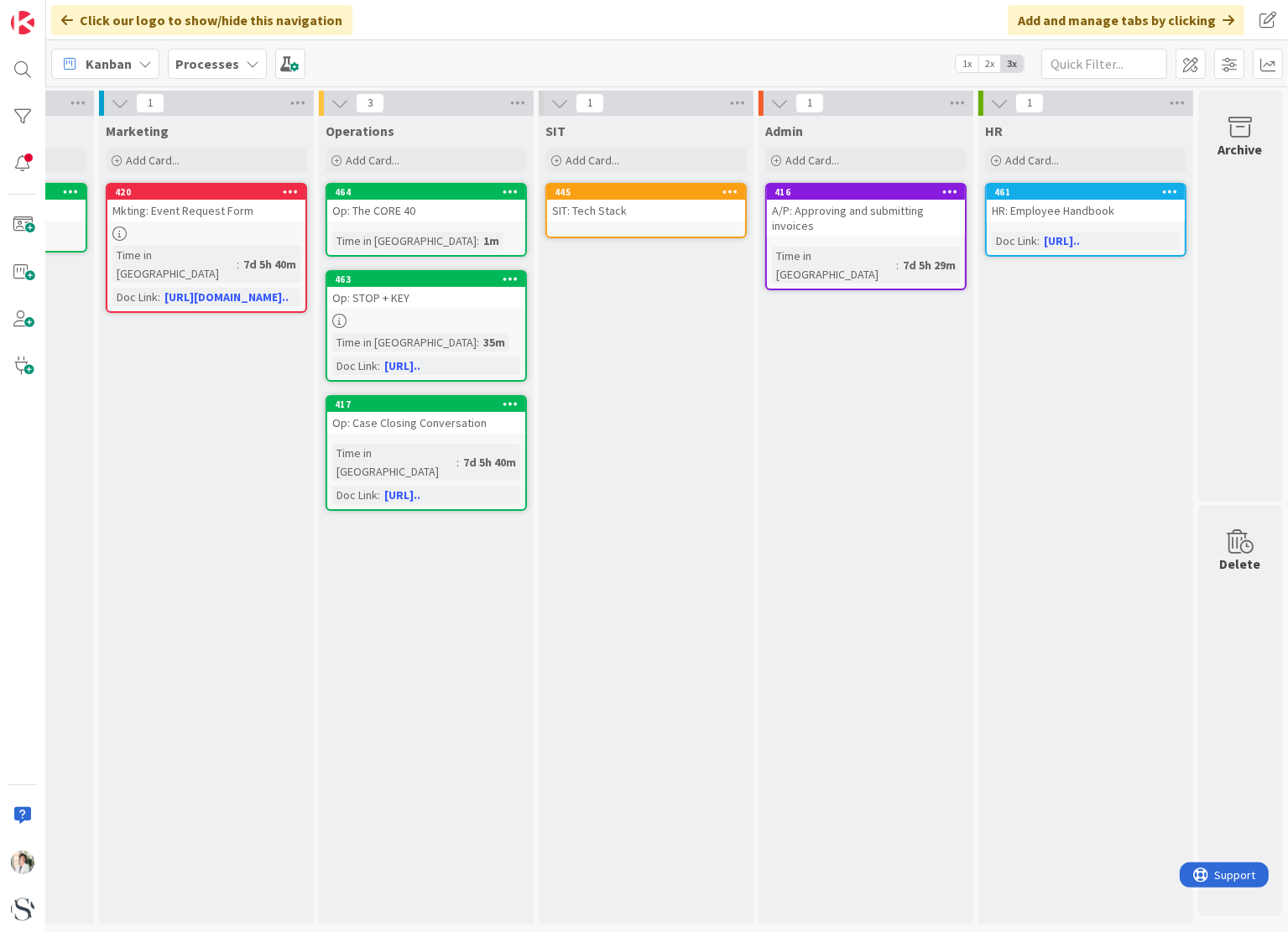
click at [413, 224] on link "464 Op: The CORE 40 Time in [GEOGRAPHIC_DATA] : 1m" at bounding box center [426, 220] width 201 height 74
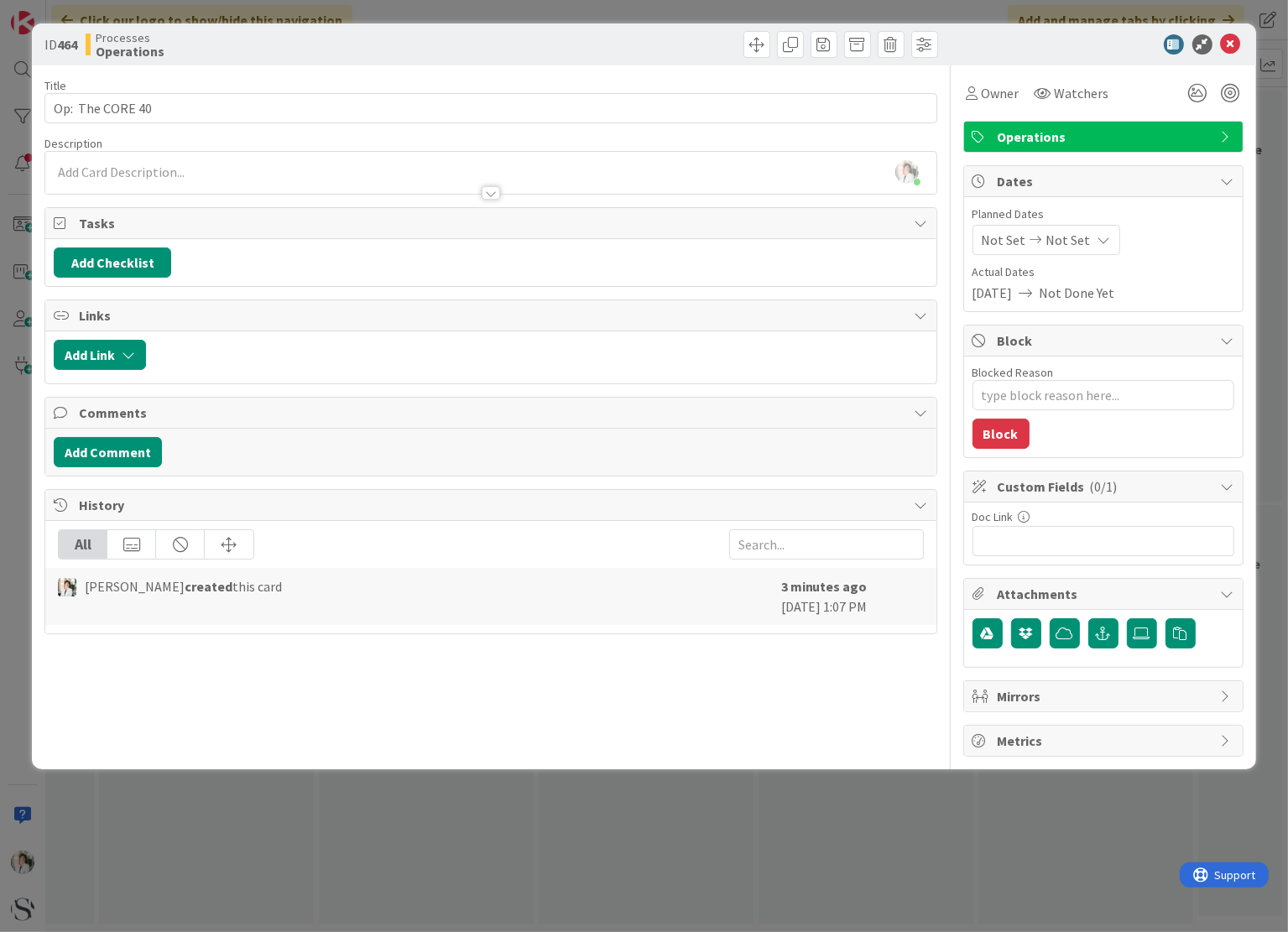
click at [93, 173] on div "[PERSON_NAME] just joined" at bounding box center [489, 173] width 890 height 42
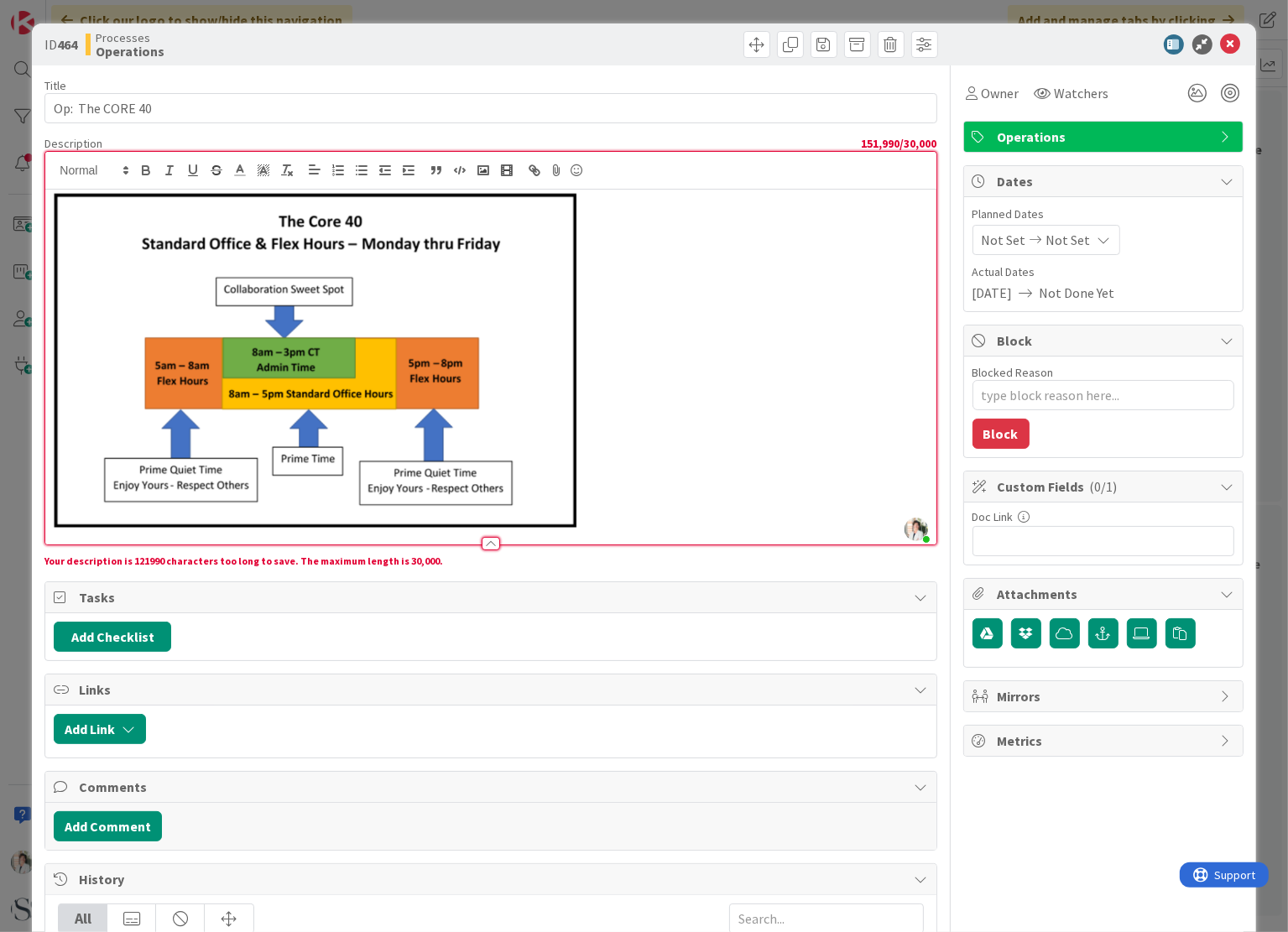
click at [551, 340] on img at bounding box center [315, 361] width 524 height 335
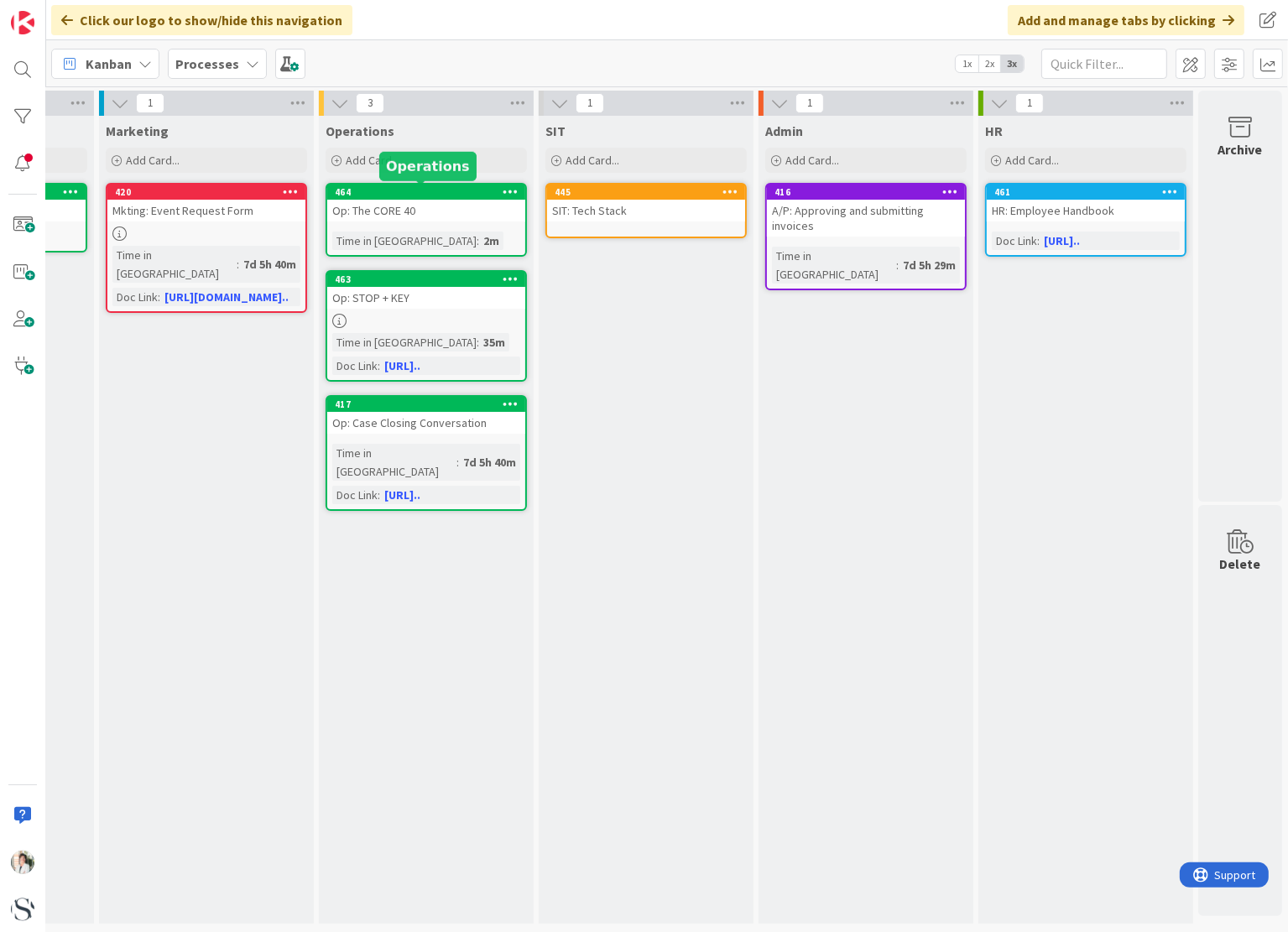
click at [446, 191] on div "464" at bounding box center [430, 192] width 191 height 12
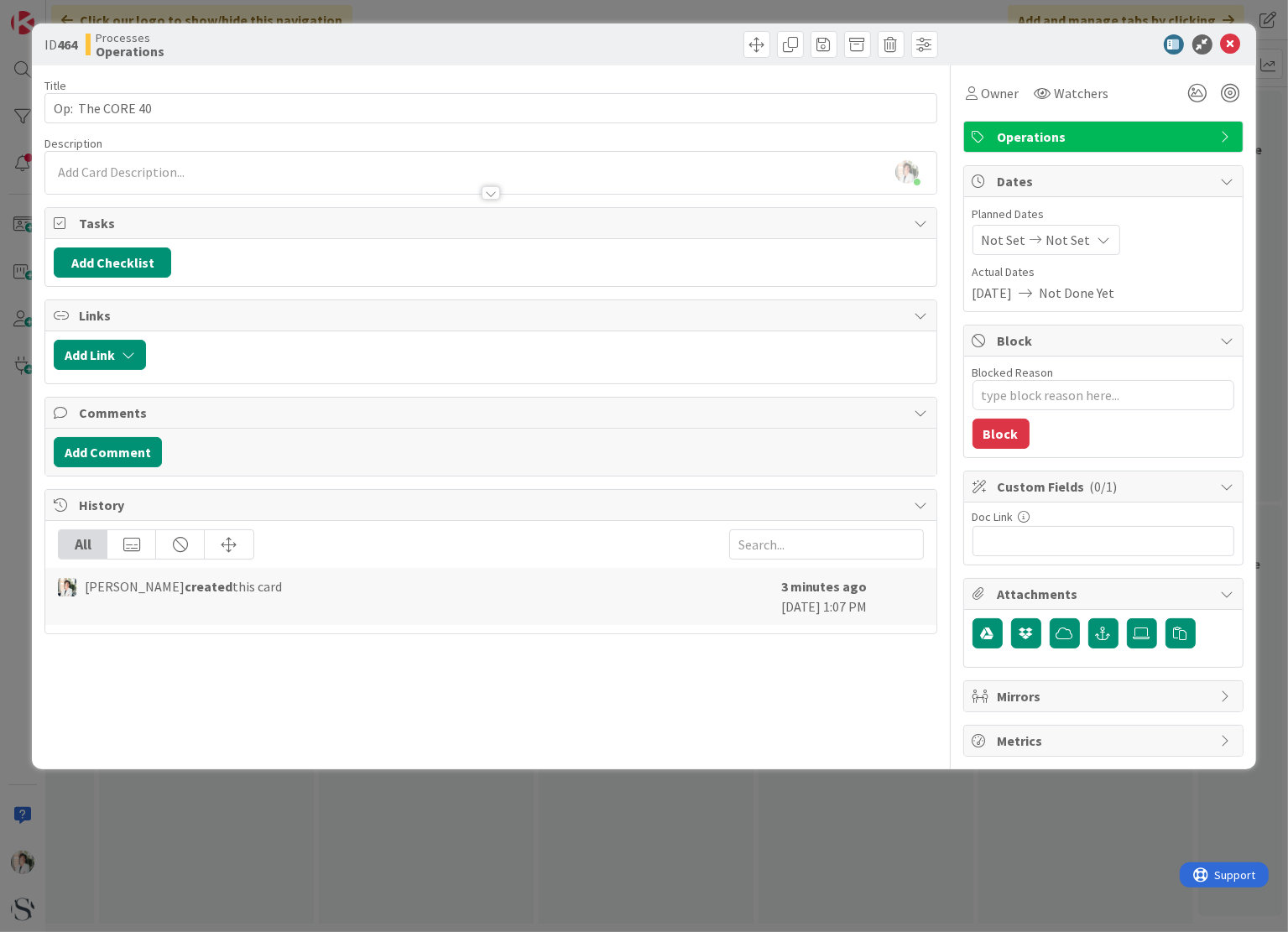
click at [111, 172] on div "[PERSON_NAME] just joined" at bounding box center [489, 173] width 890 height 42
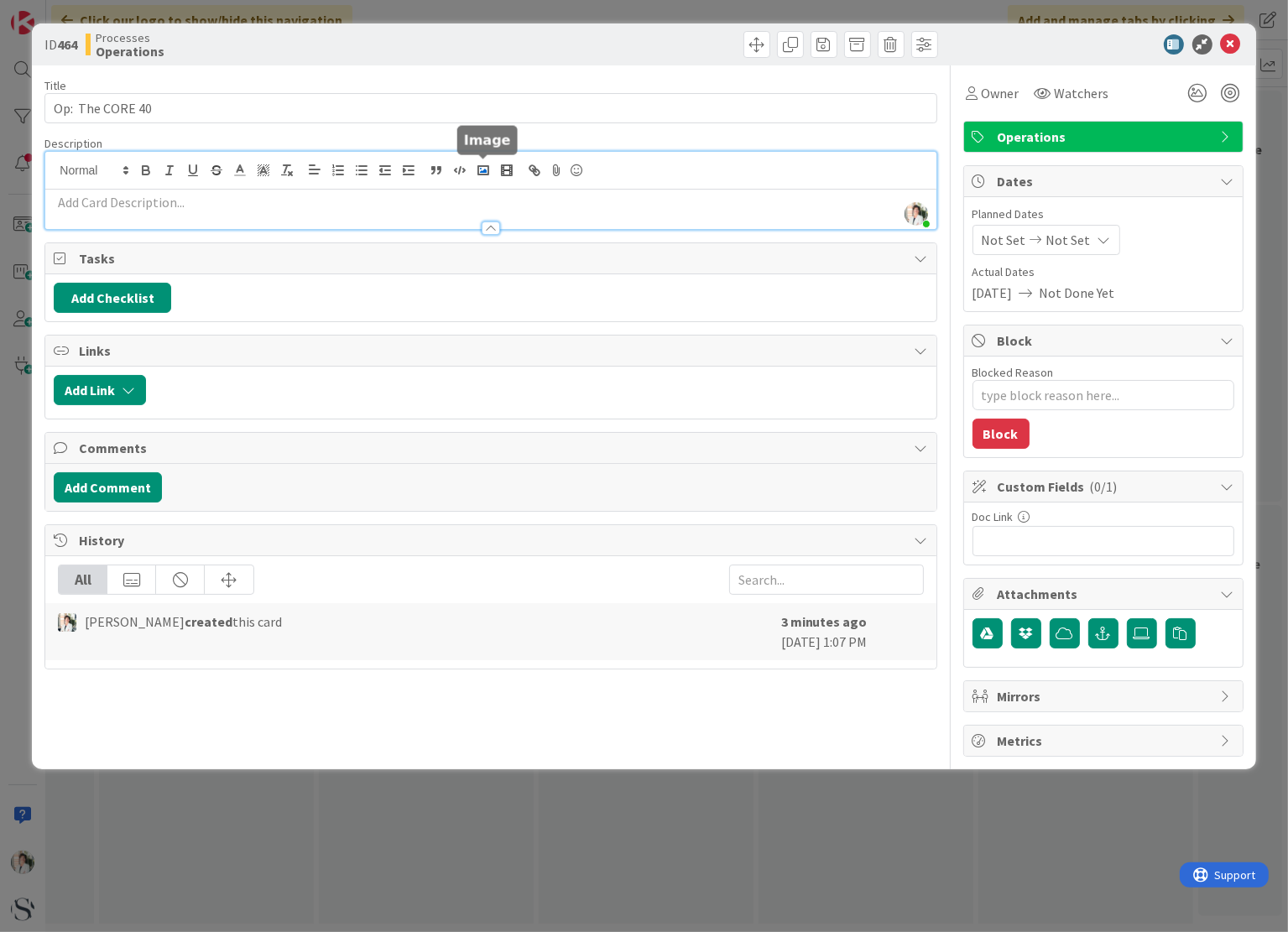
click at [483, 167] on icon "button" at bounding box center [483, 170] width 15 height 15
click at [489, 169] on icon "button" at bounding box center [483, 170] width 15 height 15
click at [212, 204] on p at bounding box center [490, 203] width 874 height 19
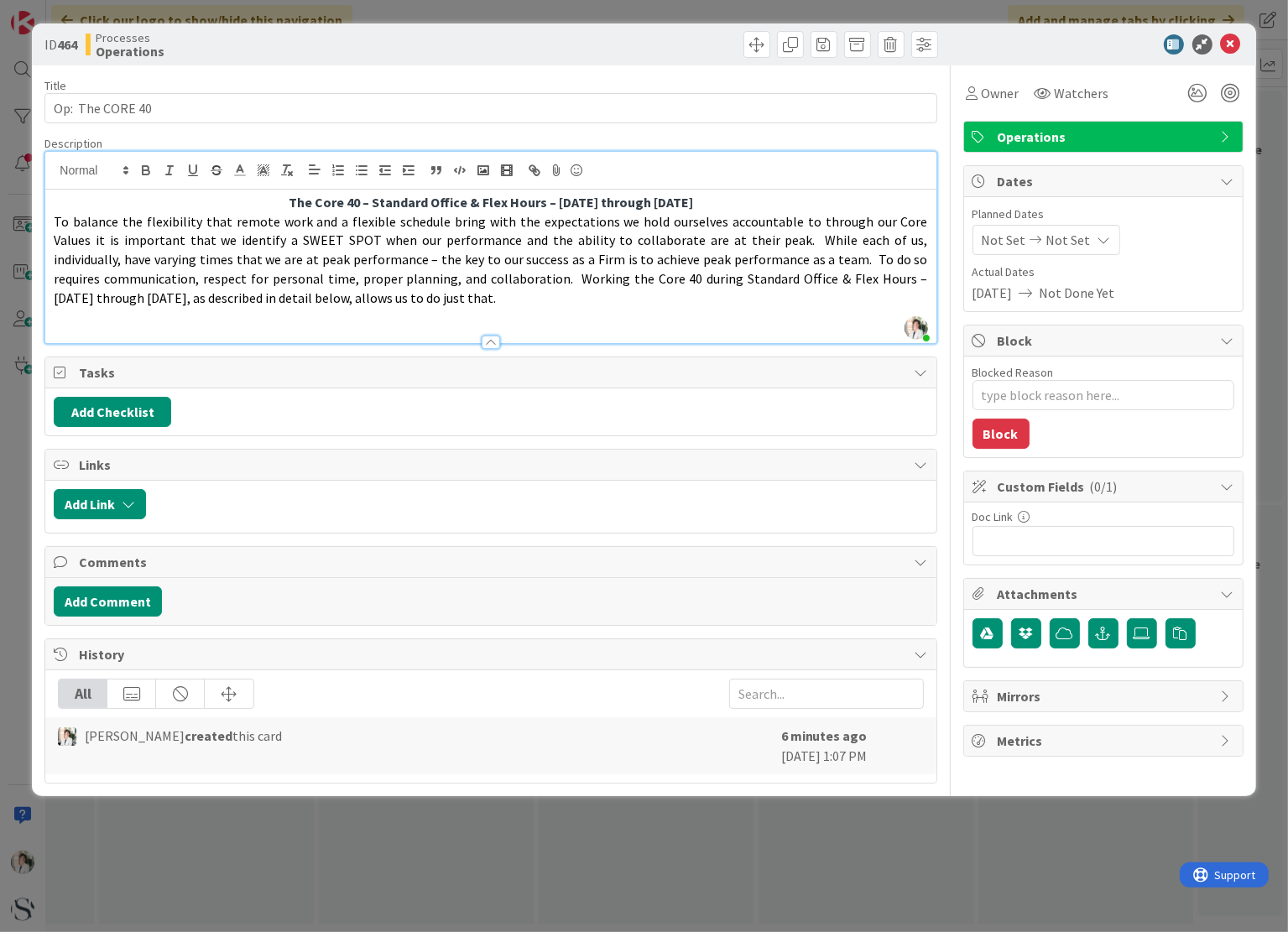
click at [374, 299] on p "To balance the flexibility that remote work and a flexible schedule bring with …" at bounding box center [490, 260] width 874 height 96
click at [532, 170] on icon "button" at bounding box center [532, 168] width 6 height 6
drag, startPoint x: 343, startPoint y: 297, endPoint x: 436, endPoint y: 297, distance: 93.0
click at [436, 297] on p "To balance the flexibility that remote work and a flexible schedule bring with …" at bounding box center [490, 260] width 874 height 96
click at [533, 168] on line "button" at bounding box center [534, 170] width 3 height 3
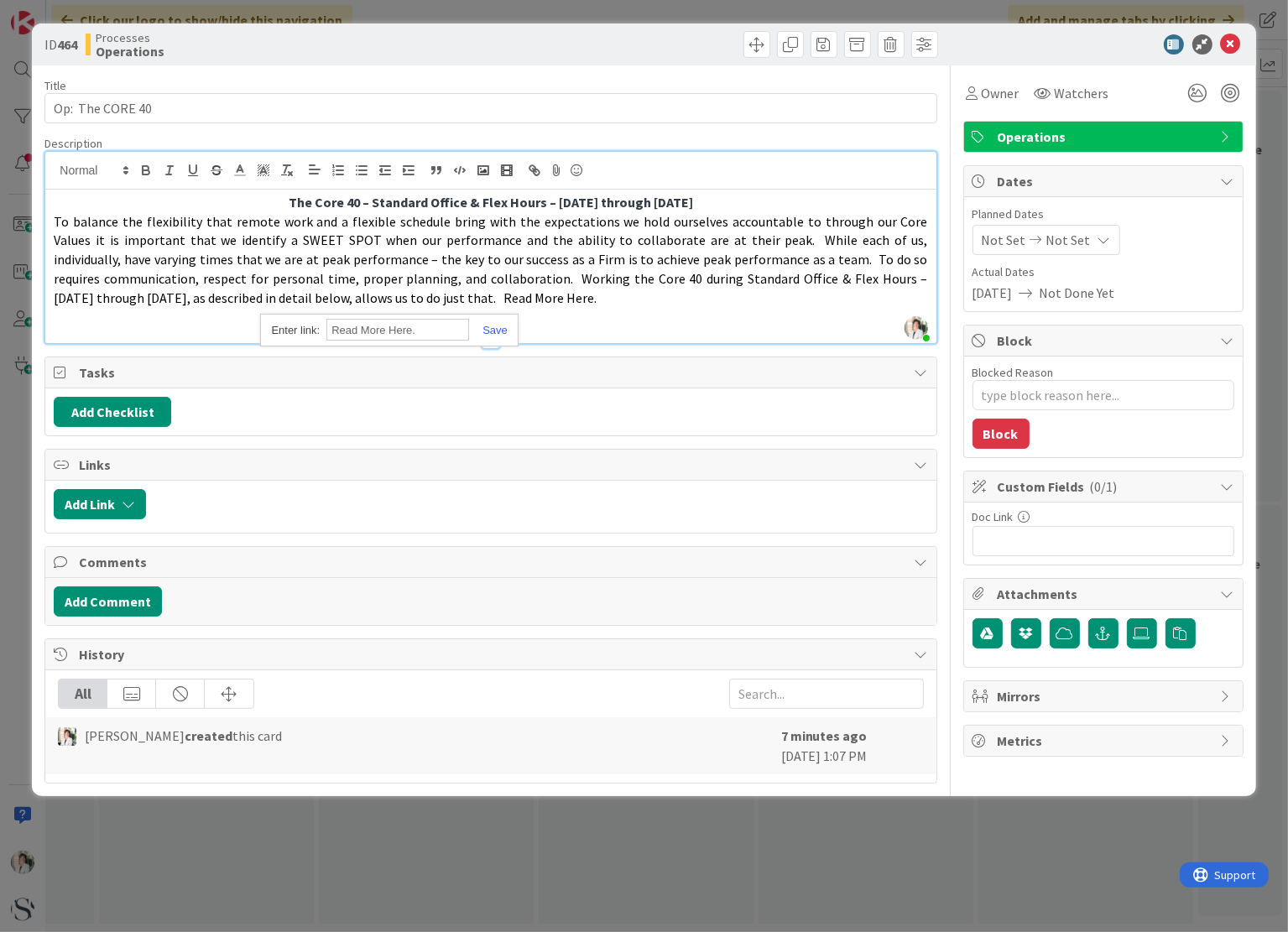
paste input "[URL][DOMAIN_NAME]"
click at [497, 331] on link at bounding box center [488, 330] width 39 height 13
click at [1234, 43] on icon at bounding box center [1230, 44] width 20 height 20
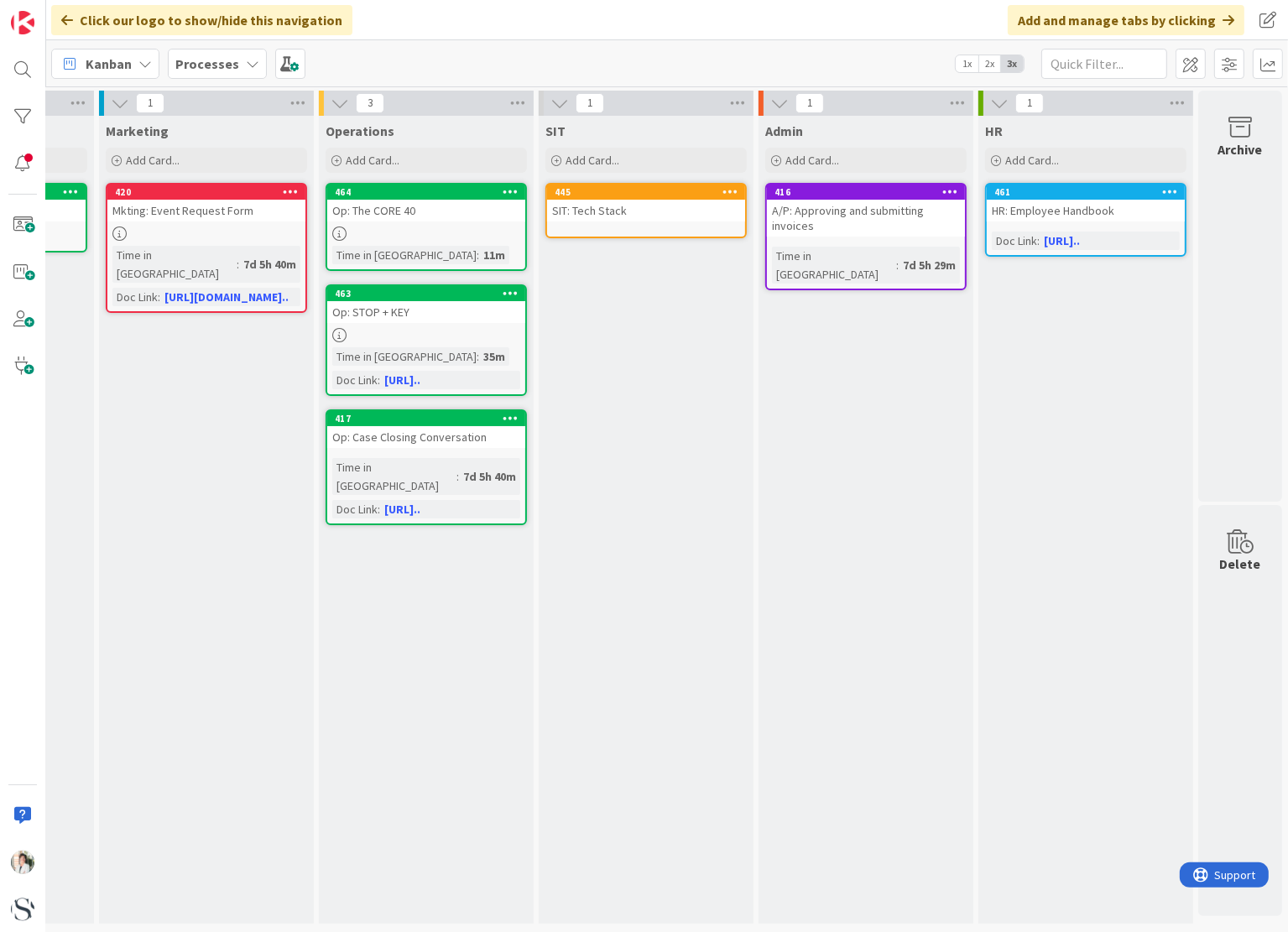
click at [401, 229] on div at bounding box center [426, 233] width 198 height 15
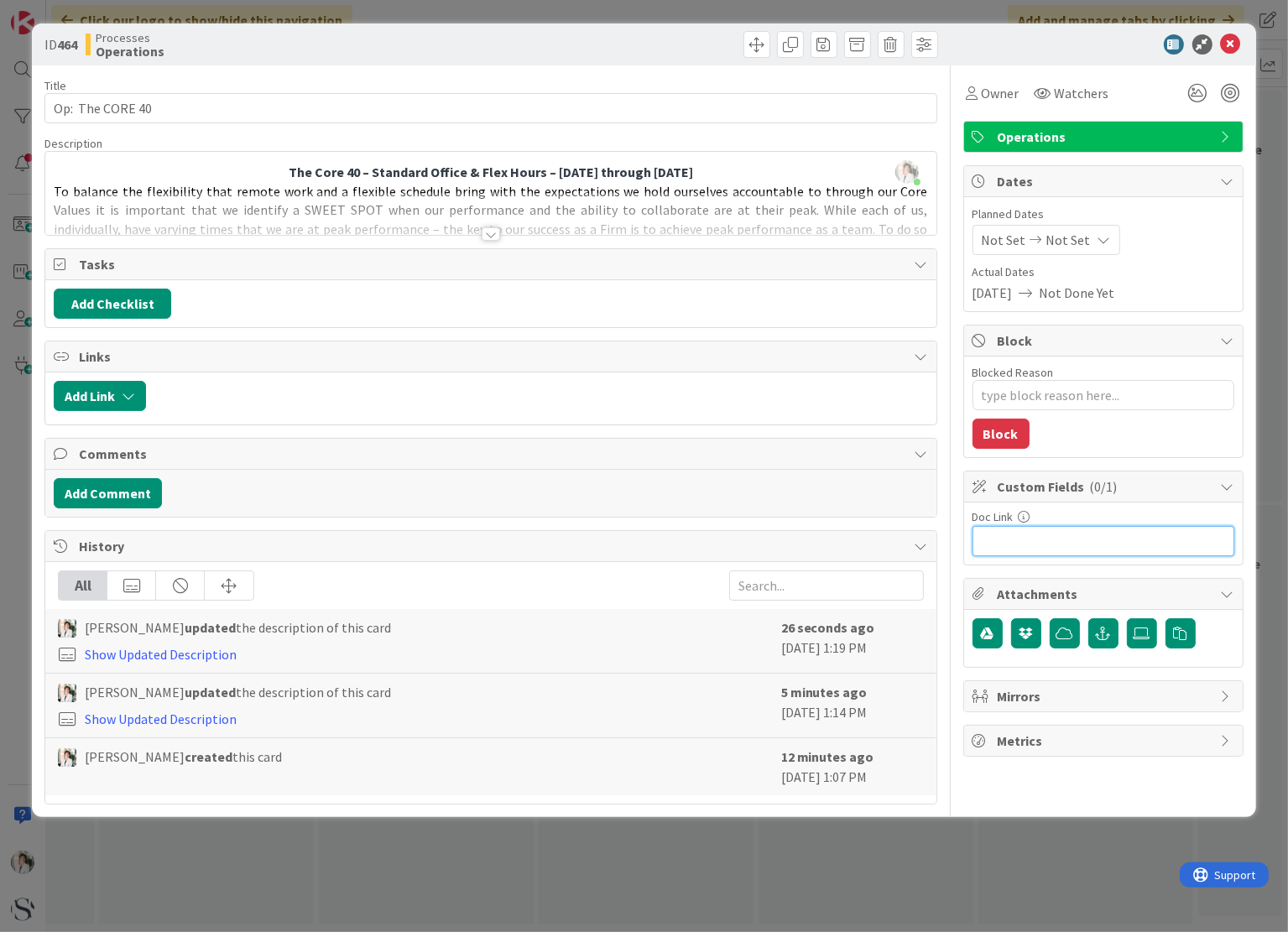
click at [1010, 540] on input "text" at bounding box center [1103, 541] width 262 height 30
paste input "[URL][DOMAIN_NAME]"
click at [1232, 40] on icon at bounding box center [1230, 44] width 20 height 20
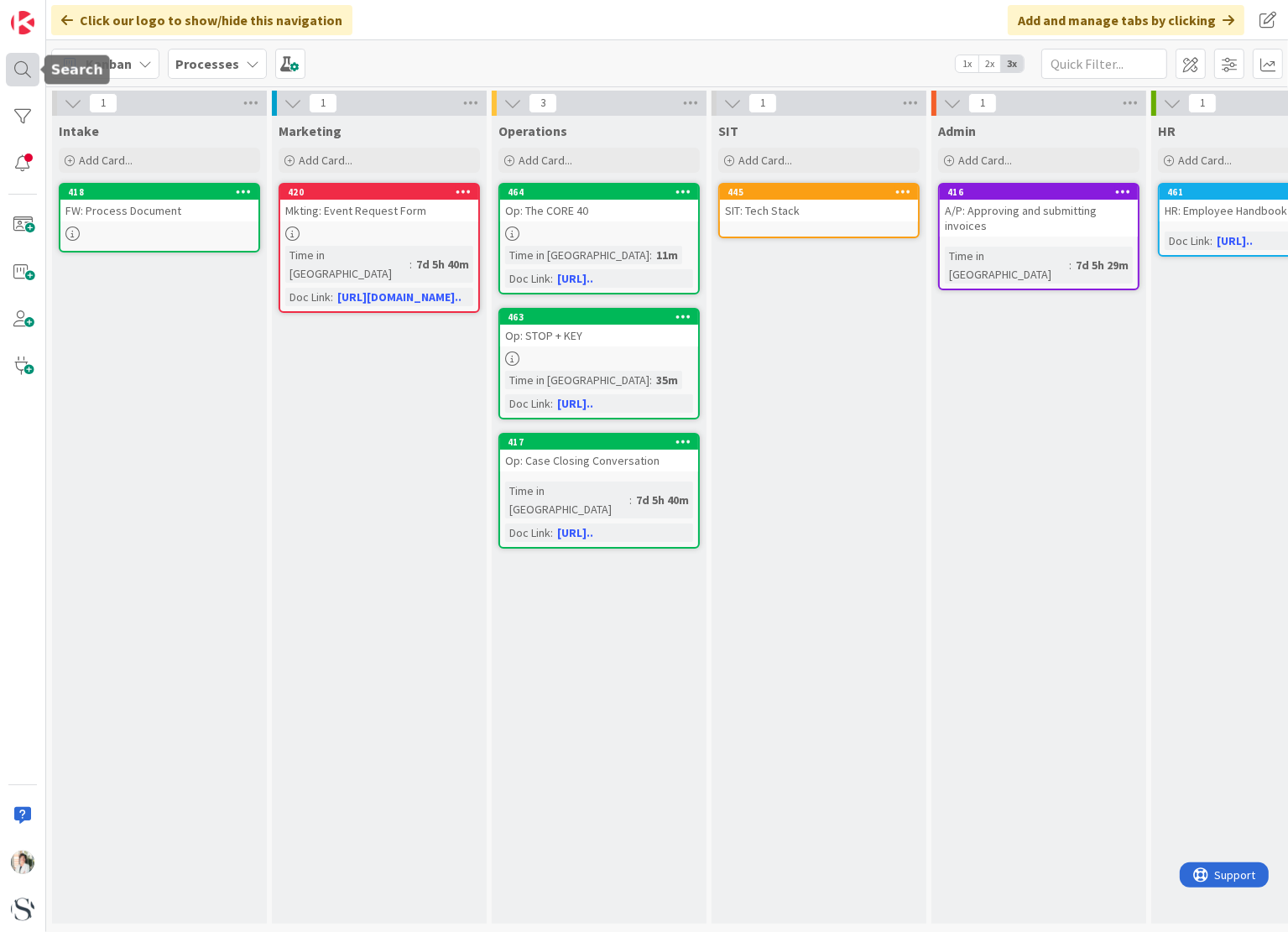
click at [23, 66] on div at bounding box center [22, 69] width 34 height 34
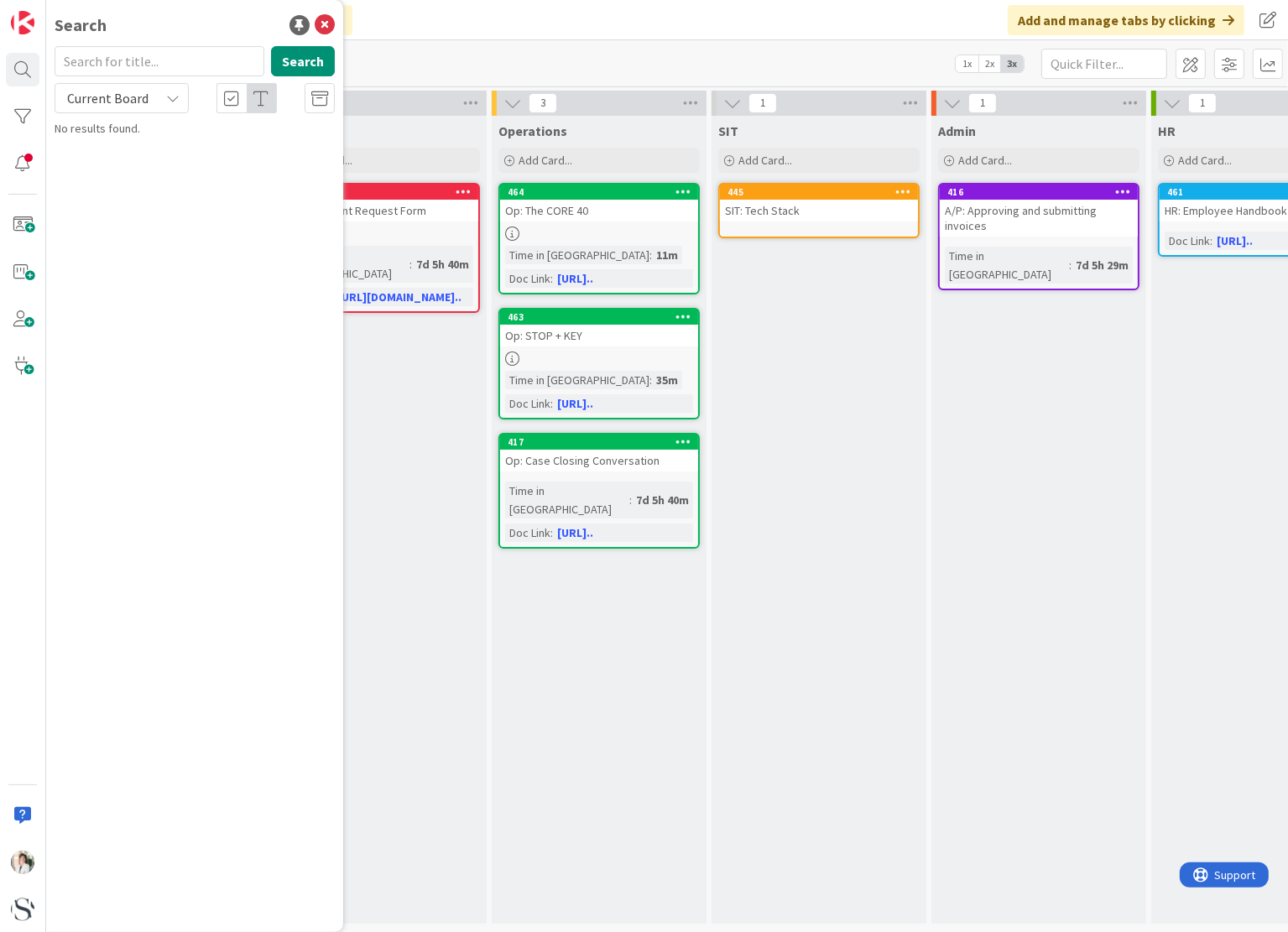
click at [103, 60] on input "text" at bounding box center [159, 60] width 210 height 30
drag, startPoint x: 101, startPoint y: 60, endPoint x: 47, endPoint y: 60, distance: 54.0
click at [47, 60] on div "intuit Search" at bounding box center [195, 64] width 300 height 37
click at [131, 64] on input "hand" at bounding box center [159, 60] width 210 height 30
click at [239, 95] on div at bounding box center [231, 98] width 30 height 30
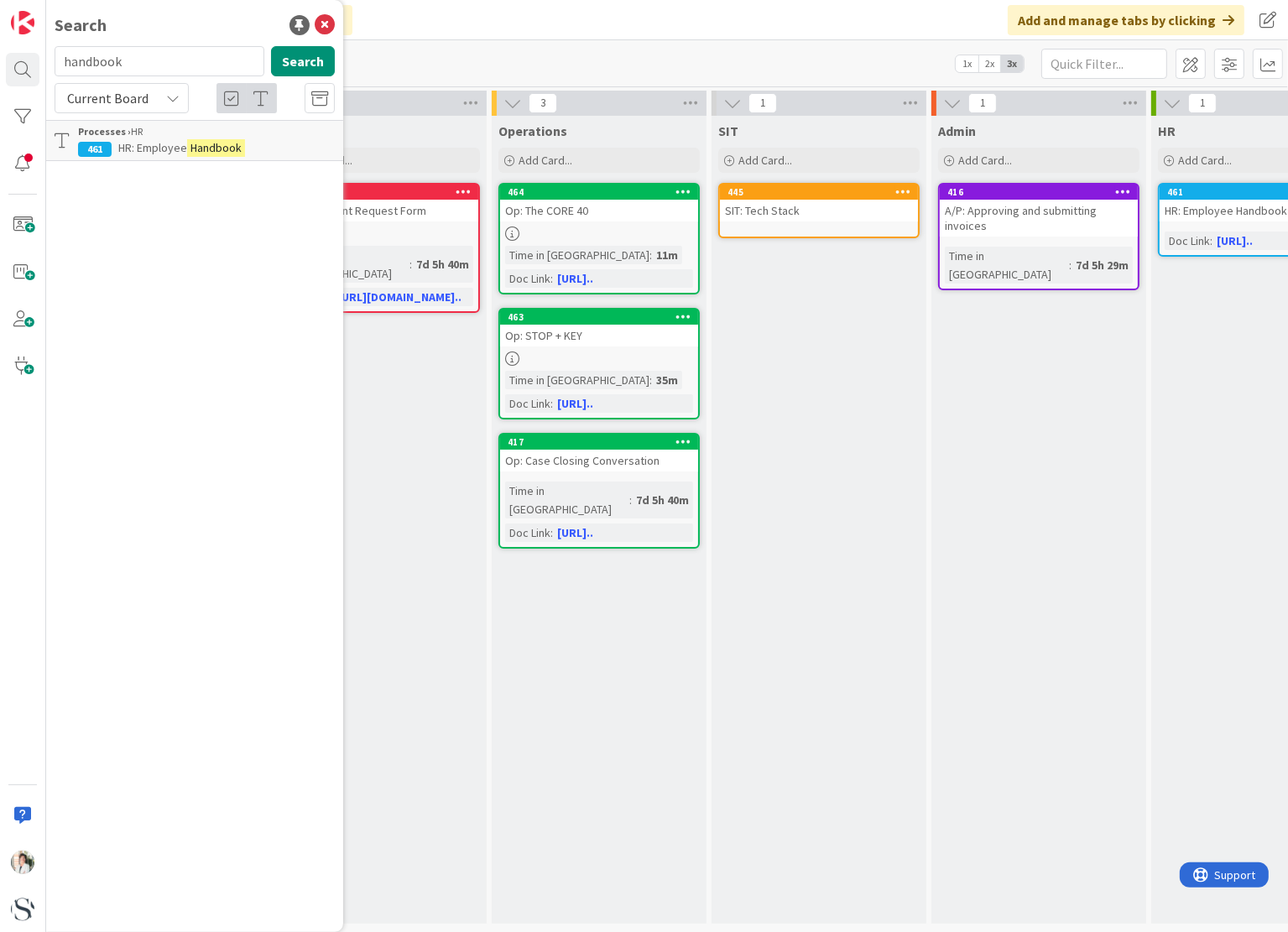
click at [1028, 209] on div "A/P: Approving and submitting invoices" at bounding box center [1039, 217] width 198 height 37
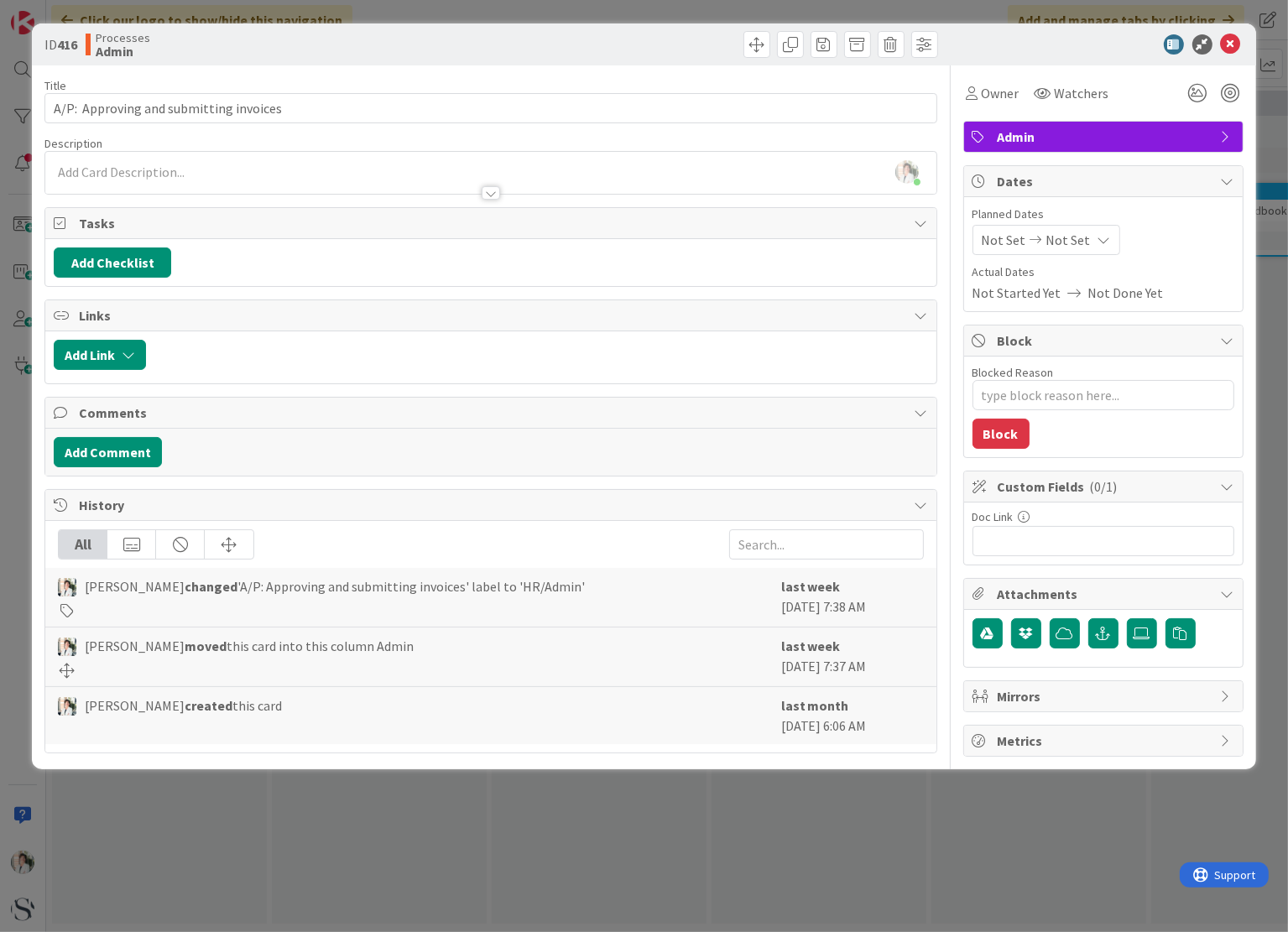
click at [486, 191] on div at bounding box center [490, 193] width 18 height 14
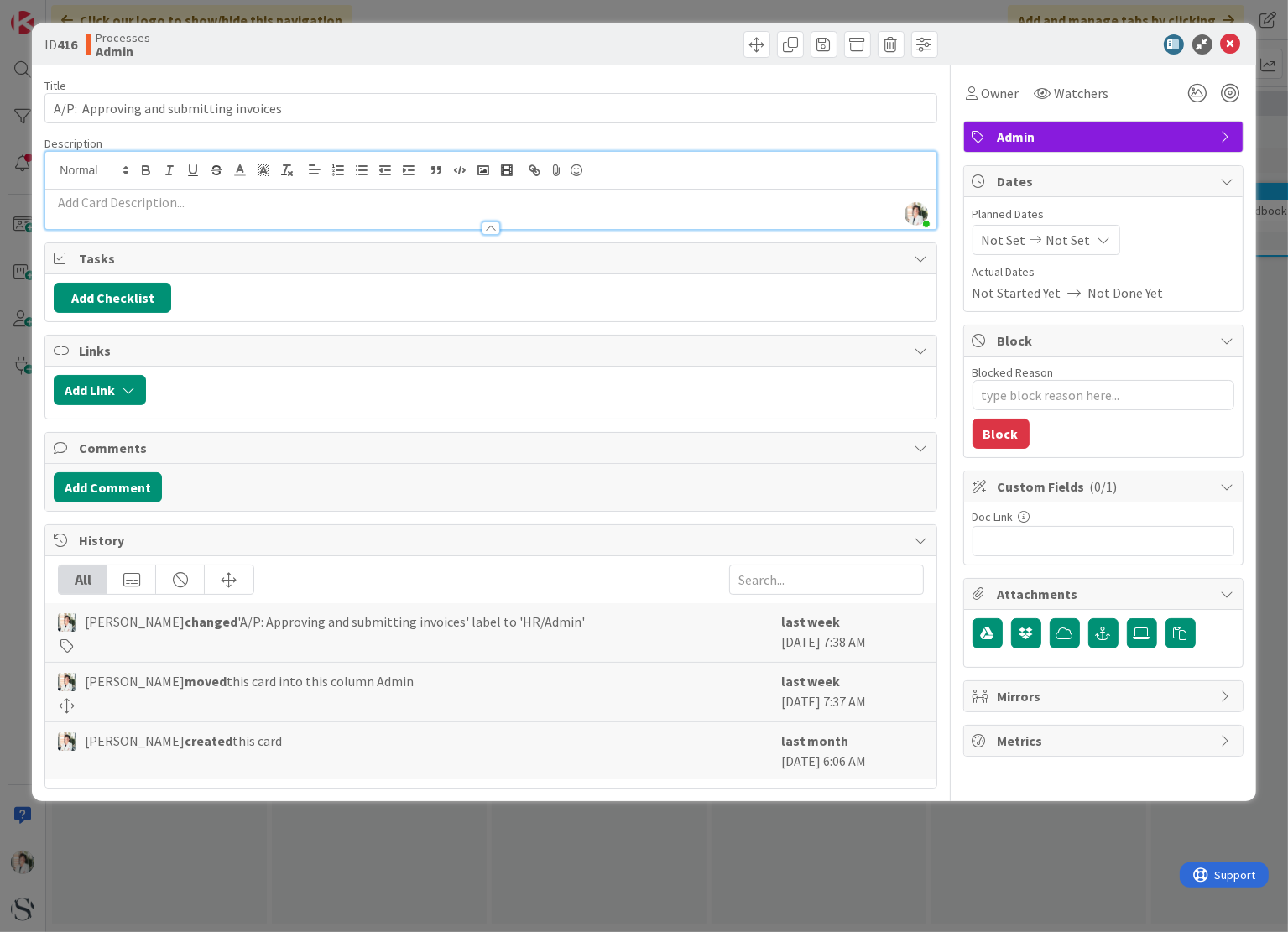
click at [485, 229] on div at bounding box center [490, 229] width 18 height 14
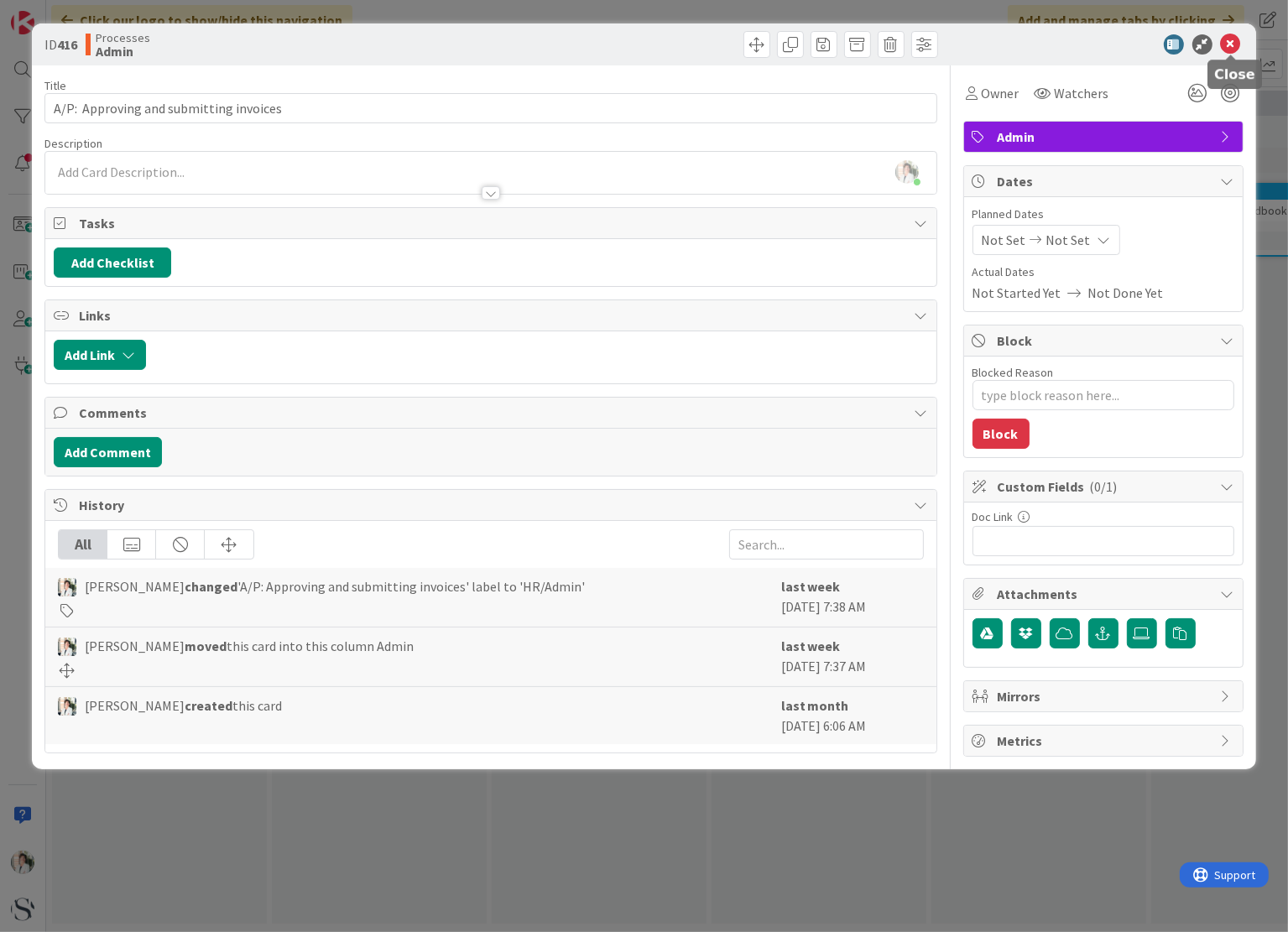
click at [1232, 45] on icon at bounding box center [1230, 44] width 20 height 20
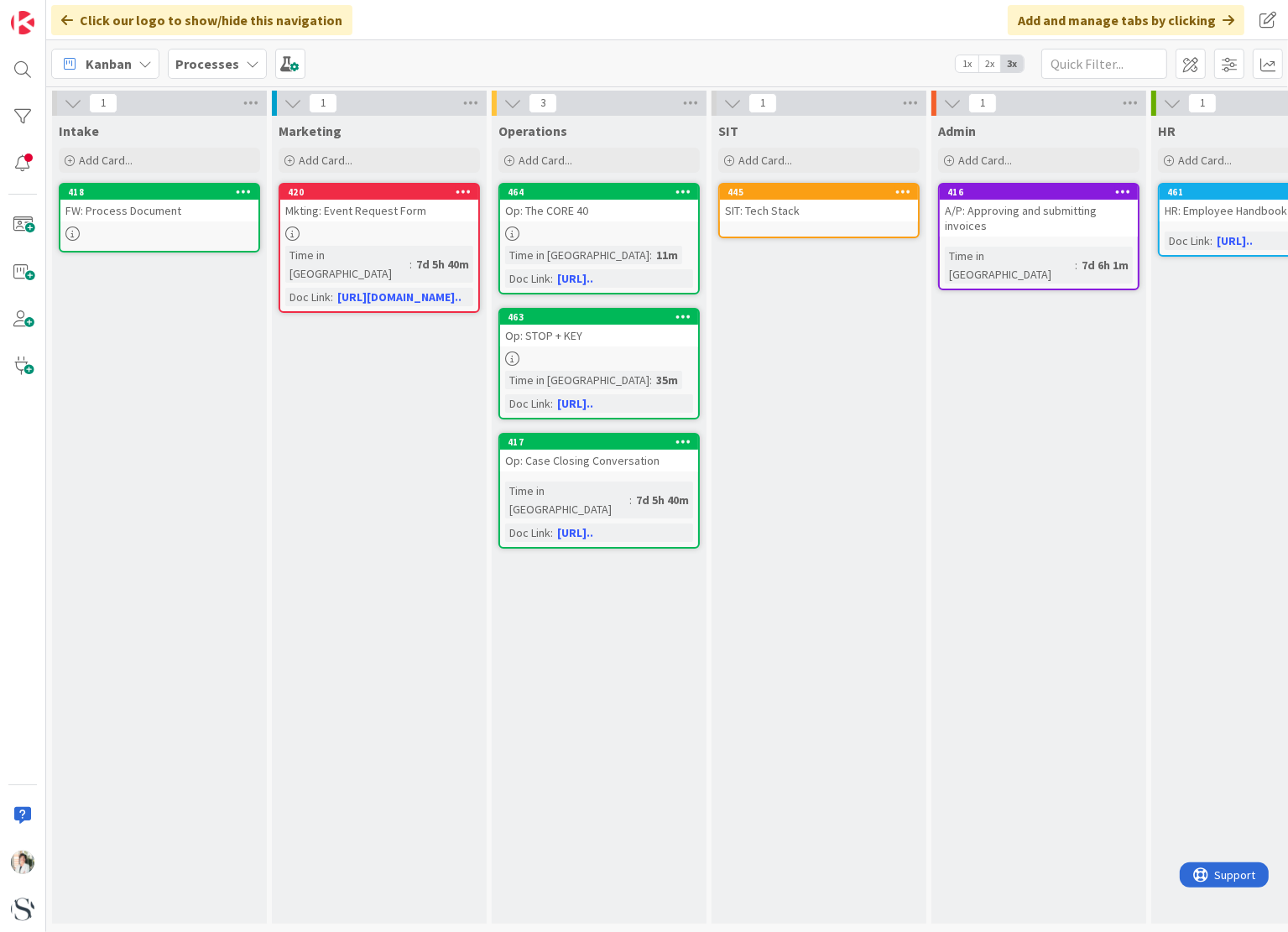
click at [817, 627] on div "SIT Add Card... 445 SIT: Tech Stack" at bounding box center [818, 520] width 215 height 808
